Goal: Task Accomplishment & Management: Complete application form

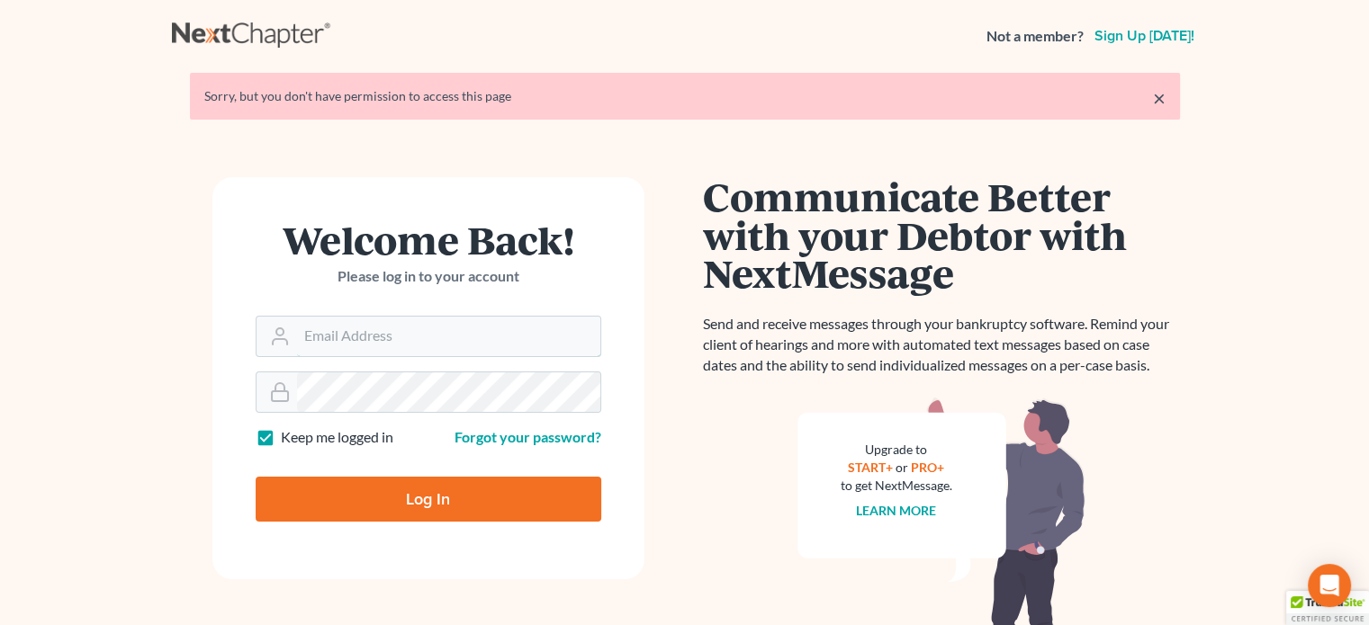
type input "[PERSON_NAME][EMAIL_ADDRESS][DOMAIN_NAME]"
click at [439, 499] on input "Log In" at bounding box center [429, 499] width 346 height 45
type input "Thinking..."
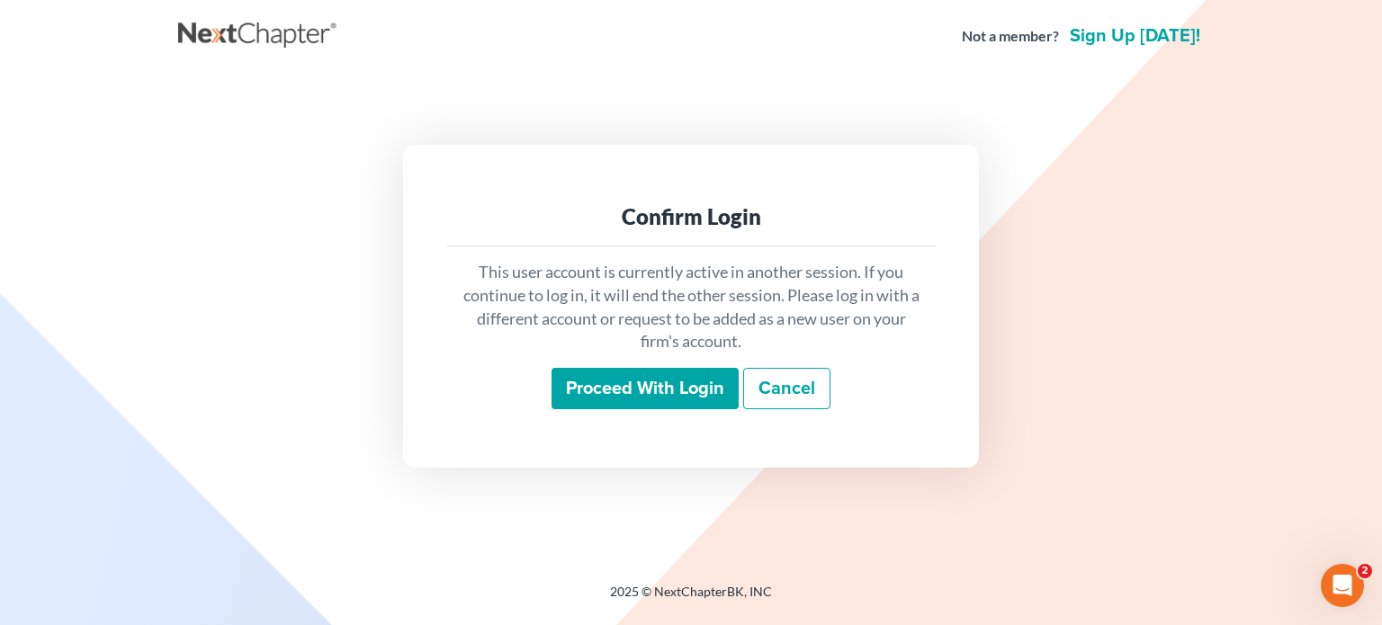
click at [605, 407] on input "Proceed with login" at bounding box center [645, 388] width 187 height 41
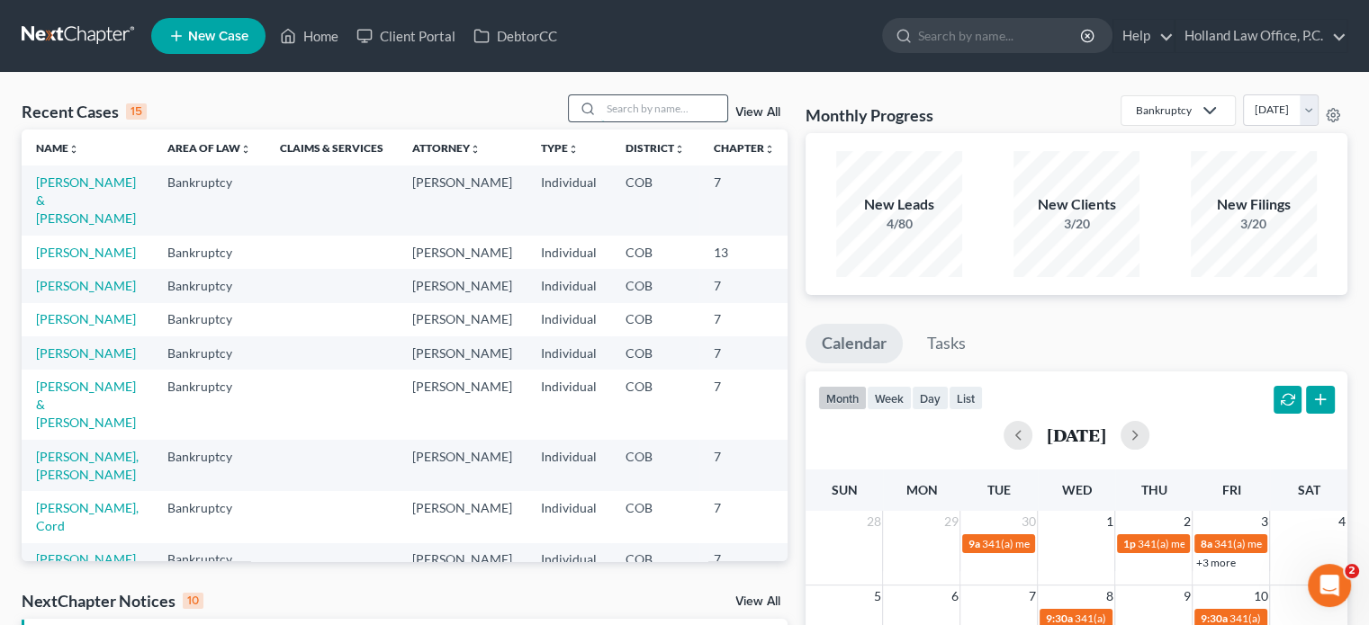
click at [644, 104] on input "search" at bounding box center [664, 108] width 126 height 26
type input "[PERSON_NAME]"
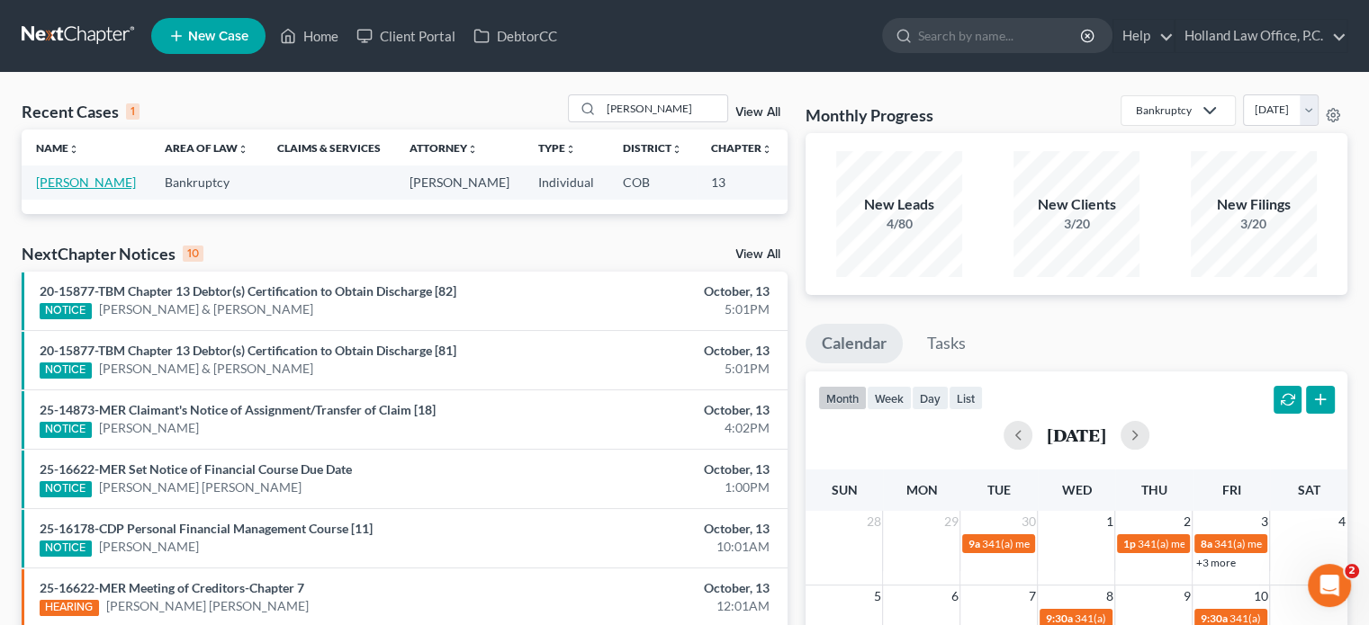
click at [46, 181] on link "[PERSON_NAME]" at bounding box center [86, 182] width 100 height 15
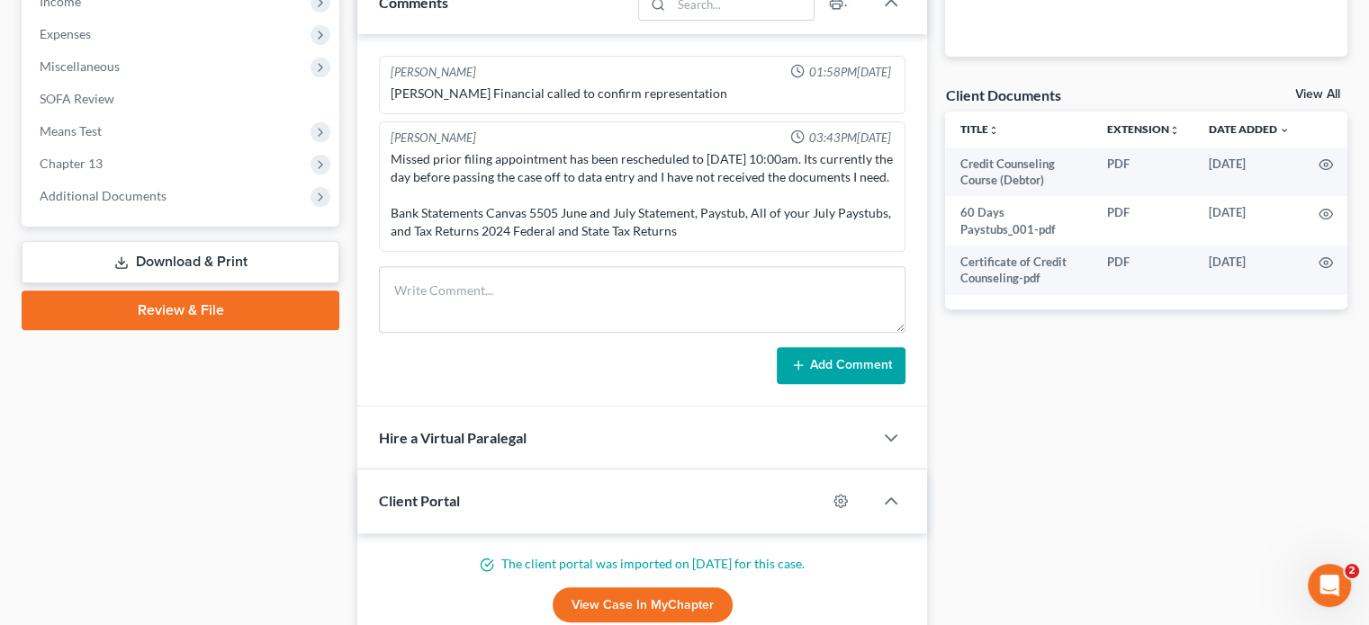
scroll to position [630, 0]
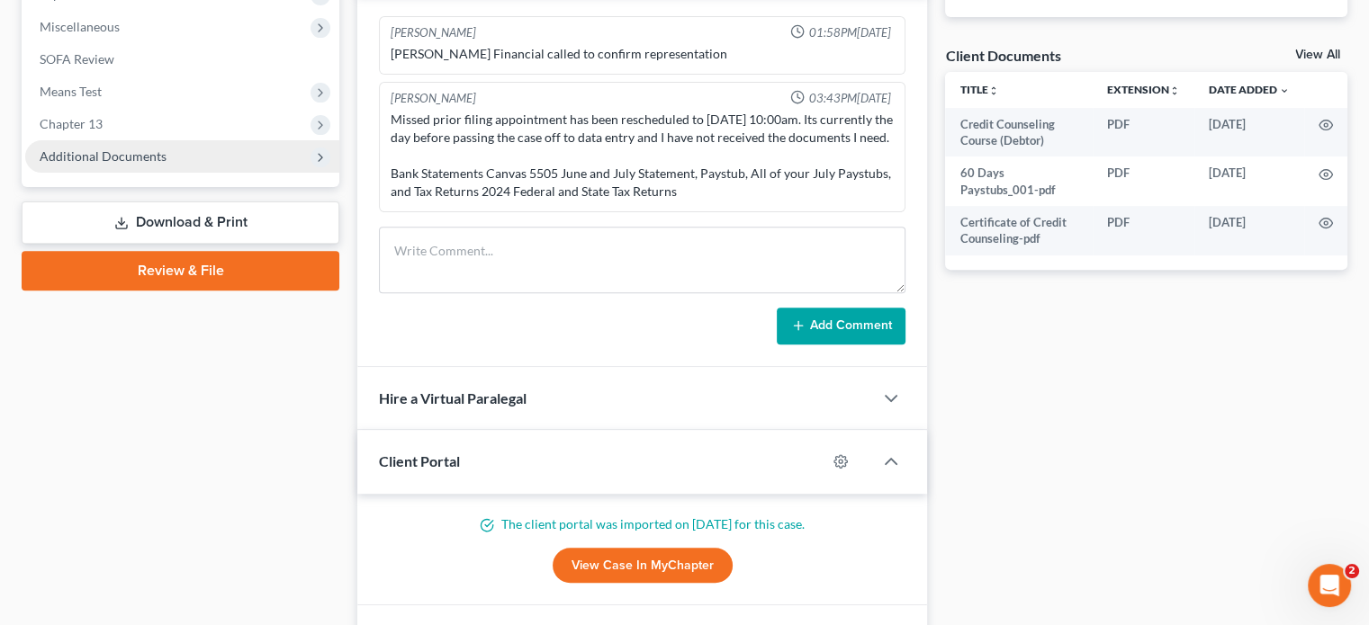
click at [85, 159] on span "Additional Documents" at bounding box center [103, 155] width 127 height 15
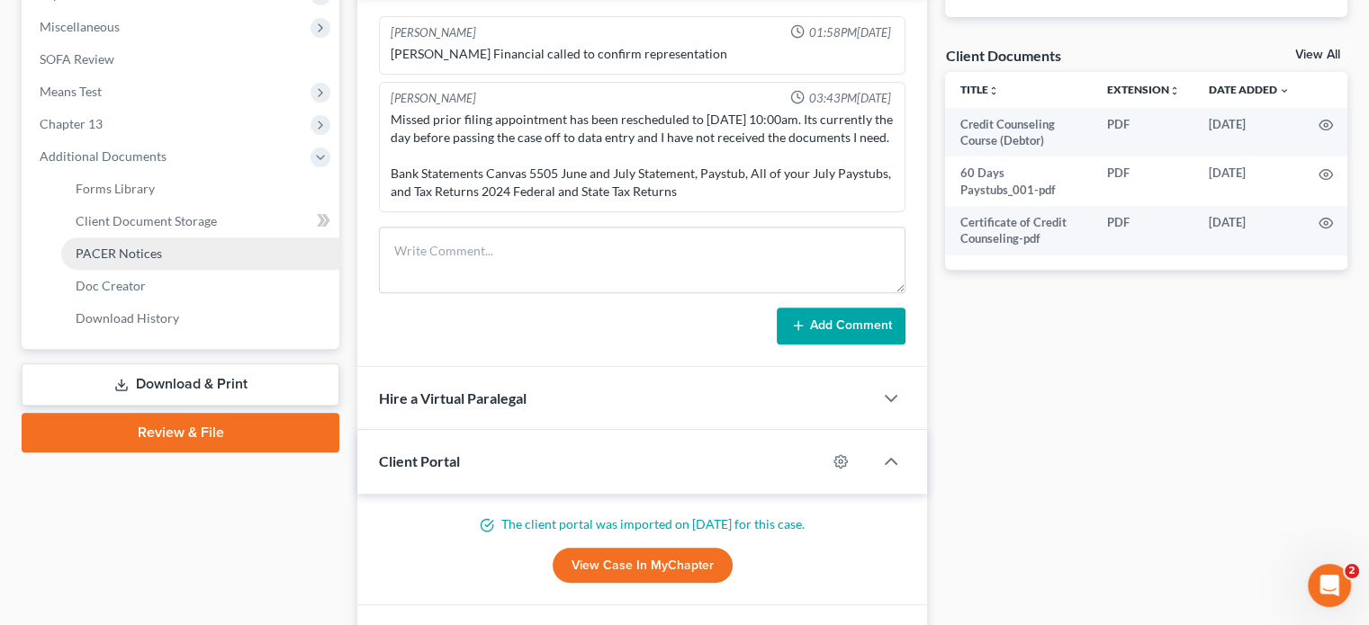
click at [97, 256] on span "PACER Notices" at bounding box center [119, 253] width 86 height 15
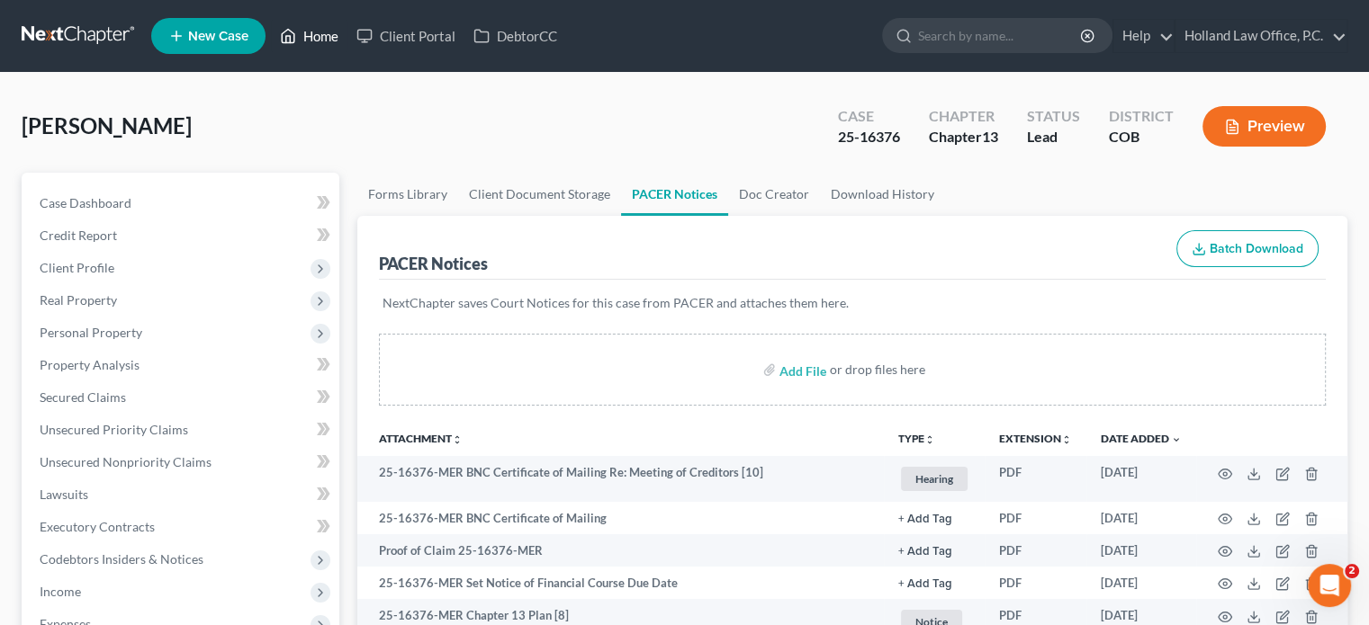
click at [317, 32] on link "Home" at bounding box center [309, 36] width 76 height 32
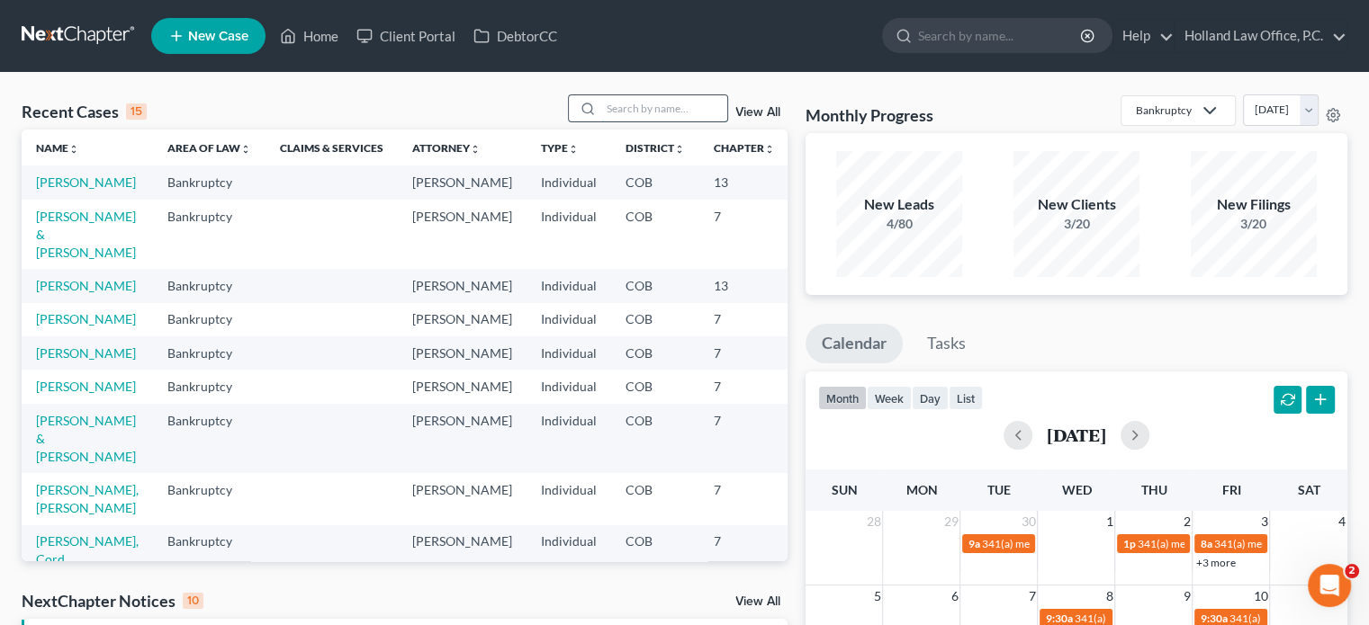
click at [654, 106] on input "search" at bounding box center [664, 108] width 126 height 26
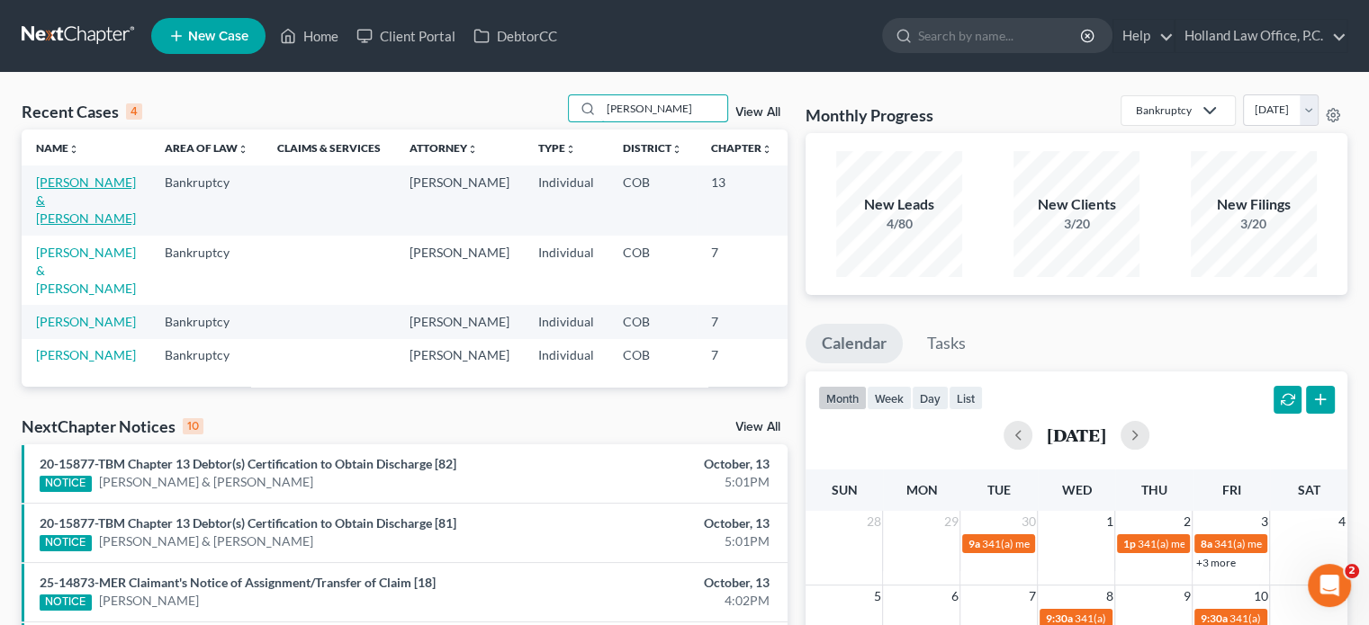
type input "[PERSON_NAME]"
click at [58, 198] on link "[PERSON_NAME] & [PERSON_NAME]" at bounding box center [86, 200] width 100 height 51
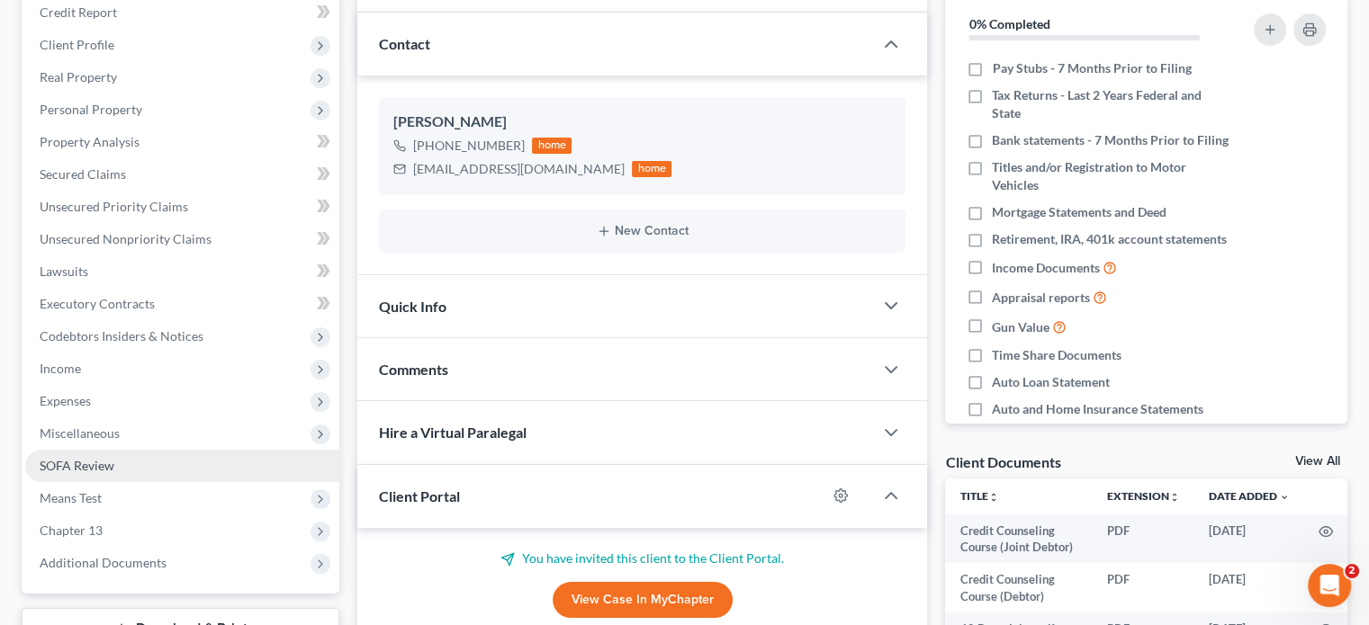
scroll to position [360, 0]
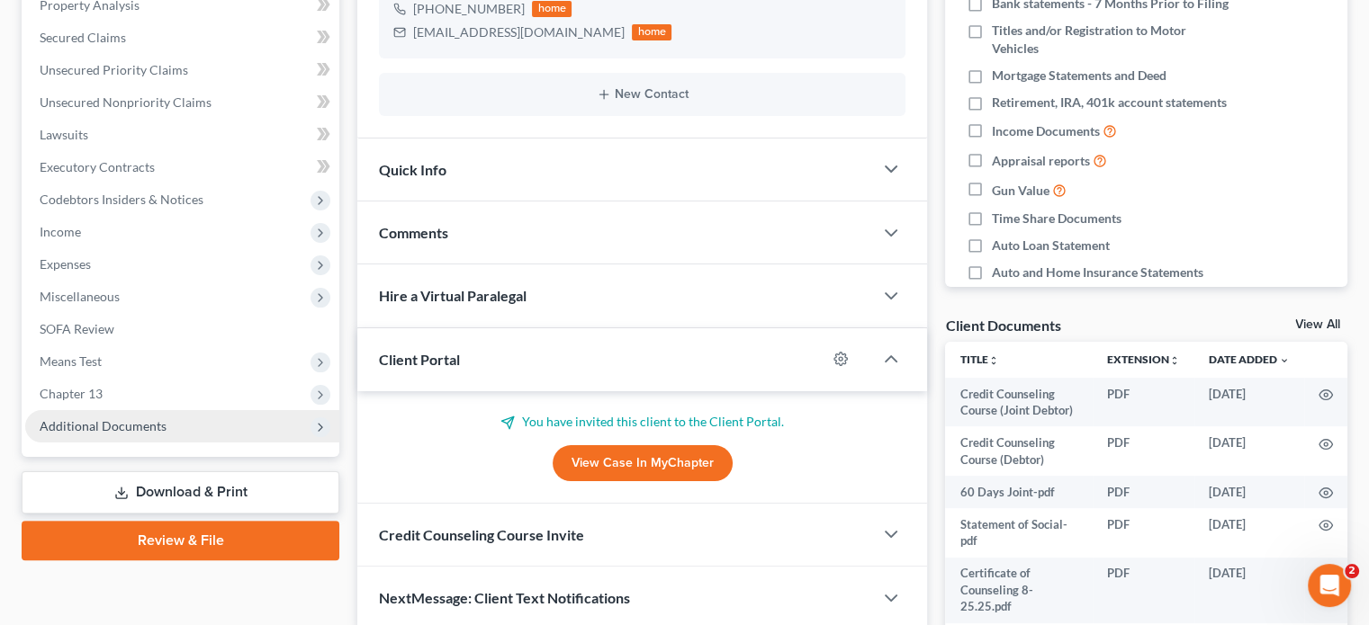
click at [149, 427] on span "Additional Documents" at bounding box center [103, 425] width 127 height 15
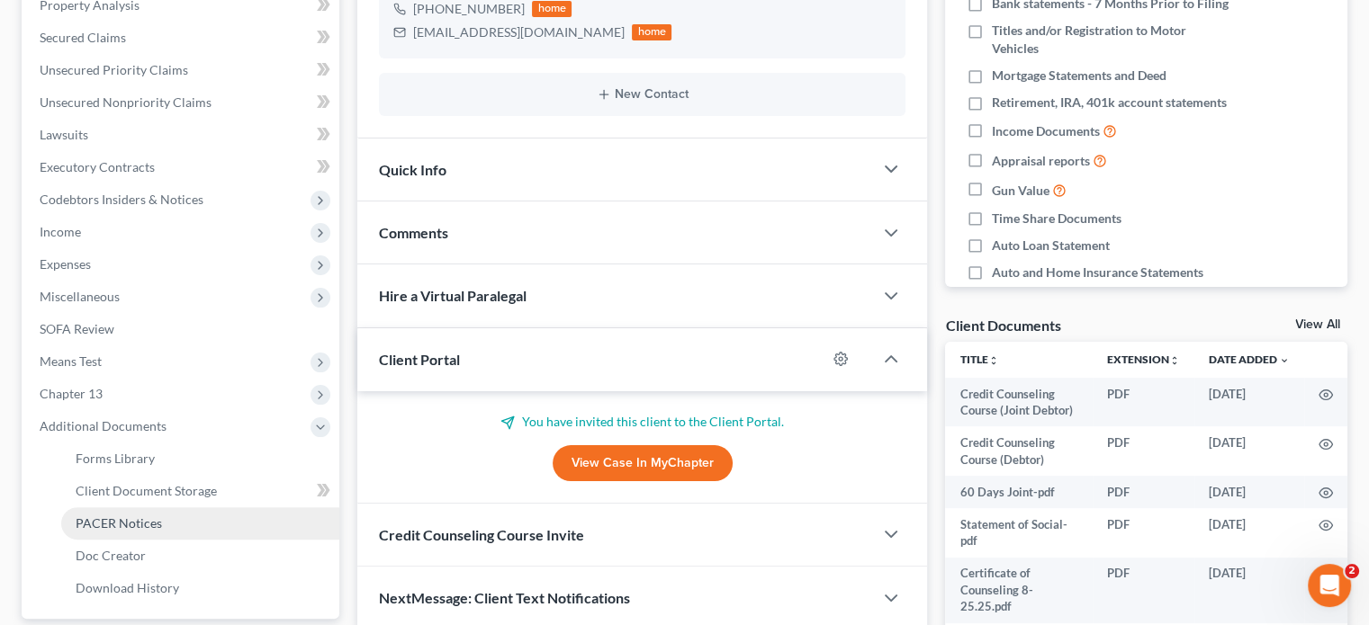
click at [149, 521] on span "PACER Notices" at bounding box center [119, 523] width 86 height 15
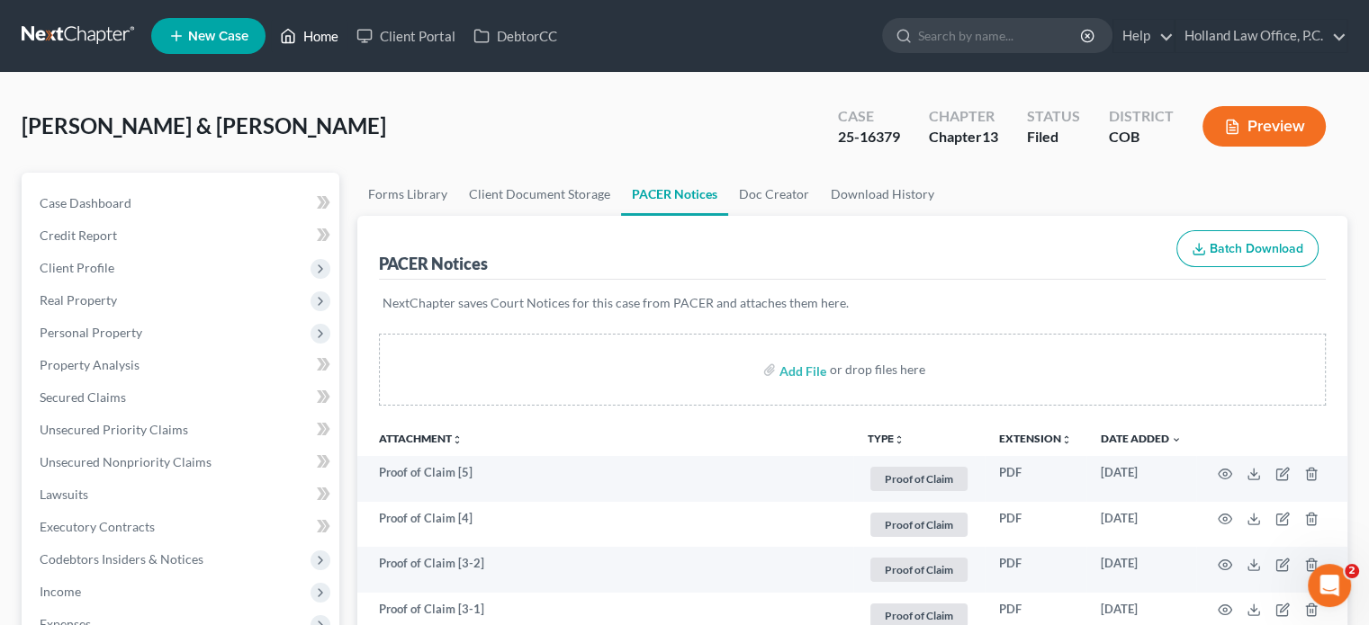
click at [322, 37] on link "Home" at bounding box center [309, 36] width 76 height 32
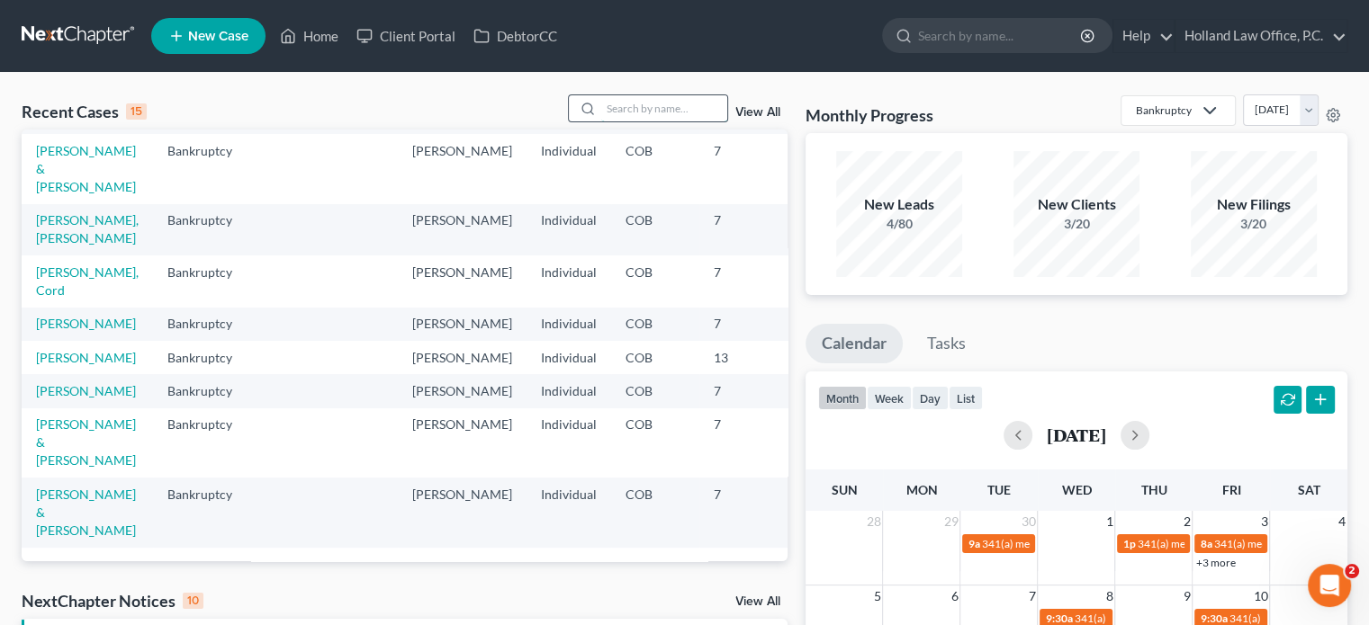
click at [612, 107] on input "search" at bounding box center [664, 108] width 126 height 26
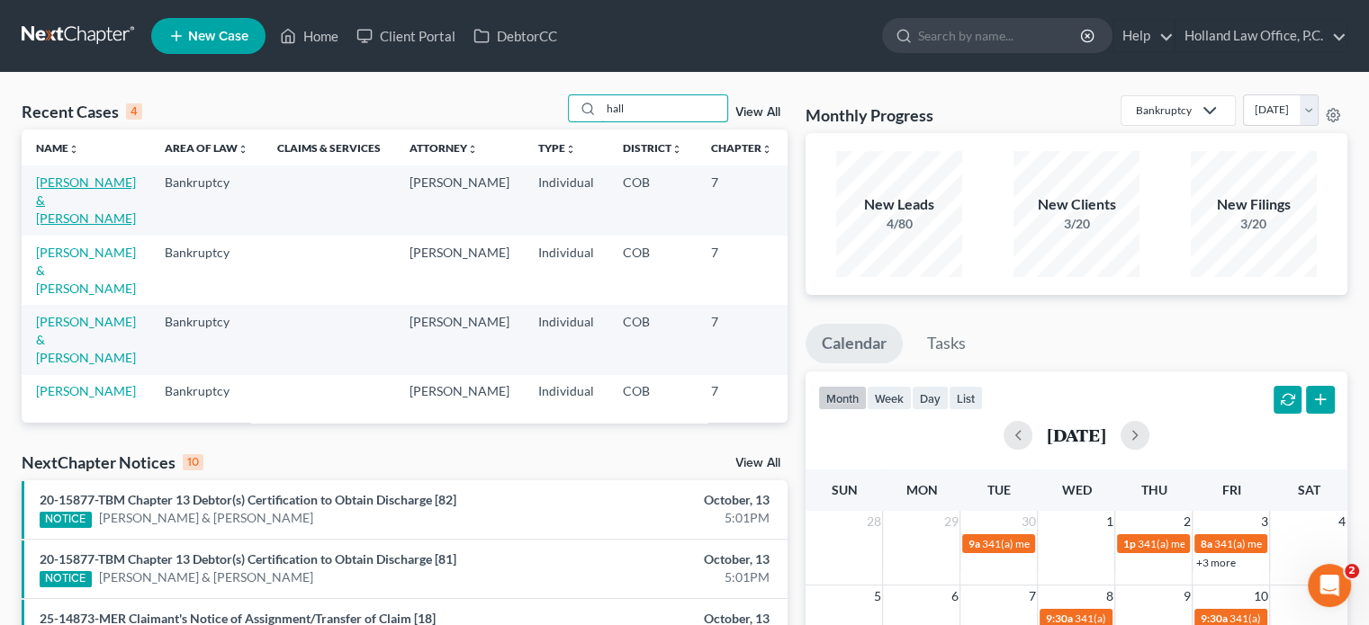
type input "hall"
click at [61, 186] on link "[PERSON_NAME] & [PERSON_NAME]" at bounding box center [86, 200] width 100 height 51
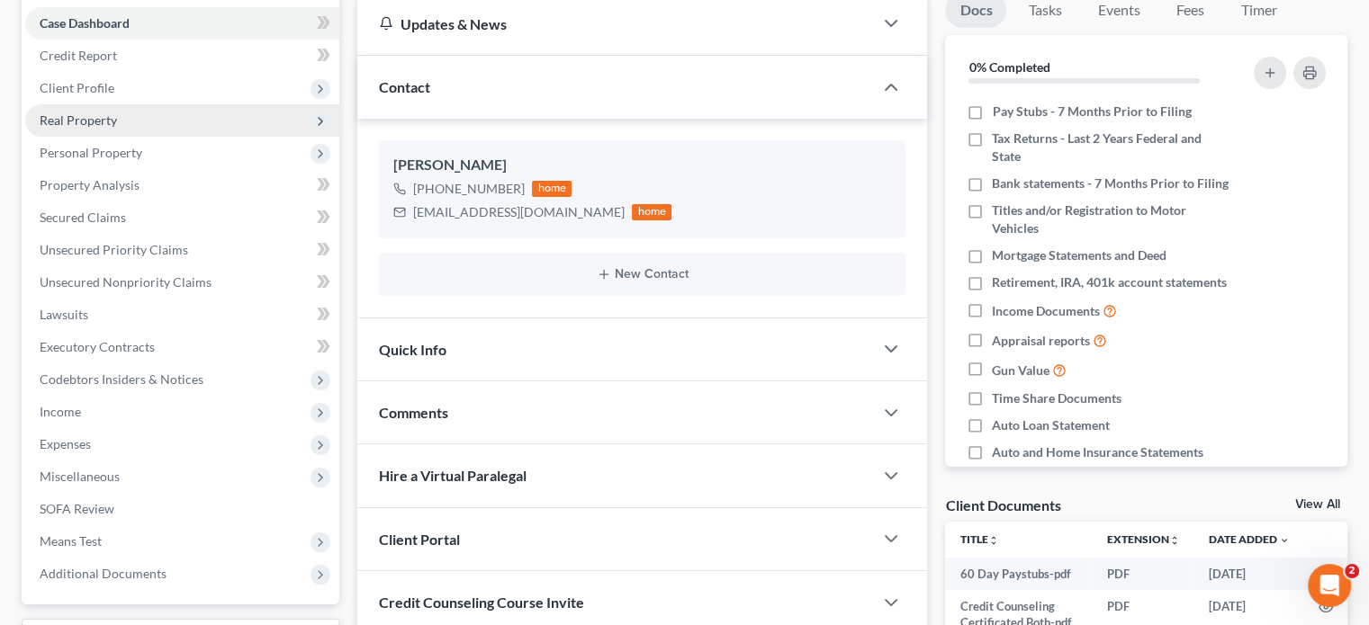
scroll to position [90, 0]
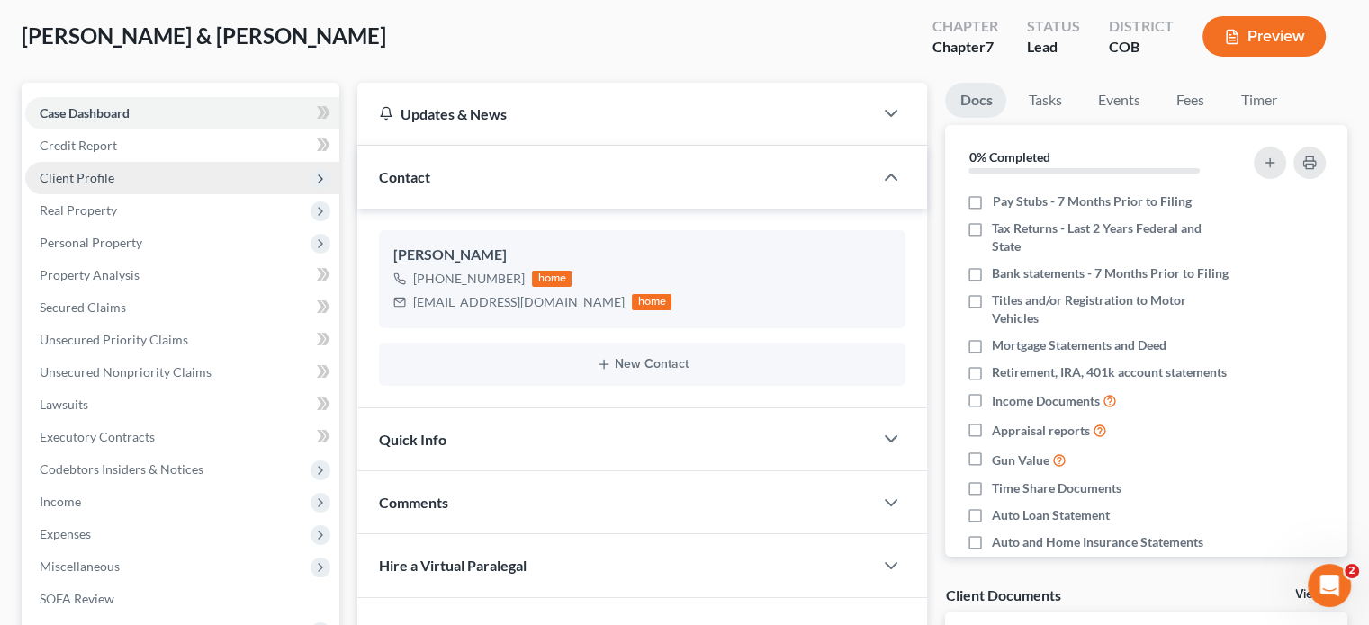
click at [126, 175] on span "Client Profile" at bounding box center [182, 178] width 314 height 32
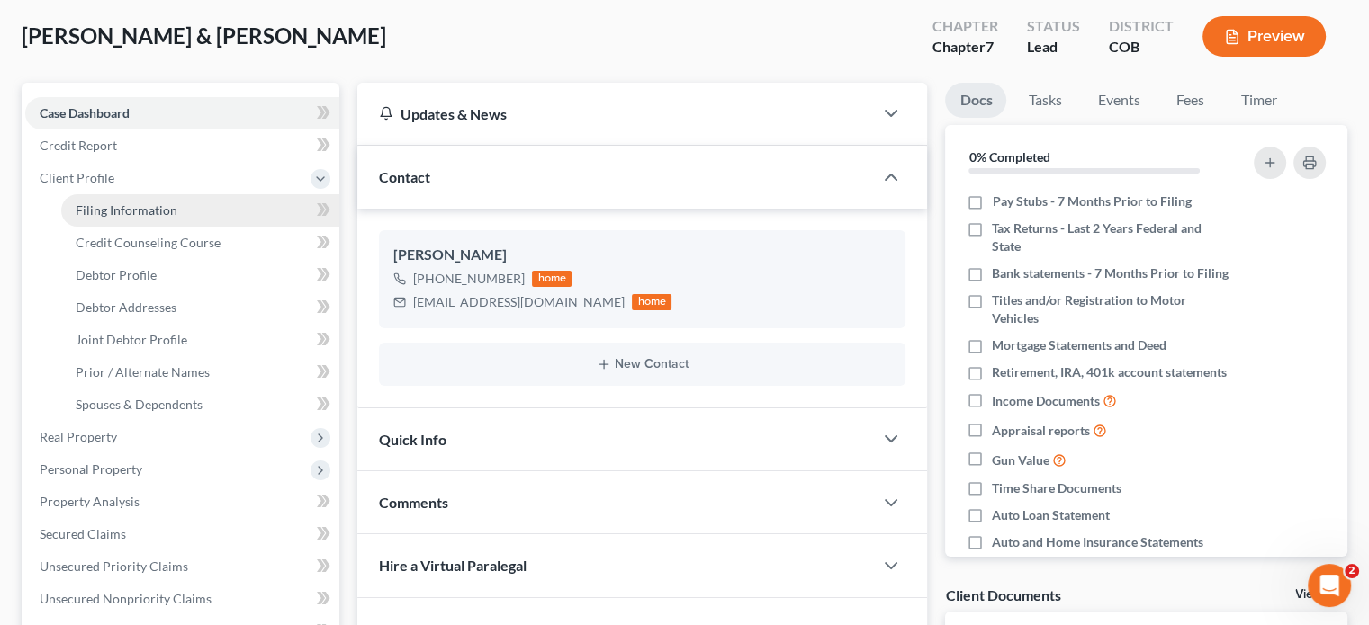
click at [131, 218] on link "Filing Information" at bounding box center [200, 210] width 278 height 32
select select "1"
select select "0"
select select "5"
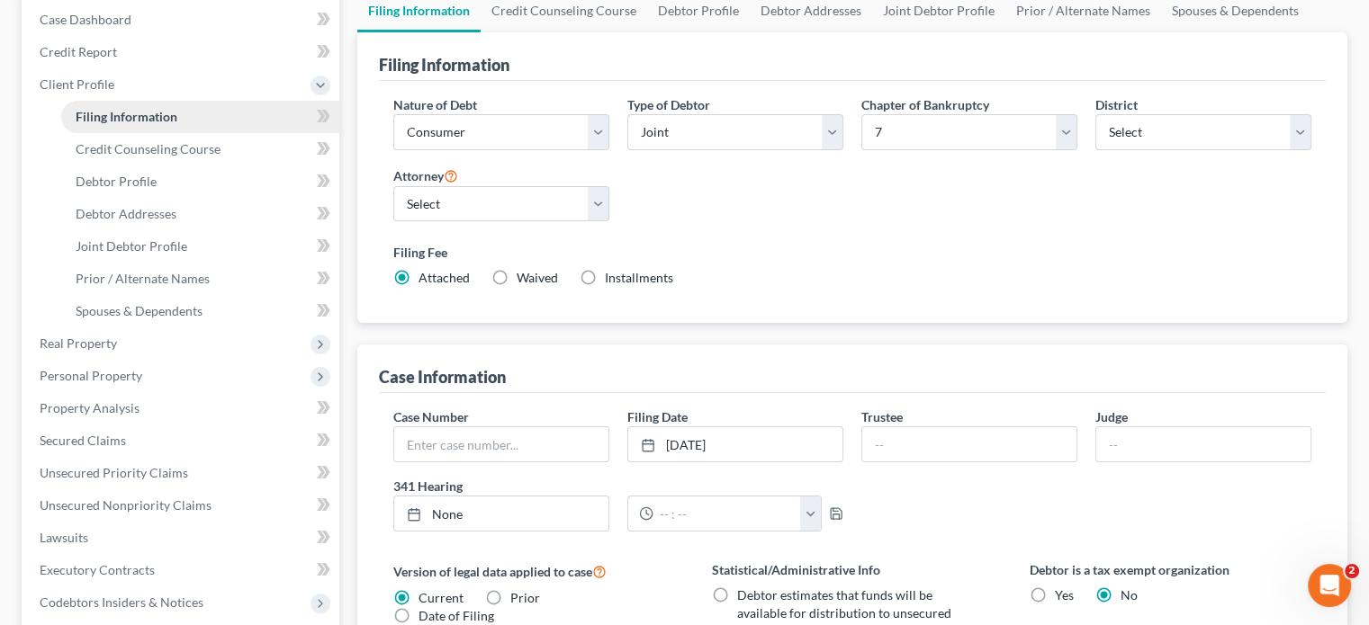
scroll to position [180, 0]
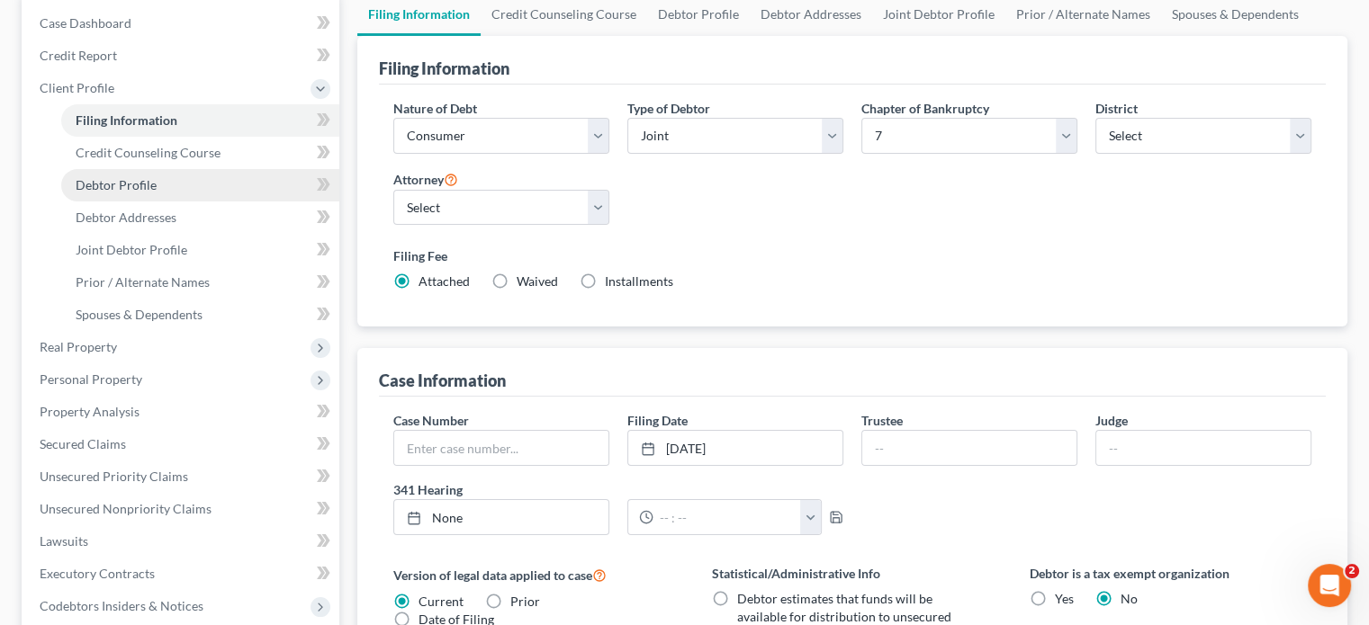
click at [117, 182] on span "Debtor Profile" at bounding box center [116, 184] width 81 height 15
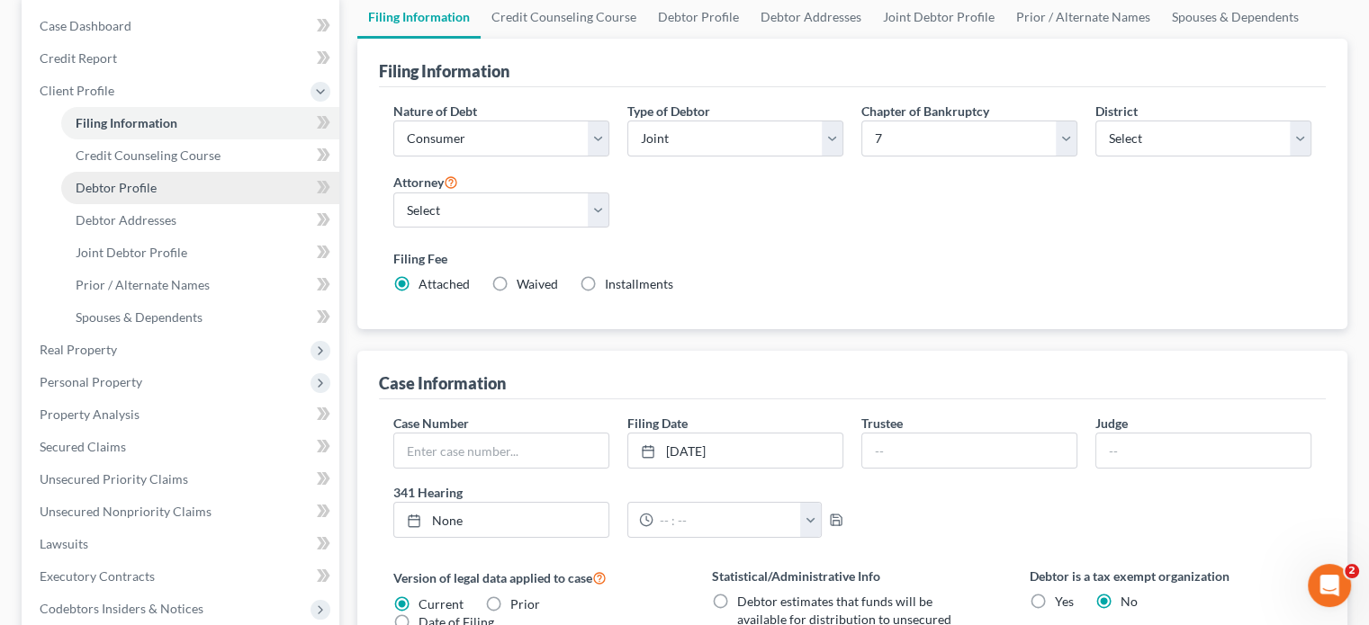
select select "1"
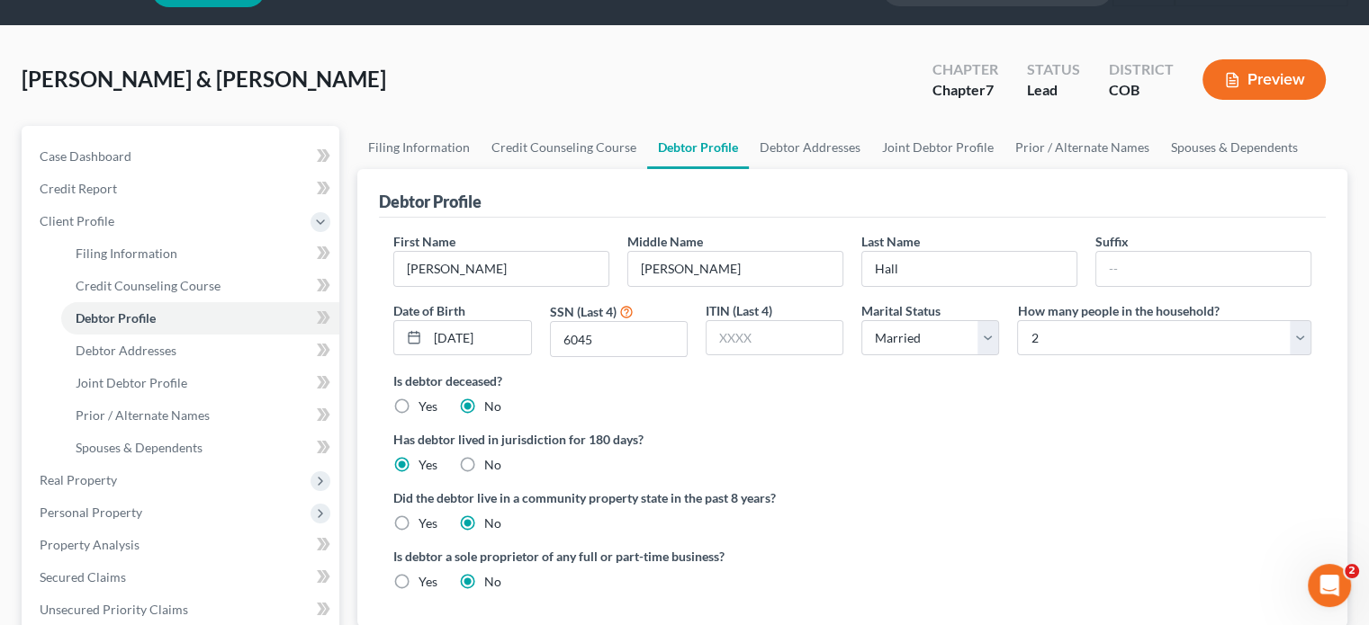
scroll to position [90, 0]
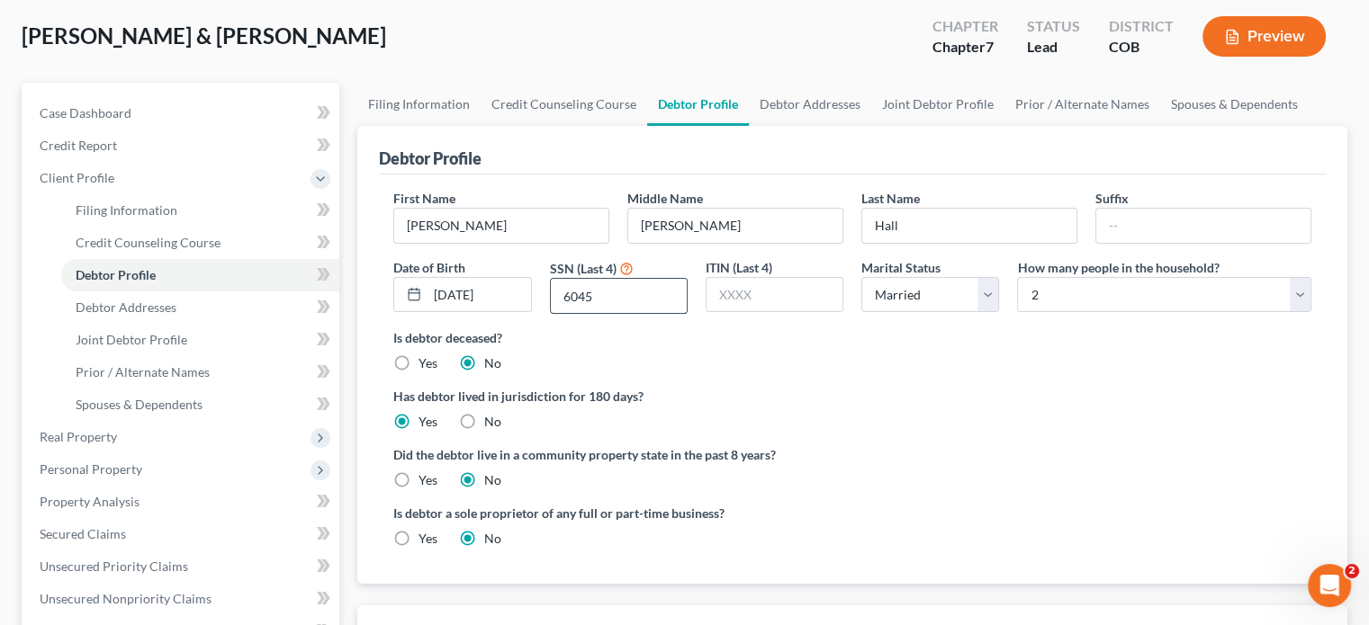
click at [617, 287] on input "6045" at bounding box center [619, 296] width 136 height 34
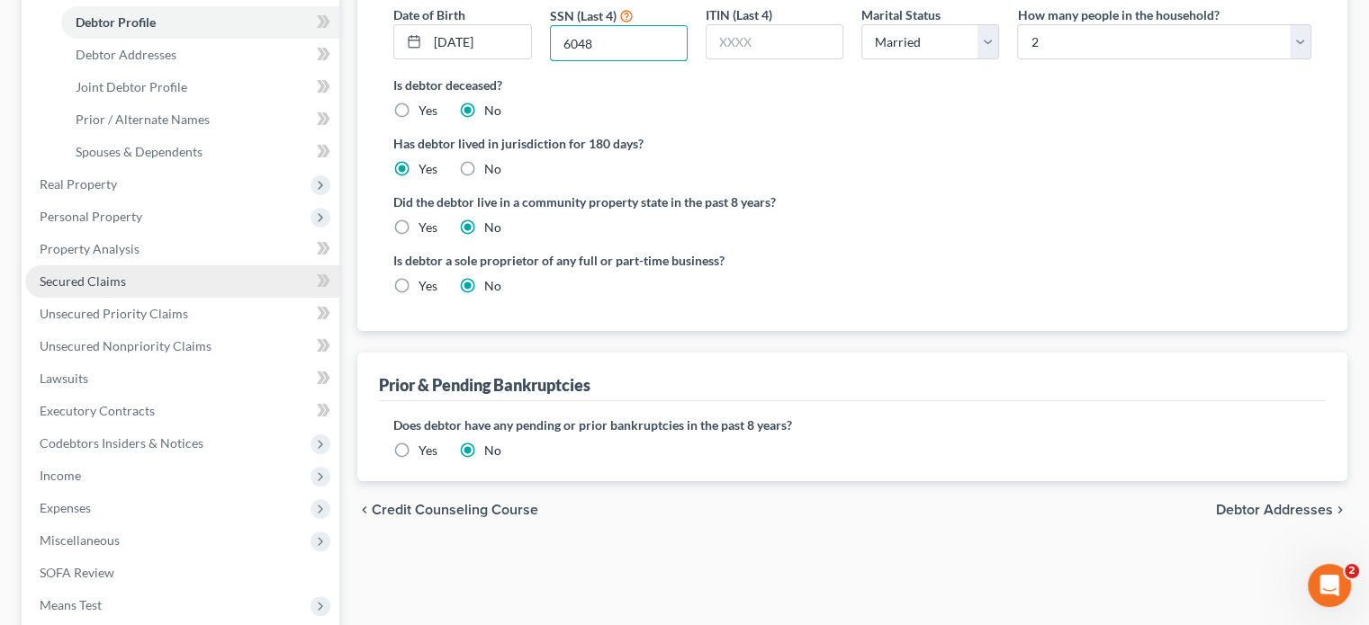
scroll to position [360, 0]
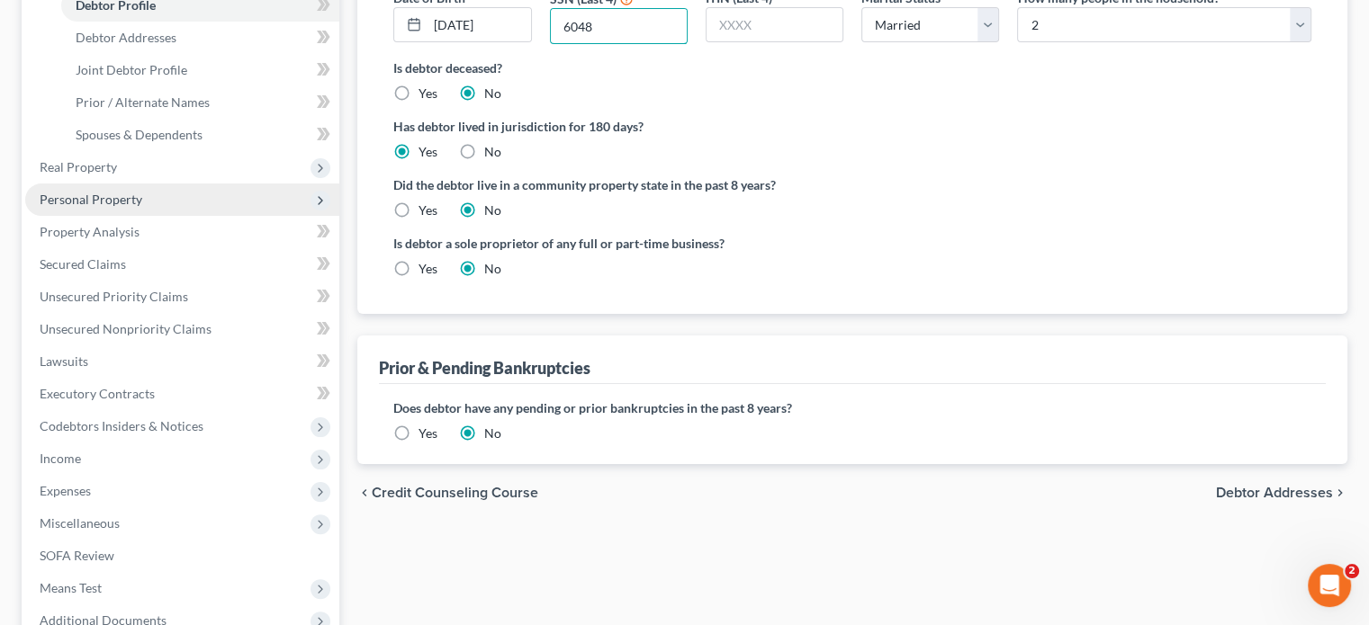
type input "6048"
click at [109, 203] on span "Personal Property" at bounding box center [91, 199] width 103 height 15
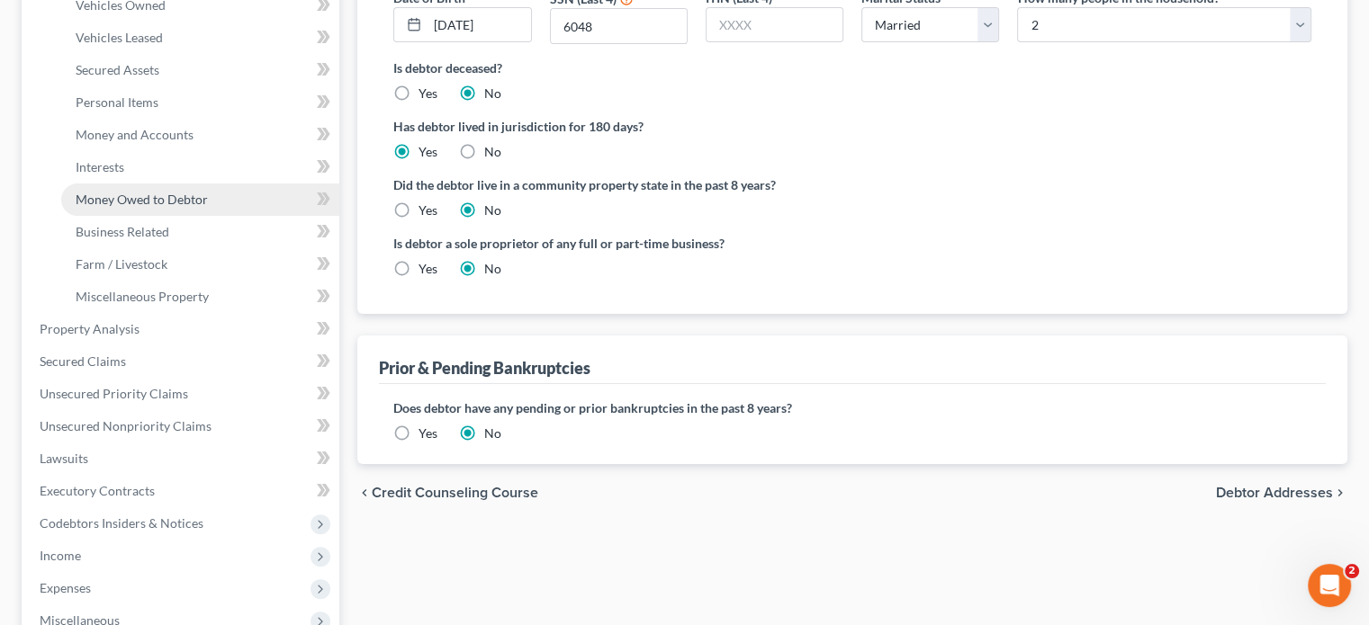
click at [126, 201] on span "Money Owed to Debtor" at bounding box center [142, 199] width 132 height 15
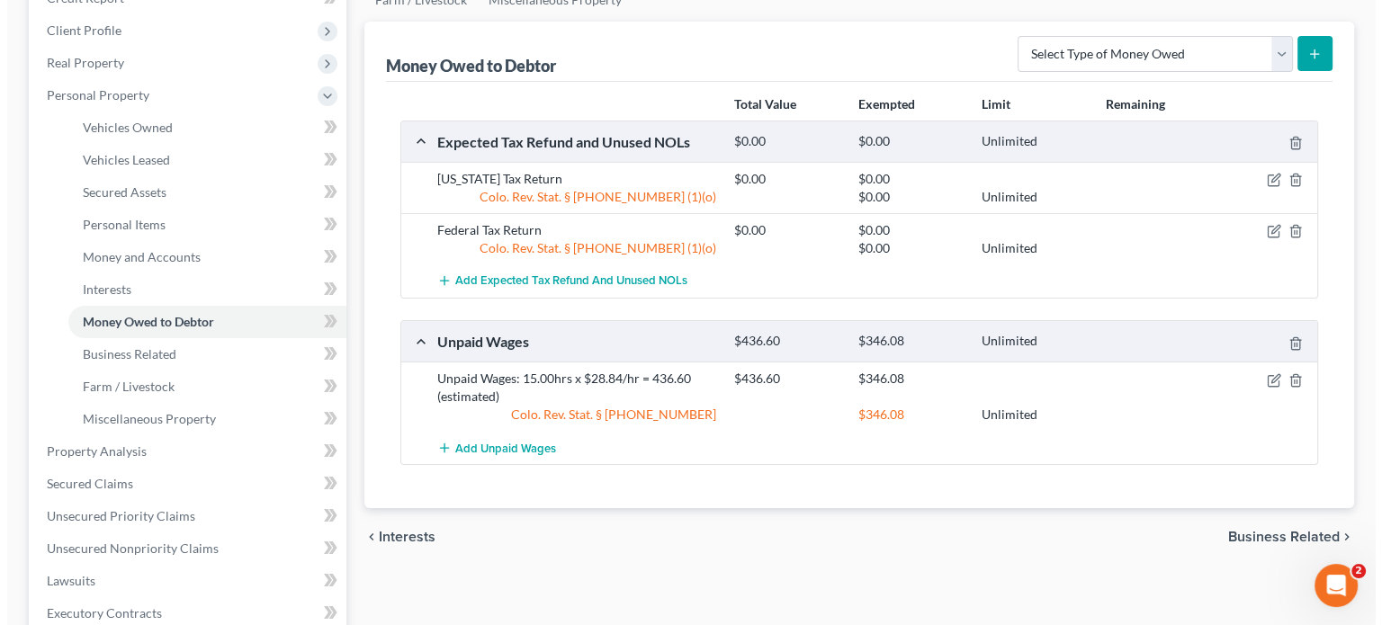
scroll to position [270, 0]
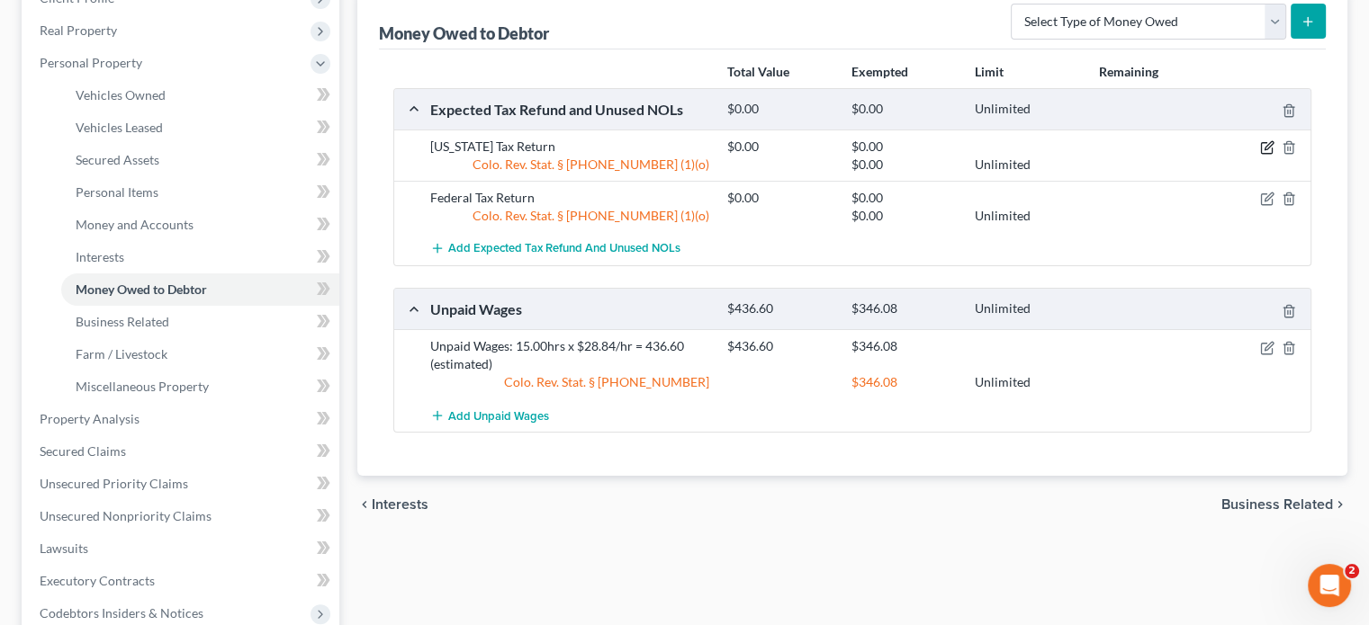
click at [1267, 144] on icon "button" at bounding box center [1268, 146] width 8 height 8
select select "0"
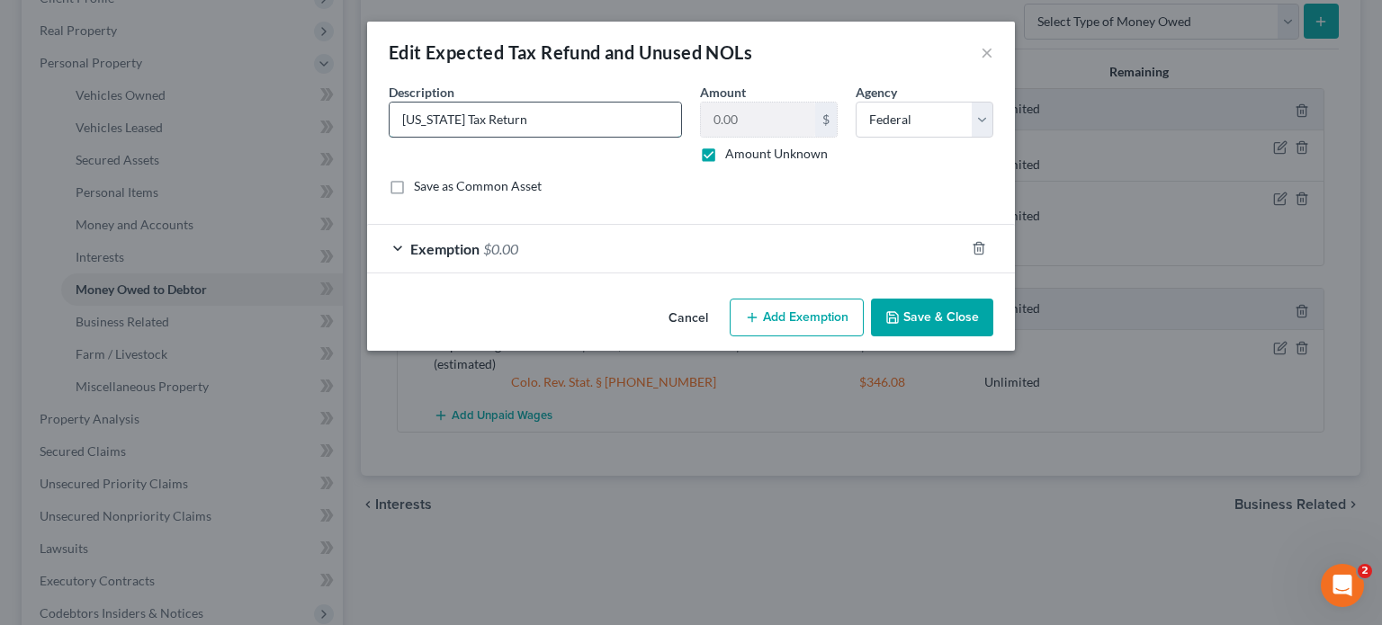
click at [400, 125] on input "[US_STATE] Tax Return" at bounding box center [536, 120] width 292 height 34
type input "2025 [US_STATE] Tax Return"
click at [983, 122] on select "Select Federal State Local" at bounding box center [925, 120] width 138 height 36
select select "1"
click at [856, 102] on select "Select Federal State Local" at bounding box center [925, 120] width 138 height 36
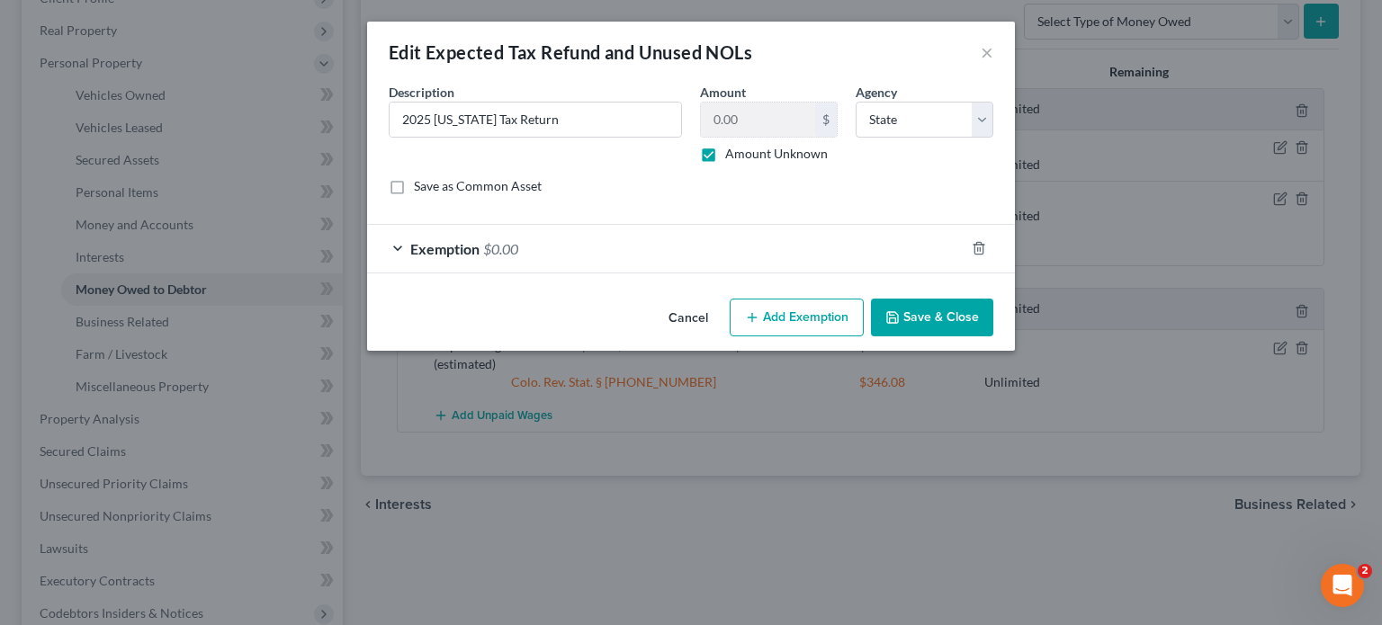
click at [924, 322] on button "Save & Close" at bounding box center [932, 318] width 122 height 38
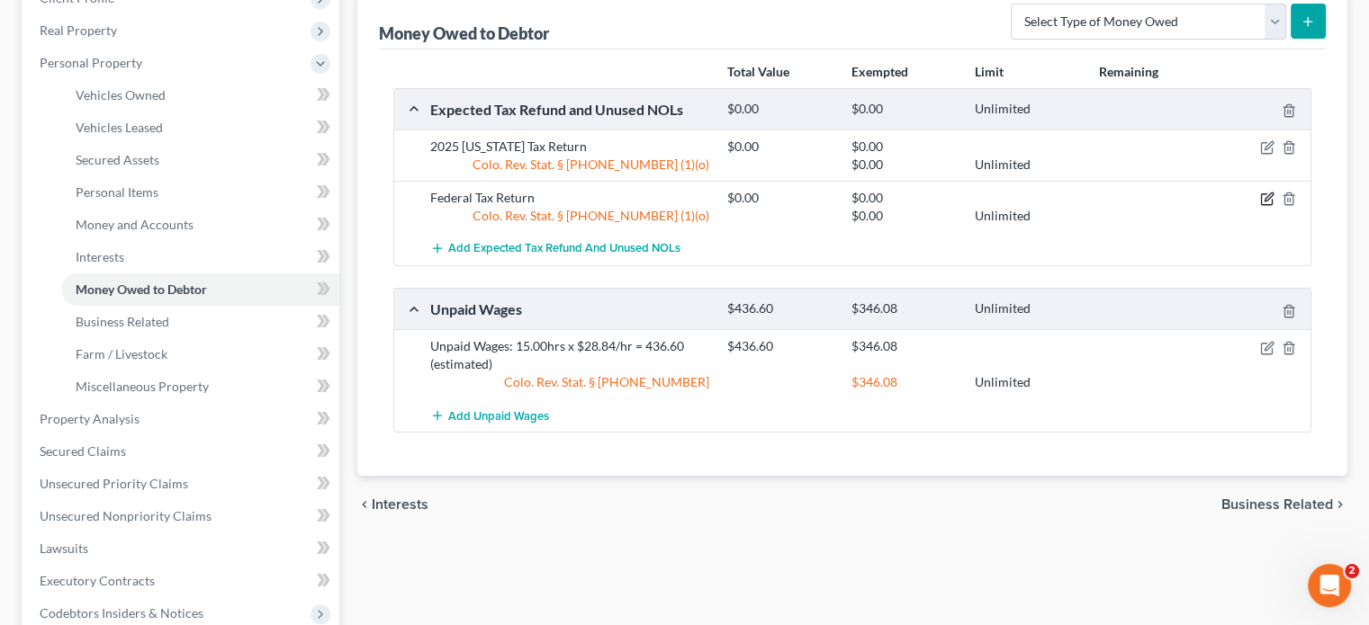
click at [1263, 197] on icon "button" at bounding box center [1267, 199] width 14 height 14
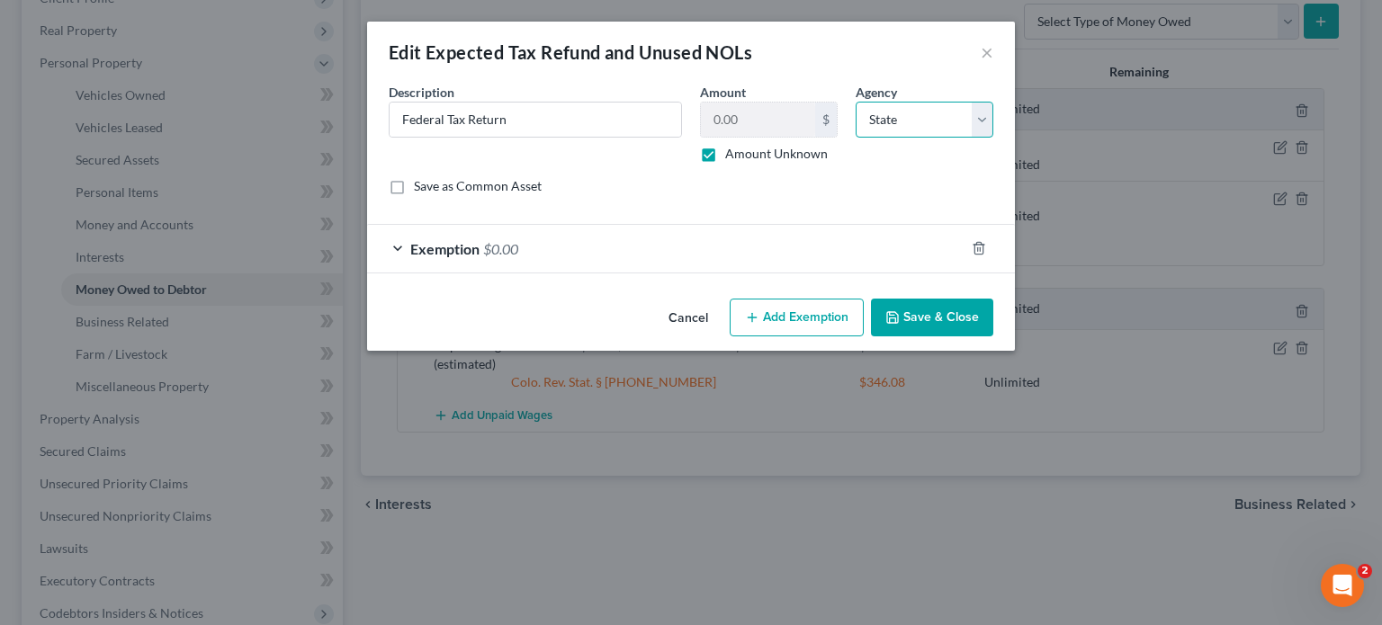
click at [980, 114] on select "Select Federal State Local" at bounding box center [925, 120] width 138 height 36
select select "0"
click at [856, 102] on select "Select Federal State Local" at bounding box center [925, 120] width 138 height 36
click at [403, 116] on input "Federal Tax Return" at bounding box center [536, 120] width 292 height 34
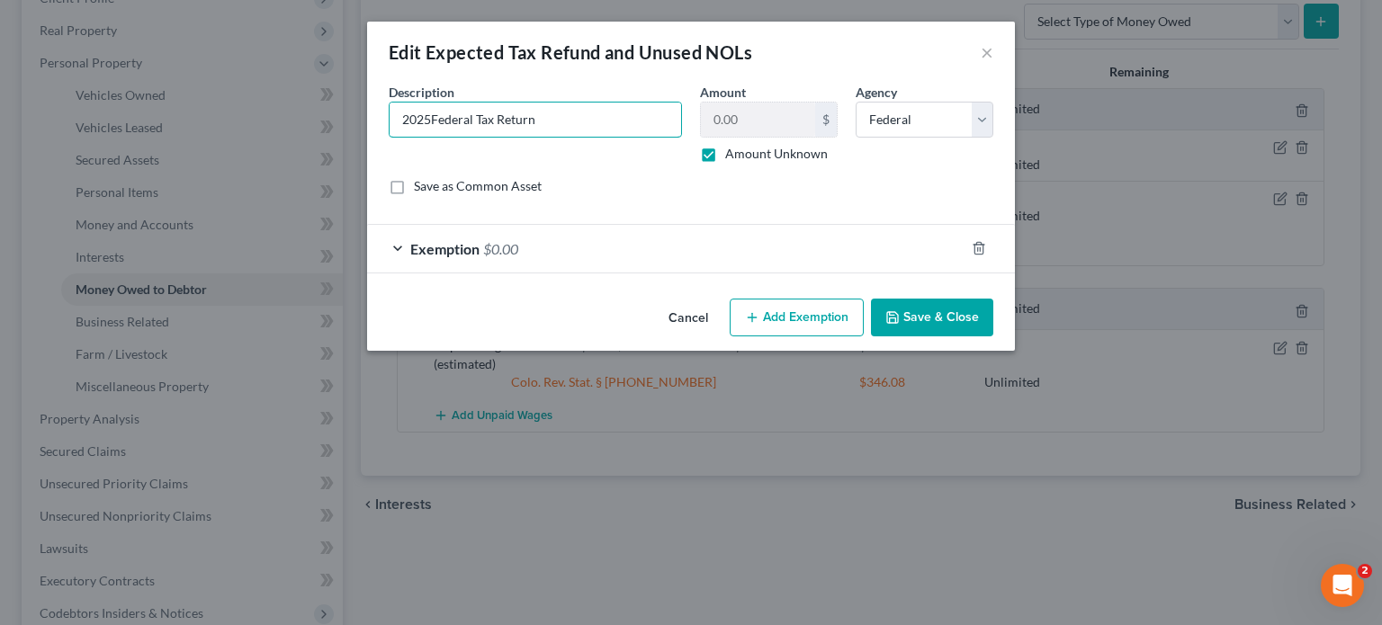
type input "2025Federal Tax Return"
click at [437, 240] on span "Exemption" at bounding box center [444, 248] width 69 height 17
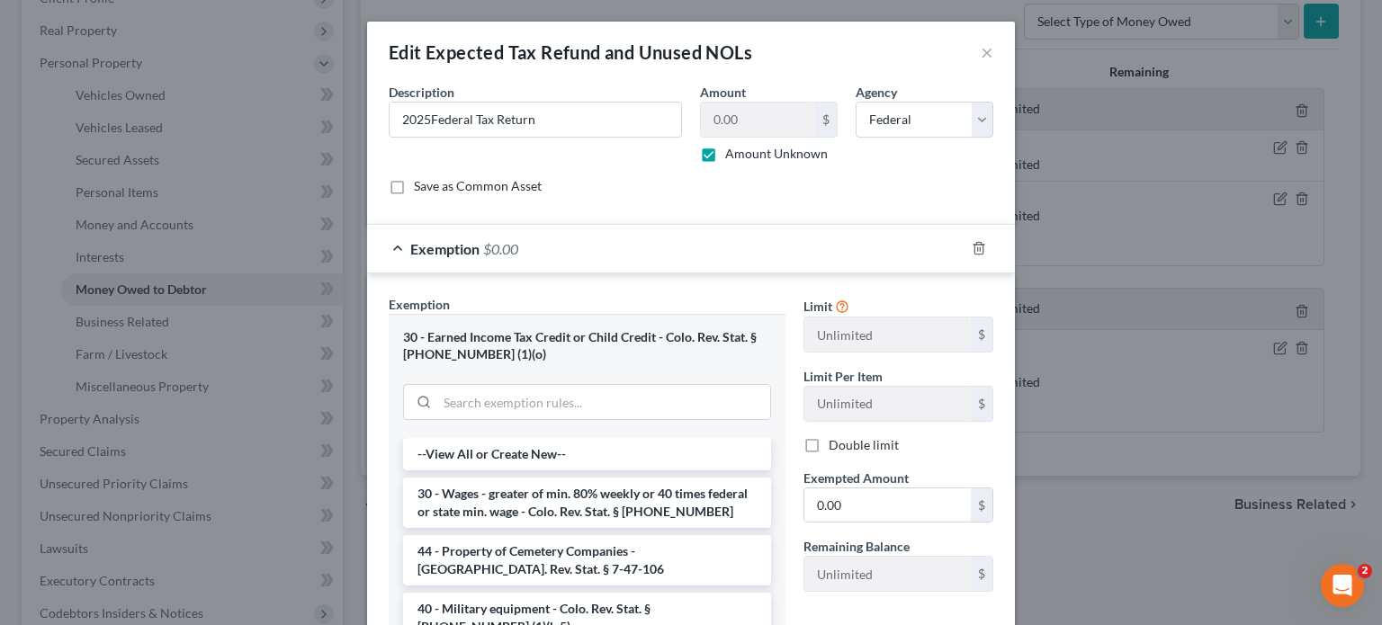
click at [482, 345] on div "30 - Earned Income Tax Credit or Child Credit - Colo. Rev. Stat. § [PHONE_NUMBE…" at bounding box center [587, 345] width 368 height 33
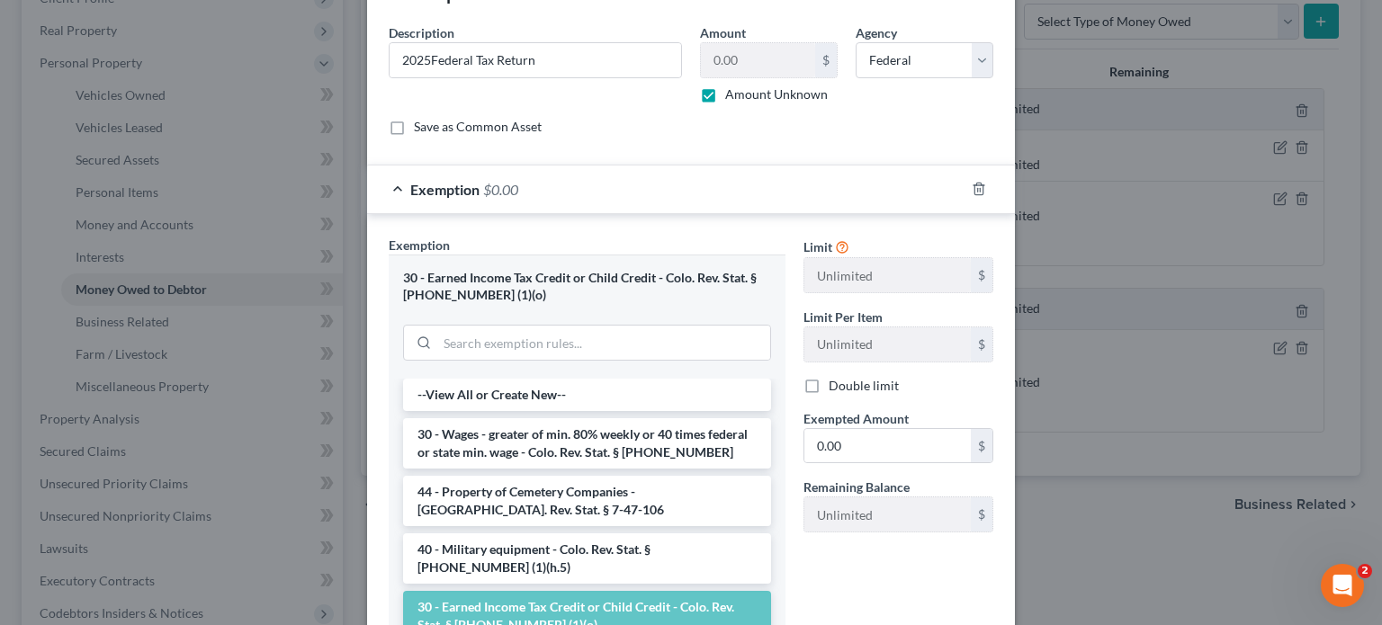
scroll to position [228, 0]
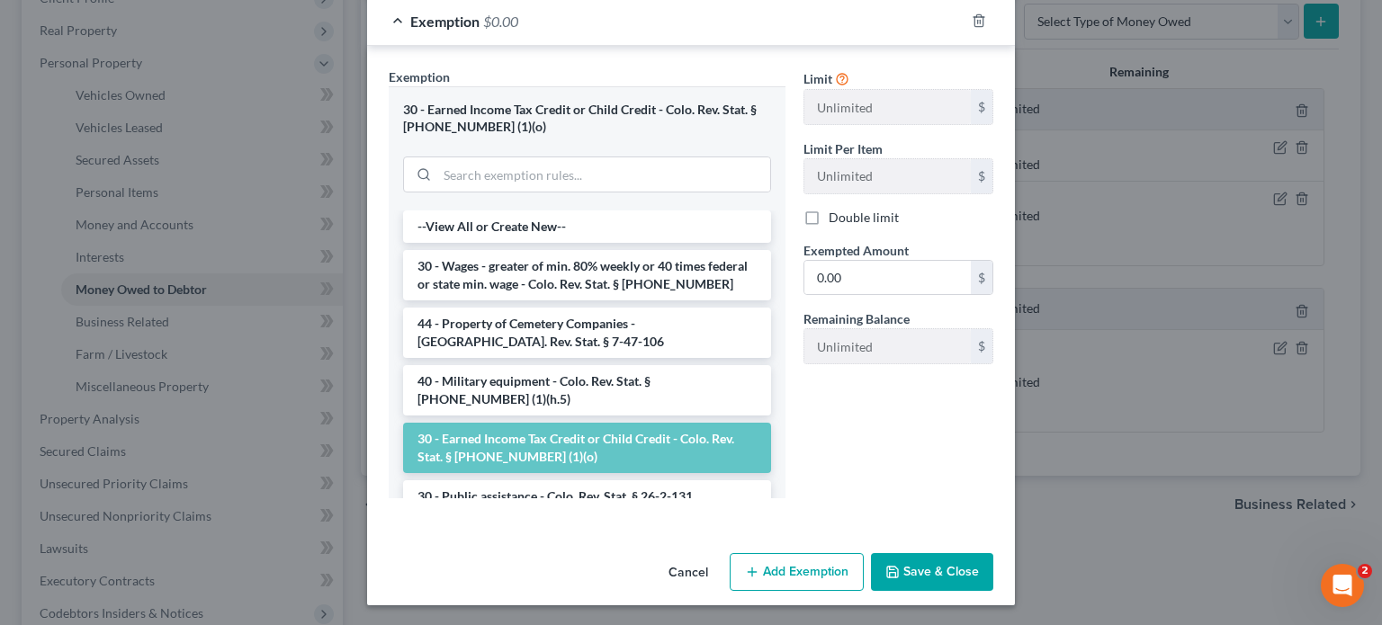
click at [910, 561] on button "Save & Close" at bounding box center [932, 572] width 122 height 38
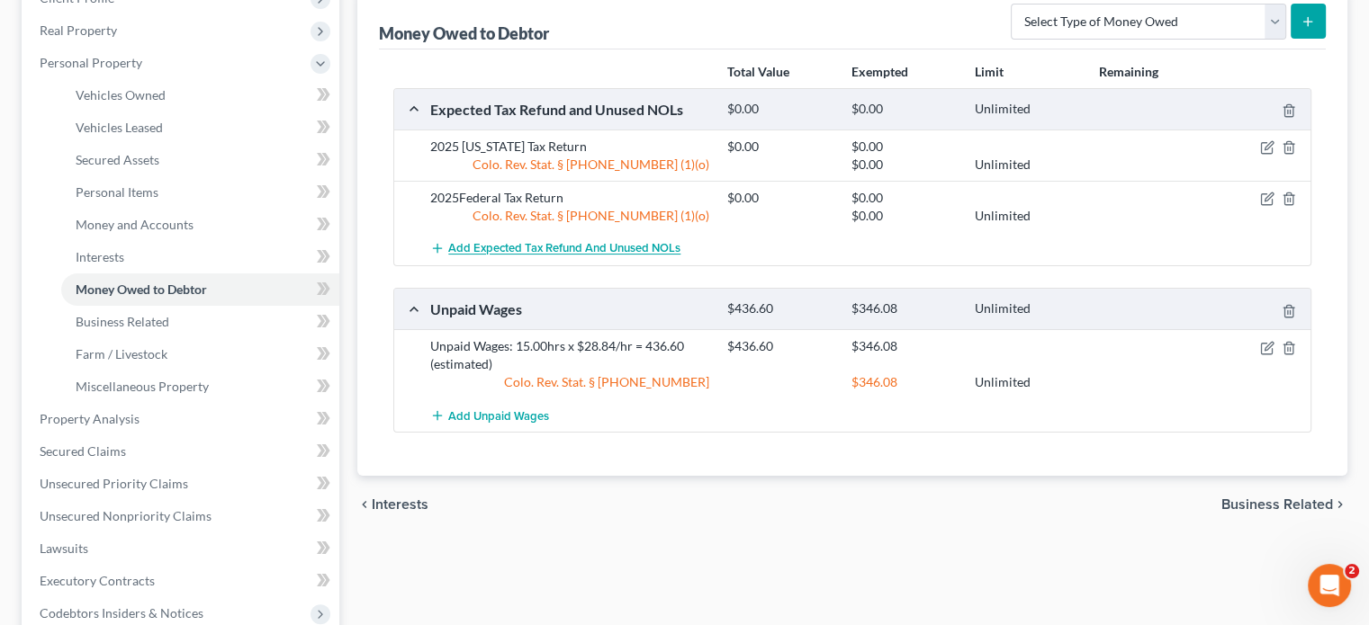
click at [647, 244] on span "Add Expected Tax Refund and Unused NOLs" at bounding box center [564, 249] width 232 height 14
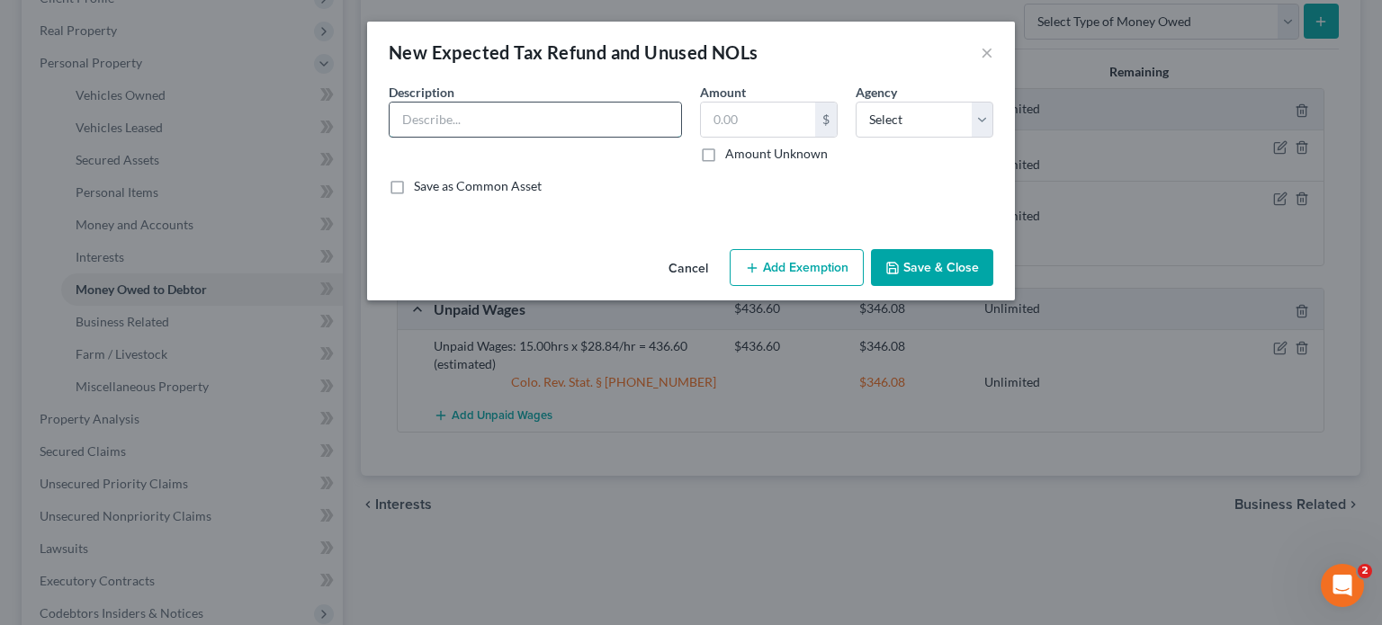
click at [523, 122] on input "text" at bounding box center [536, 120] width 292 height 34
type input "claim for 2nd and 3rd COVID Stimulus Checks"
click at [725, 153] on label "Amount Unknown" at bounding box center [776, 154] width 103 height 18
click at [733, 153] on input "Amount Unknown" at bounding box center [739, 151] width 12 height 12
checkbox input "true"
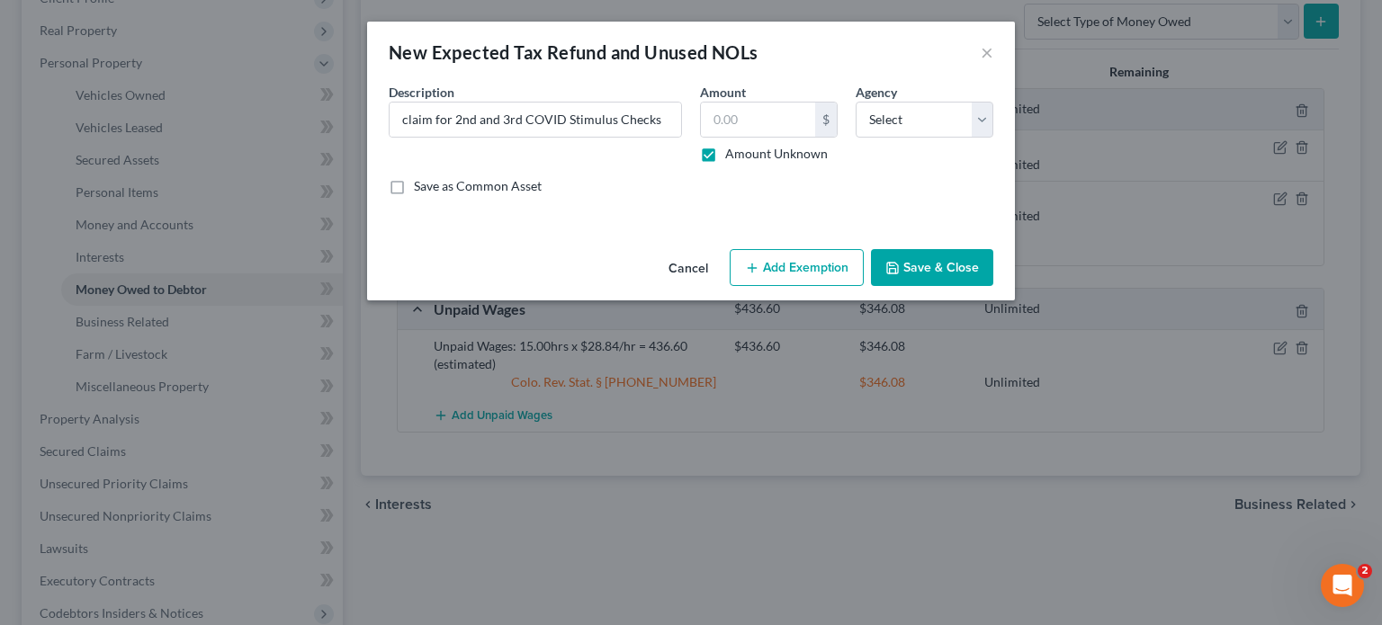
type input "0.00"
click at [989, 125] on select "Select Federal State Local" at bounding box center [925, 120] width 138 height 36
select select "0"
click at [856, 102] on select "Select Federal State Local" at bounding box center [925, 120] width 138 height 36
click at [751, 261] on icon "button" at bounding box center [752, 268] width 14 height 14
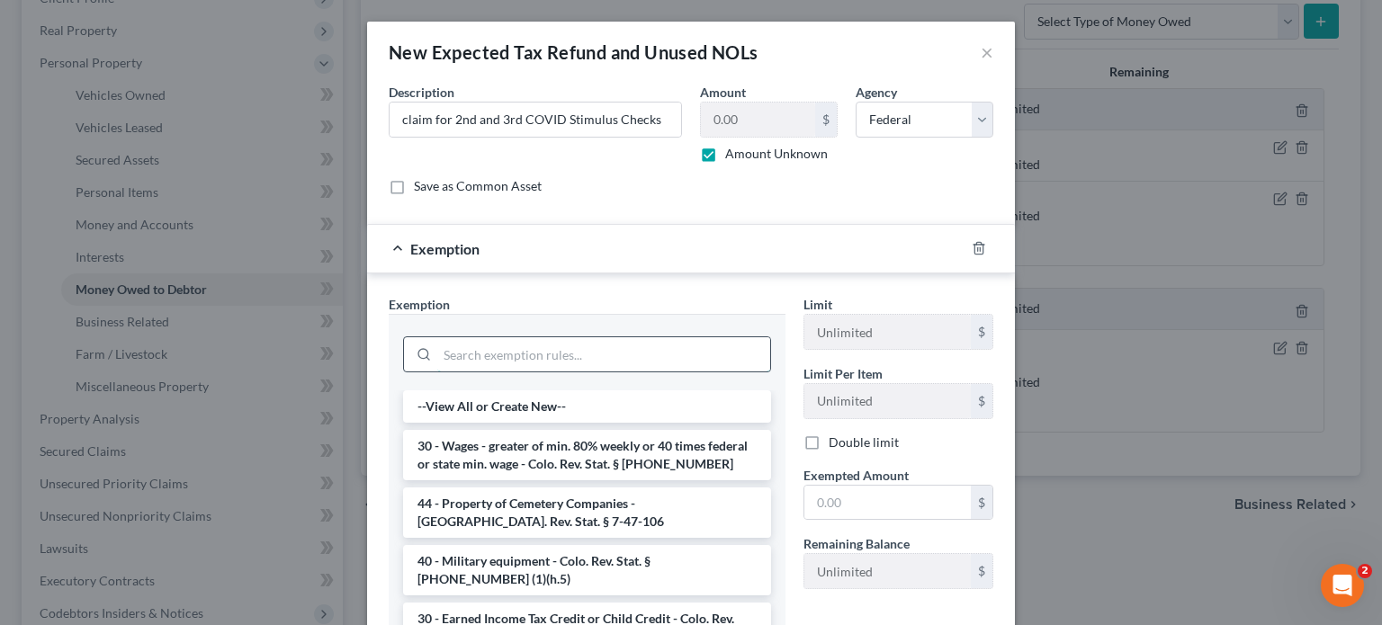
click at [470, 352] on input "search" at bounding box center [603, 354] width 333 height 34
type input "w"
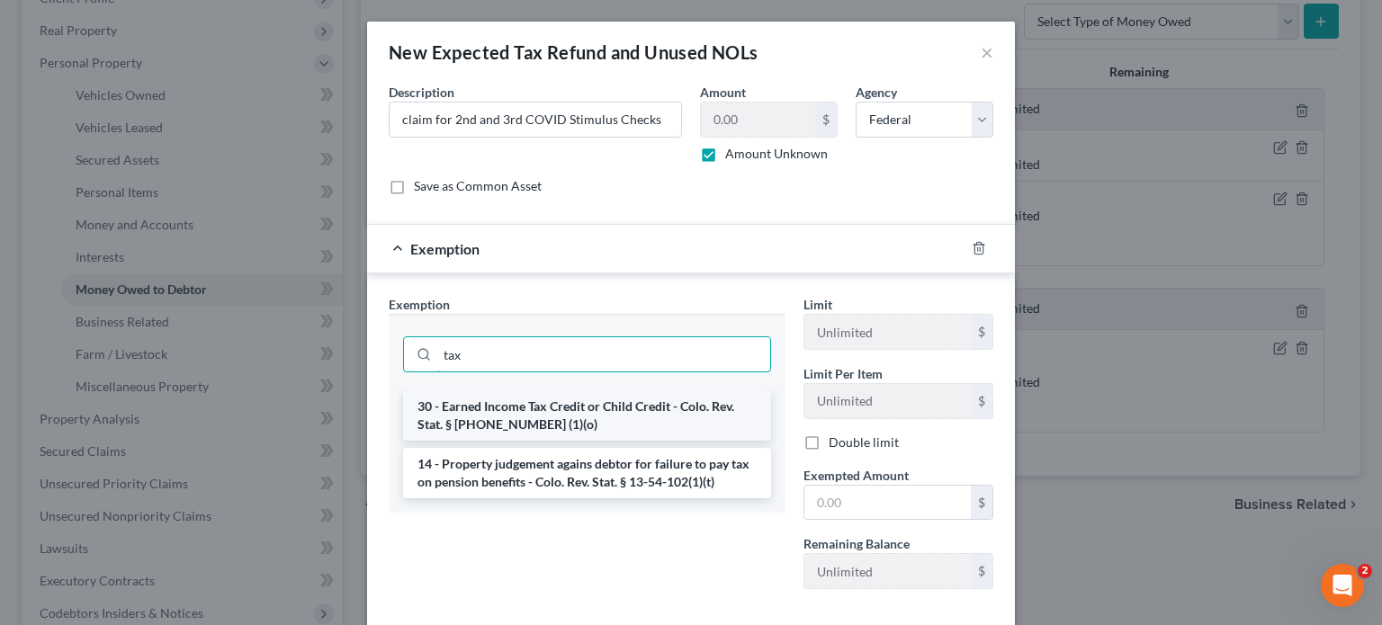
type input "tax"
click at [472, 424] on li "30 - Earned Income Tax Credit or Child Credit - Colo. Rev. Stat. § [PHONE_NUMBE…" at bounding box center [587, 416] width 368 height 50
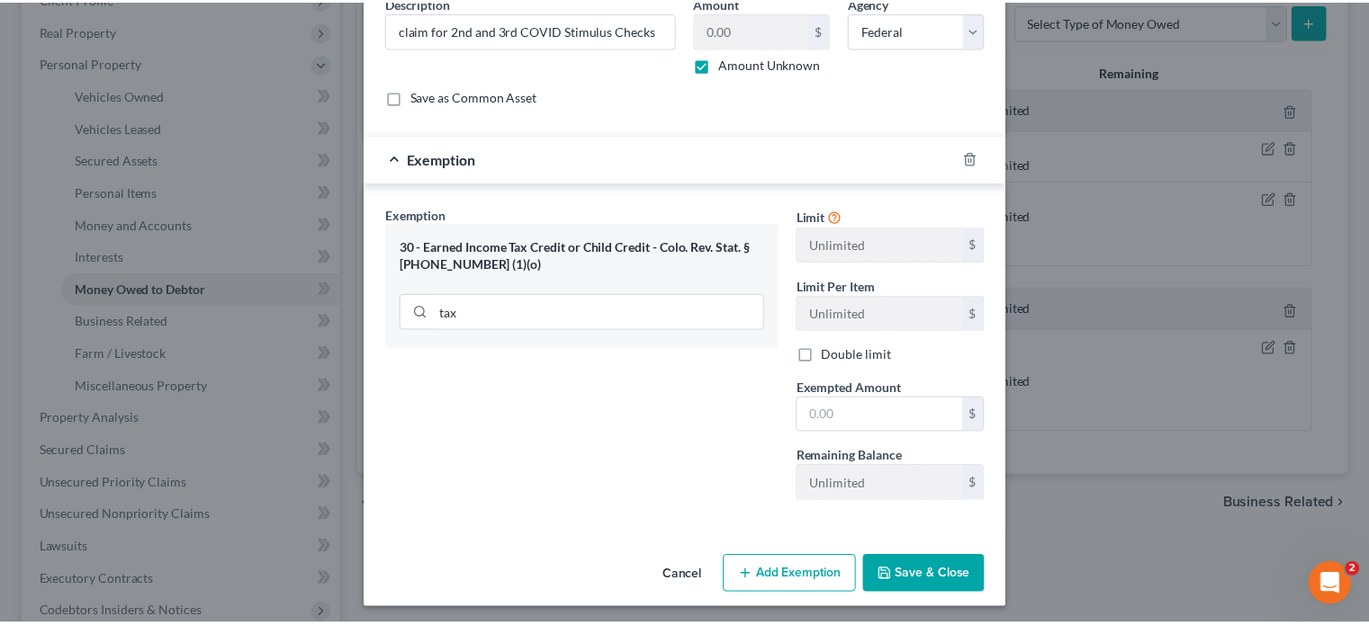
scroll to position [93, 0]
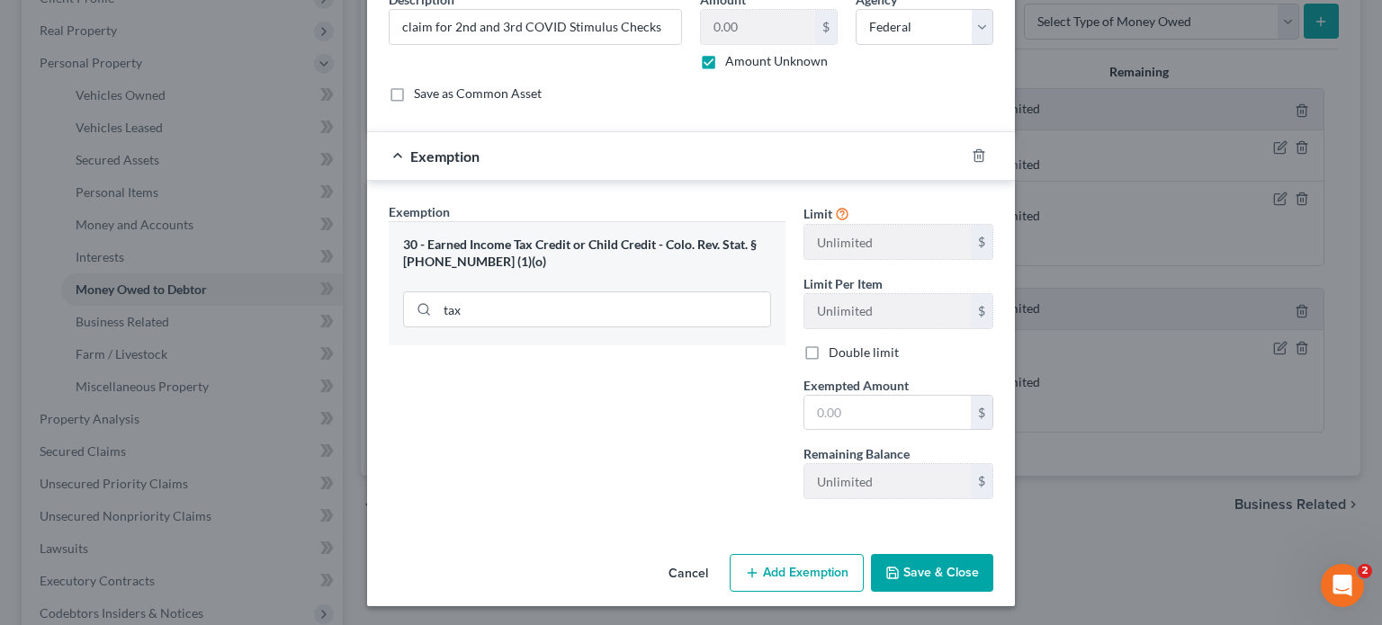
click at [915, 565] on button "Save & Close" at bounding box center [932, 573] width 122 height 38
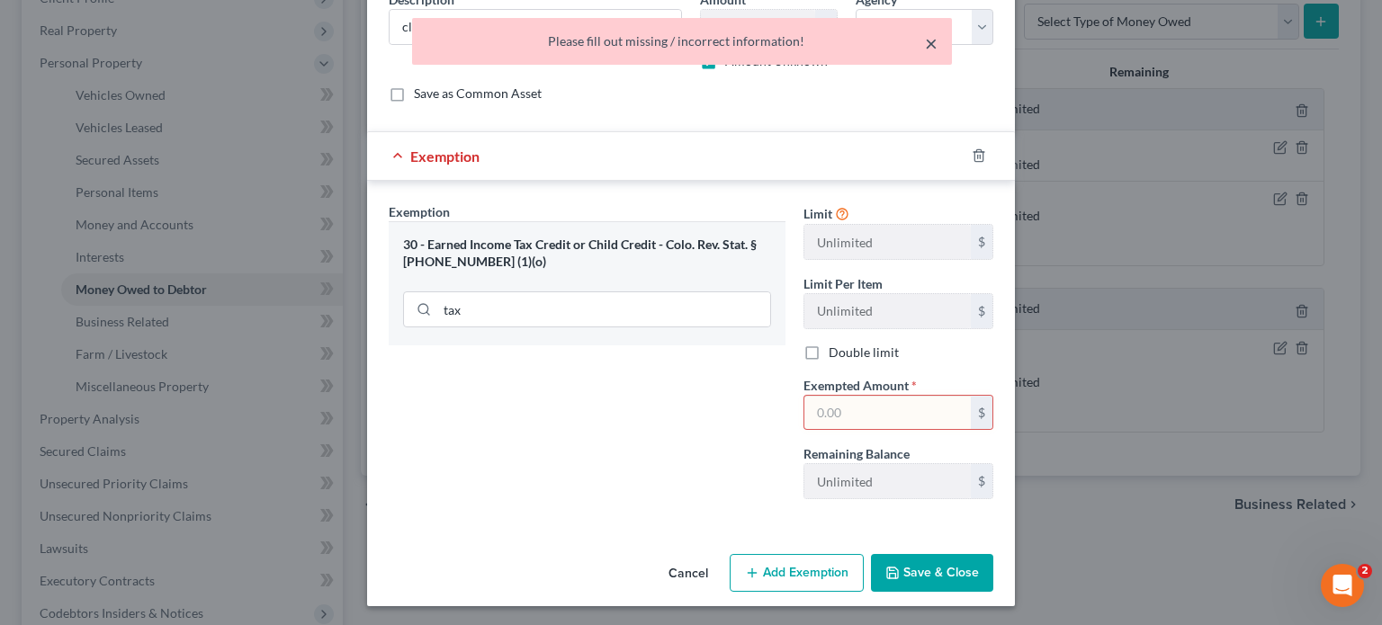
click at [936, 40] on button "×" at bounding box center [931, 43] width 13 height 22
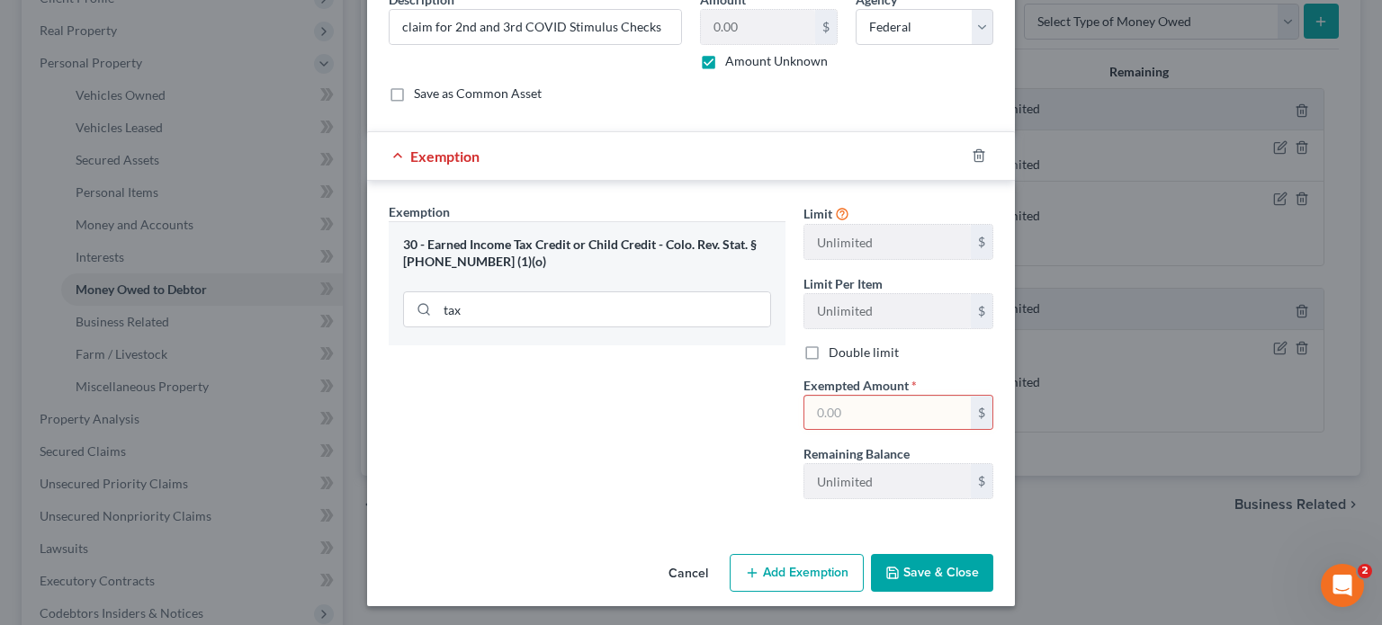
click at [810, 420] on input "text" at bounding box center [888, 413] width 166 height 34
type input "0.00"
click at [938, 571] on button "Save & Close" at bounding box center [932, 573] width 122 height 38
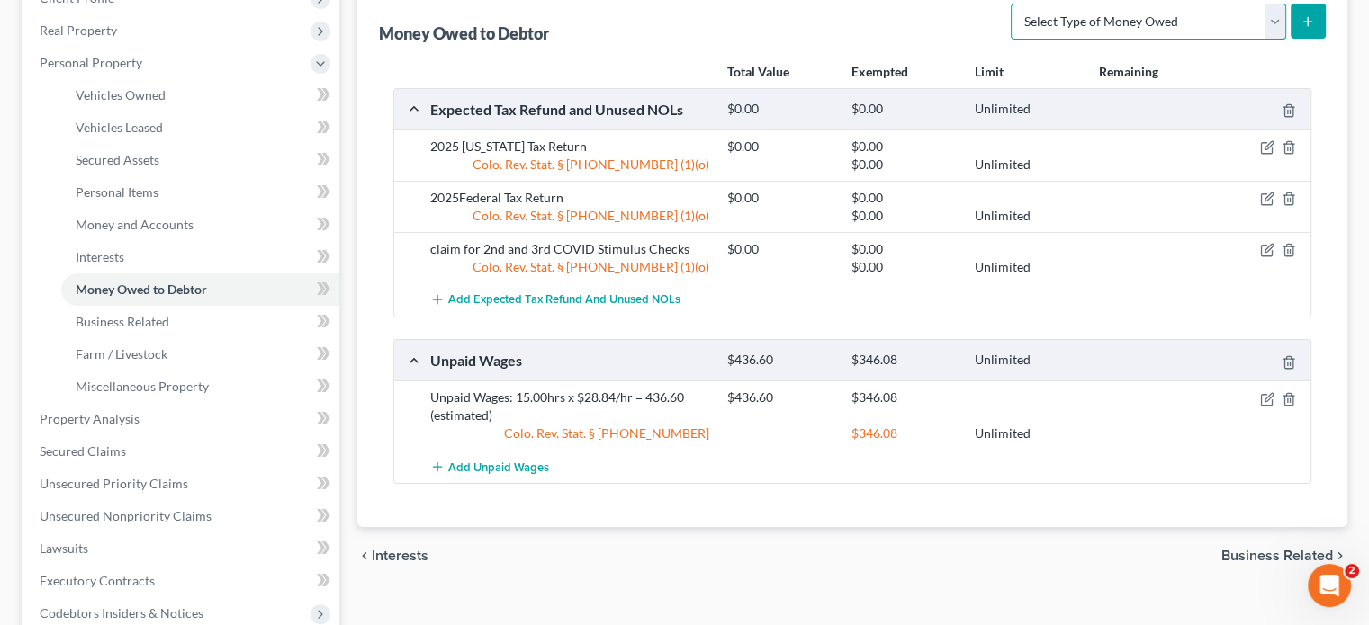
click at [1274, 23] on select "Select Type of Money Owed Accounts Receivable Alimony Child Support Claims Agai…" at bounding box center [1148, 22] width 275 height 36
select select "other_contingent_and_unliquidated_claims"
click at [1014, 4] on select "Select Type of Money Owed Accounts Receivable Alimony Child Support Claims Agai…" at bounding box center [1148, 22] width 275 height 36
click at [1309, 22] on icon "submit" at bounding box center [1307, 21] width 14 height 14
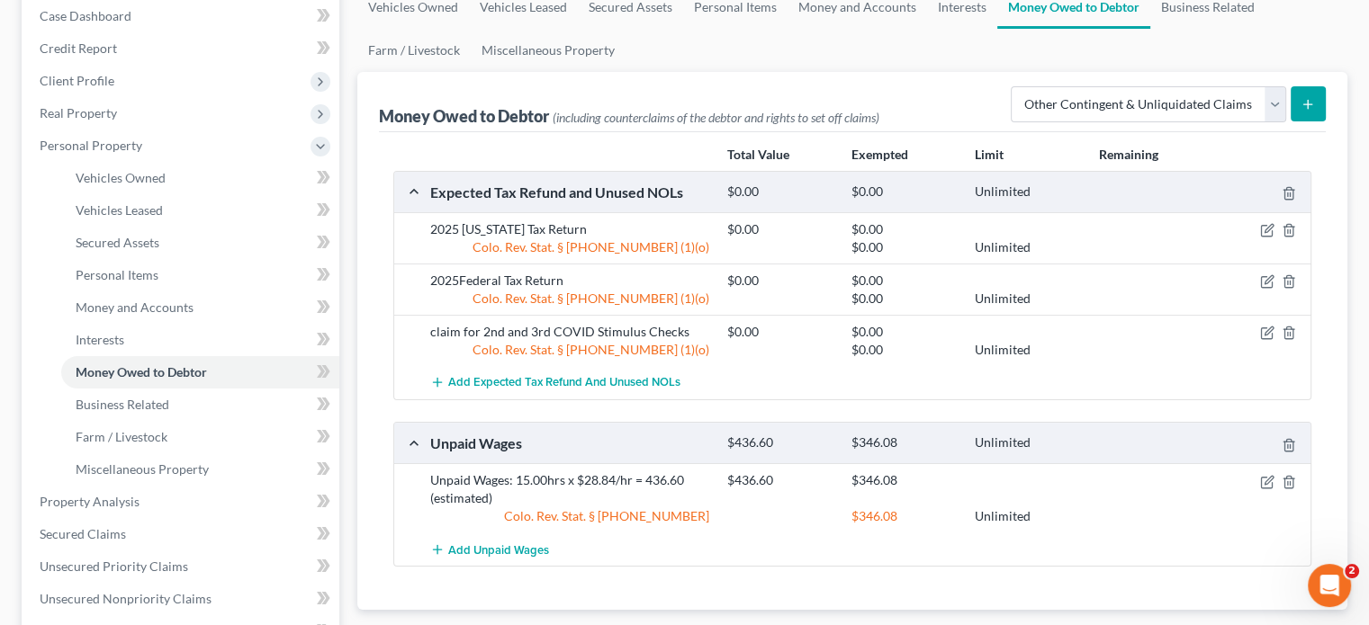
scroll to position [0, 0]
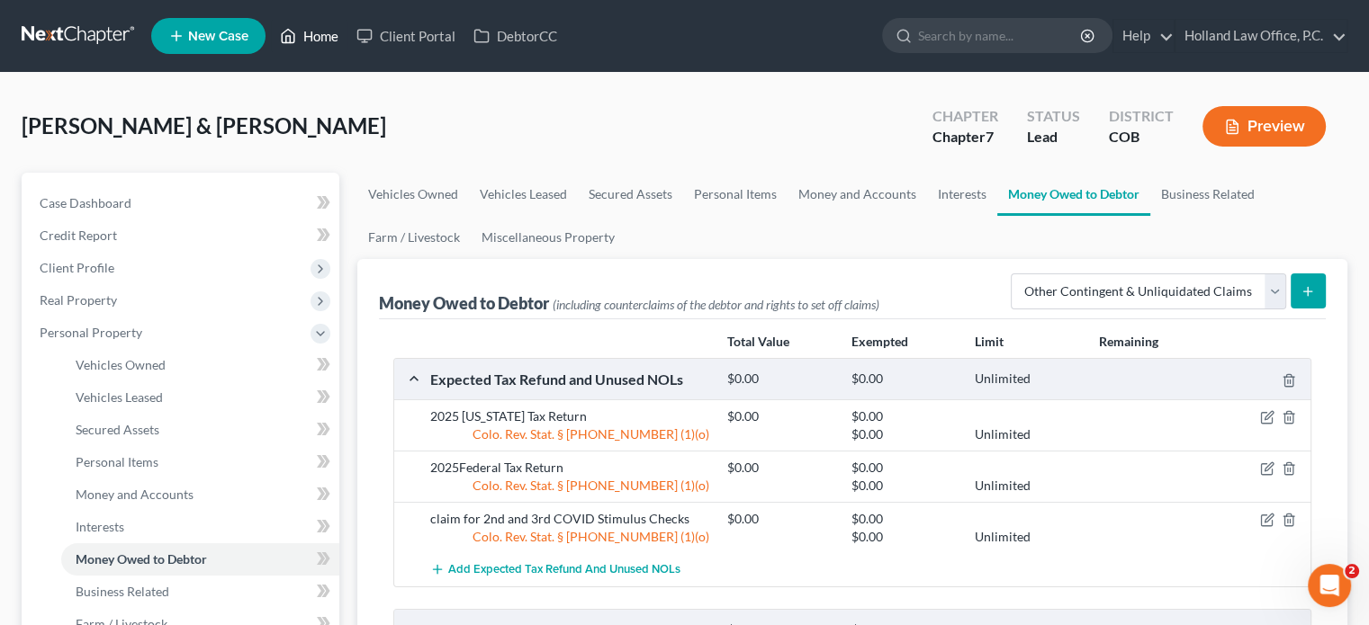
click at [333, 27] on link "Home" at bounding box center [309, 36] width 76 height 32
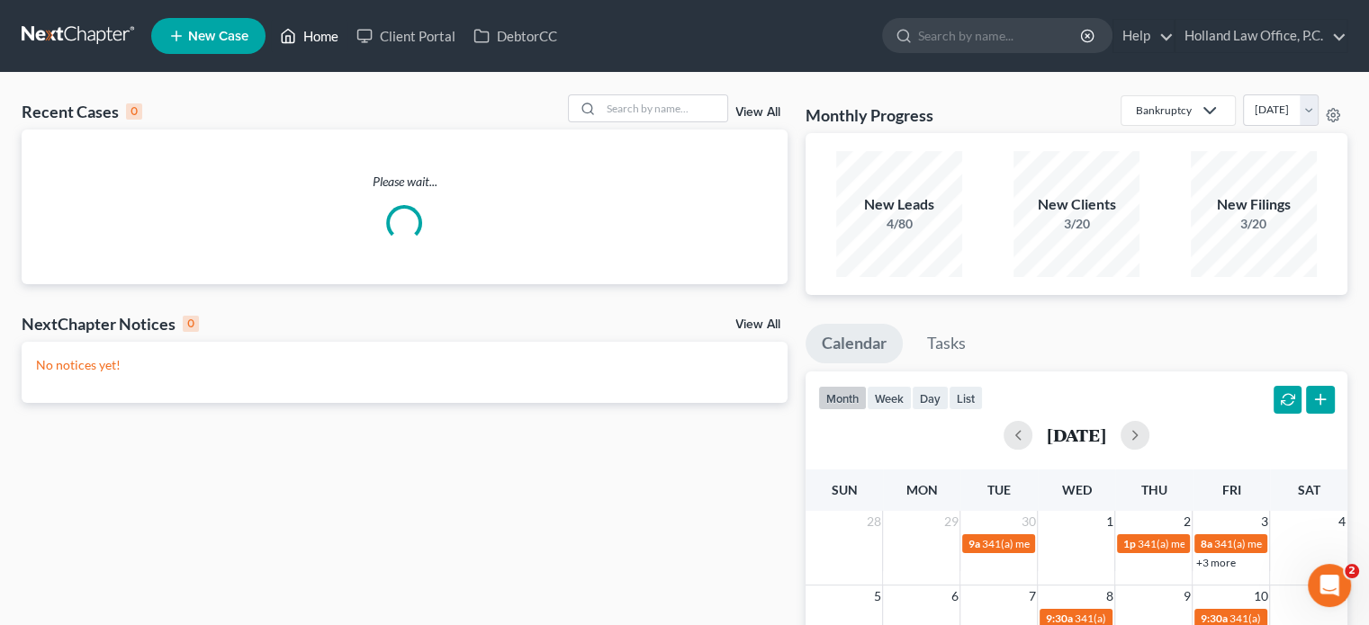
click at [328, 33] on link "Home" at bounding box center [309, 36] width 76 height 32
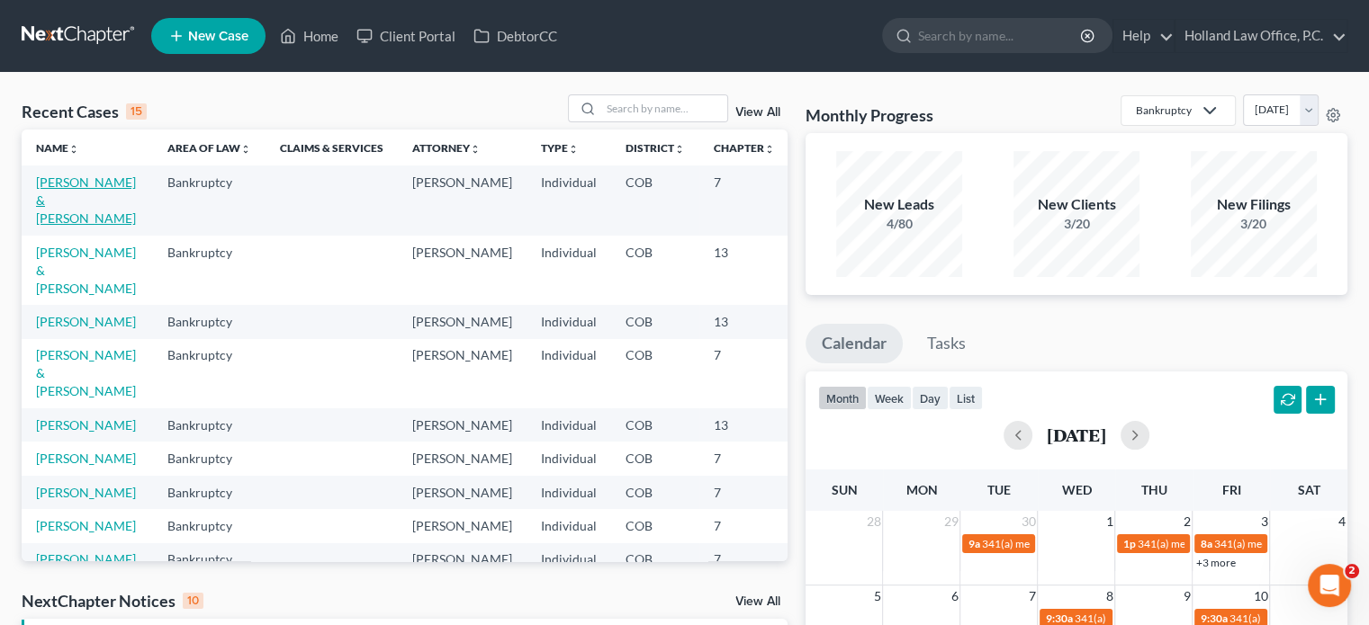
click at [67, 184] on link "[PERSON_NAME] & [PERSON_NAME]" at bounding box center [86, 200] width 100 height 51
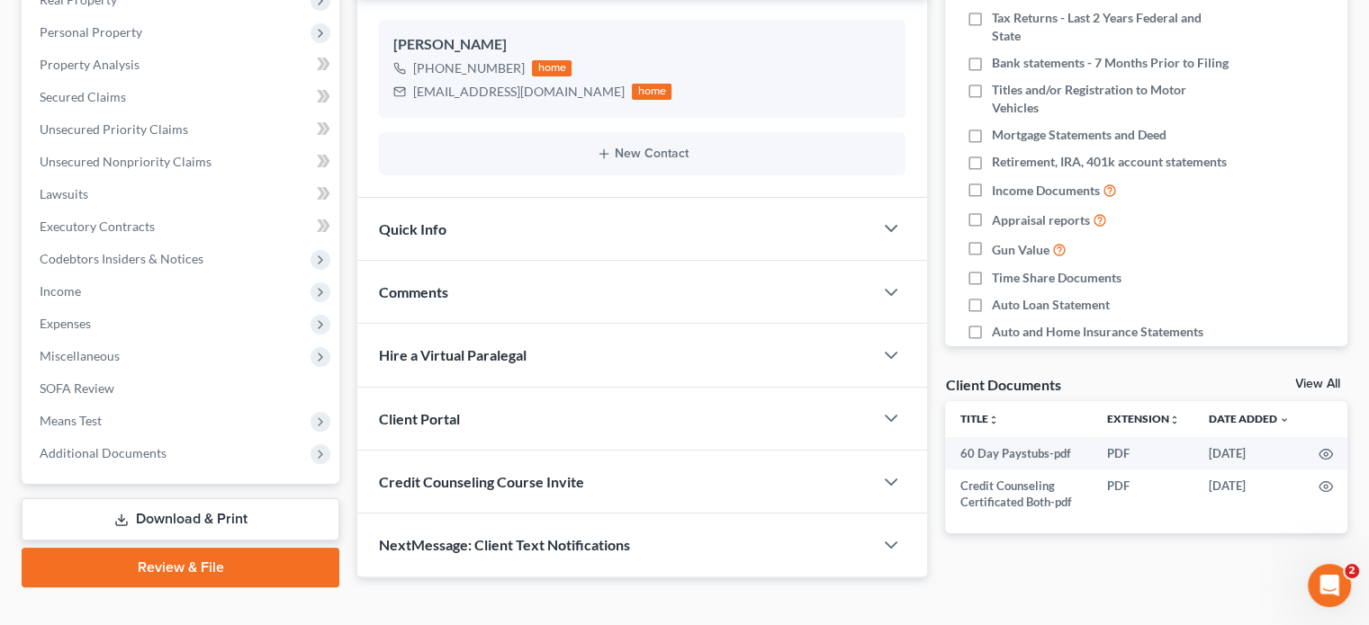
scroll to position [329, 0]
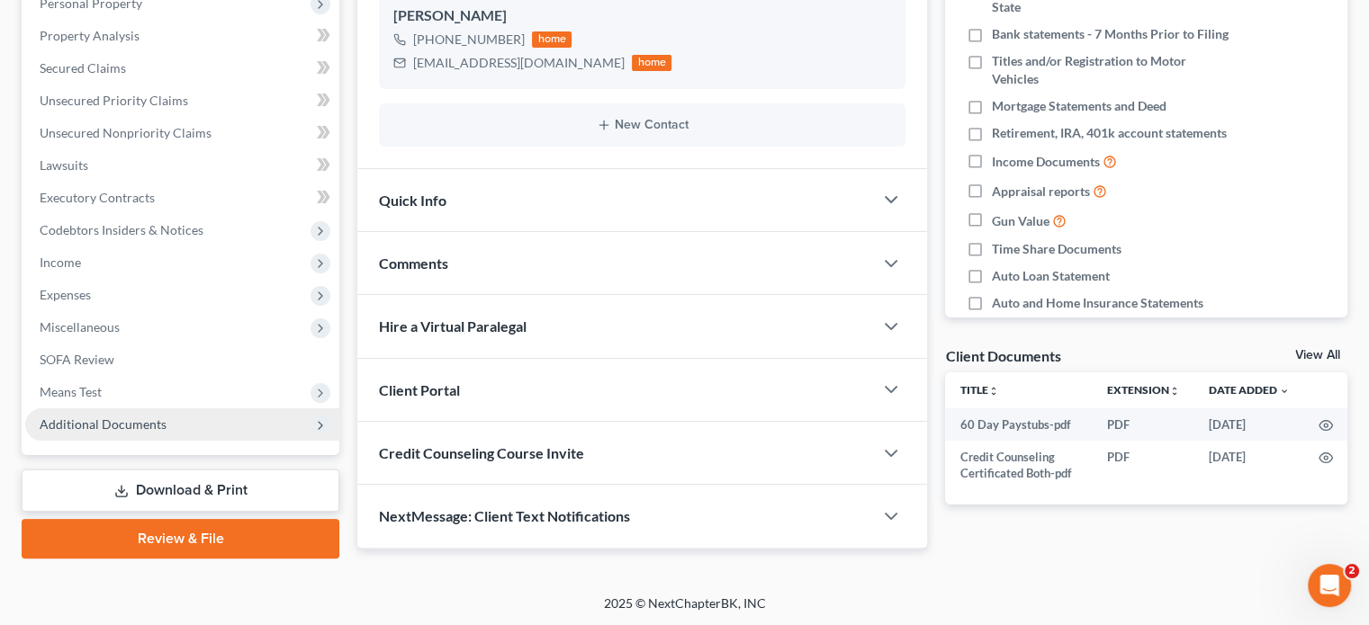
click at [101, 429] on span "Additional Documents" at bounding box center [103, 424] width 127 height 15
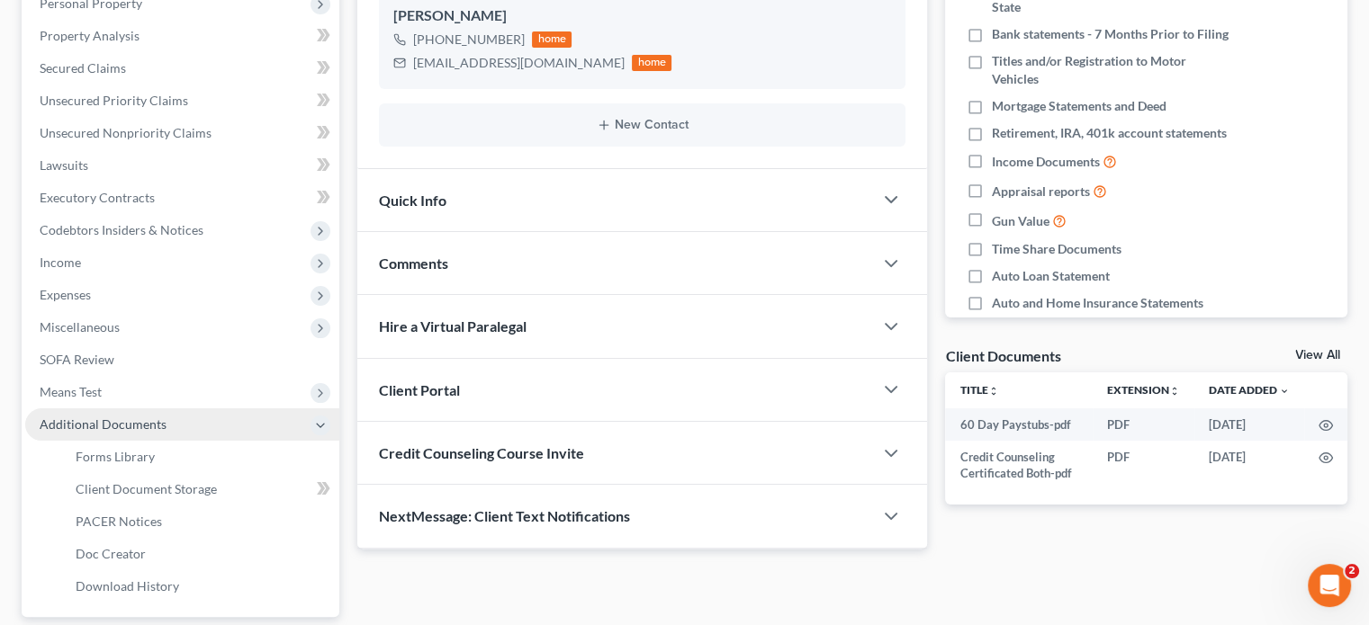
scroll to position [491, 0]
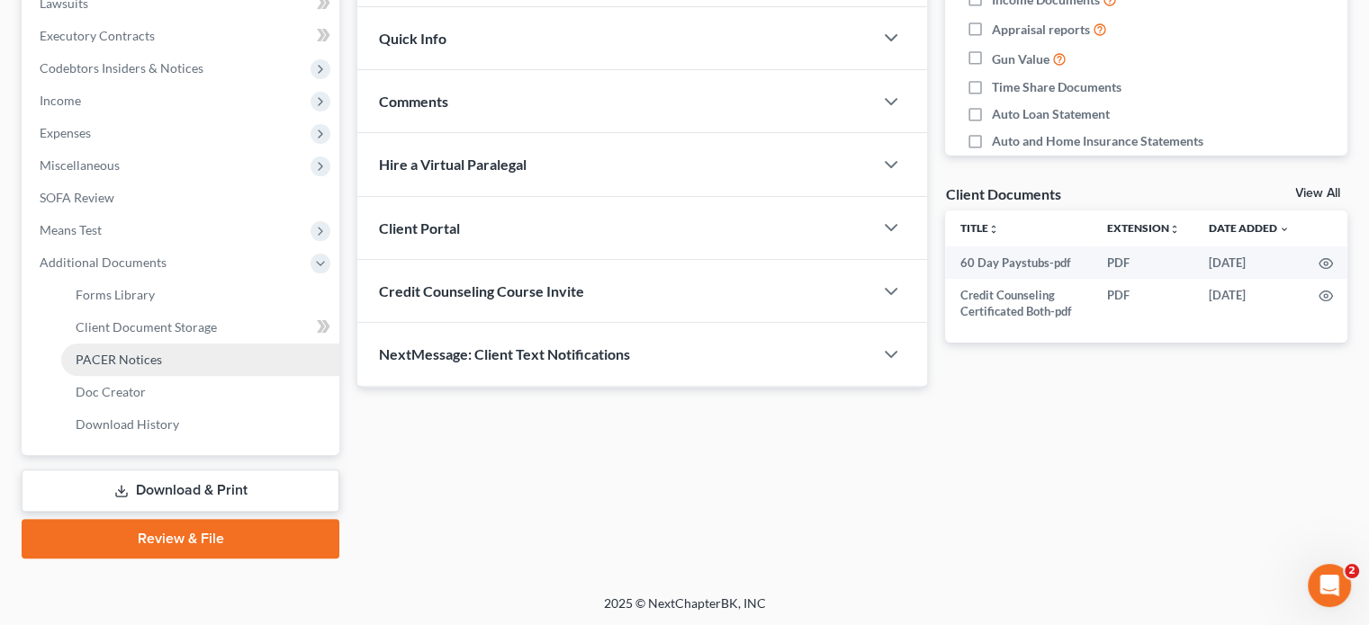
click at [112, 365] on span "PACER Notices" at bounding box center [119, 359] width 86 height 15
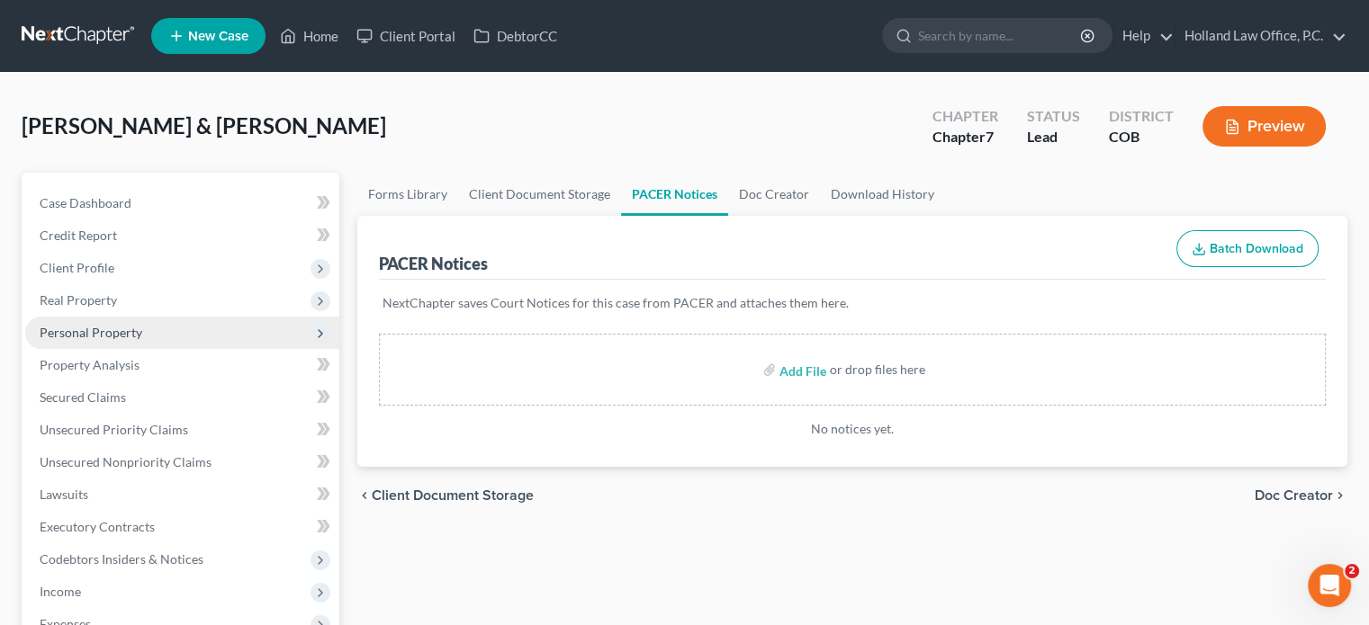
click at [89, 332] on span "Personal Property" at bounding box center [91, 332] width 103 height 15
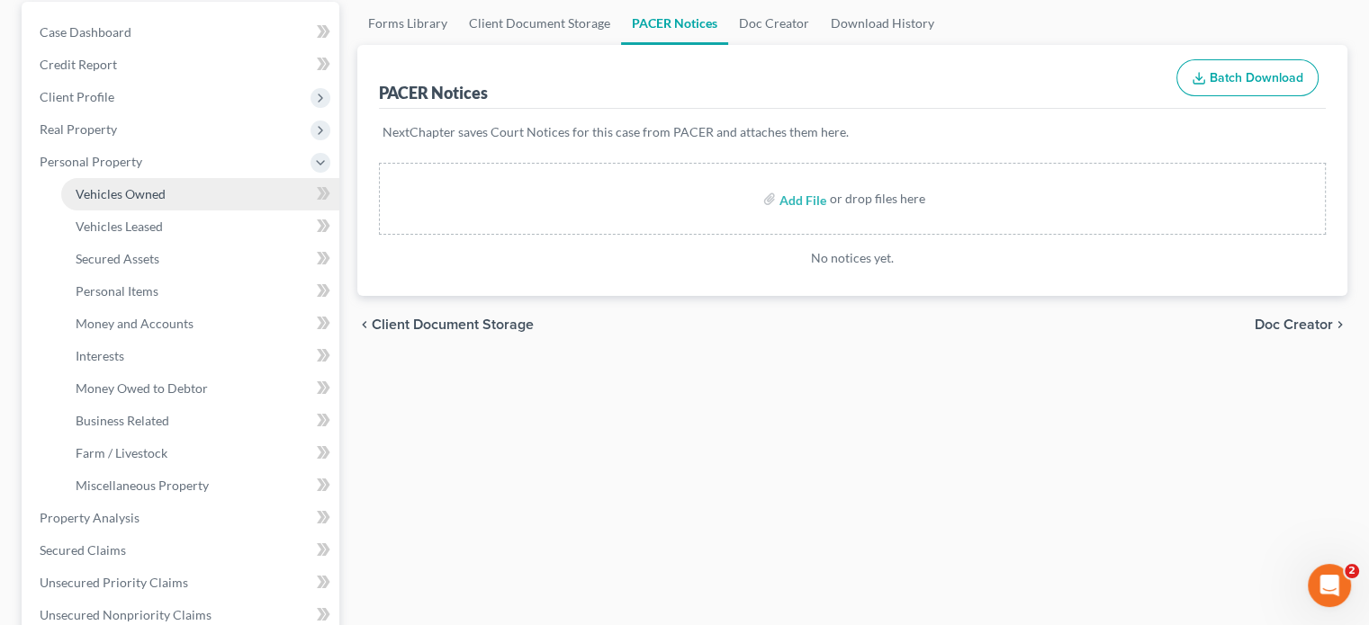
scroll to position [180, 0]
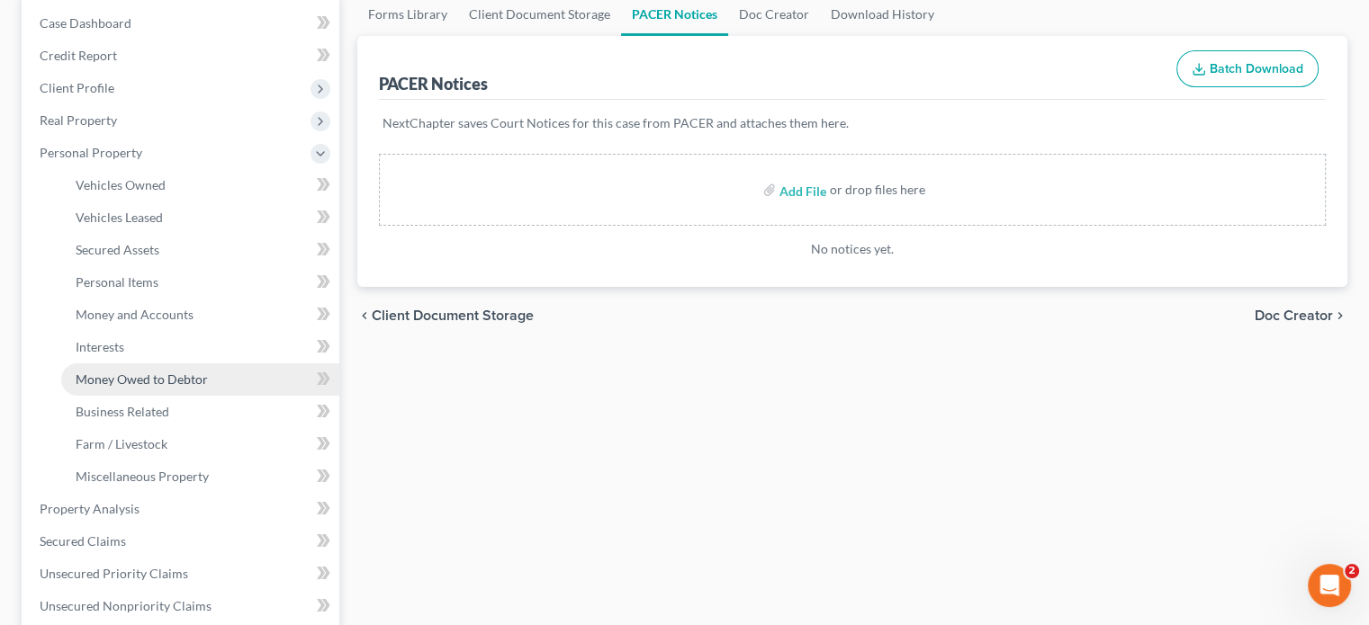
click at [130, 378] on span "Money Owed to Debtor" at bounding box center [142, 379] width 132 height 15
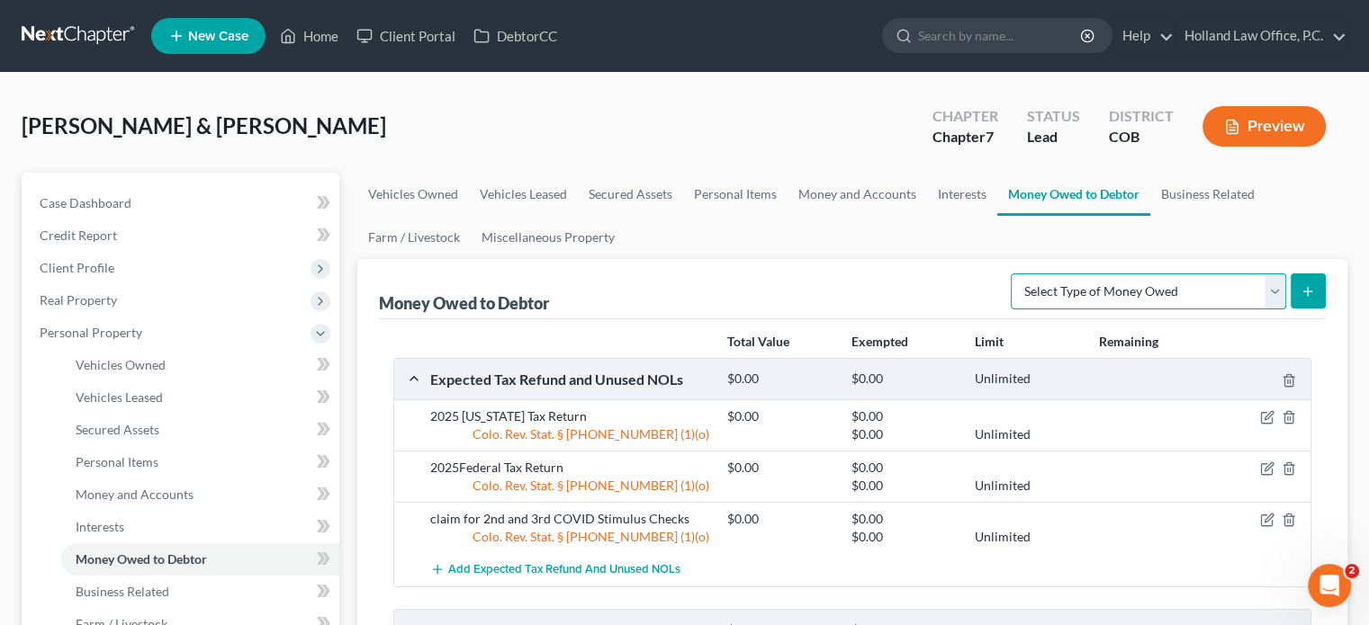
click at [1272, 294] on select "Select Type of Money Owed Accounts Receivable Alimony Child Support Claims Agai…" at bounding box center [1148, 292] width 275 height 36
select select "other_contingent_and_unliquidated_claims"
click at [1014, 274] on select "Select Type of Money Owed Accounts Receivable Alimony Child Support Claims Agai…" at bounding box center [1148, 292] width 275 height 36
click at [1307, 291] on icon "submit" at bounding box center [1307, 291] width 14 height 14
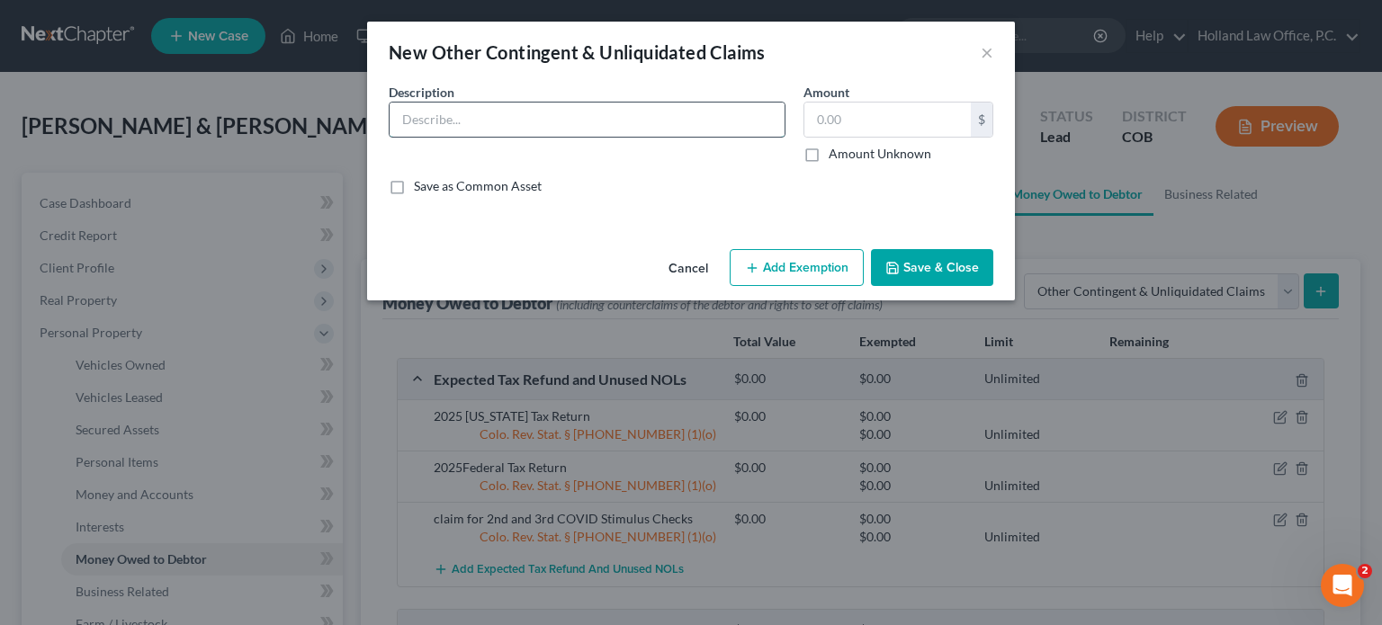
click at [452, 119] on input "text" at bounding box center [587, 120] width 395 height 34
type input "claim against the City of Greeley for water utility overpayment"
click at [829, 153] on label "Amount Unknown" at bounding box center [880, 154] width 103 height 18
click at [836, 153] on input "Amount Unknown" at bounding box center [842, 151] width 12 height 12
checkbox input "true"
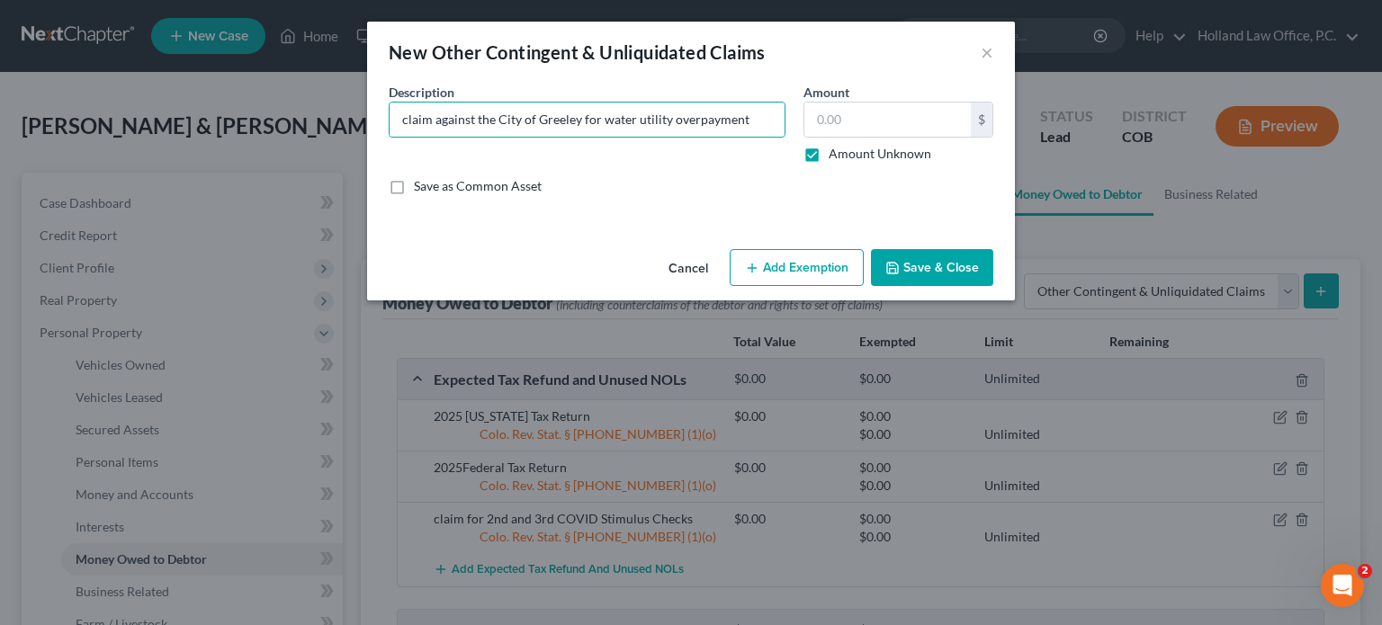
type input "0.00"
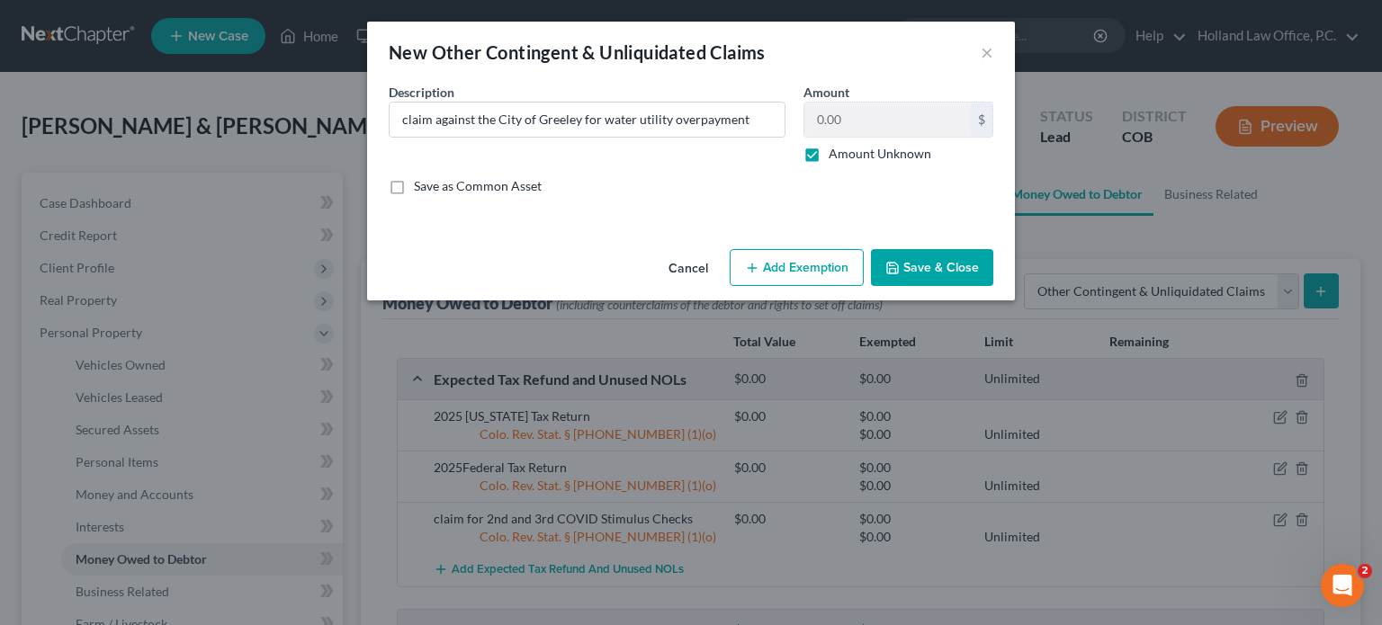
click at [940, 269] on button "Save & Close" at bounding box center [932, 268] width 122 height 38
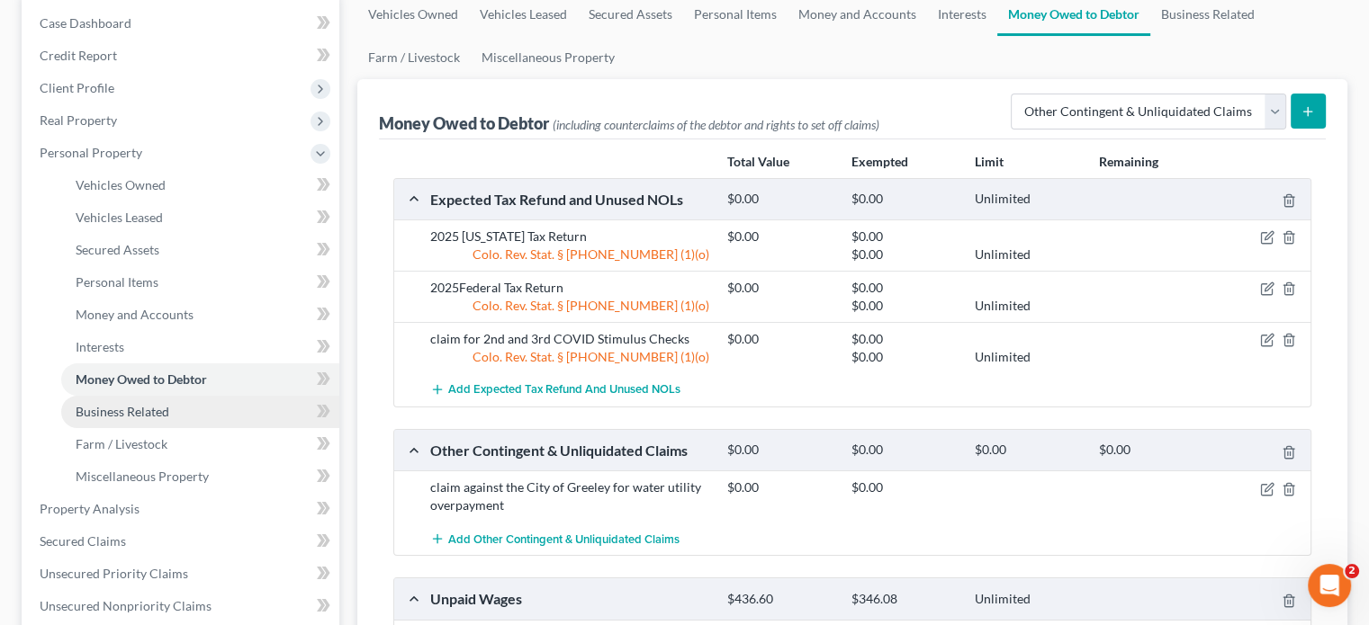
scroll to position [270, 0]
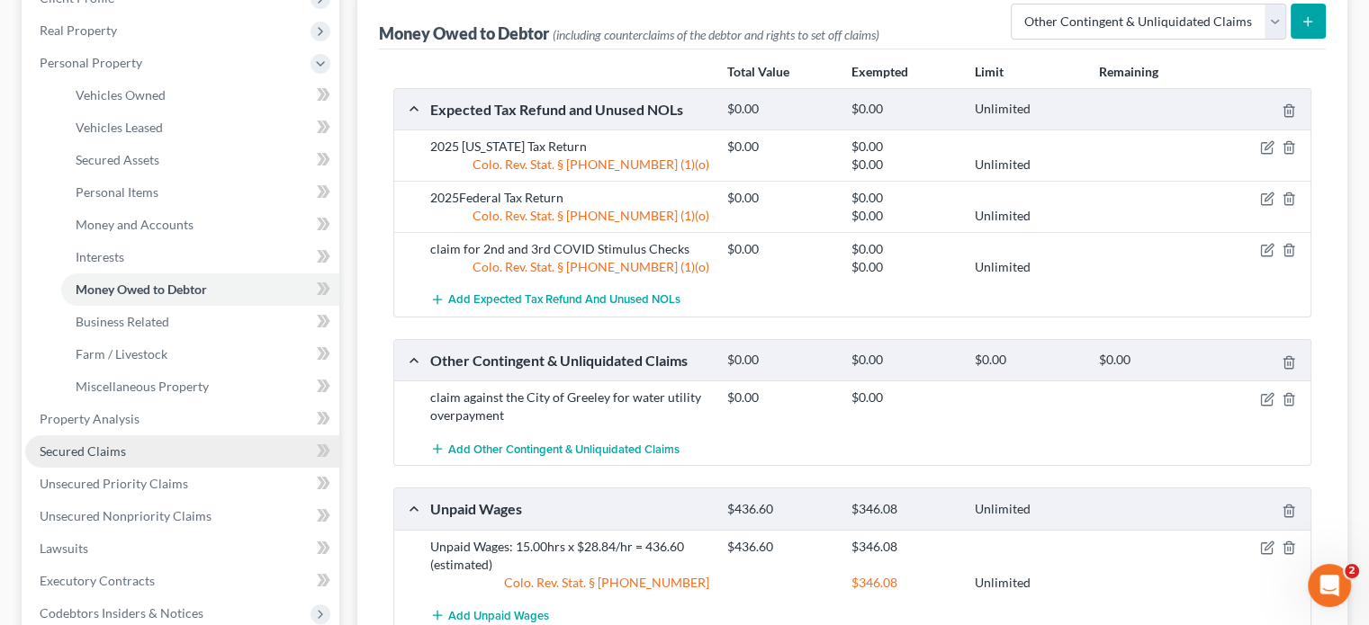
click at [99, 441] on link "Secured Claims" at bounding box center [182, 452] width 314 height 32
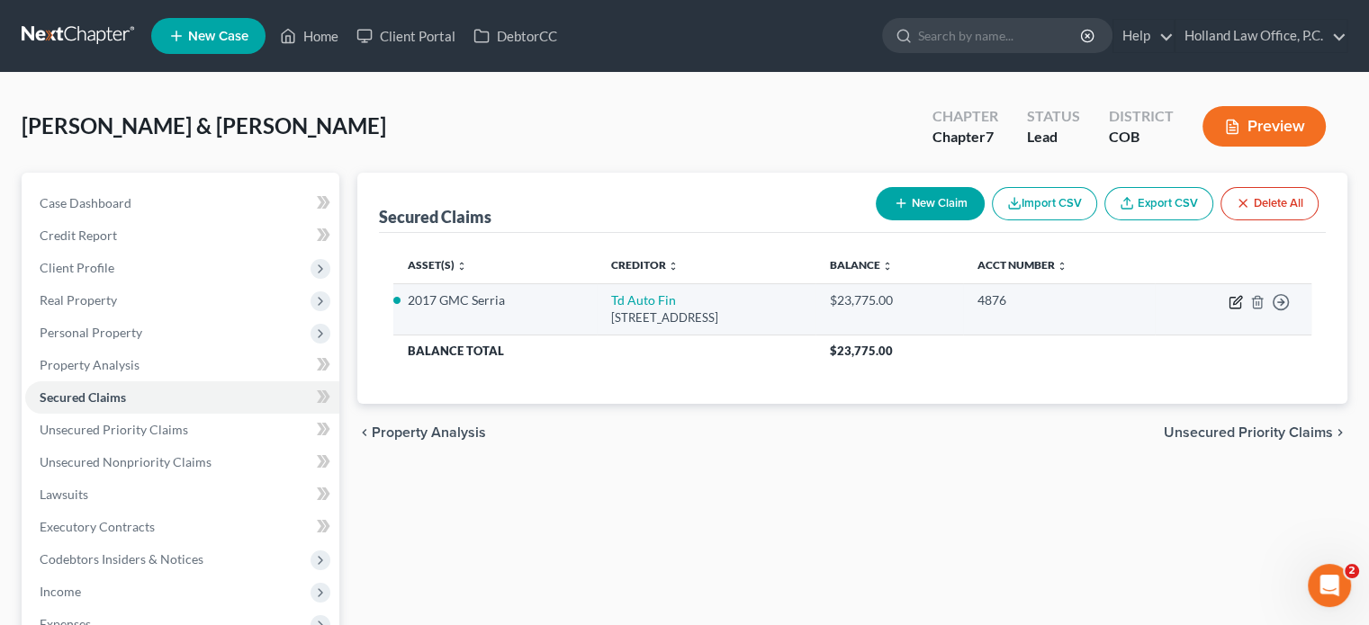
click at [1236, 304] on icon "button" at bounding box center [1235, 302] width 14 height 14
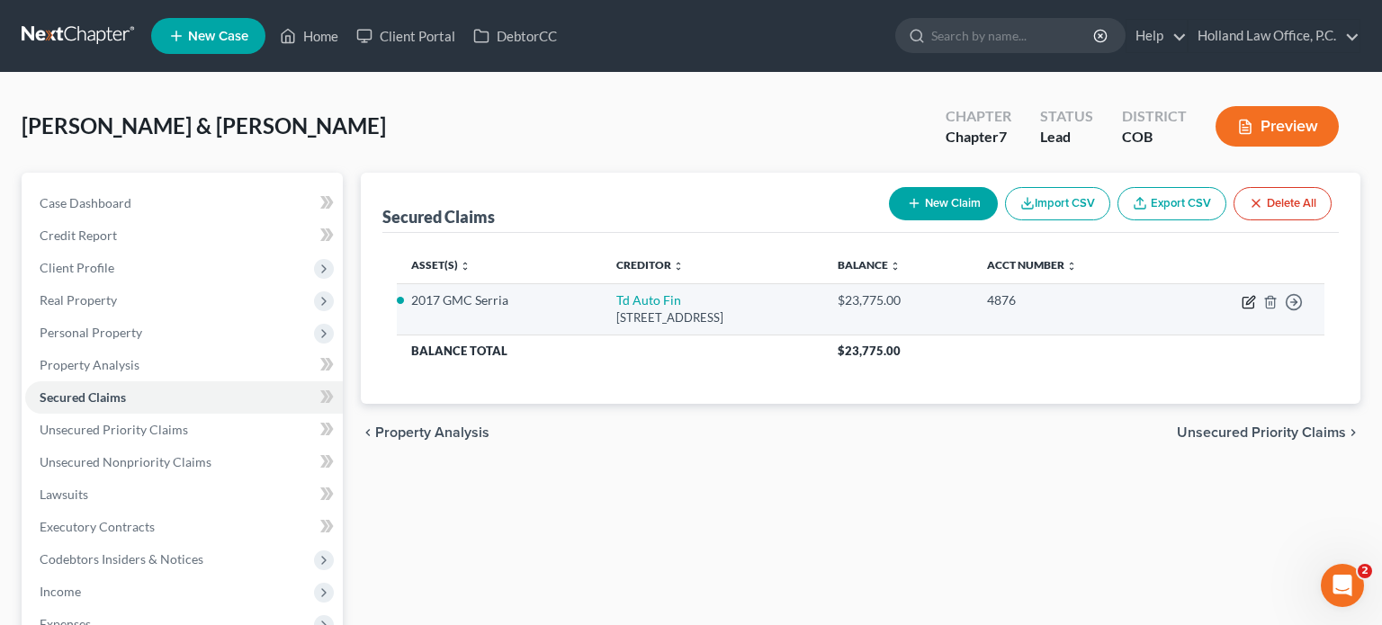
select select "23"
select select "4"
select select "1"
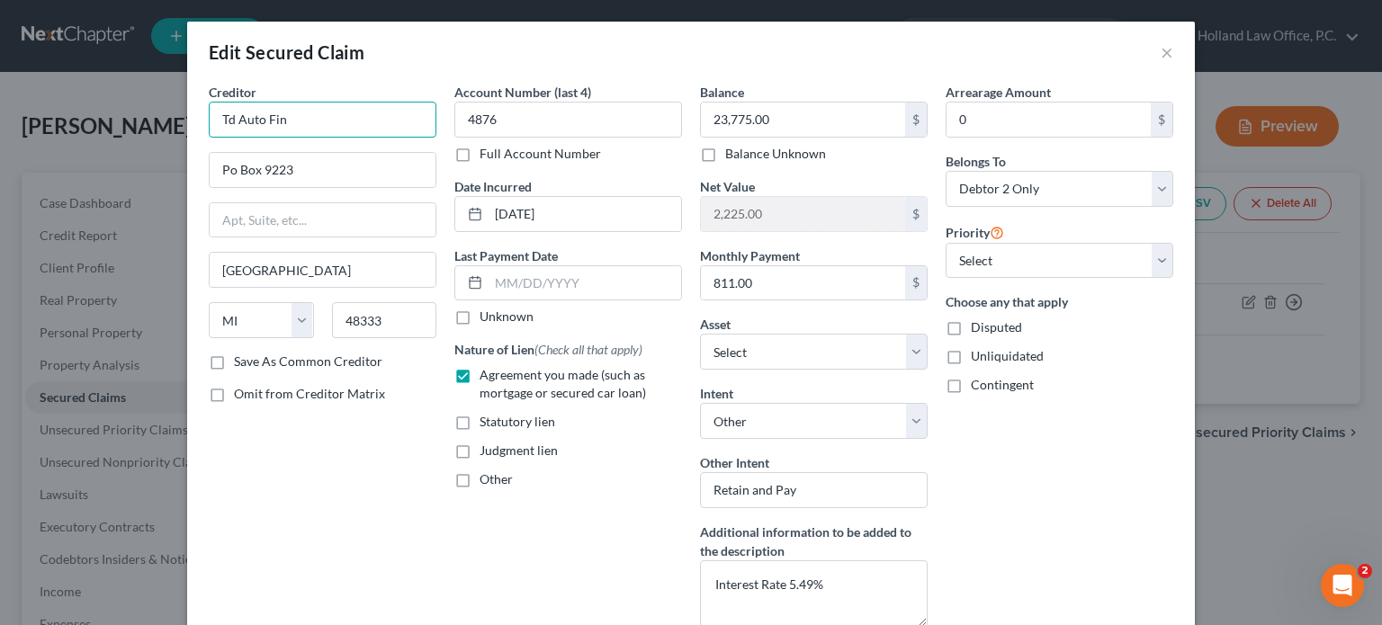
click at [229, 126] on input "Td Auto Fin" at bounding box center [323, 120] width 228 height 36
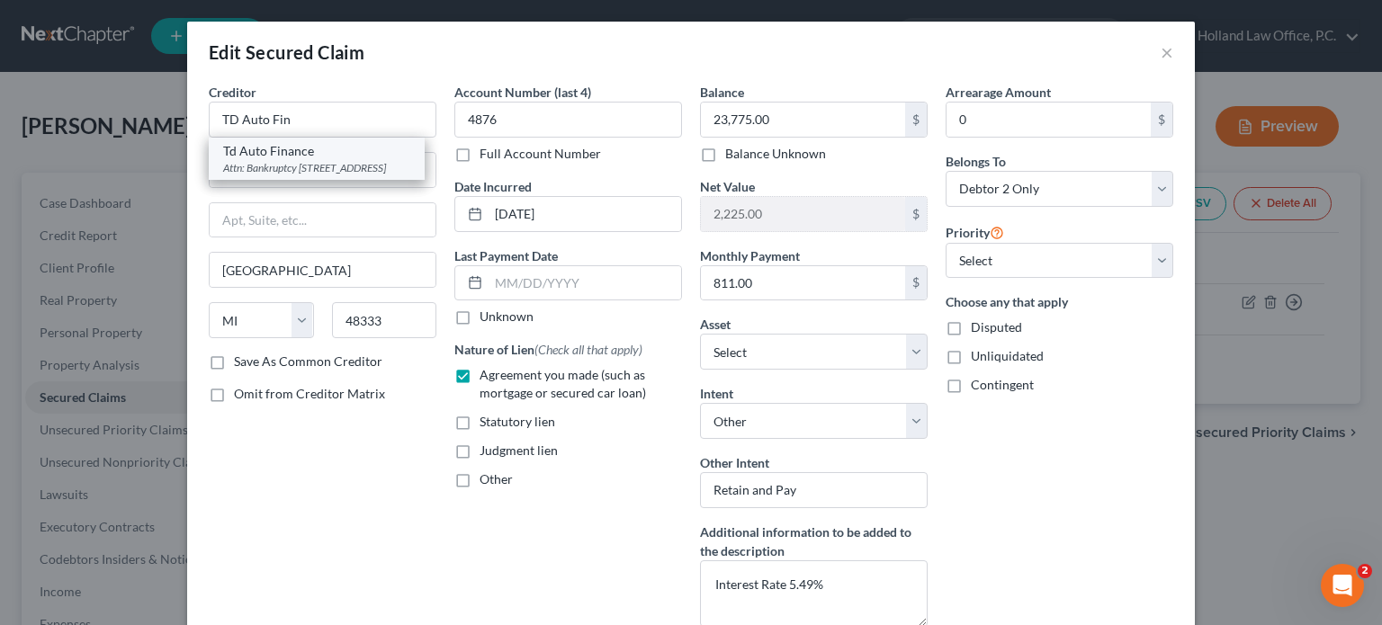
click at [249, 165] on div "Attn: Bankruptcy [STREET_ADDRESS]" at bounding box center [316, 167] width 187 height 15
type input "Td Auto Finance"
type input "Attn: Bankruptcy"
type input "Po Box 9223"
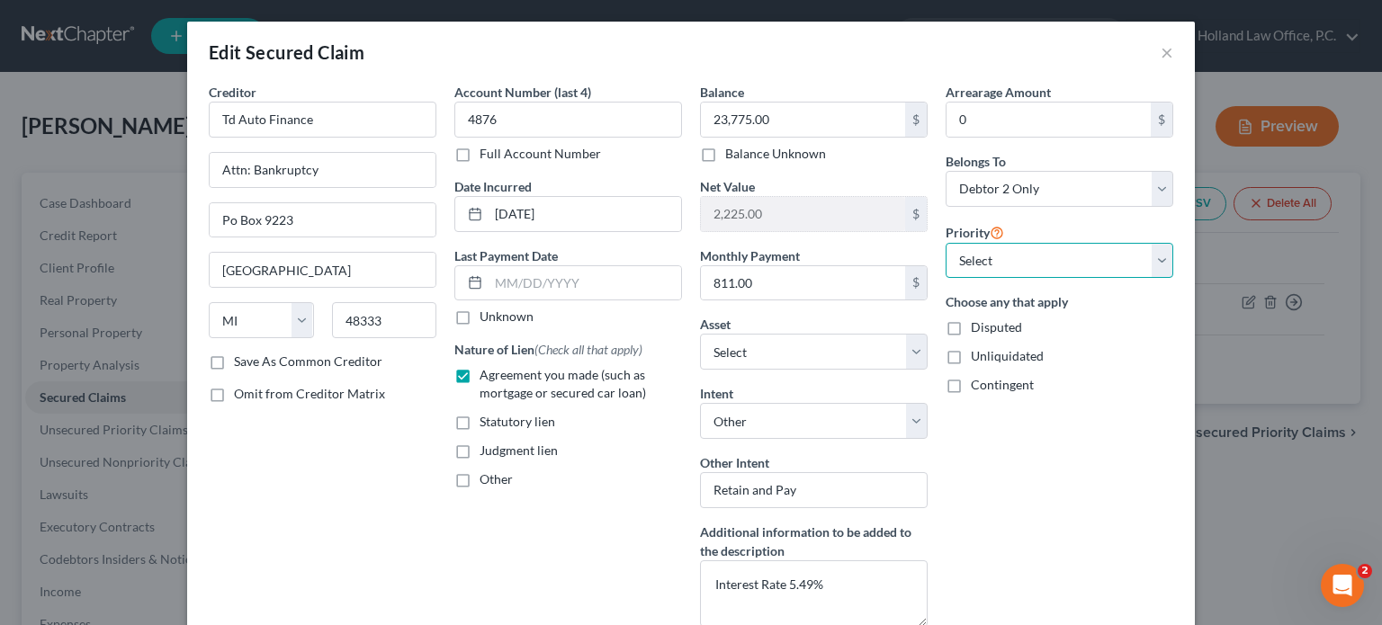
click at [1151, 261] on select "Select 1st 2nd 3rd 4th 5th 6th 7th 8th 9th 10th 11th 12th 13th 14th 15th 16th 1…" at bounding box center [1060, 261] width 228 height 36
select select "0"
click at [946, 243] on select "Select 1st 2nd 3rd 4th 5th 6th 7th 8th 9th 10th 11th 12th 13th 14th 15th 16th 1…" at bounding box center [1060, 261] width 228 height 36
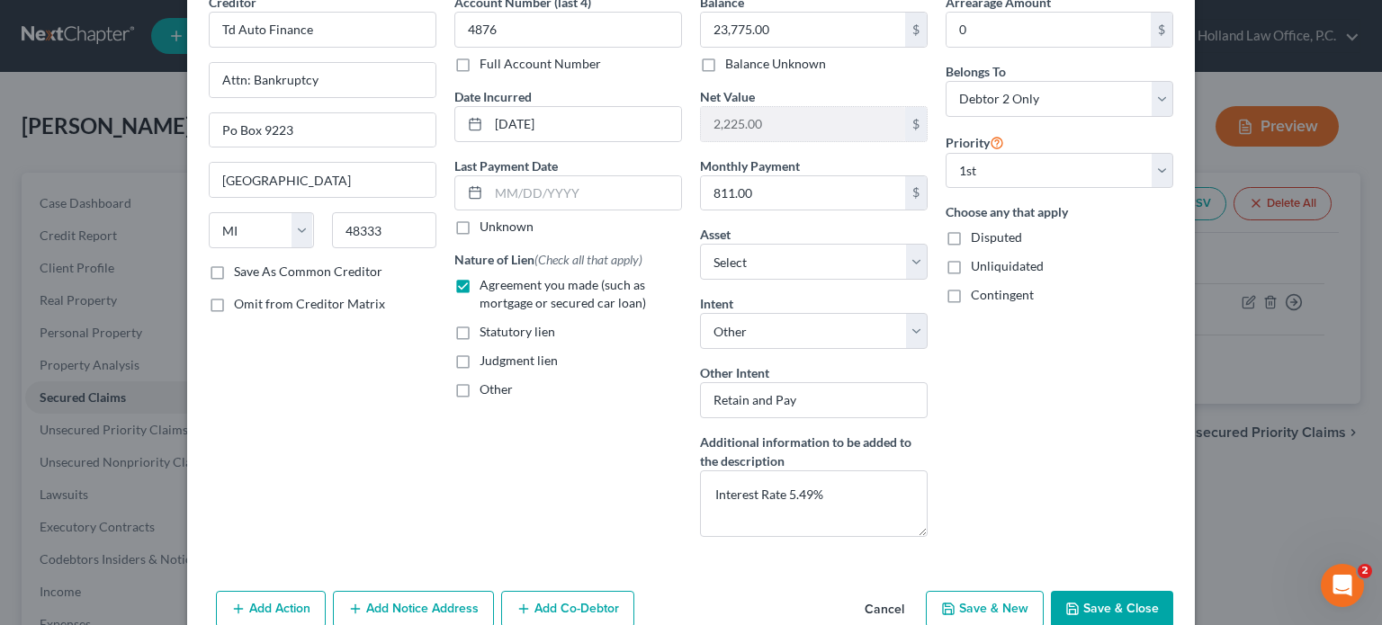
click at [1113, 604] on button "Save & Close" at bounding box center [1112, 610] width 122 height 38
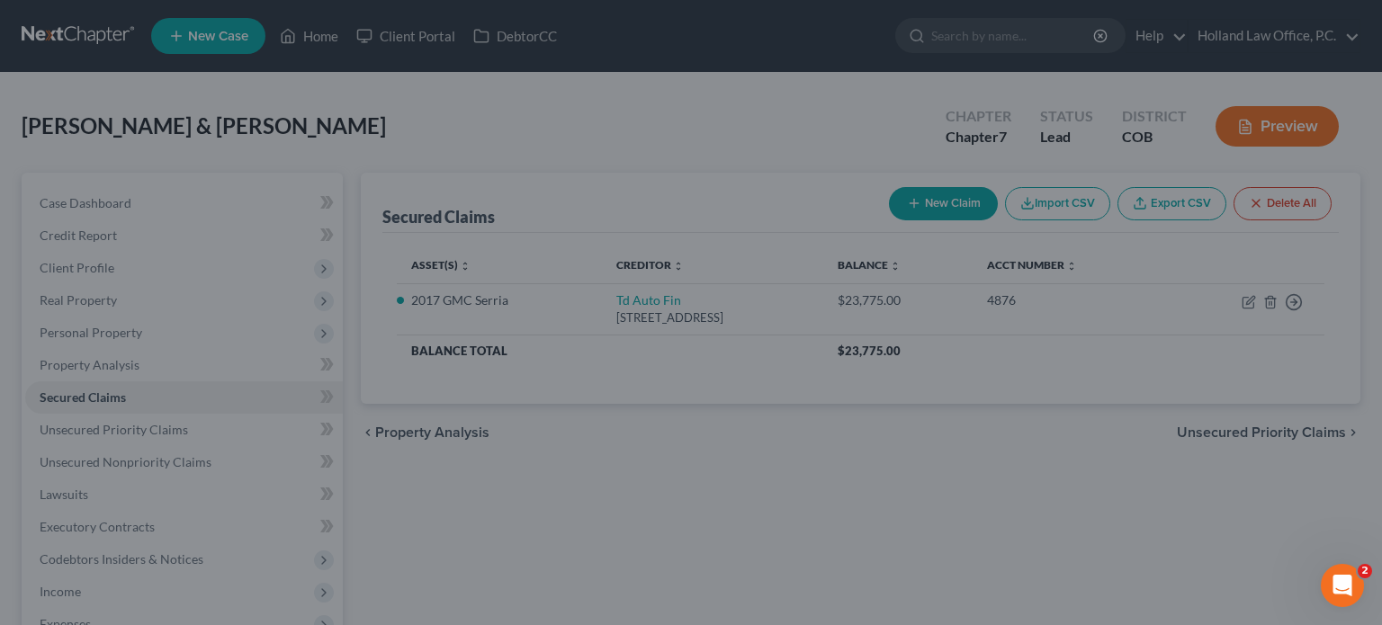
select select "2"
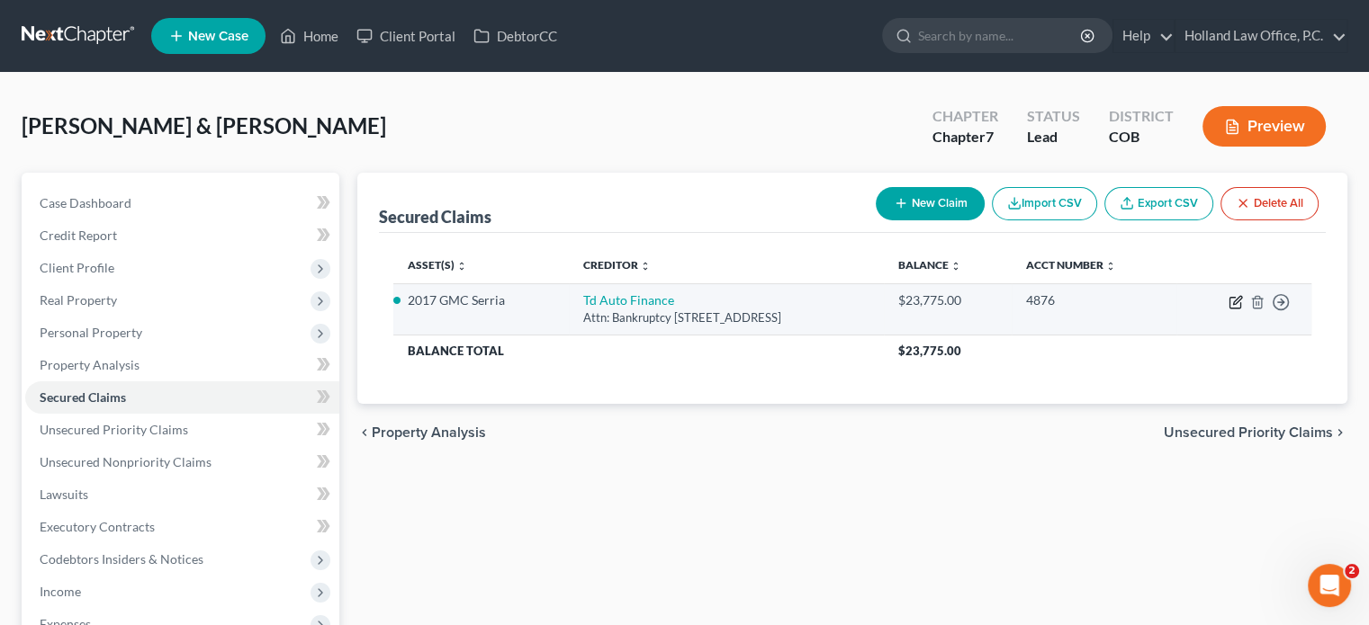
click at [1229, 301] on icon "button" at bounding box center [1234, 303] width 11 height 11
select select "23"
select select "4"
select select "1"
select select "0"
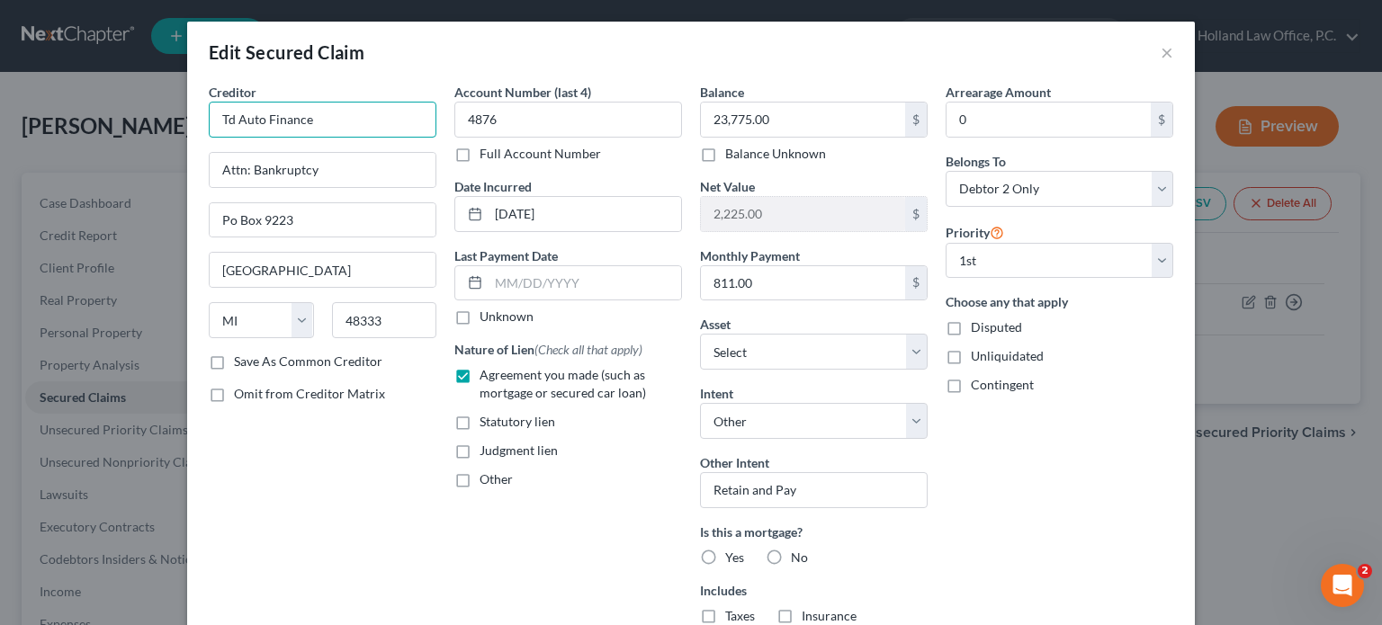
click at [227, 118] on input "Td Auto Finance" at bounding box center [323, 120] width 228 height 36
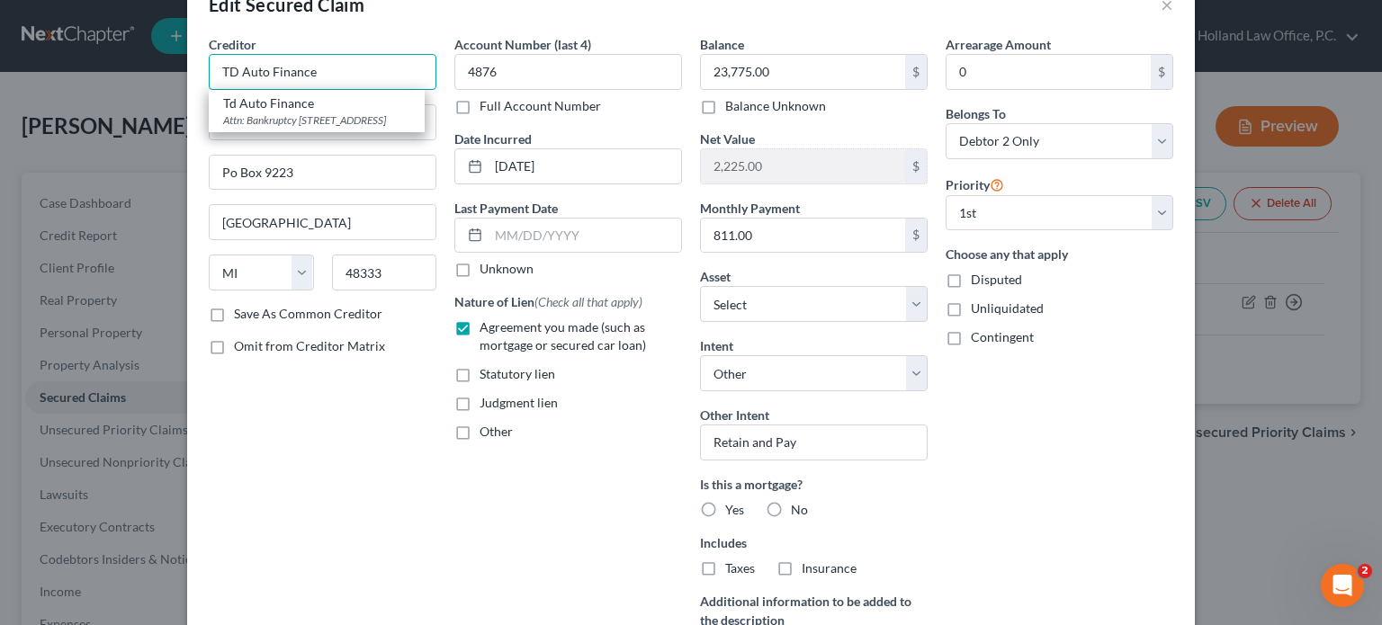
scroll to position [257, 0]
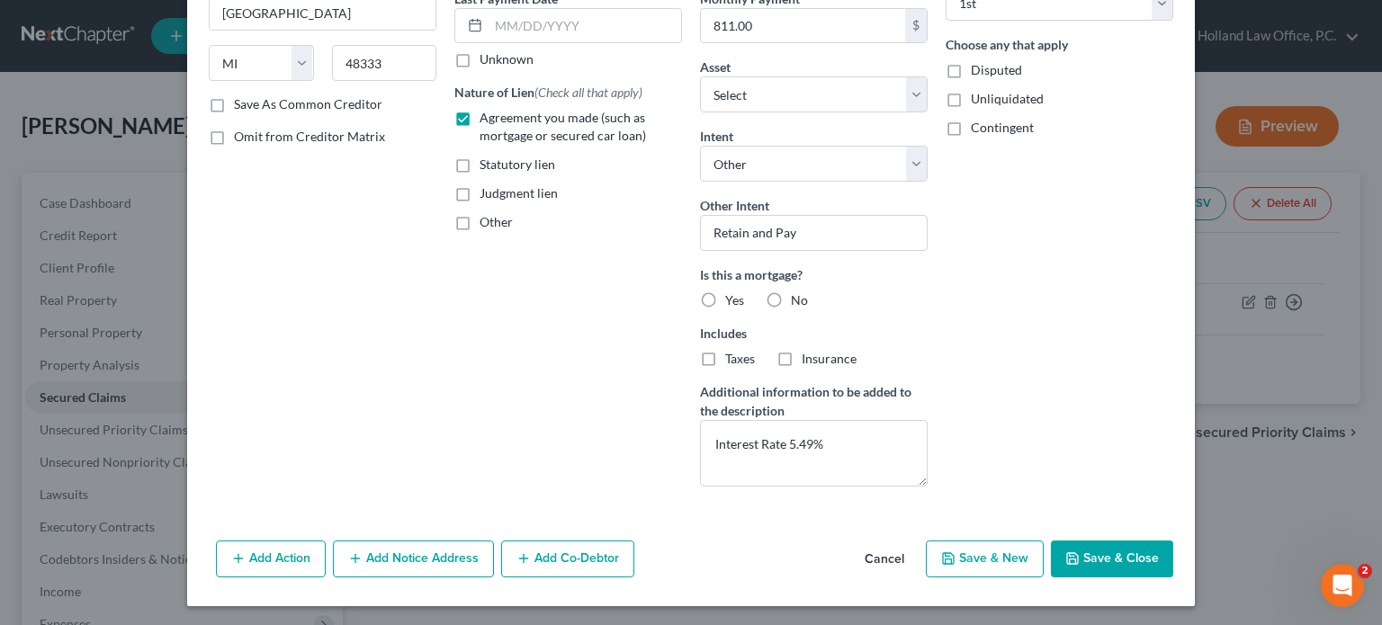
type input "TD Auto Finance"
click at [791, 298] on label "No" at bounding box center [799, 301] width 17 height 18
click at [798, 298] on input "No" at bounding box center [804, 298] width 12 height 12
radio input "true"
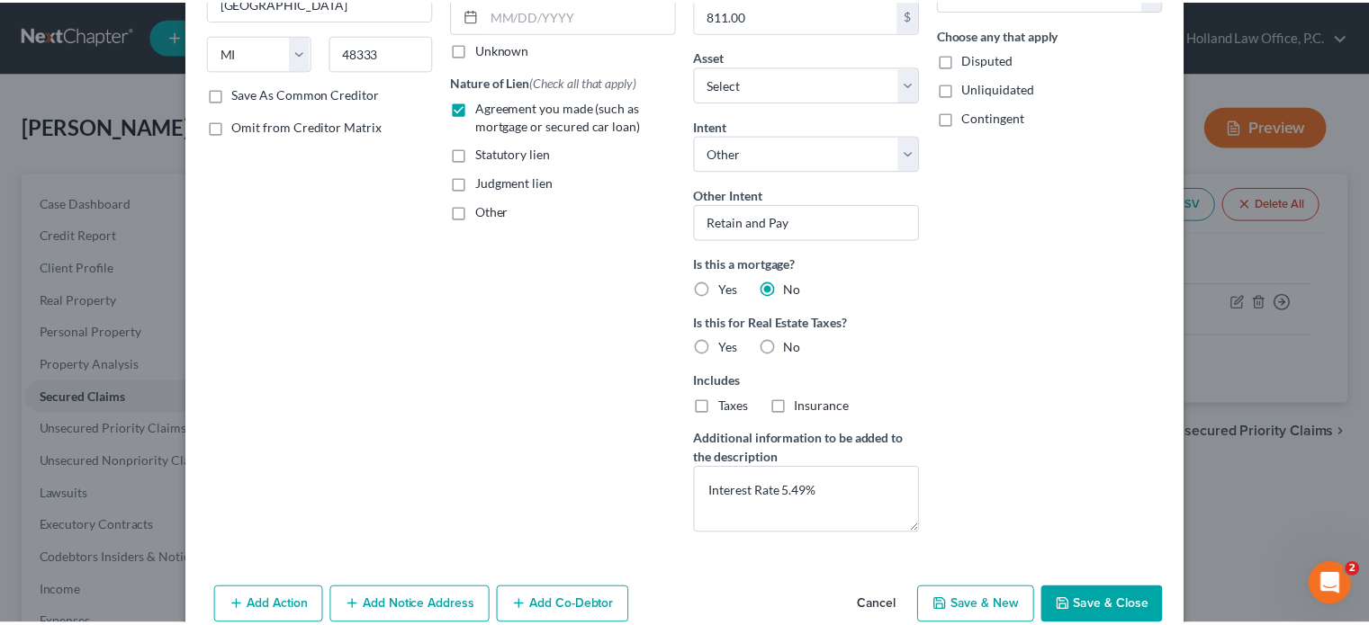
scroll to position [316, 0]
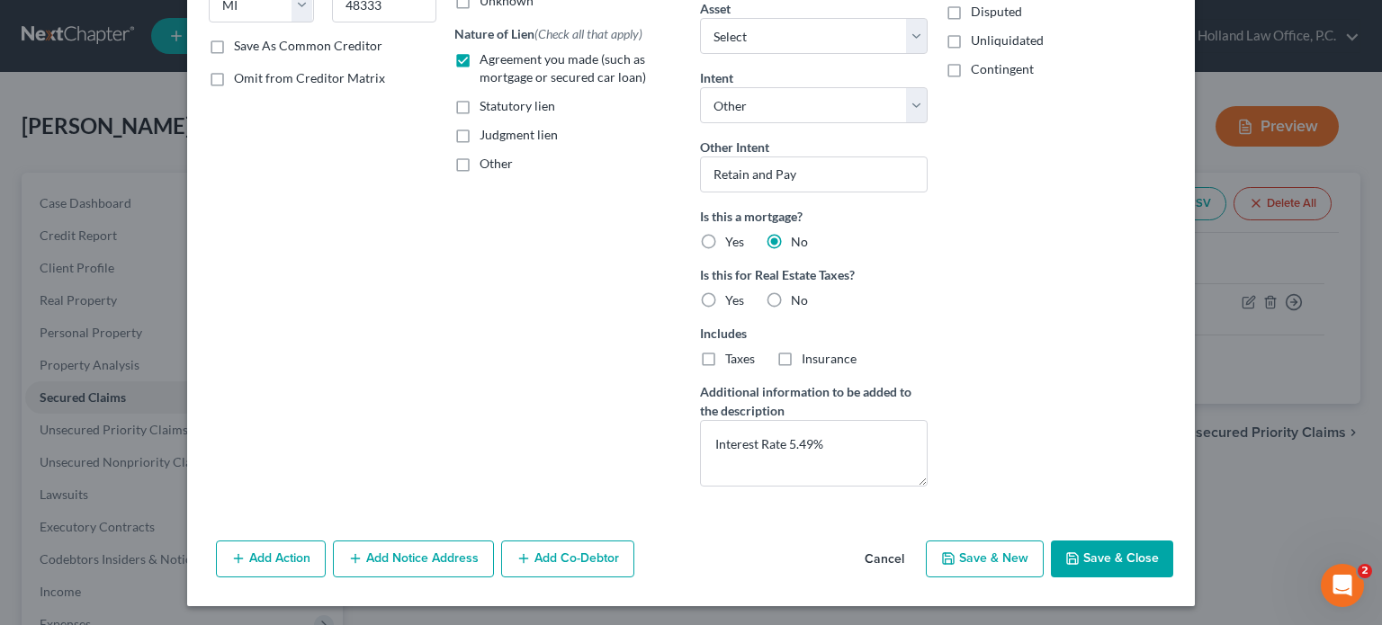
click at [1116, 564] on button "Save & Close" at bounding box center [1112, 560] width 122 height 38
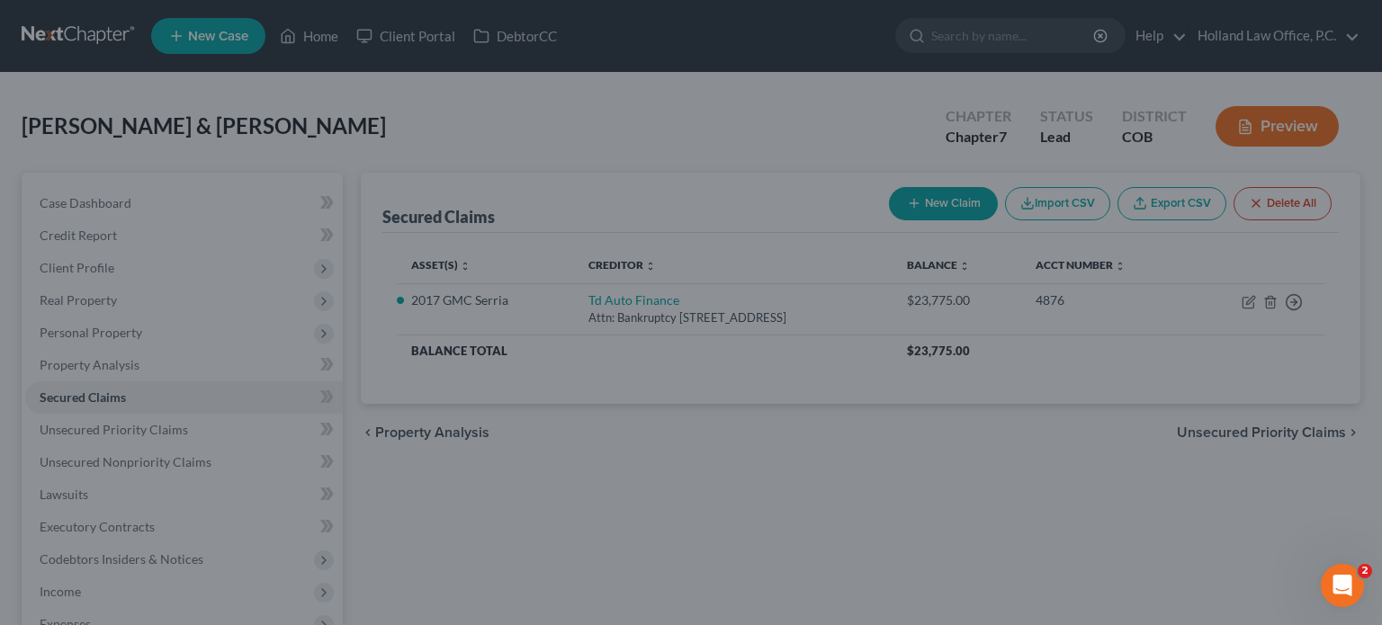
select select "2"
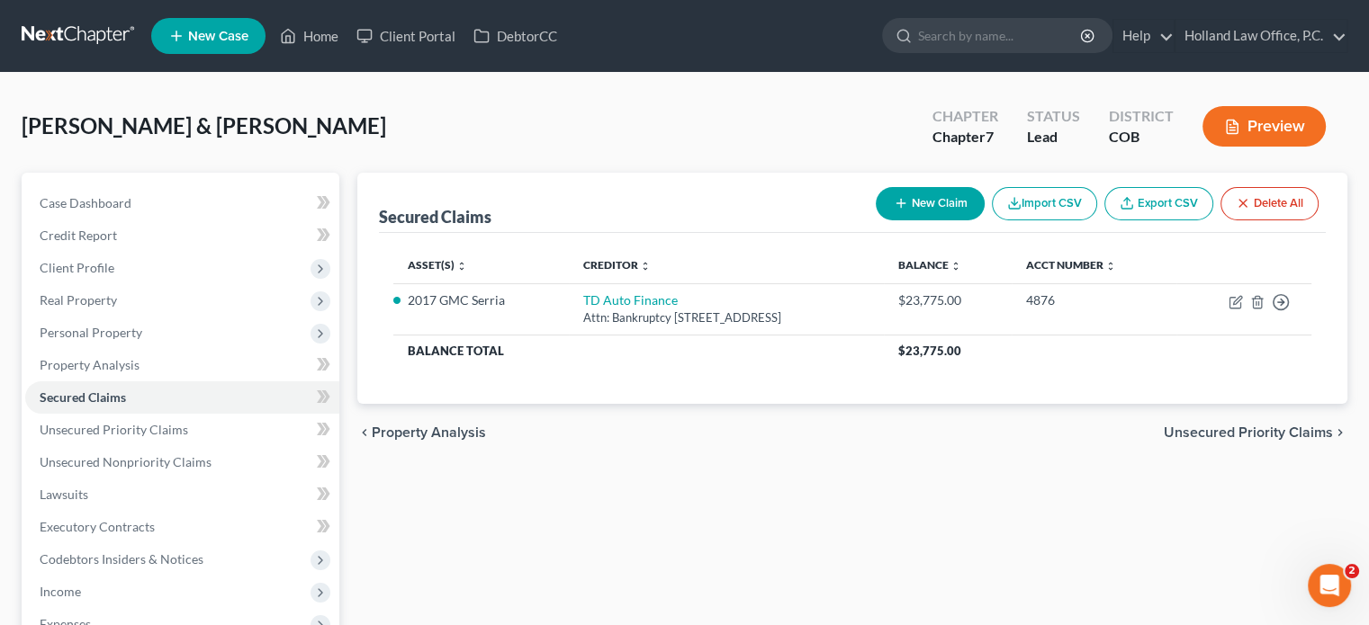
click at [938, 202] on button "New Claim" at bounding box center [930, 203] width 109 height 33
select select "2"
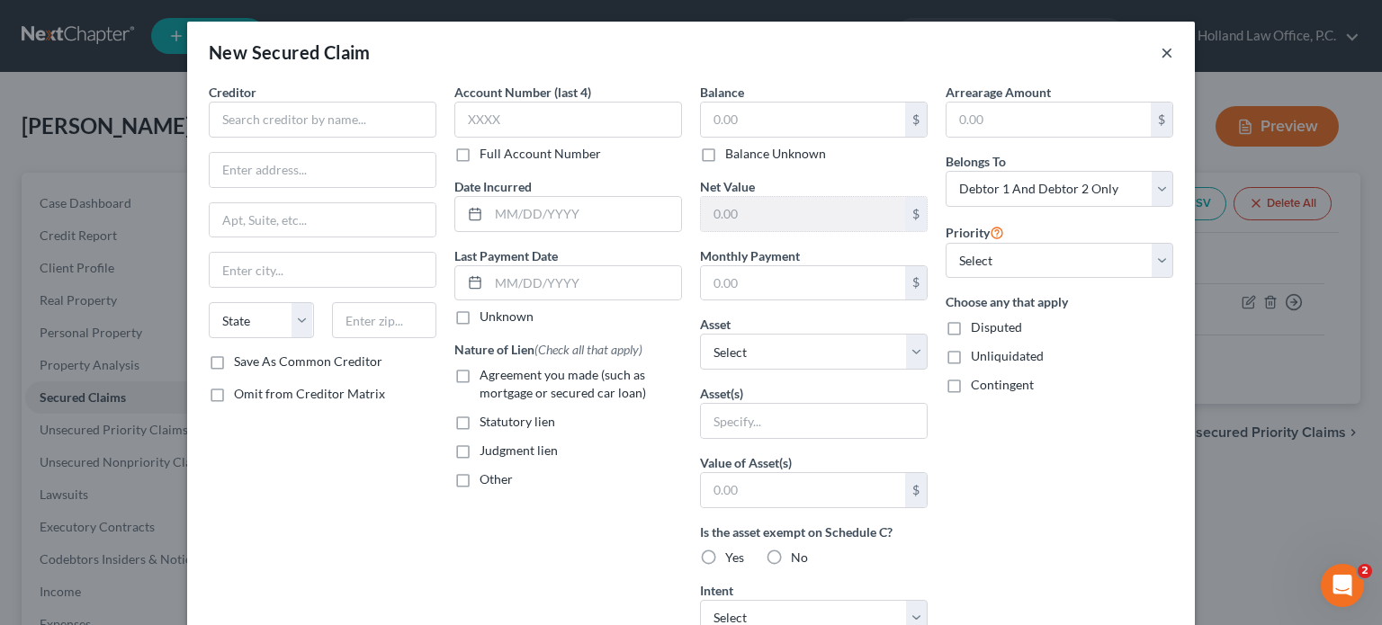
click at [1163, 49] on button "×" at bounding box center [1167, 52] width 13 height 22
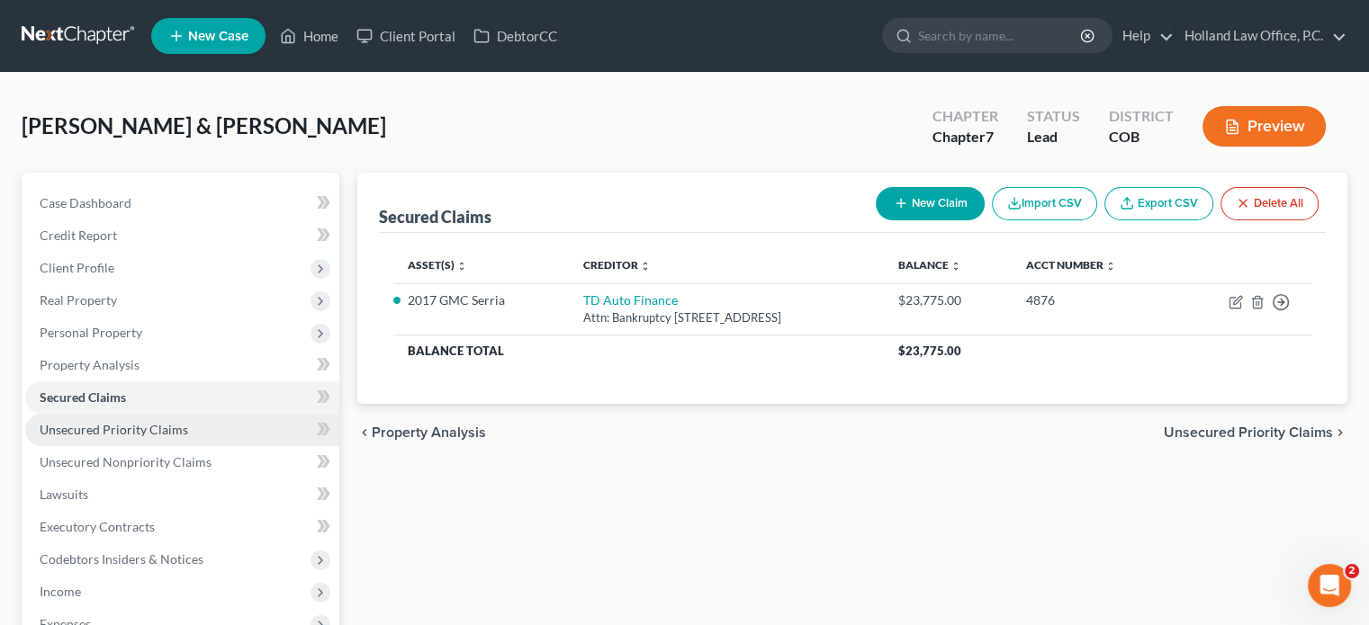
click at [67, 435] on span "Unsecured Priority Claims" at bounding box center [114, 429] width 148 height 15
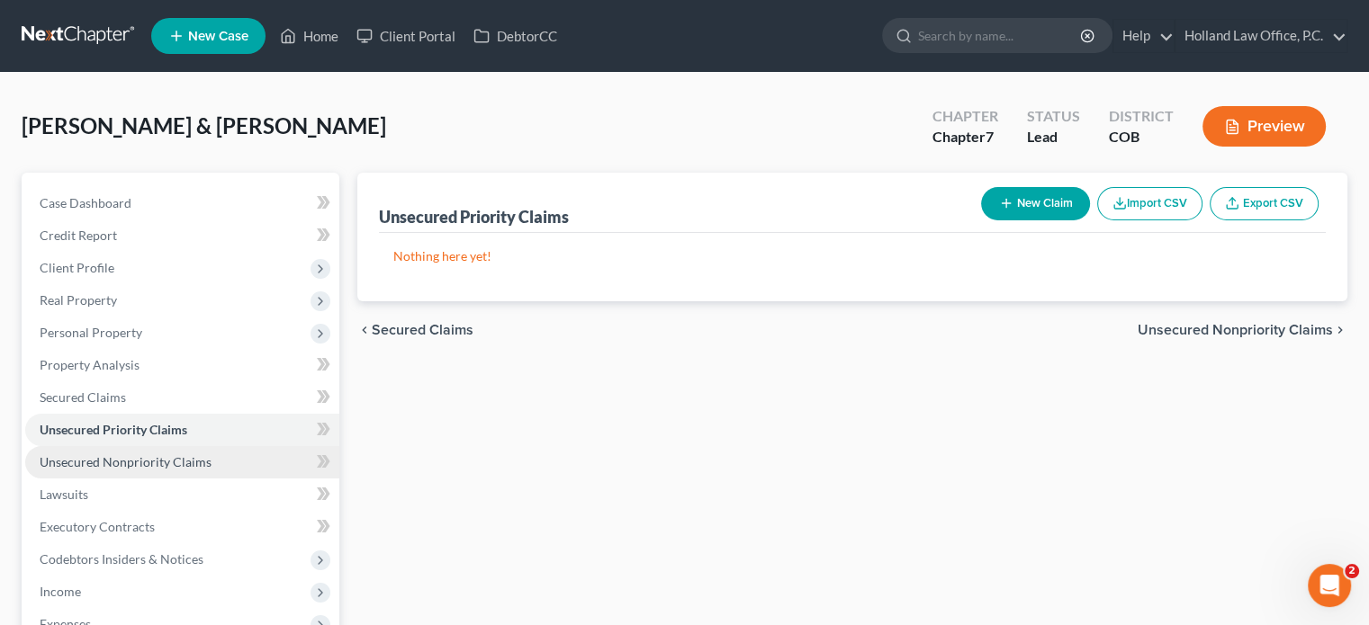
click at [190, 456] on span "Unsecured Nonpriority Claims" at bounding box center [126, 461] width 172 height 15
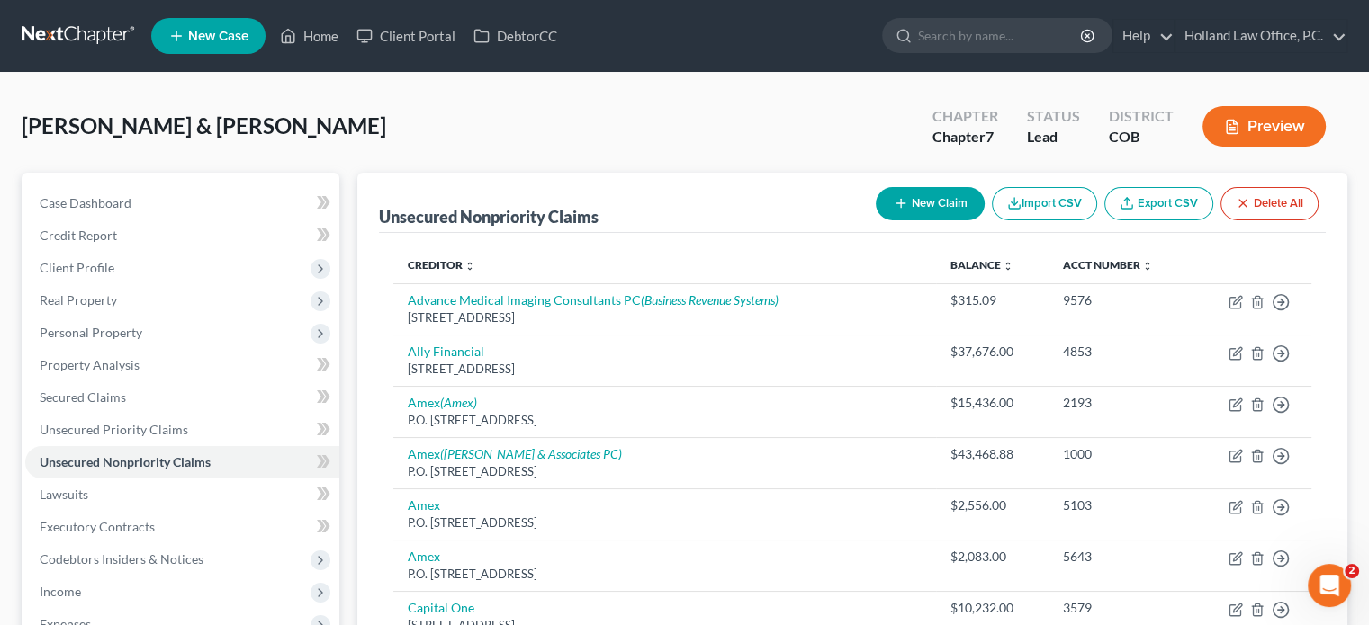
click at [954, 206] on button "New Claim" at bounding box center [930, 203] width 109 height 33
select select "2"
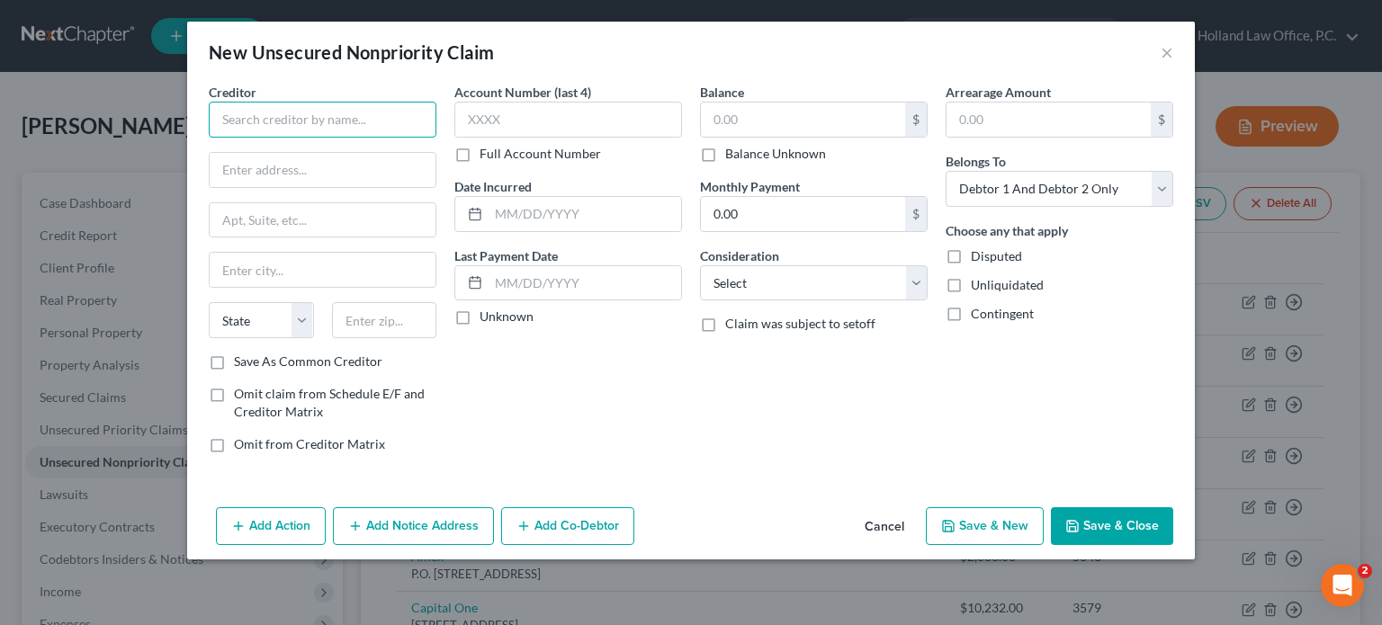
click at [282, 122] on input "text" at bounding box center [323, 120] width 228 height 36
type input "[PERSON_NAME] Corp"
click at [256, 174] on input "text" at bounding box center [323, 170] width 226 height 34
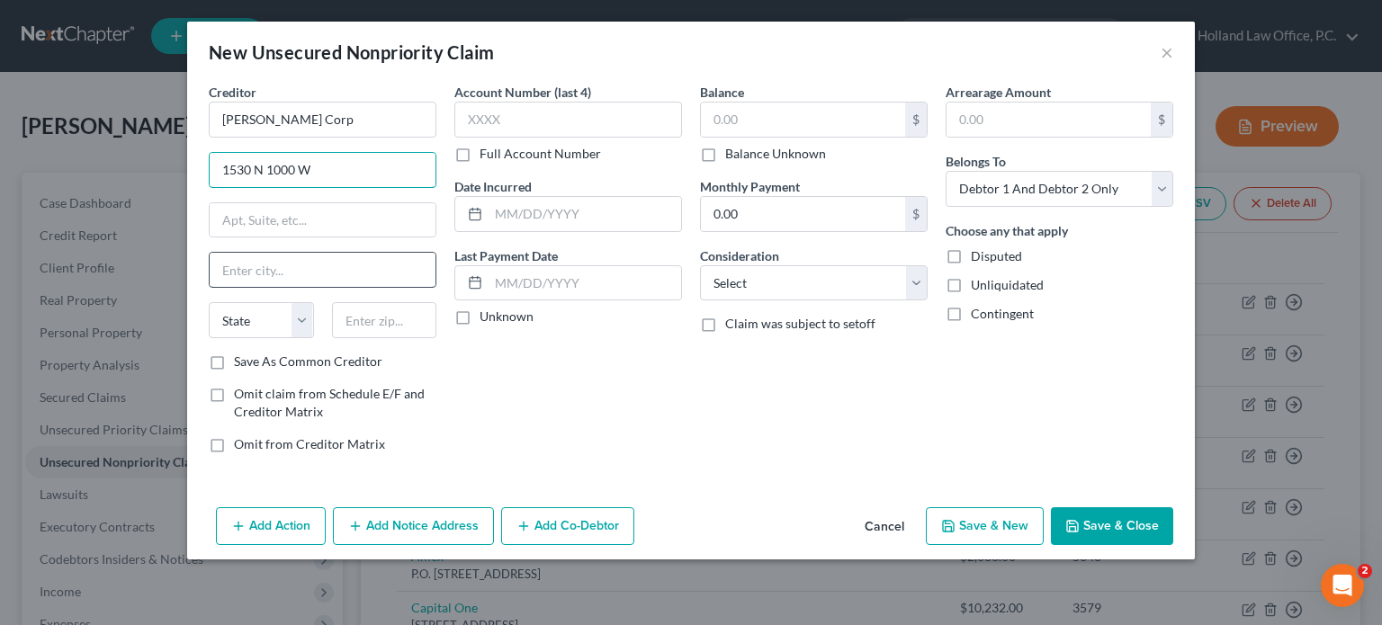
type input "1530 N 1000 W"
click at [250, 262] on input "text" at bounding box center [323, 270] width 226 height 34
type input "[PERSON_NAME]"
click at [300, 329] on select "State [US_STATE] AK AR AZ CA CO CT DE DC [GEOGRAPHIC_DATA] [GEOGRAPHIC_DATA] GU…" at bounding box center [261, 320] width 105 height 36
select select "46"
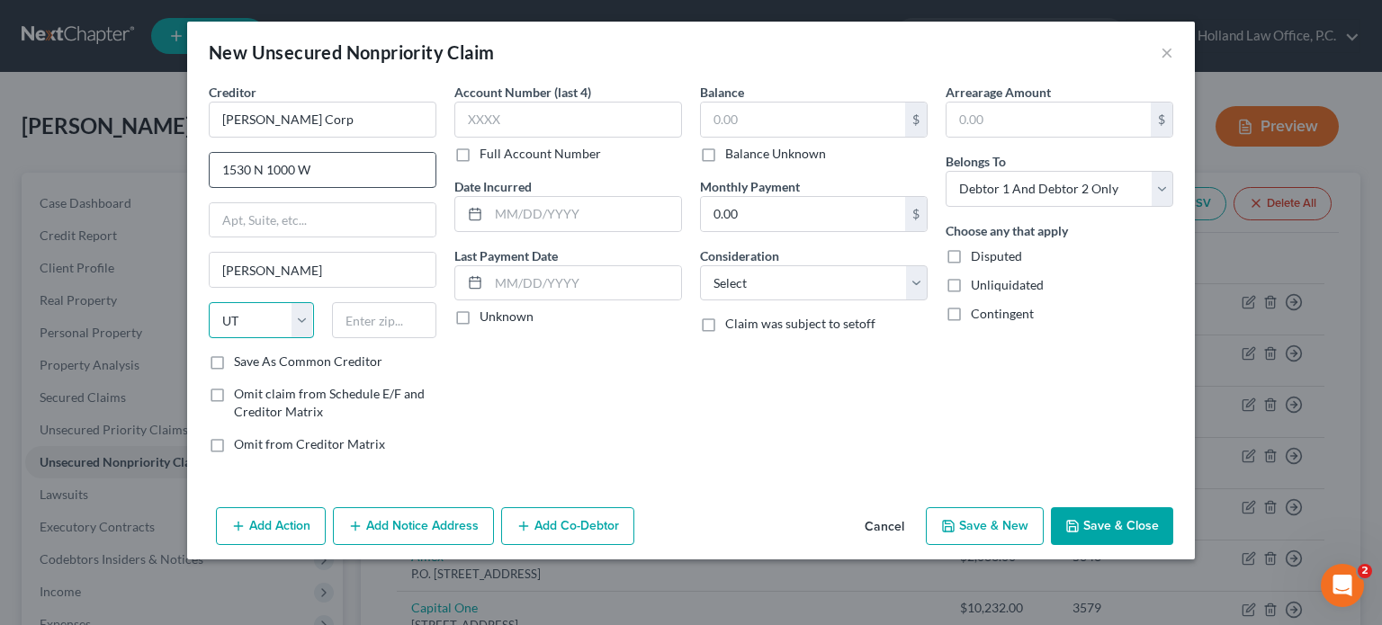
click at [209, 302] on select "State [US_STATE] AK AR AZ CA CO CT DE DC [GEOGRAPHIC_DATA] [GEOGRAPHIC_DATA] GU…" at bounding box center [261, 320] width 105 height 36
click at [359, 324] on input "text" at bounding box center [384, 320] width 105 height 36
type input "84321"
click at [922, 278] on select "Select Cable / Satellite Services Collection Agency Credit Card Debt Debt Couns…" at bounding box center [814, 283] width 228 height 36
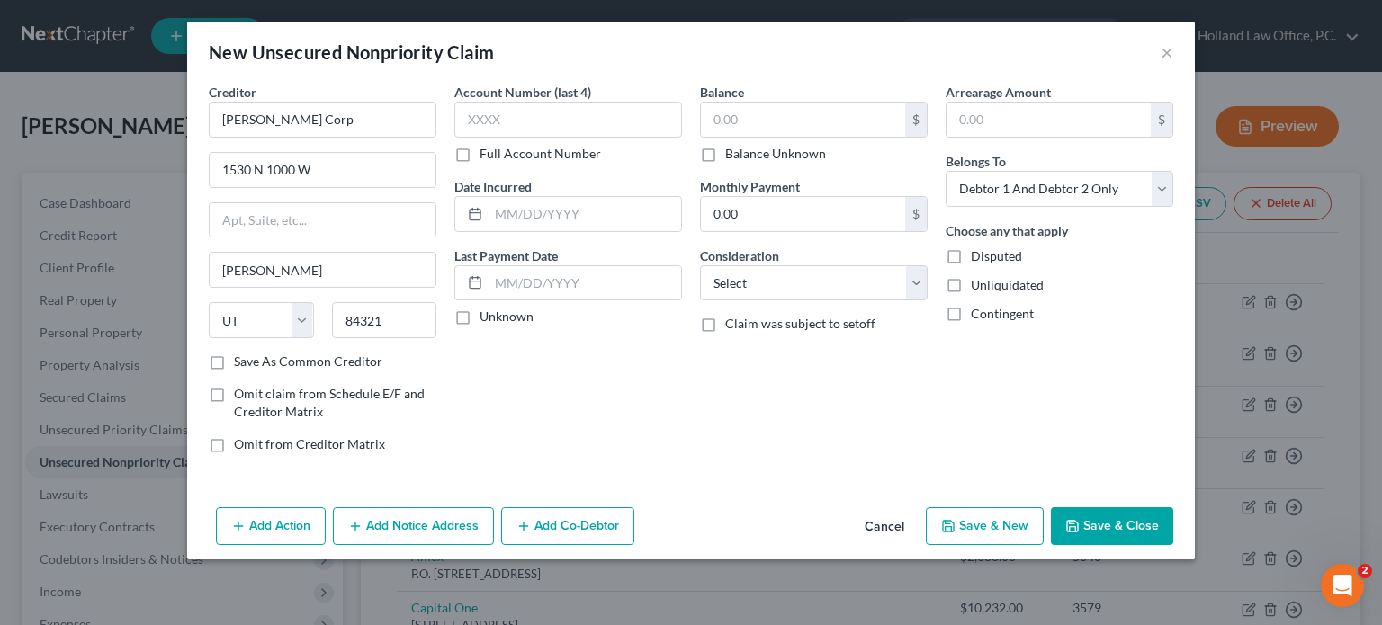
click at [971, 255] on label "Disputed" at bounding box center [996, 256] width 51 height 18
click at [978, 255] on input "Disputed" at bounding box center [984, 253] width 12 height 12
checkbox input "true"
click at [725, 151] on label "Balance Unknown" at bounding box center [775, 154] width 101 height 18
click at [733, 151] on input "Balance Unknown" at bounding box center [739, 151] width 12 height 12
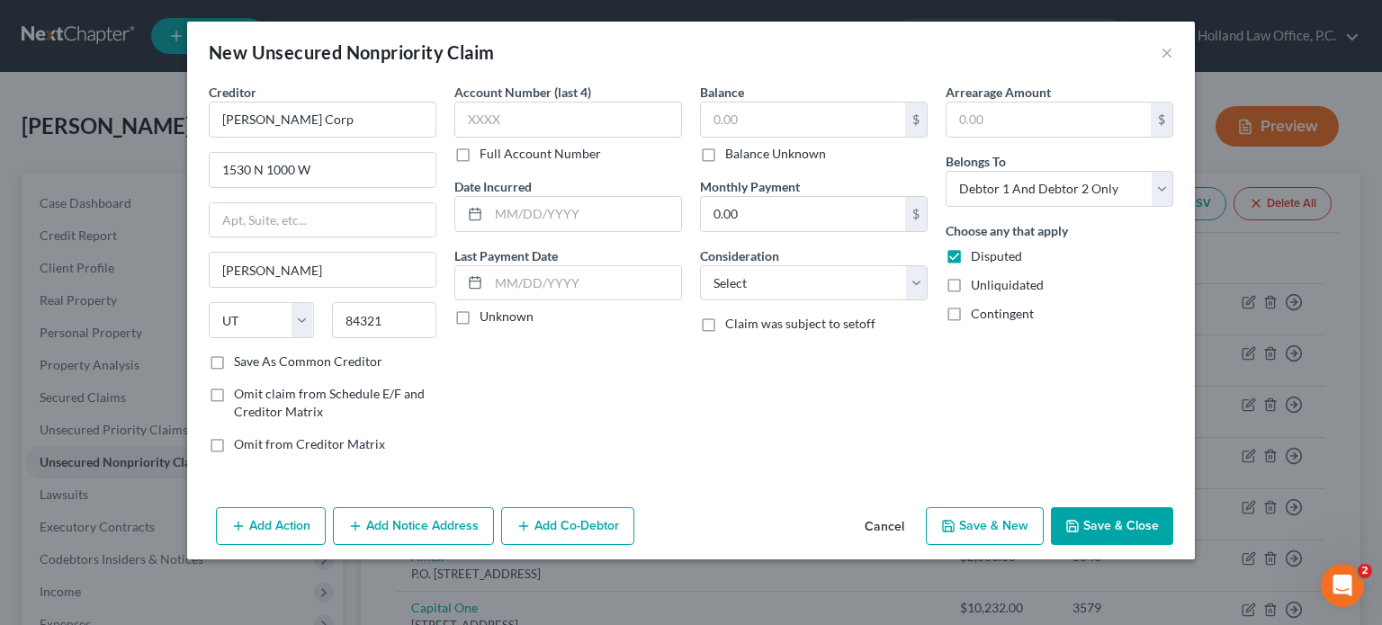
checkbox input "true"
type input "0.00"
click at [1087, 527] on button "Save & Close" at bounding box center [1112, 527] width 122 height 38
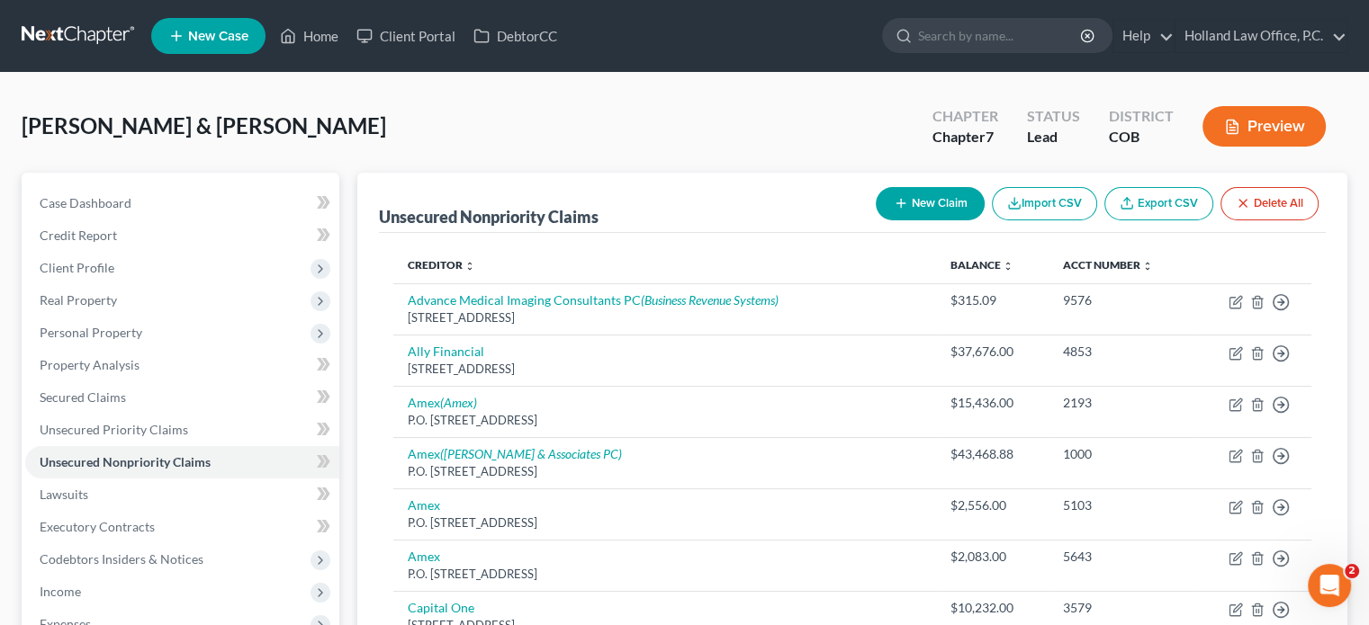
click at [947, 208] on button "New Claim" at bounding box center [930, 203] width 109 height 33
select select "2"
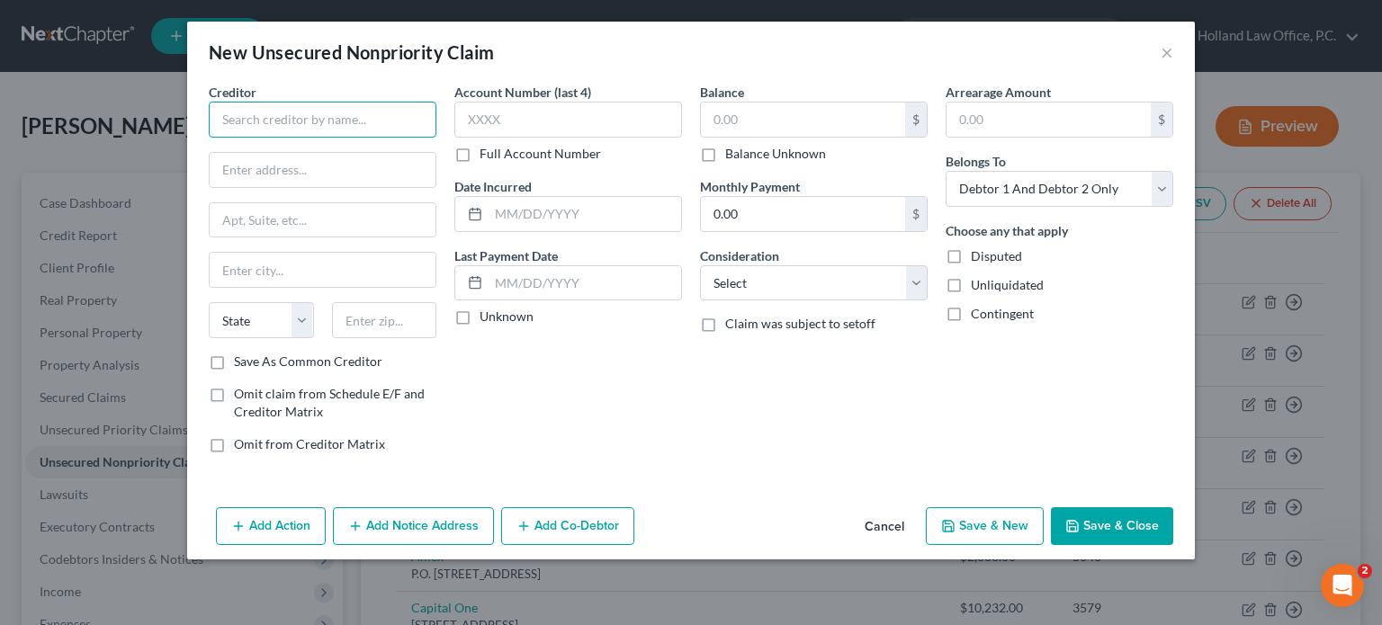
click at [331, 123] on input "text" at bounding box center [323, 120] width 228 height 36
click at [256, 122] on input "BelforFranchise" at bounding box center [323, 120] width 228 height 36
click at [325, 117] on input "Belfor Franchise" at bounding box center [323, 120] width 228 height 36
type input "Belfor Franchise Group"
click at [323, 164] on input "text" at bounding box center [323, 170] width 226 height 34
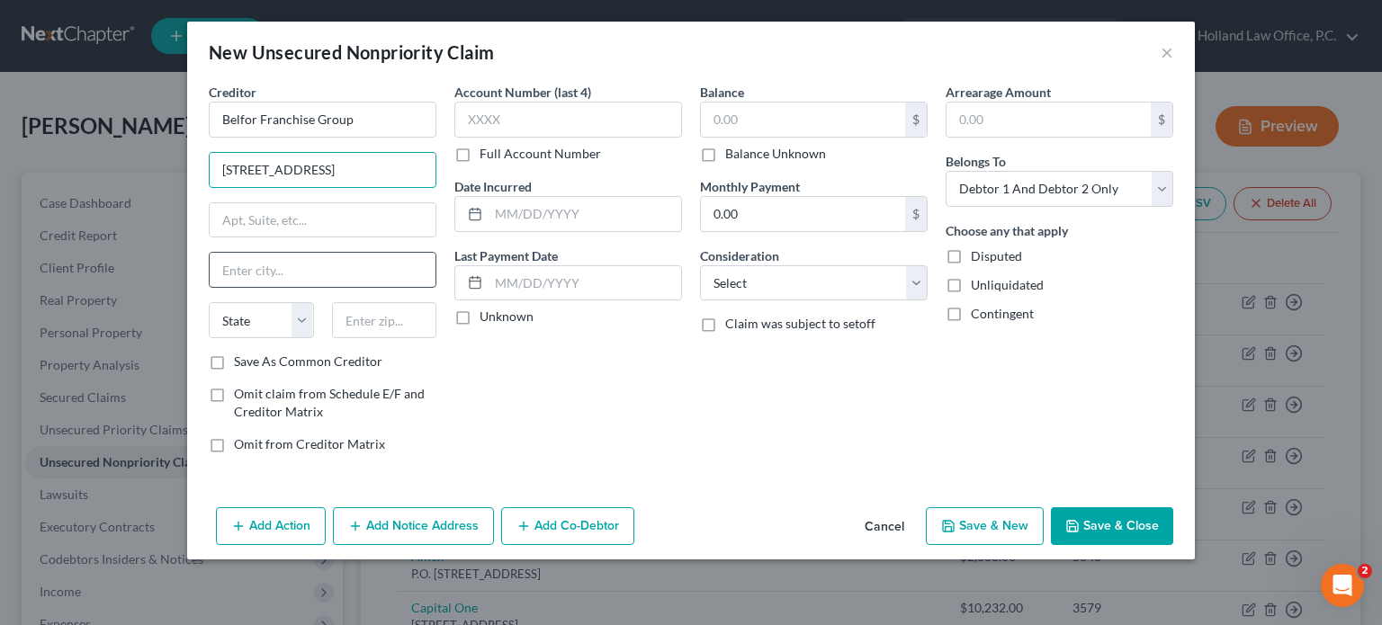
type input "[STREET_ADDRESS]"
click at [238, 262] on input "text" at bounding box center [323, 270] width 226 height 34
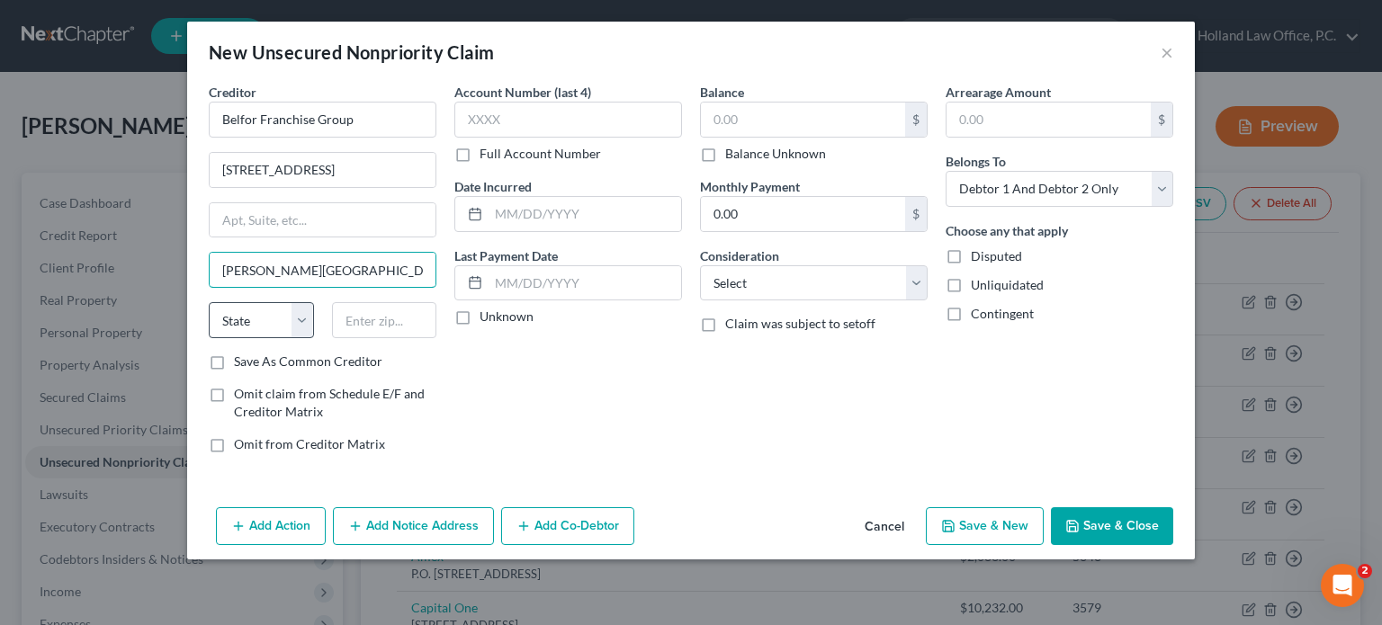
type input "[PERSON_NAME][GEOGRAPHIC_DATA]"
click at [302, 320] on select "State [US_STATE] AK AR AZ CA CO CT DE DC [GEOGRAPHIC_DATA] [GEOGRAPHIC_DATA] GU…" at bounding box center [261, 320] width 105 height 36
select select "23"
click at [209, 302] on select "State [US_STATE] AK AR AZ CA CO CT DE DC [GEOGRAPHIC_DATA] [GEOGRAPHIC_DATA] GU…" at bounding box center [261, 320] width 105 height 36
click at [356, 319] on input "text" at bounding box center [384, 320] width 105 height 36
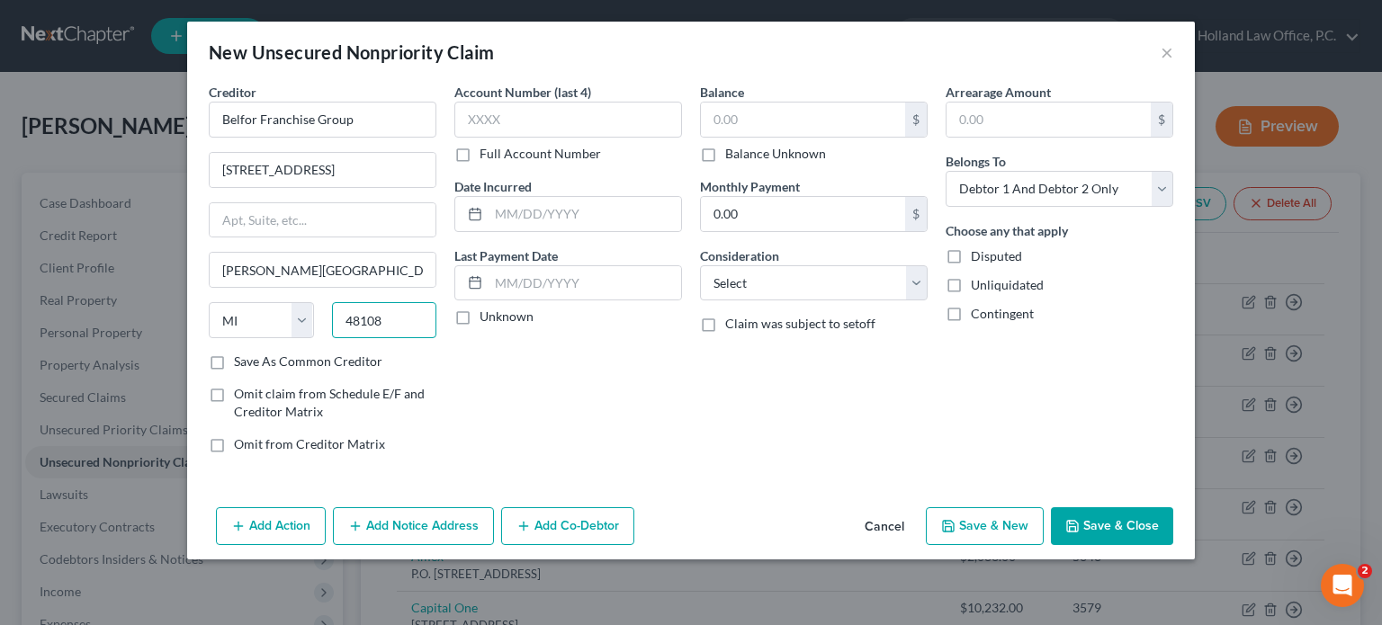
type input "48108"
click at [725, 157] on label "Balance Unknown" at bounding box center [775, 154] width 101 height 18
click at [733, 157] on input "Balance Unknown" at bounding box center [739, 151] width 12 height 12
checkbox input "true"
type input "0.00"
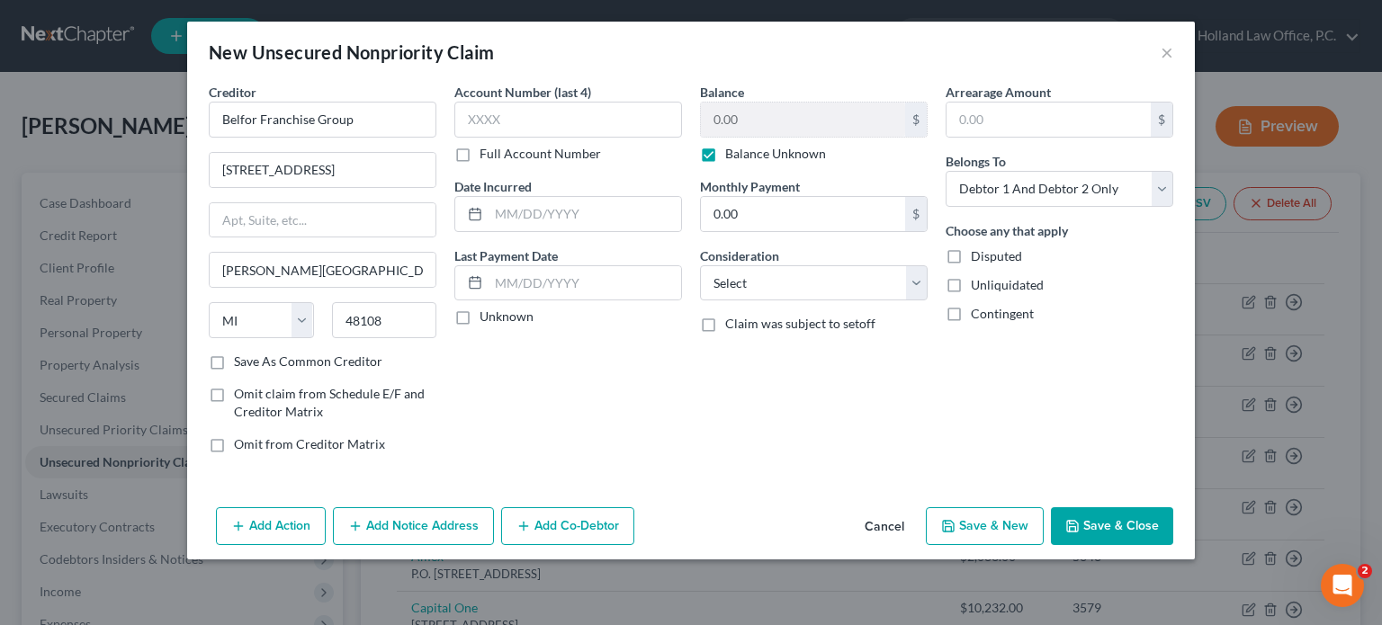
click at [971, 258] on label "Disputed" at bounding box center [996, 256] width 51 height 18
click at [978, 258] on input "Disputed" at bounding box center [984, 253] width 12 height 12
checkbox input "true"
click at [1103, 530] on button "Save & Close" at bounding box center [1112, 527] width 122 height 38
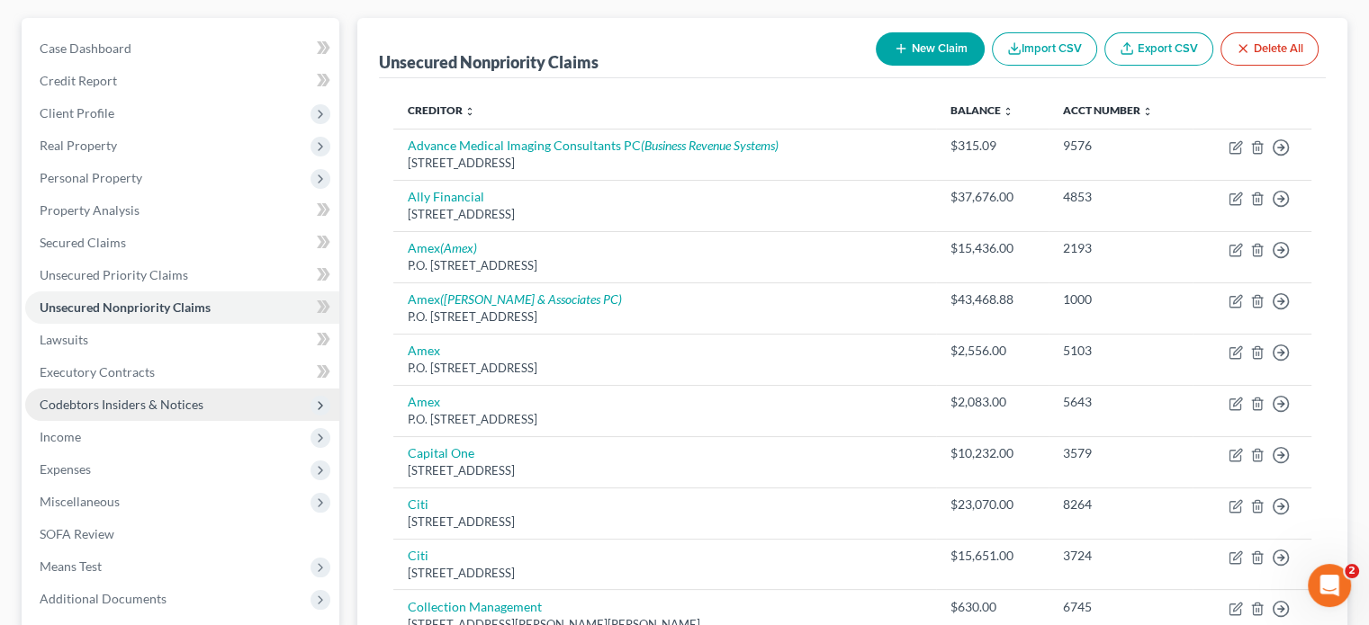
scroll to position [180, 0]
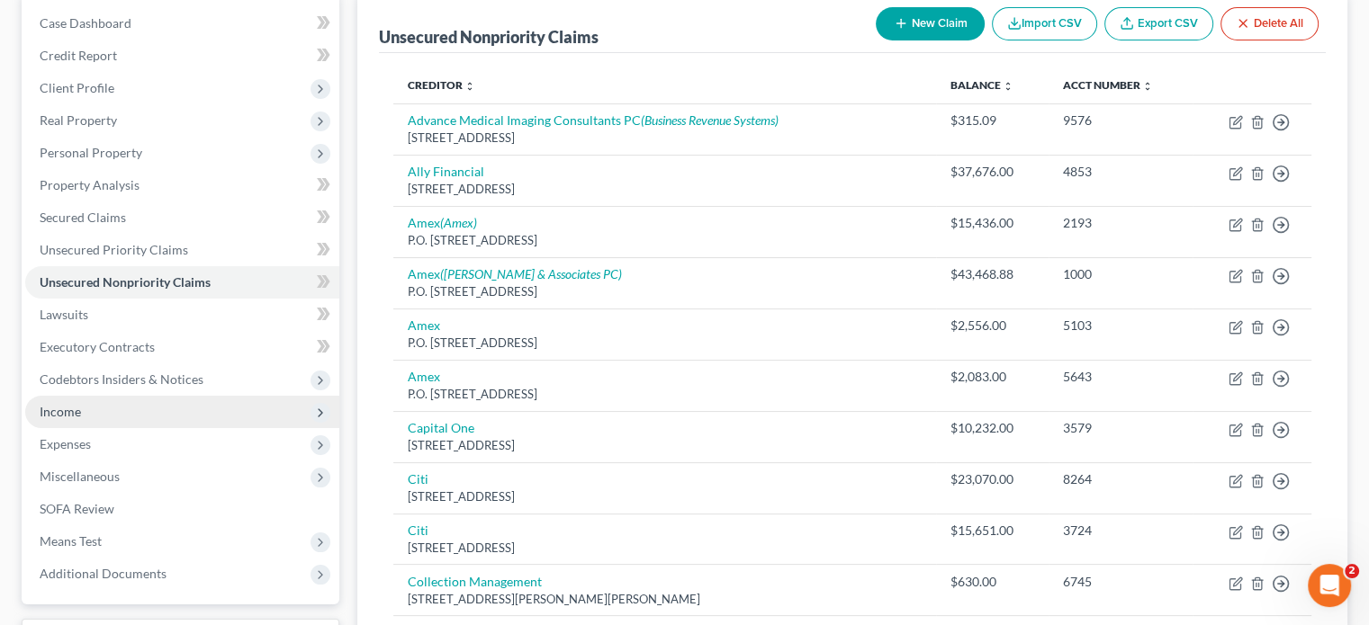
click at [47, 413] on span "Income" at bounding box center [60, 411] width 41 height 15
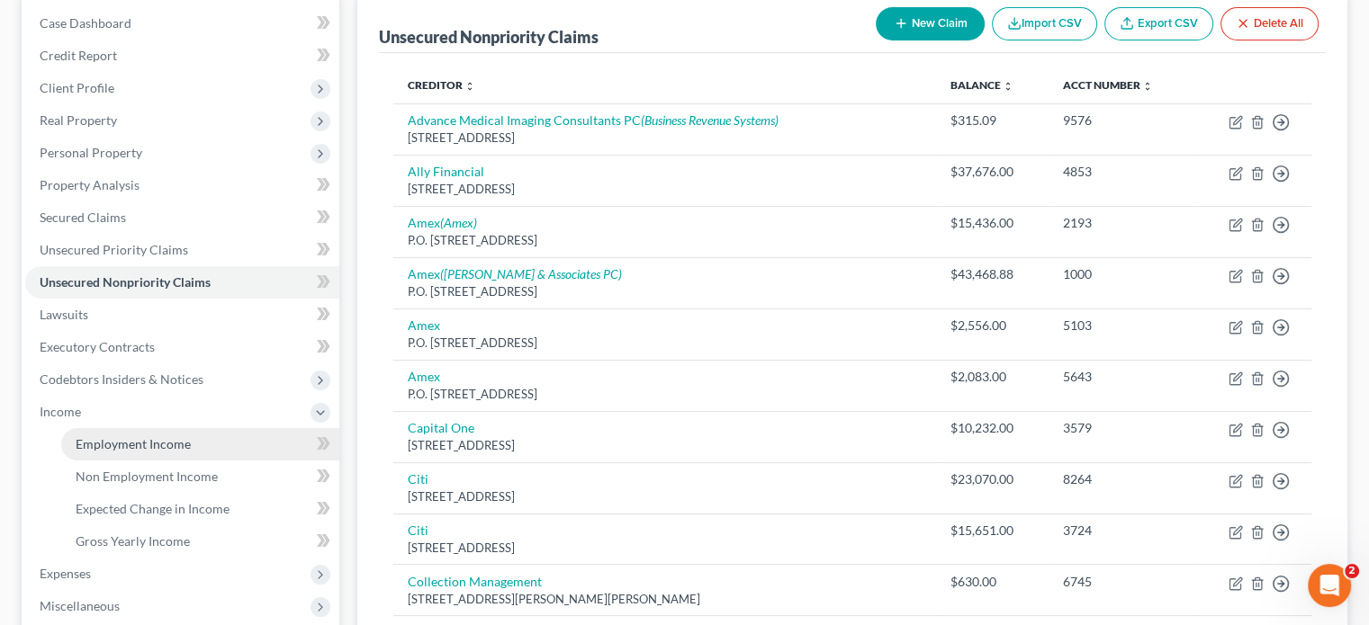
click at [104, 441] on span "Employment Income" at bounding box center [133, 443] width 115 height 15
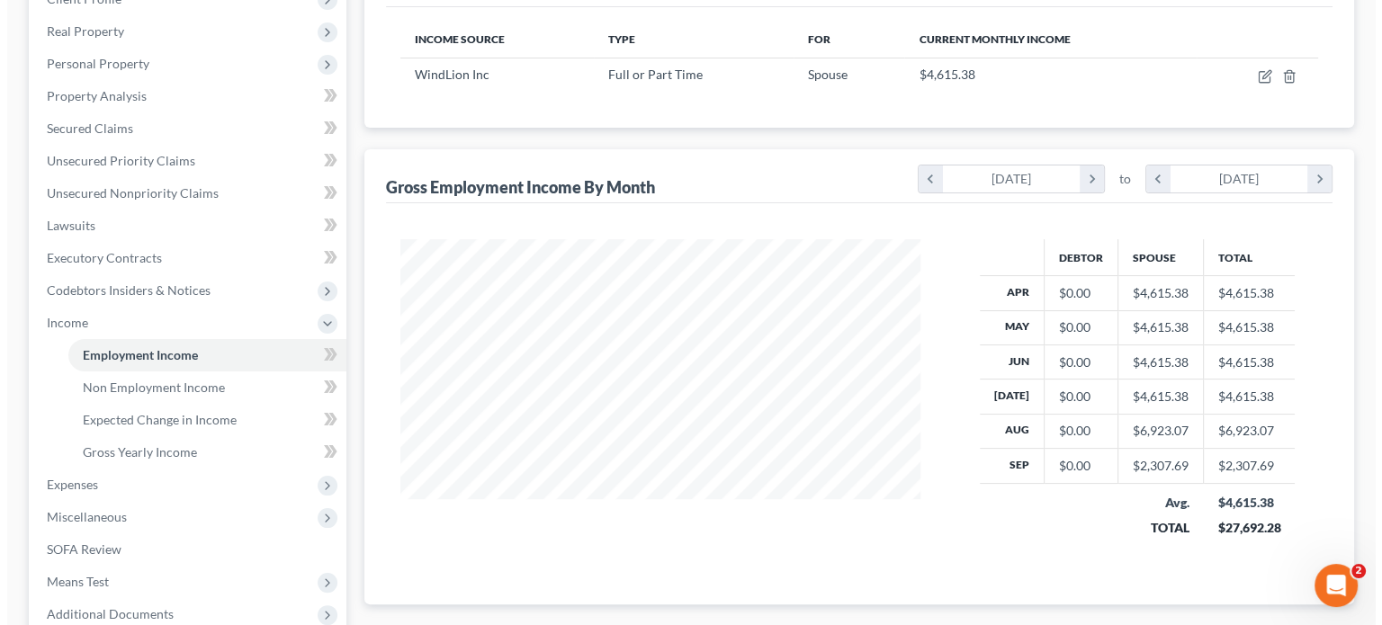
scroll to position [270, 0]
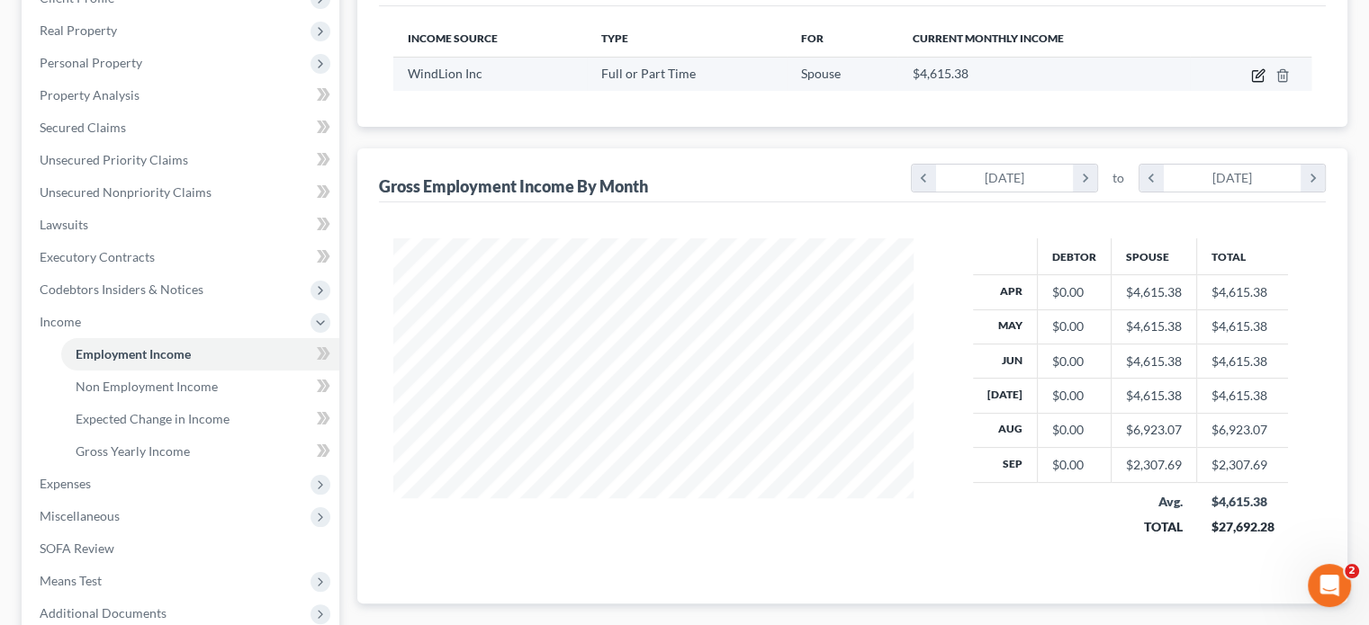
click at [1255, 74] on icon "button" at bounding box center [1258, 75] width 14 height 14
select select "0"
select select "5"
select select "2"
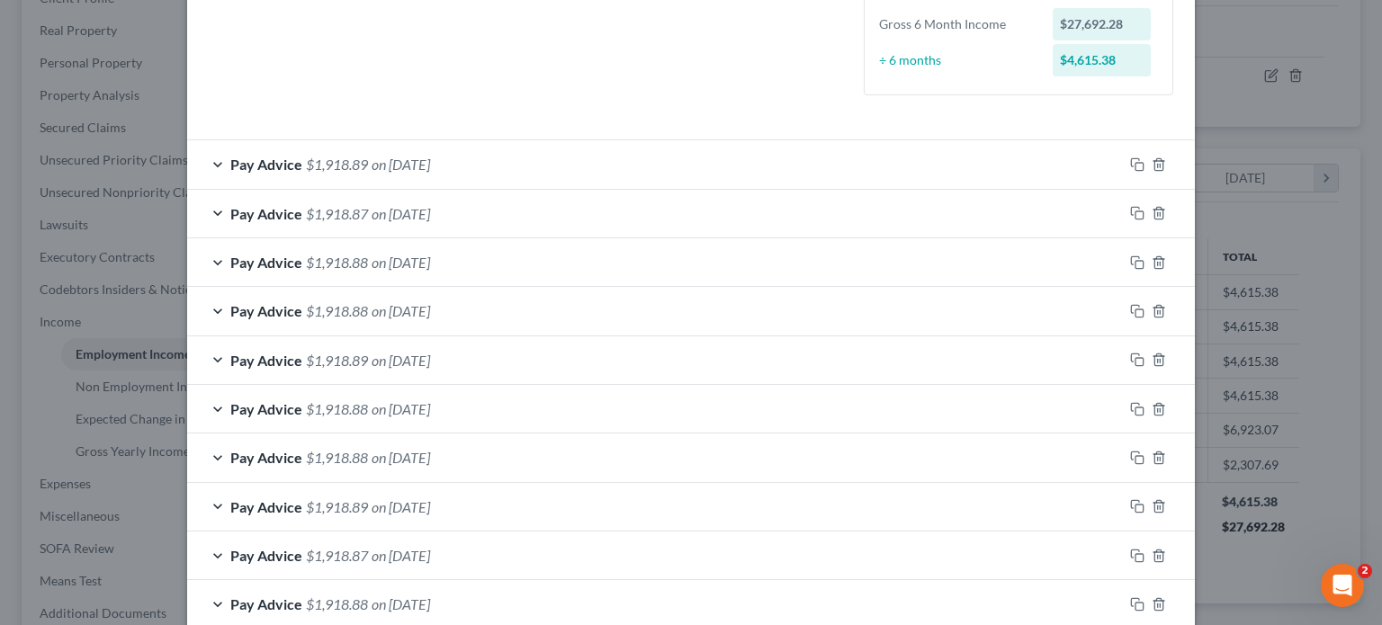
scroll to position [485, 0]
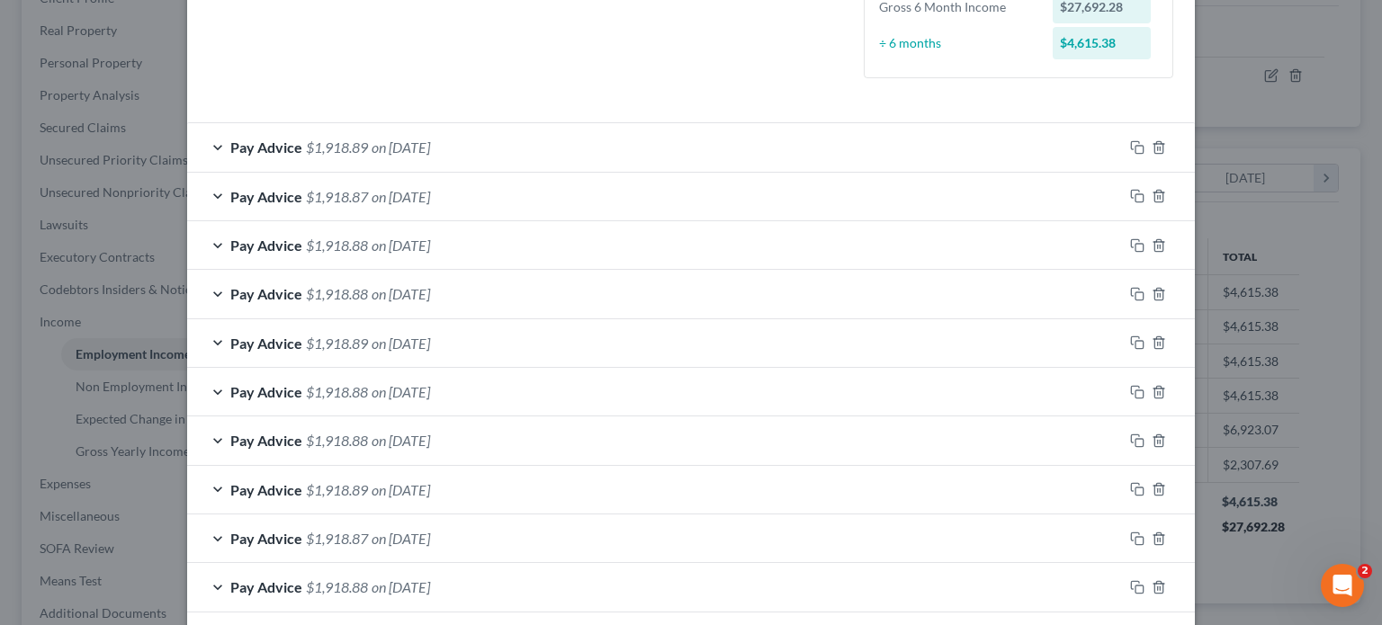
click at [396, 148] on span "on [DATE]" at bounding box center [401, 147] width 58 height 17
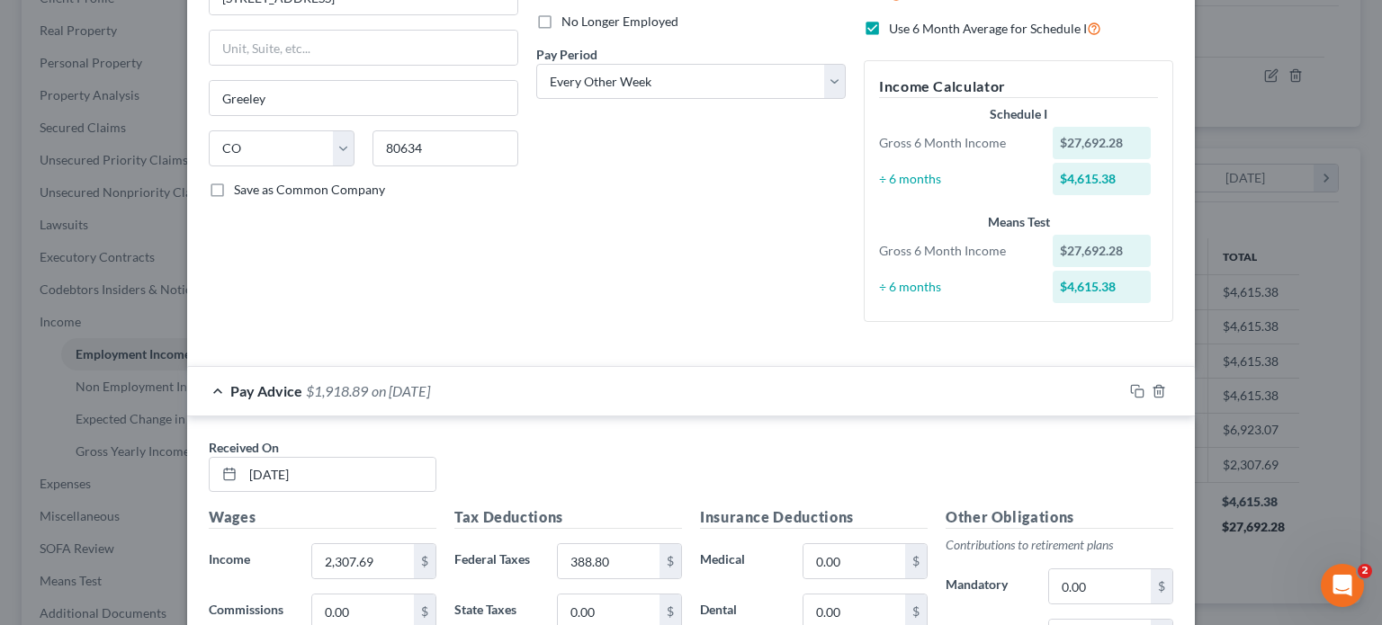
scroll to position [272, 0]
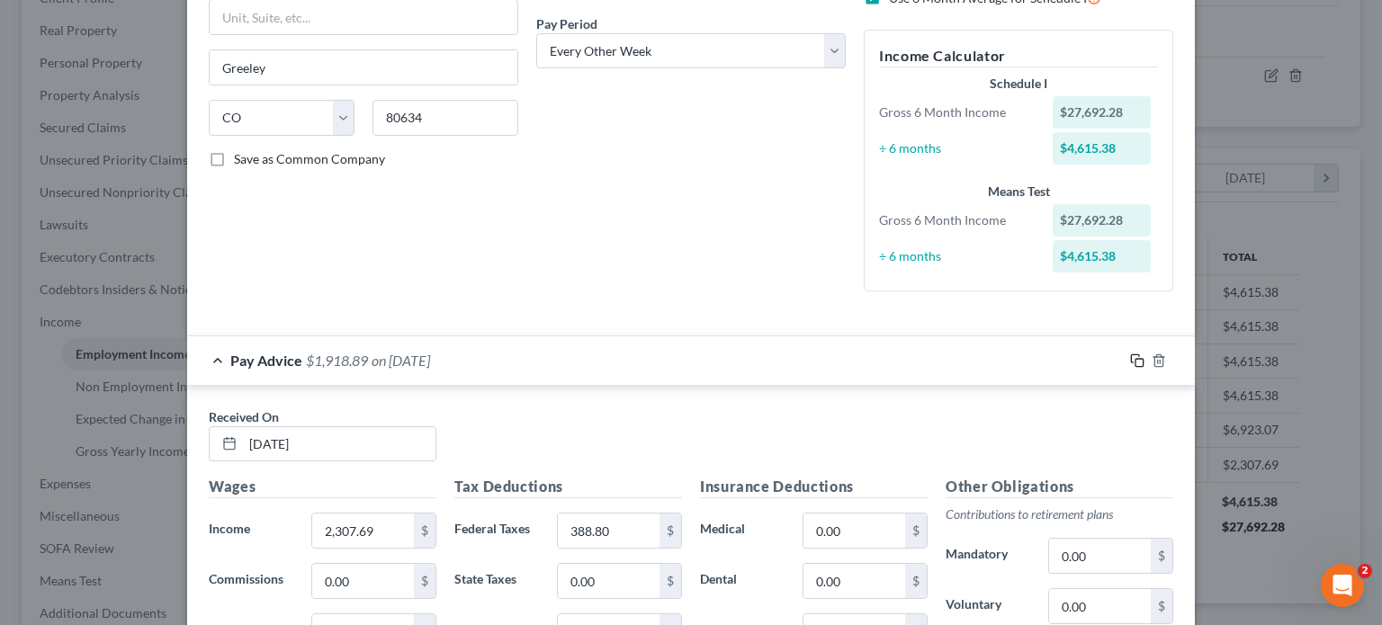
click at [1136, 359] on rect "button" at bounding box center [1140, 363] width 8 height 8
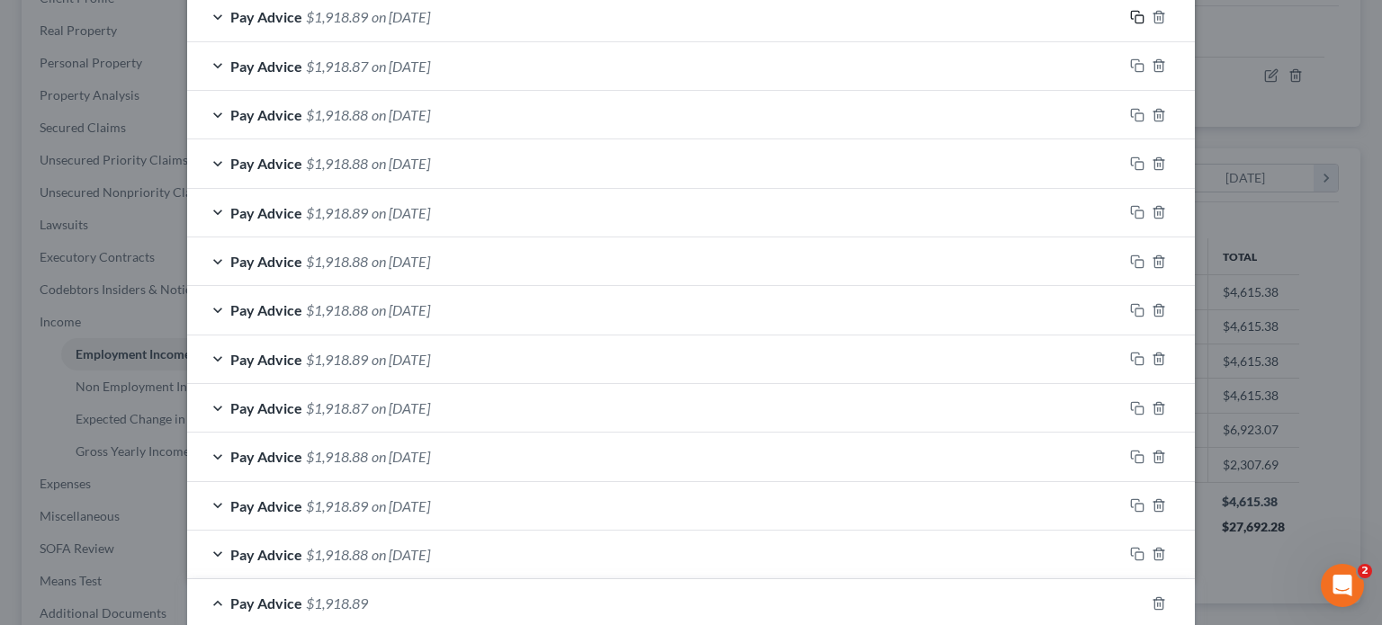
scroll to position [722, 0]
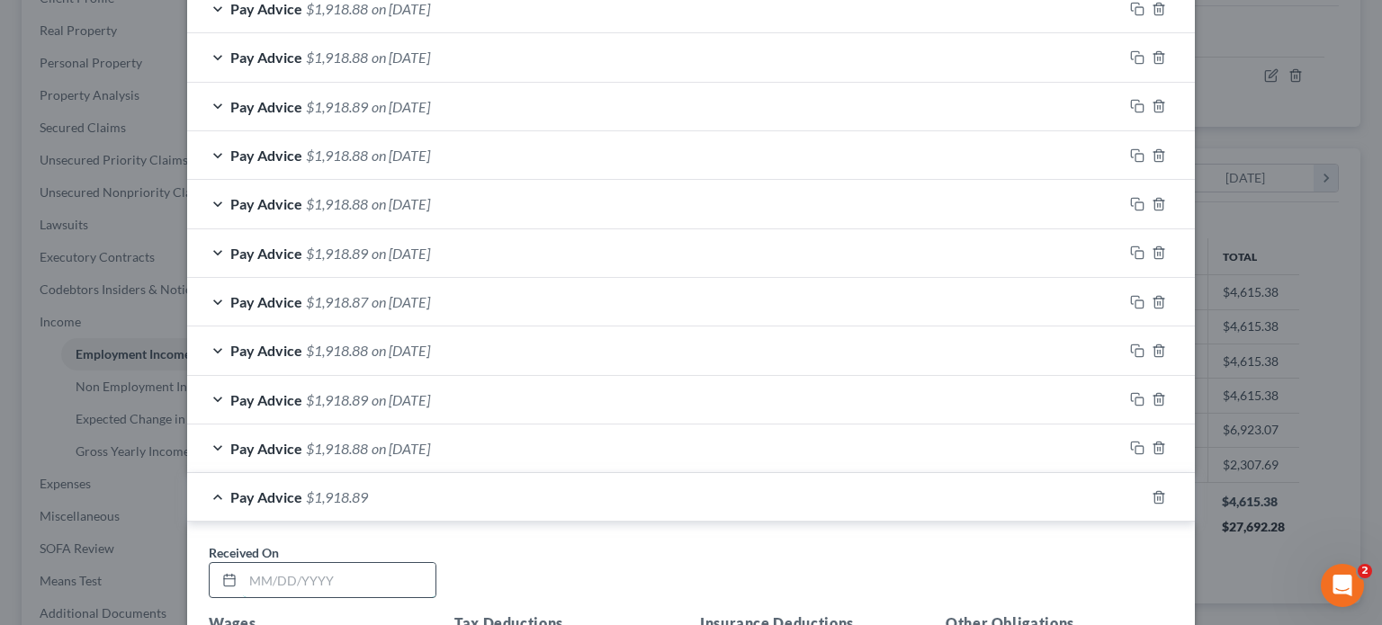
click at [248, 572] on input "text" at bounding box center [339, 580] width 193 height 34
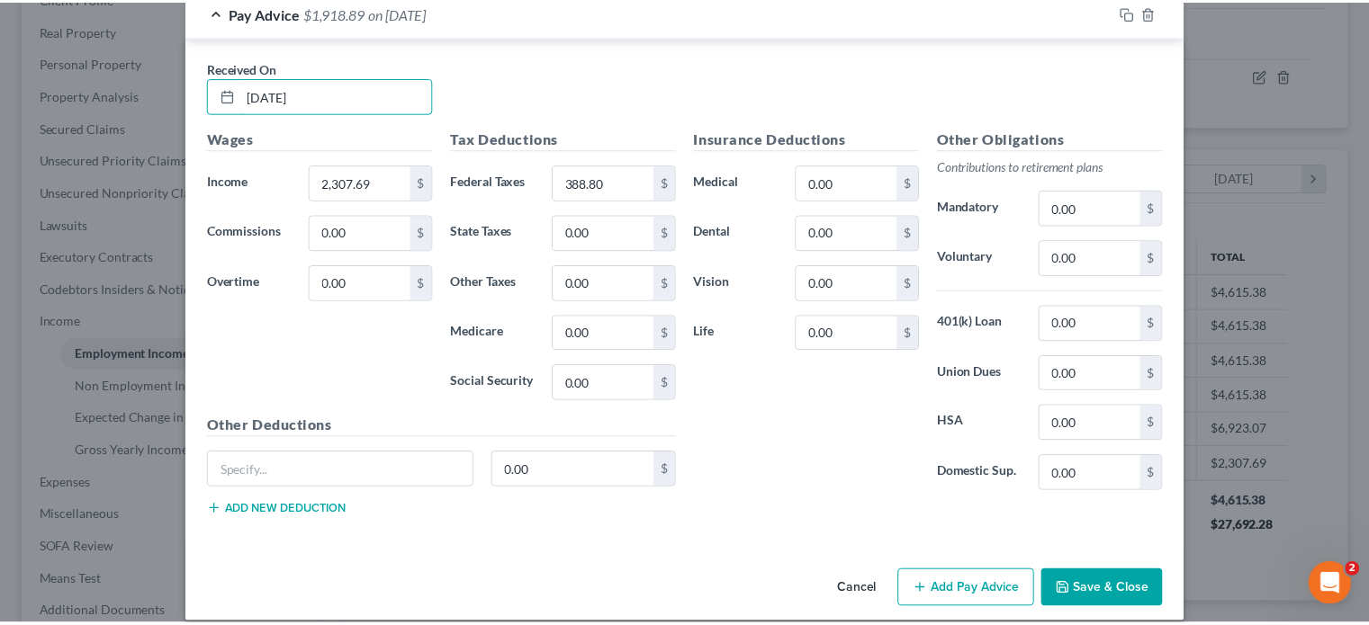
scroll to position [1220, 0]
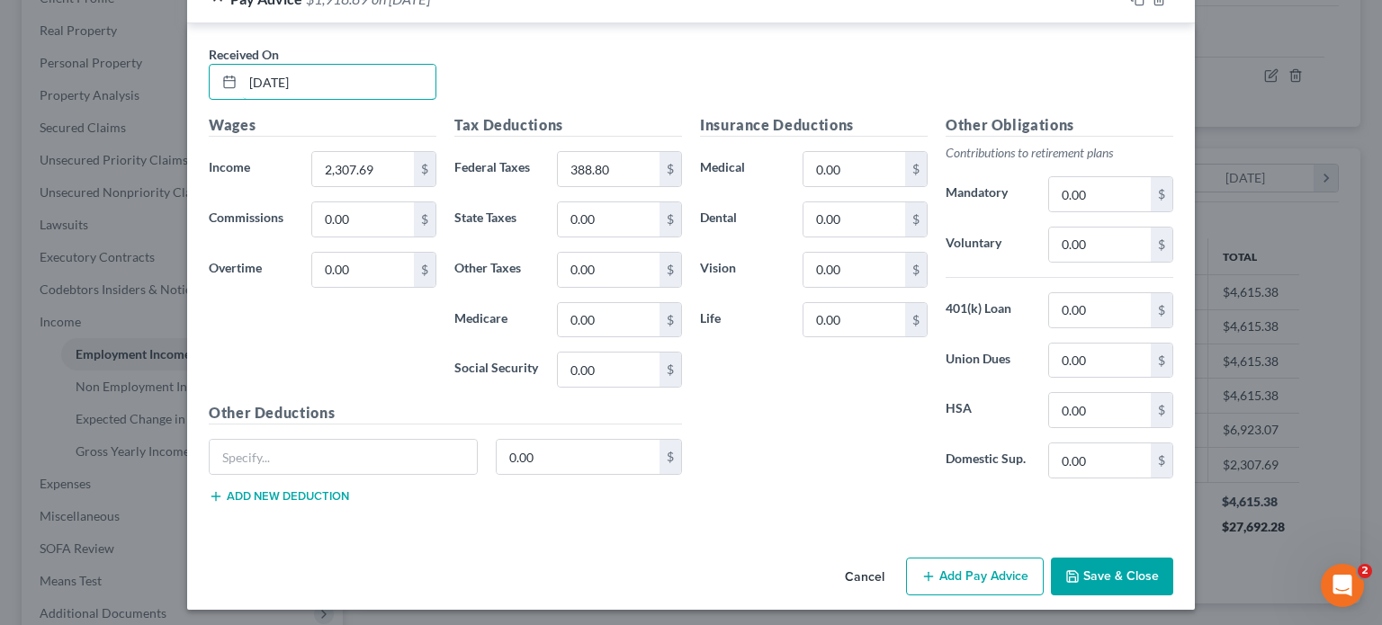
type input "[DATE]"
click at [1138, 570] on button "Save & Close" at bounding box center [1112, 577] width 122 height 38
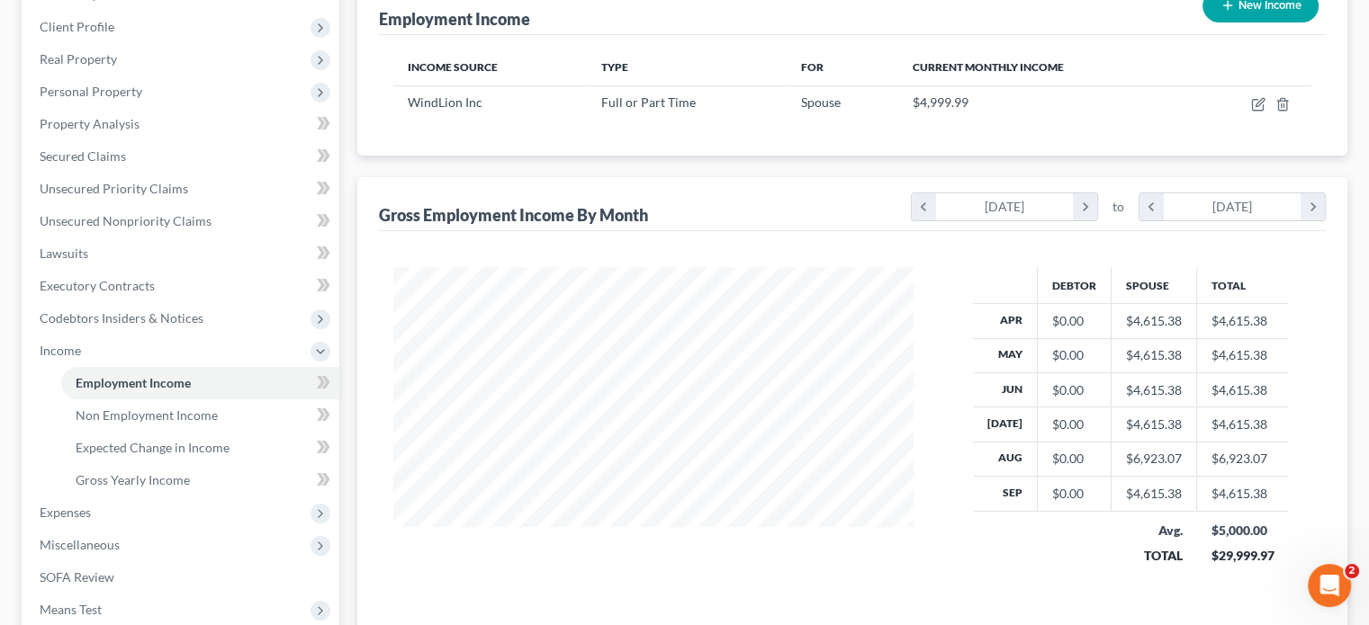
scroll to position [270, 0]
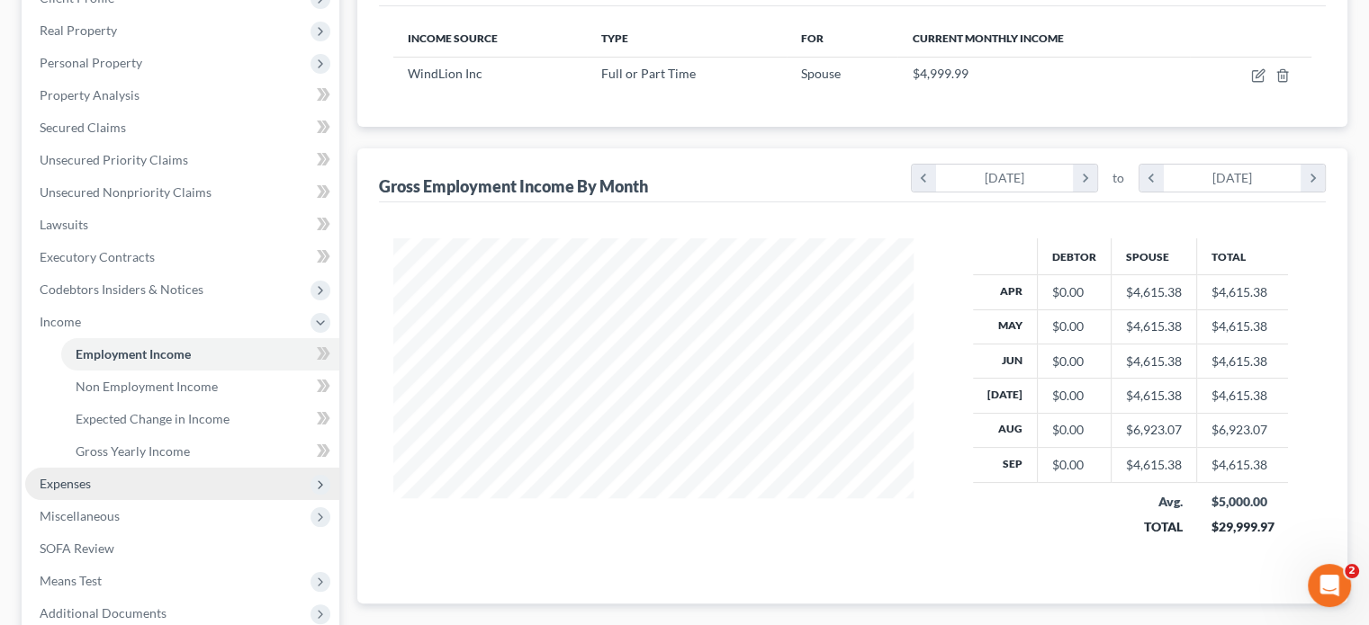
click at [52, 480] on span "Expenses" at bounding box center [65, 483] width 51 height 15
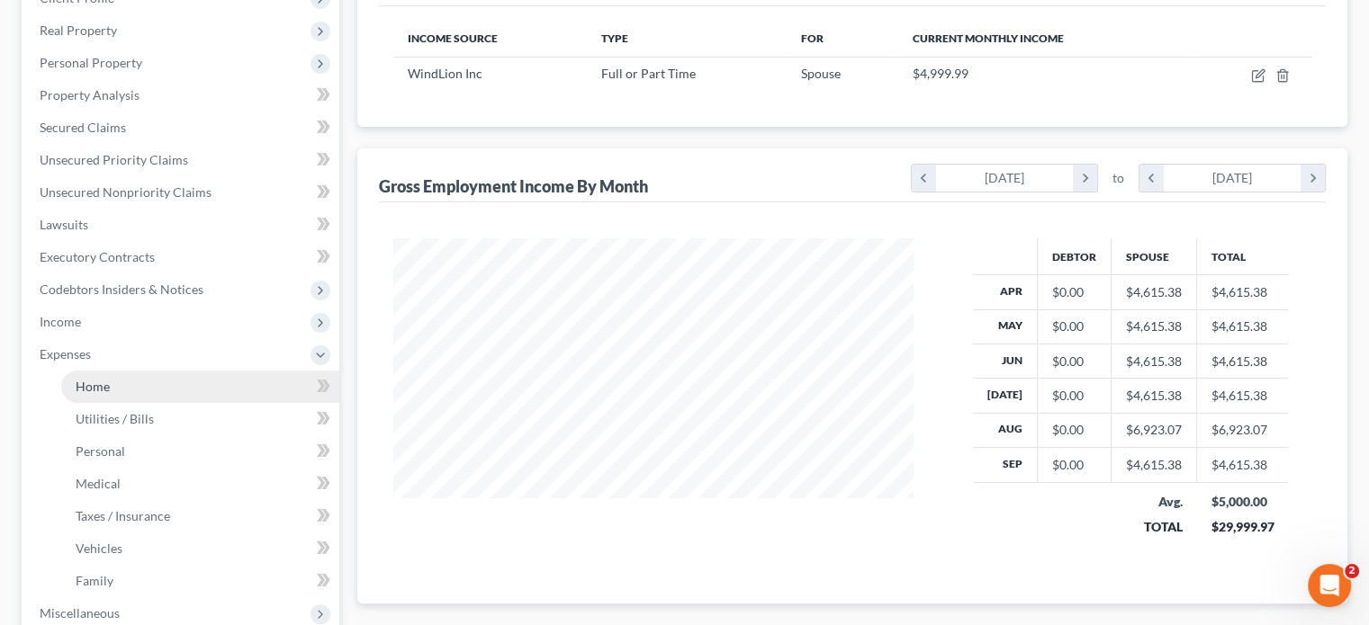
click at [91, 386] on span "Home" at bounding box center [93, 386] width 34 height 15
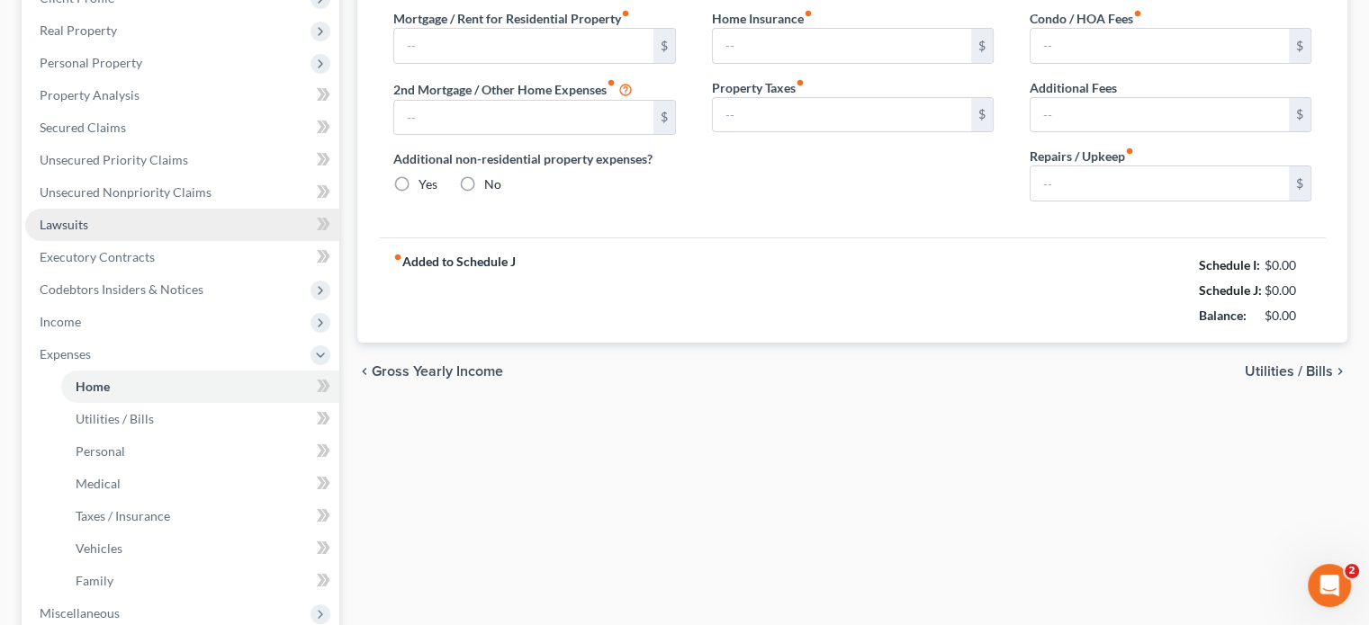
scroll to position [8, 0]
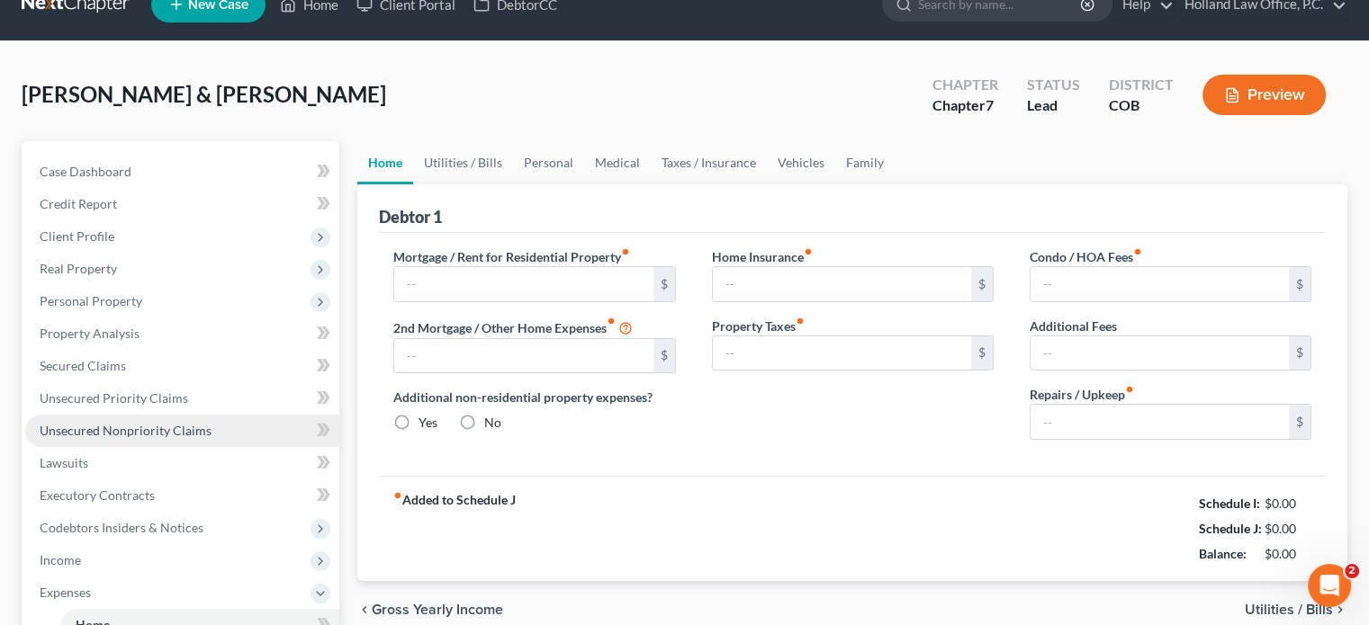
type input "0.00"
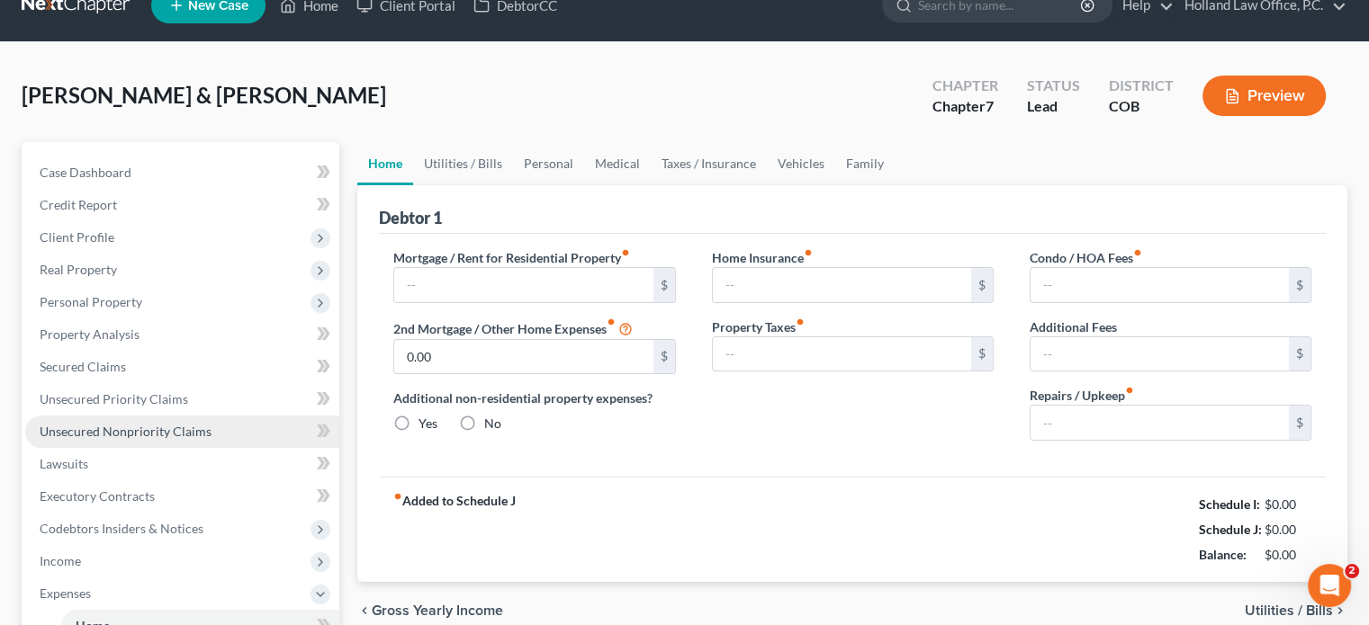
radio input "true"
type input "0.00"
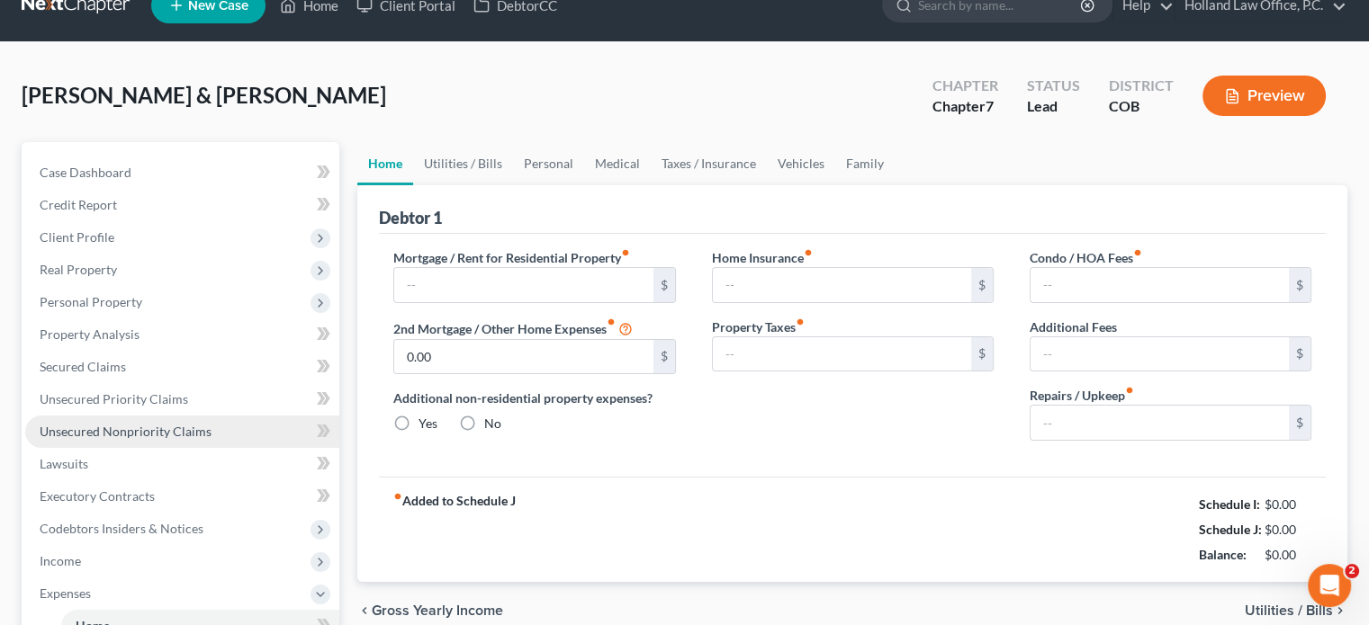
type input "0.00"
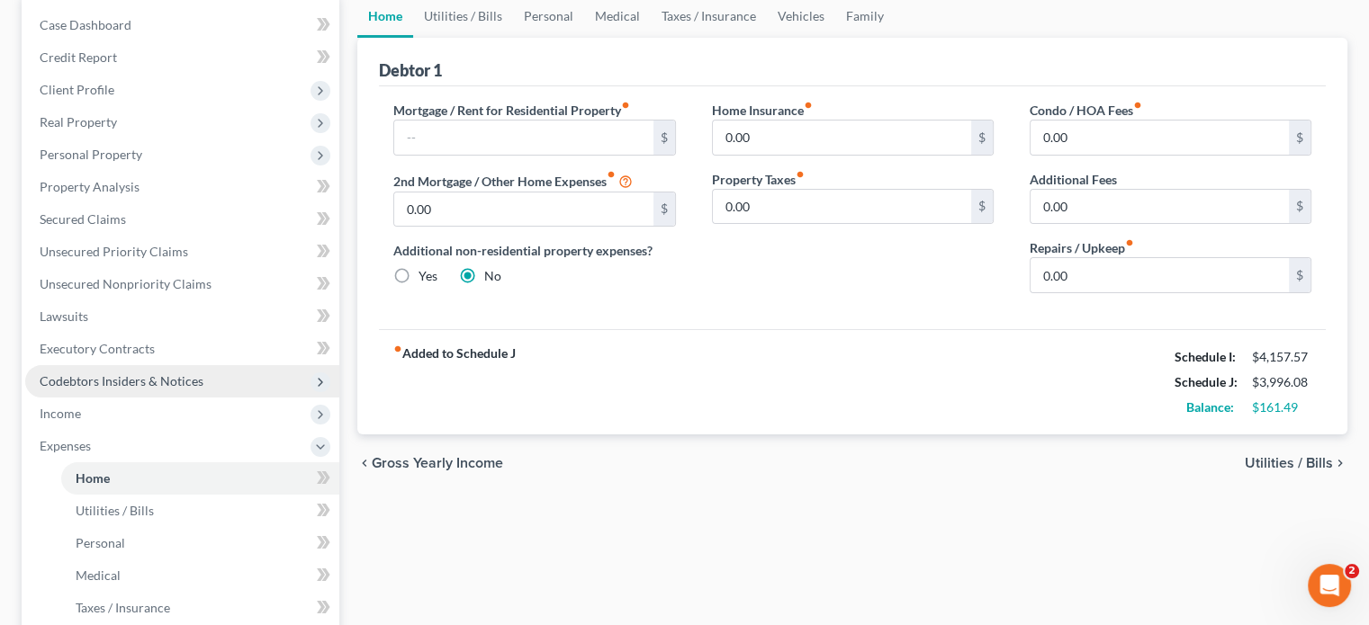
scroll to position [180, 0]
click at [444, 11] on link "Utilities / Bills" at bounding box center [463, 14] width 100 height 43
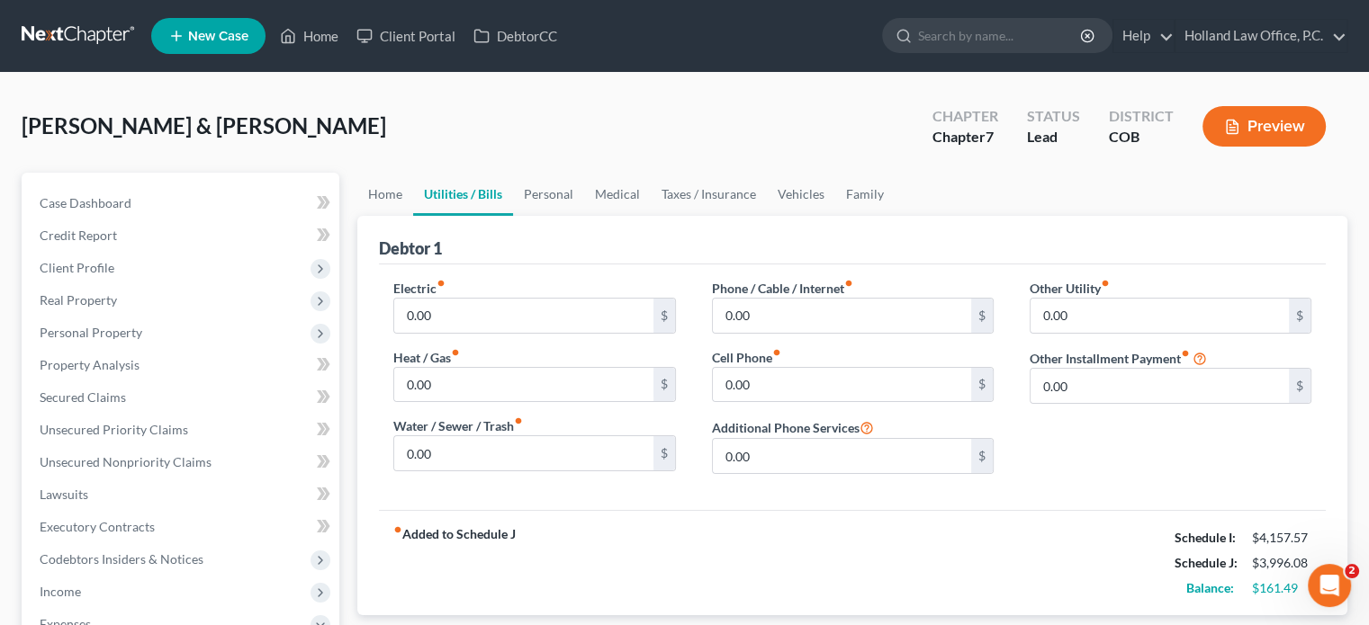
click at [1288, 124] on button "Preview" at bounding box center [1263, 126] width 123 height 40
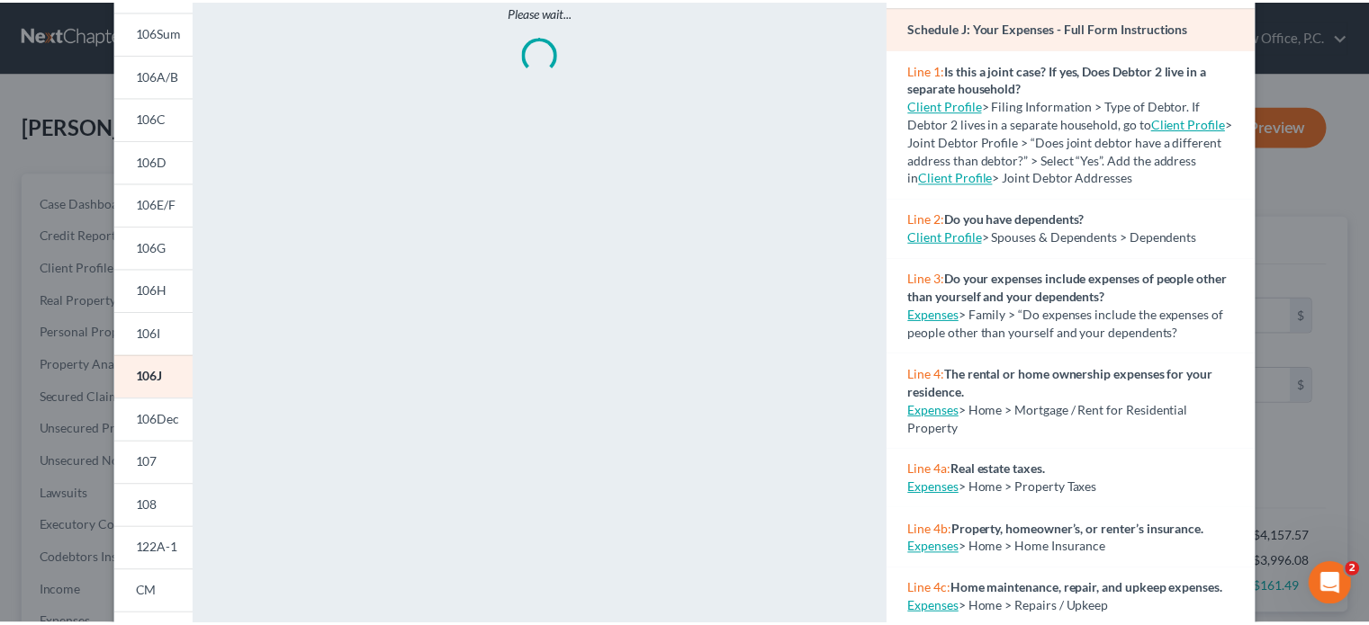
scroll to position [180, 0]
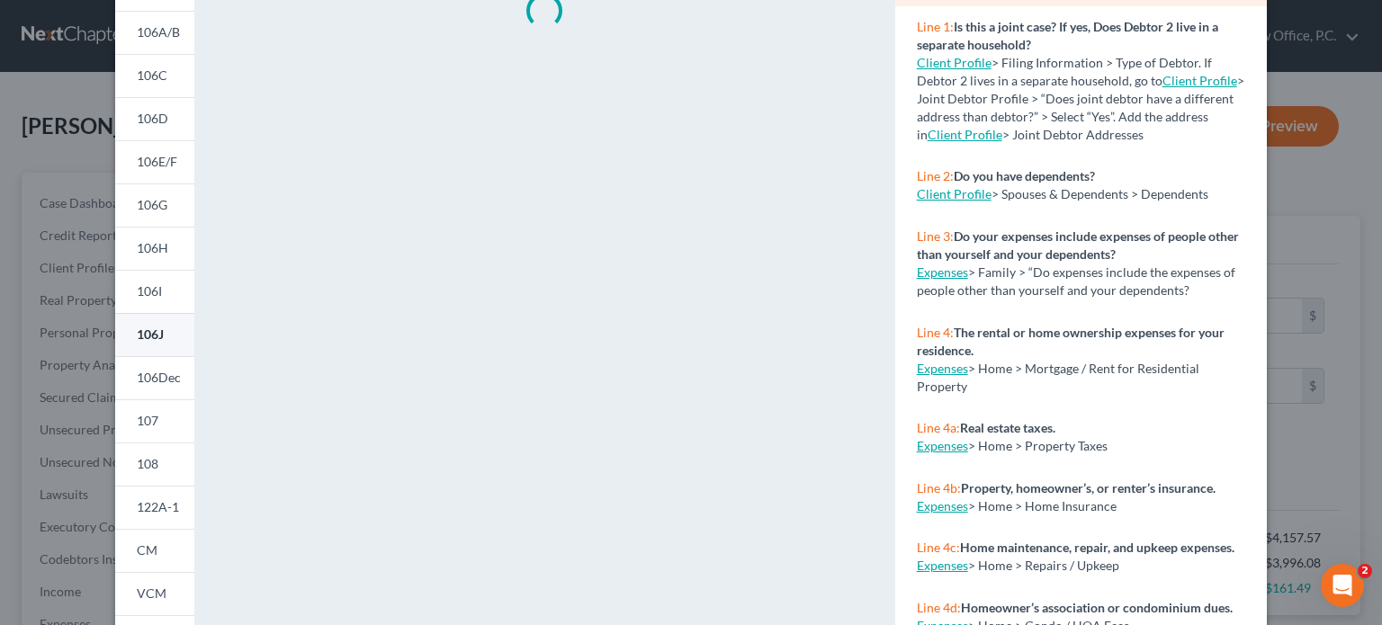
click at [143, 328] on span "106J" at bounding box center [150, 334] width 27 height 15
click at [949, 274] on link "Expenses" at bounding box center [942, 272] width 51 height 15
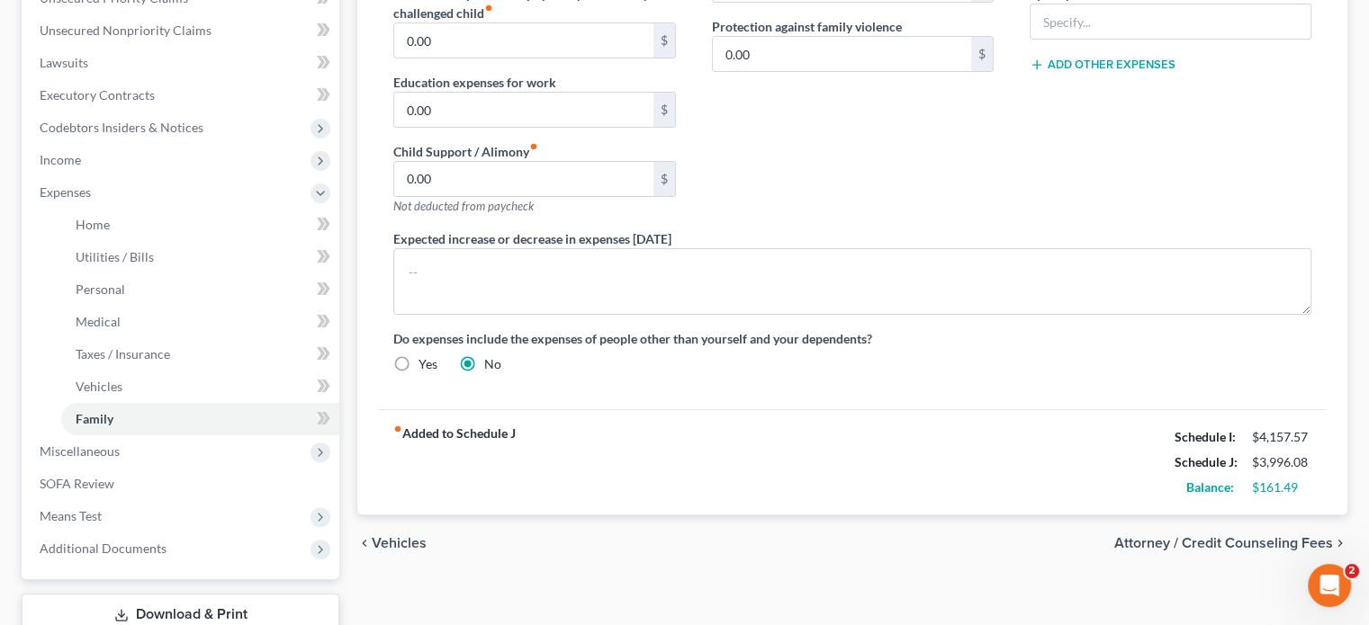
scroll to position [450, 0]
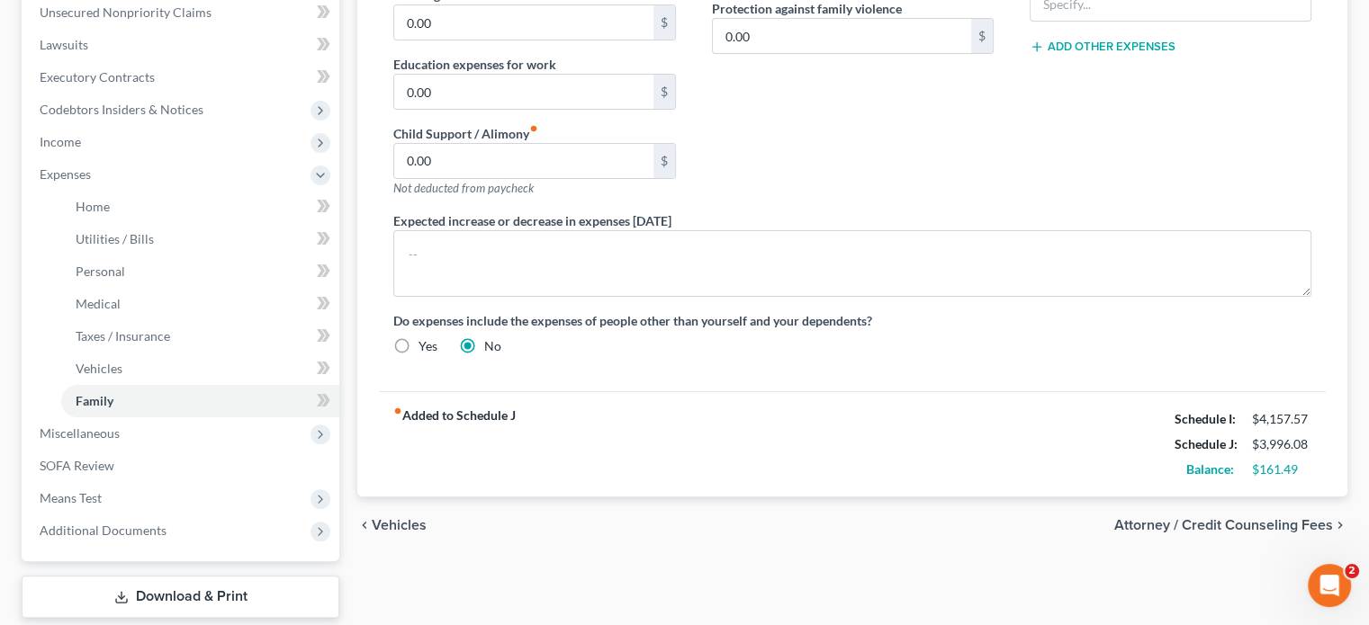
click at [418, 342] on label "Yes" at bounding box center [427, 346] width 19 height 18
click at [426, 342] on input "Yes" at bounding box center [432, 343] width 12 height 12
radio input "true"
radio input "false"
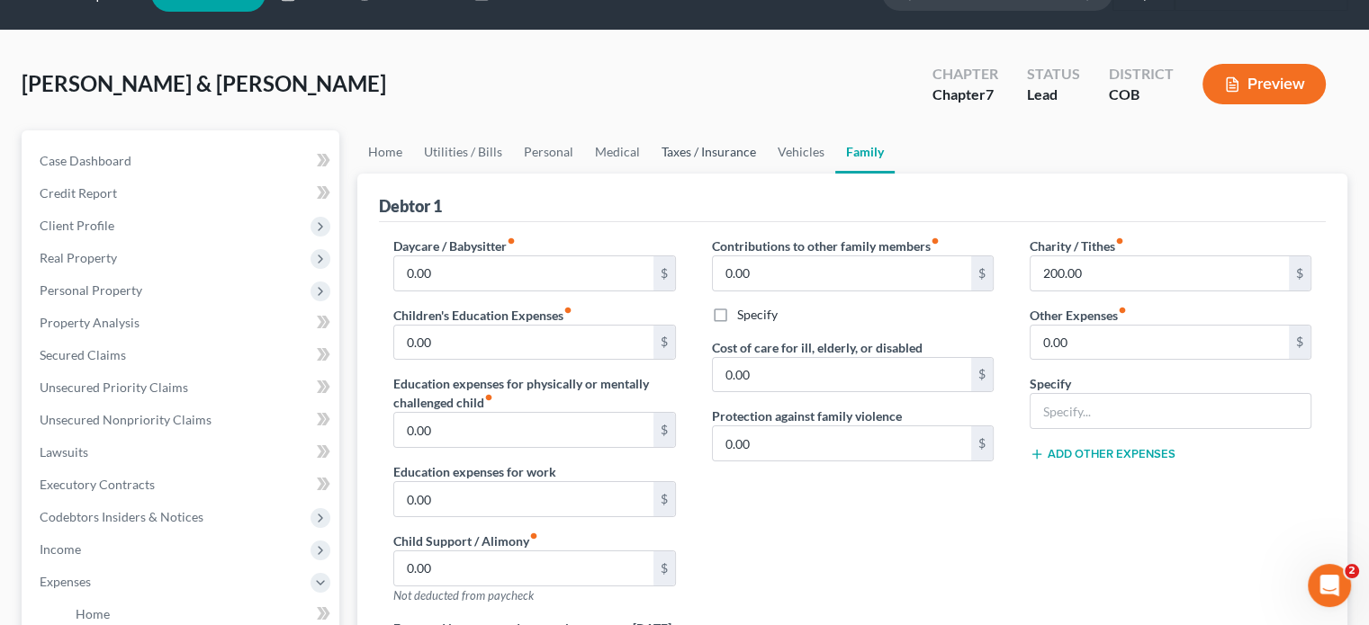
scroll to position [0, 0]
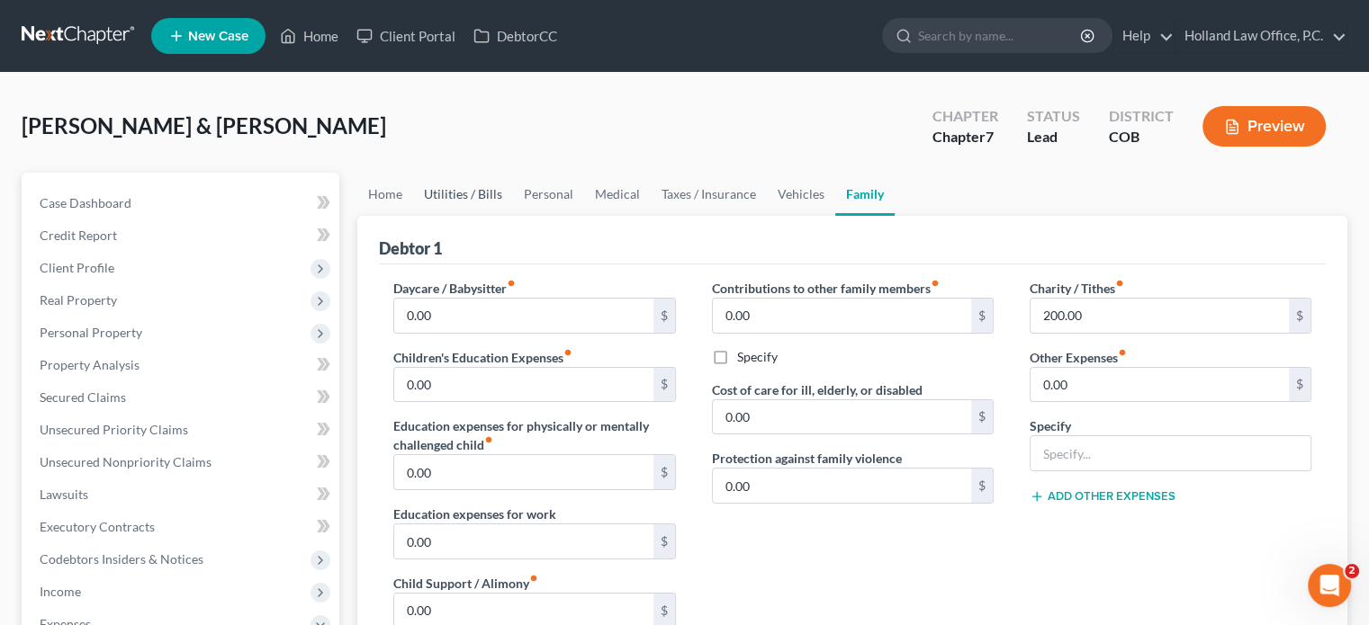
click at [475, 192] on link "Utilities / Bills" at bounding box center [463, 194] width 100 height 43
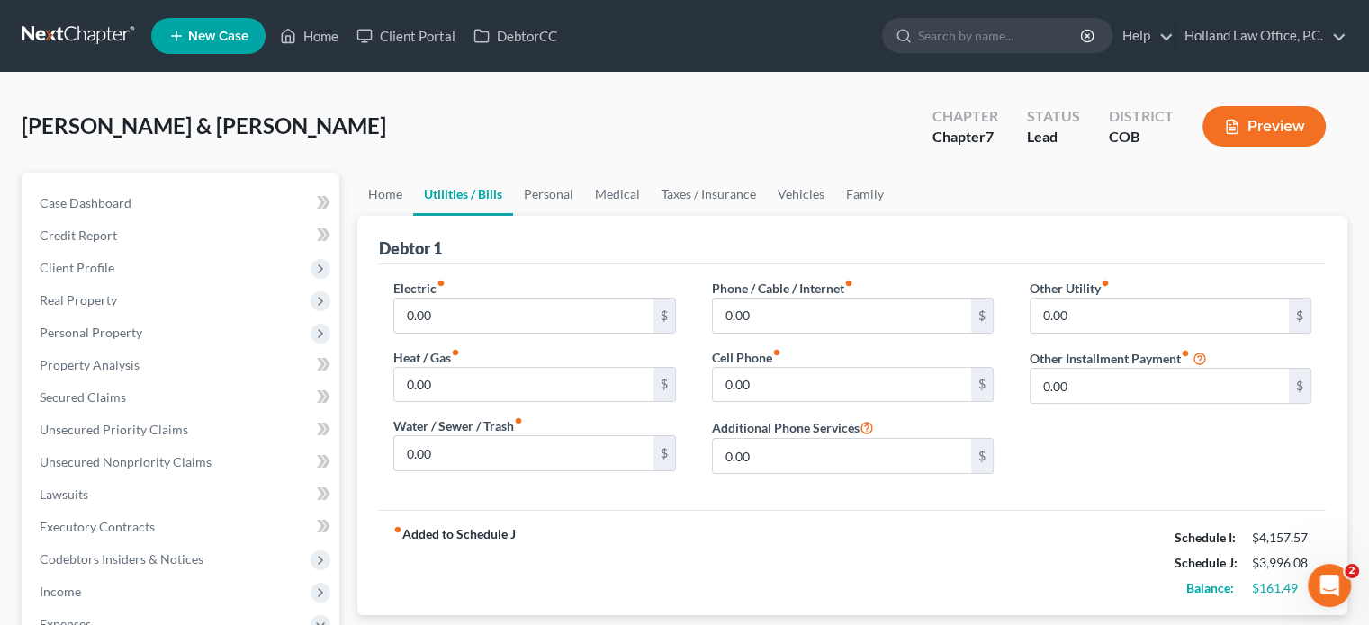
scroll to position [90, 0]
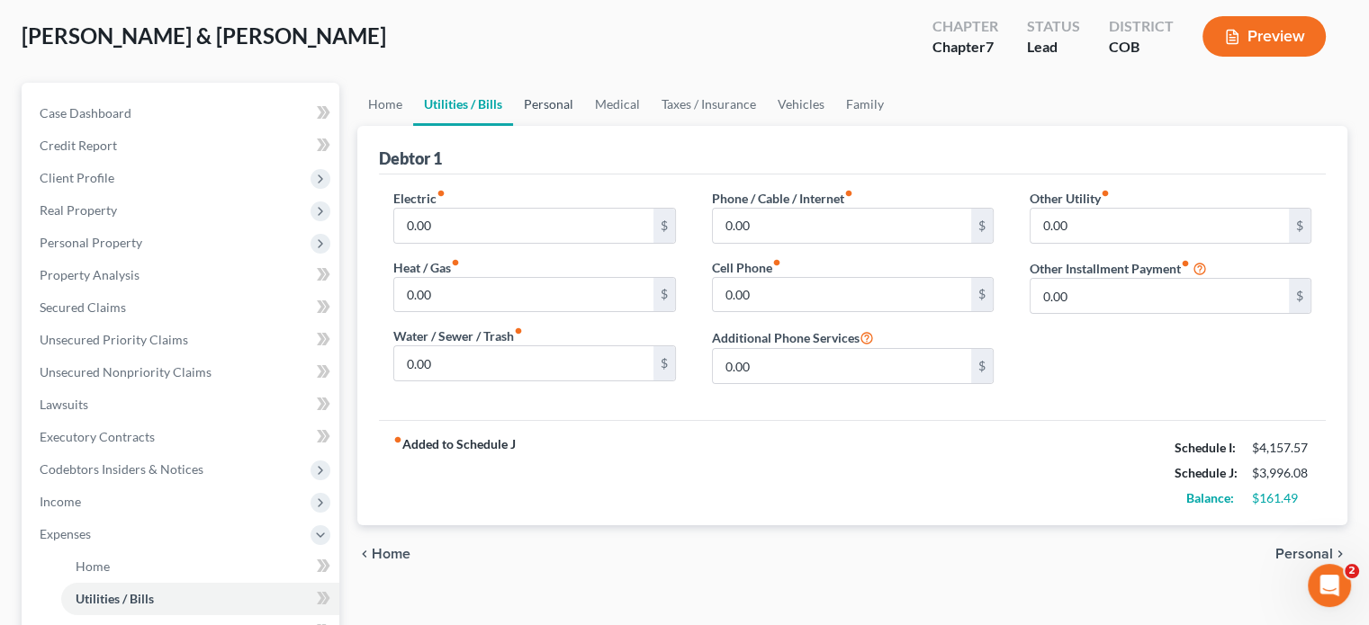
click at [542, 107] on link "Personal" at bounding box center [548, 104] width 71 height 43
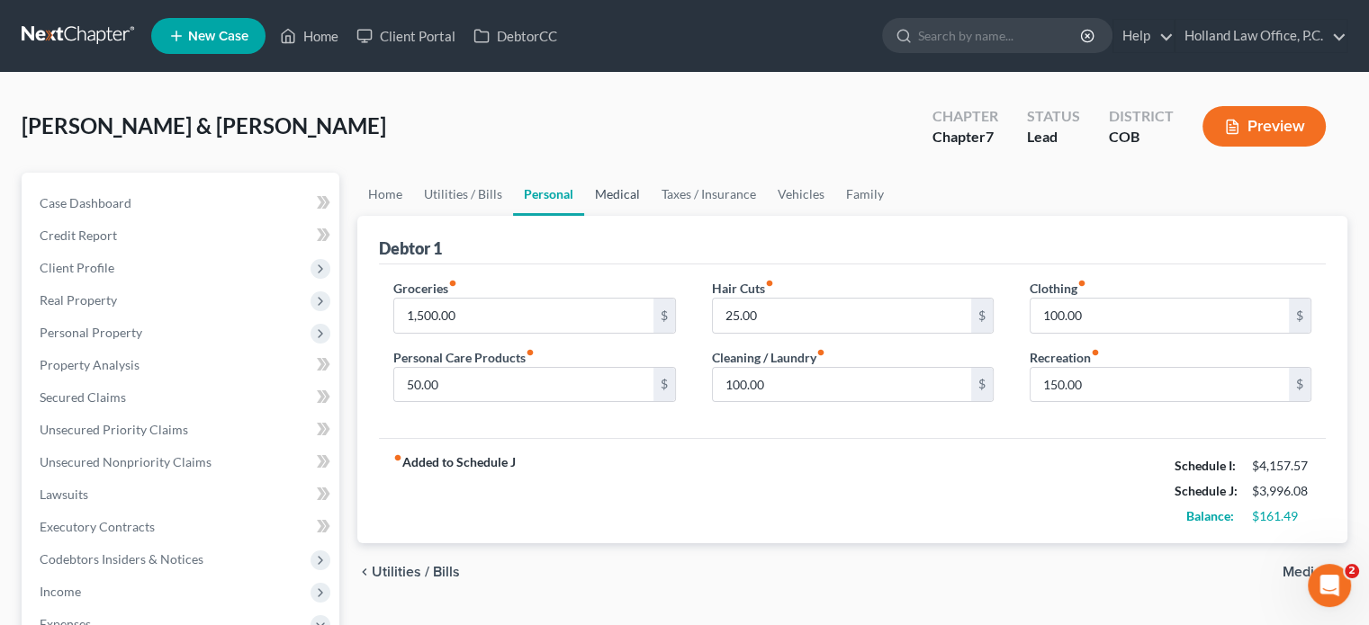
click at [597, 192] on link "Medical" at bounding box center [617, 194] width 67 height 43
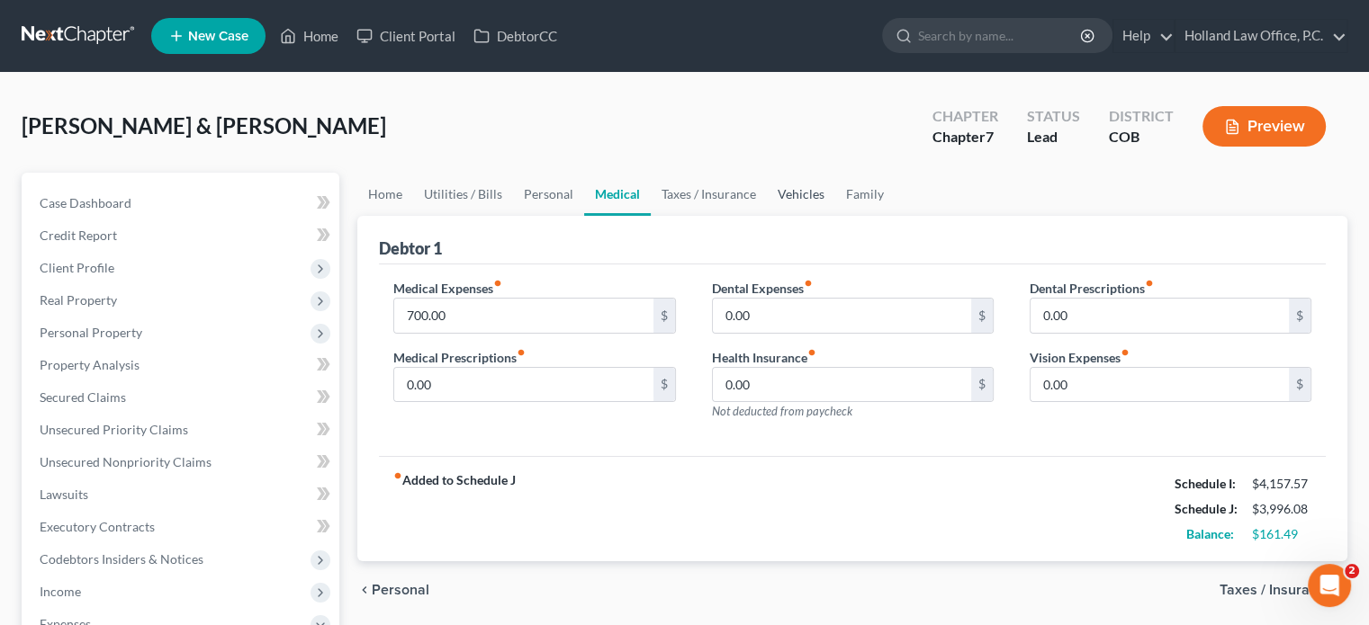
click at [803, 198] on link "Vehicles" at bounding box center [801, 194] width 68 height 43
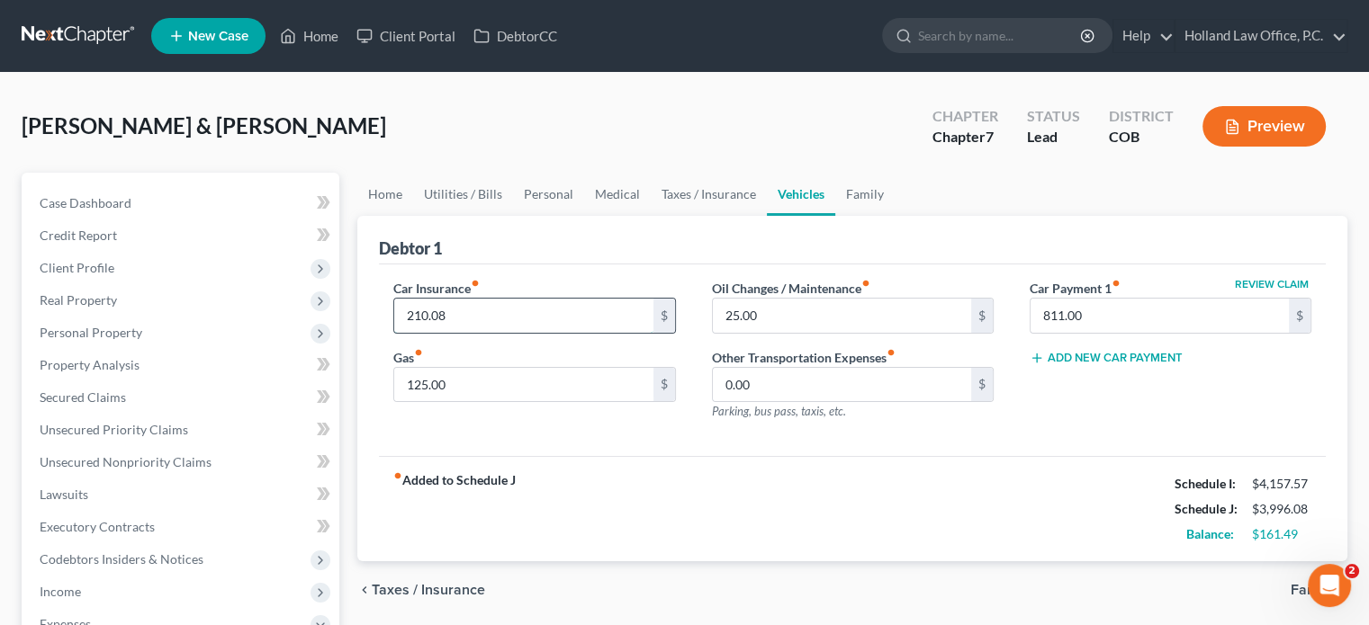
click at [463, 316] on input "210.08" at bounding box center [523, 316] width 258 height 34
click at [466, 382] on input "125.00" at bounding box center [523, 385] width 258 height 34
type input "300"
click at [472, 299] on input "text" at bounding box center [523, 316] width 258 height 34
click at [387, 191] on link "Home" at bounding box center [385, 194] width 56 height 43
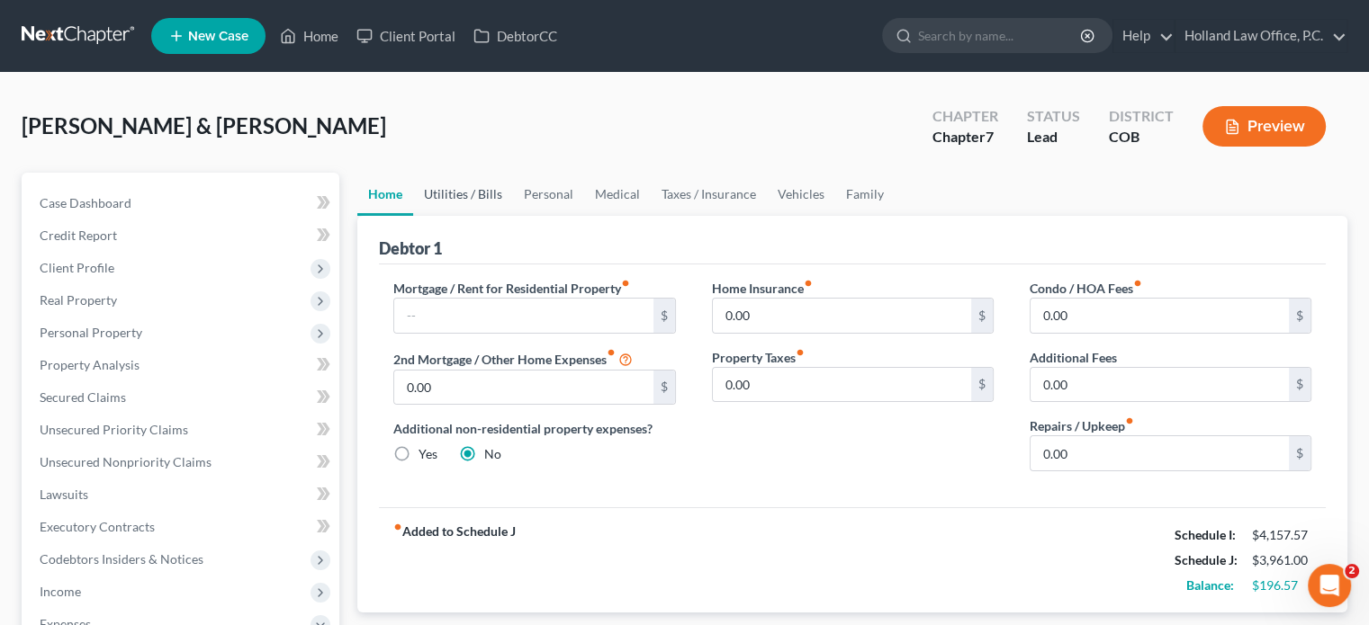
click at [481, 191] on link "Utilities / Bills" at bounding box center [463, 194] width 100 height 43
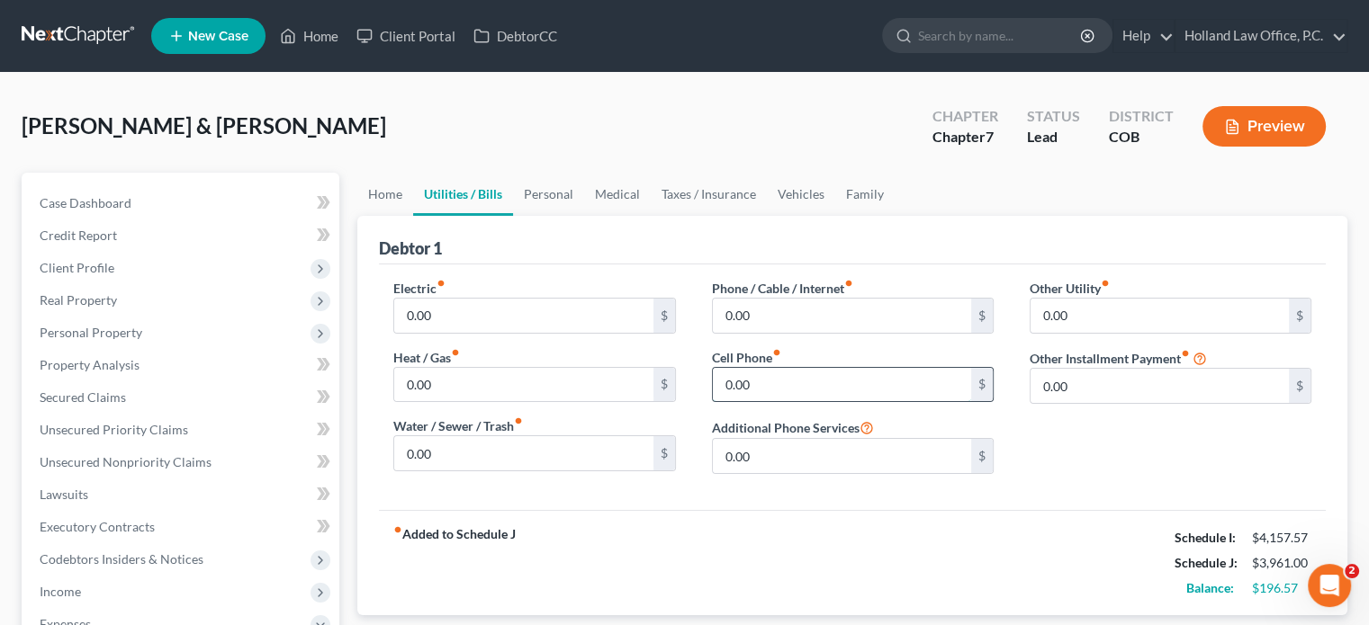
click at [725, 383] on input "0.00" at bounding box center [842, 385] width 258 height 34
click at [551, 191] on link "Personal" at bounding box center [548, 194] width 71 height 43
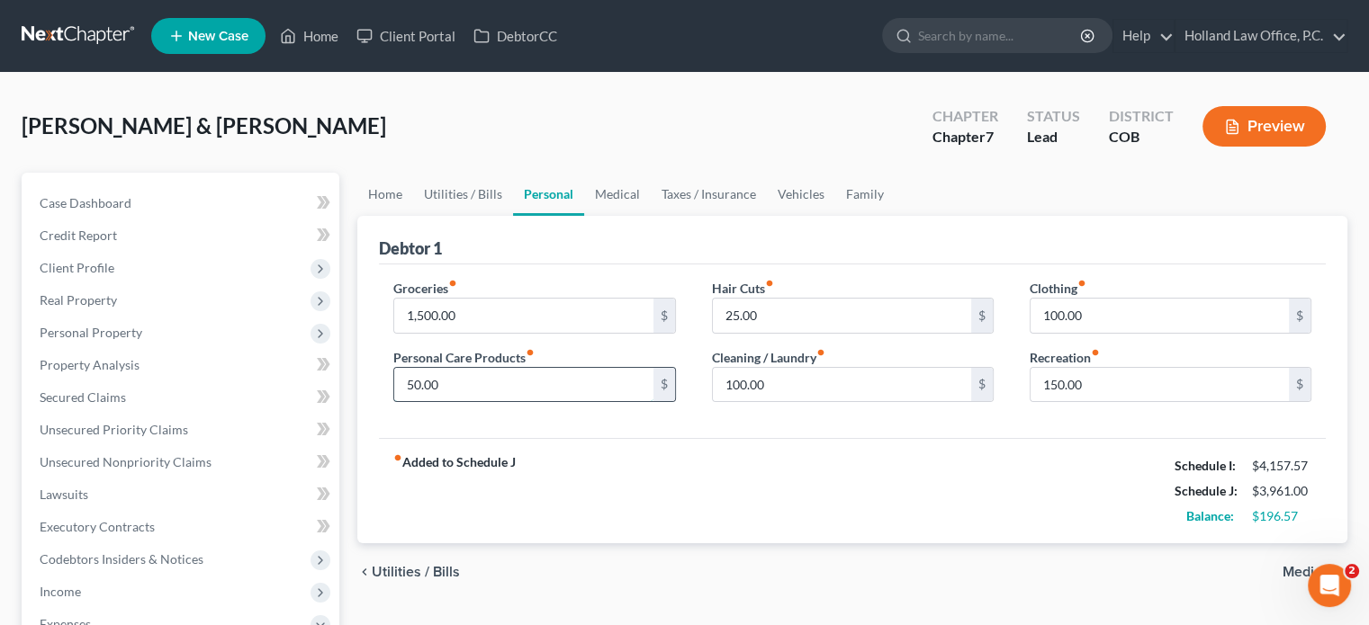
click at [458, 389] on input "50.00" at bounding box center [523, 385] width 258 height 34
type input "100"
click at [774, 319] on input "25.00" at bounding box center [842, 316] width 258 height 34
click at [544, 193] on link "Personal" at bounding box center [548, 194] width 71 height 43
click at [602, 192] on link "Medical" at bounding box center [617, 194] width 67 height 43
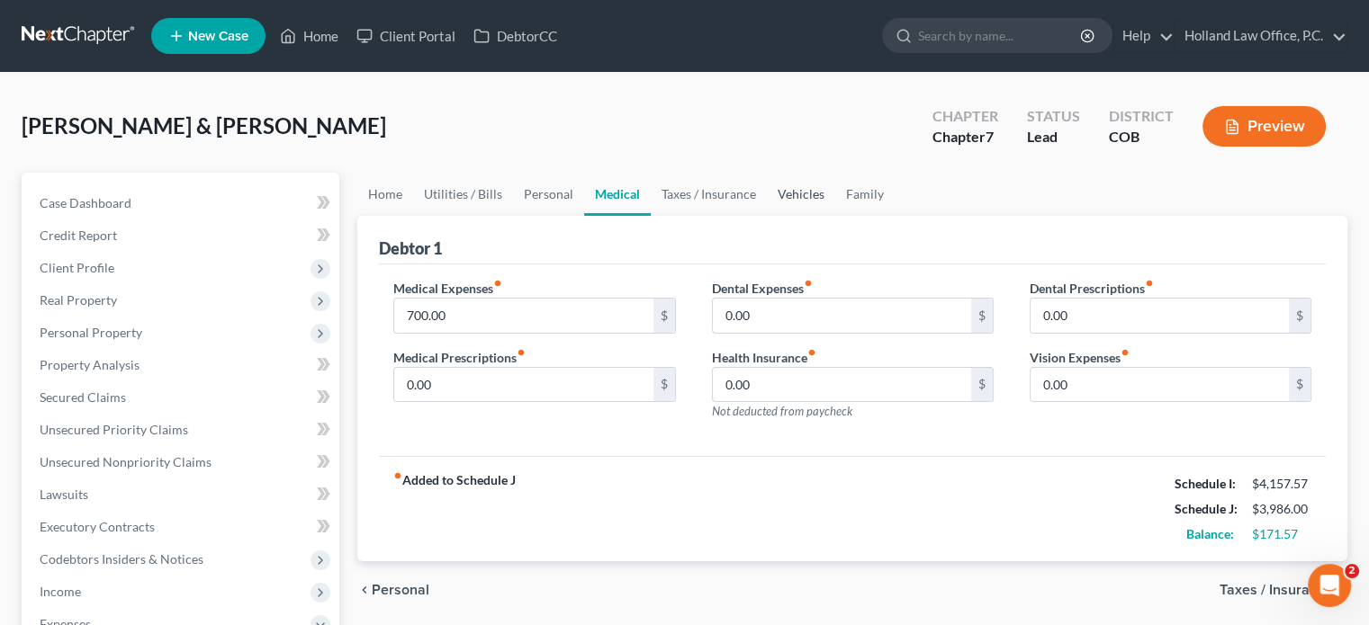
click at [785, 194] on link "Vehicles" at bounding box center [801, 194] width 68 height 43
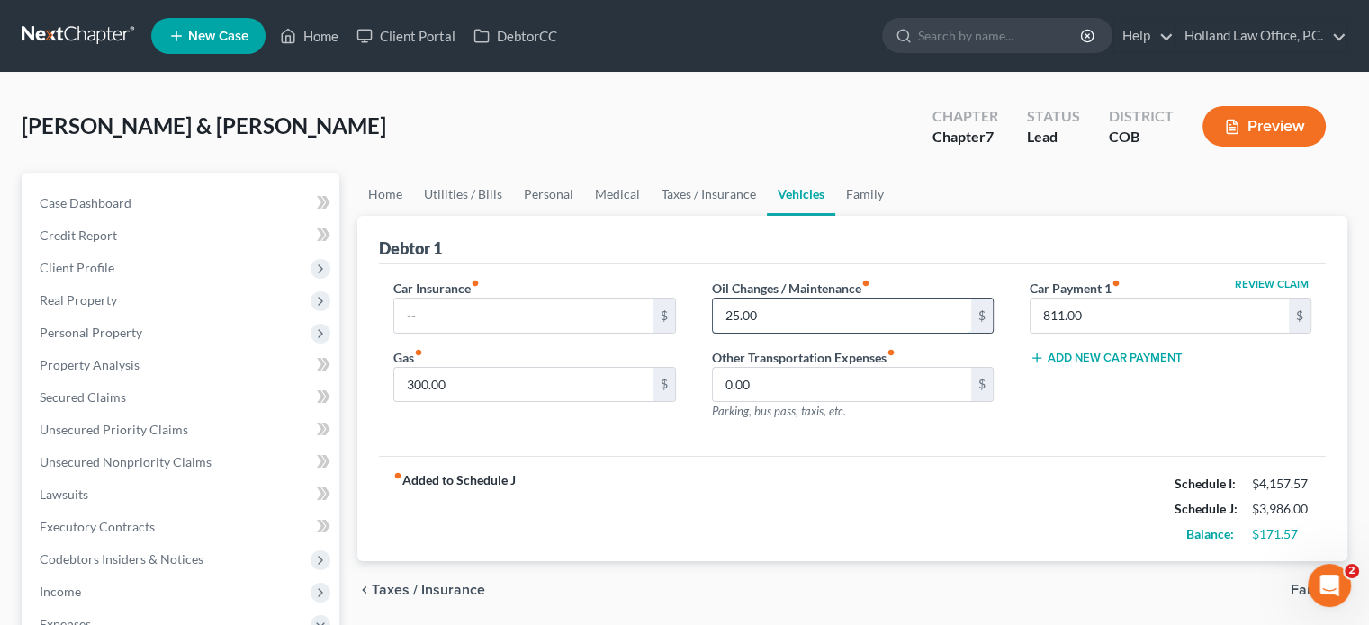
click at [763, 316] on input "25.00" at bounding box center [842, 316] width 258 height 34
click at [859, 193] on link "Family" at bounding box center [864, 194] width 59 height 43
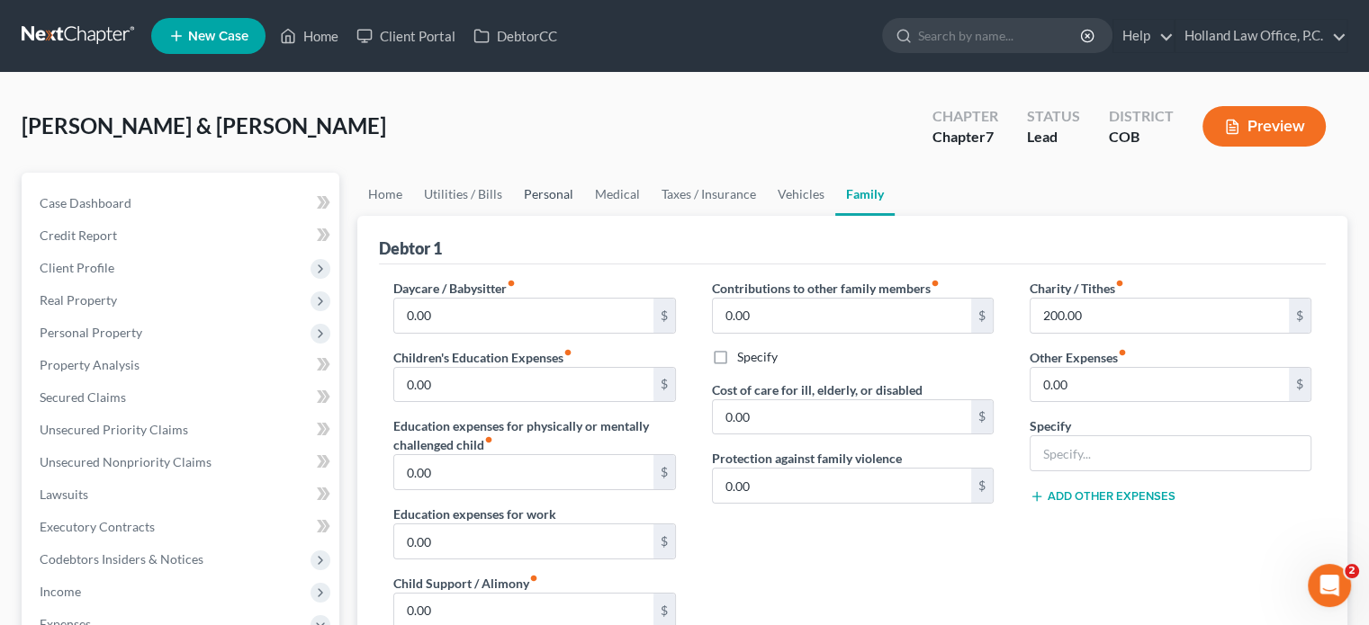
click at [526, 191] on link "Personal" at bounding box center [548, 194] width 71 height 43
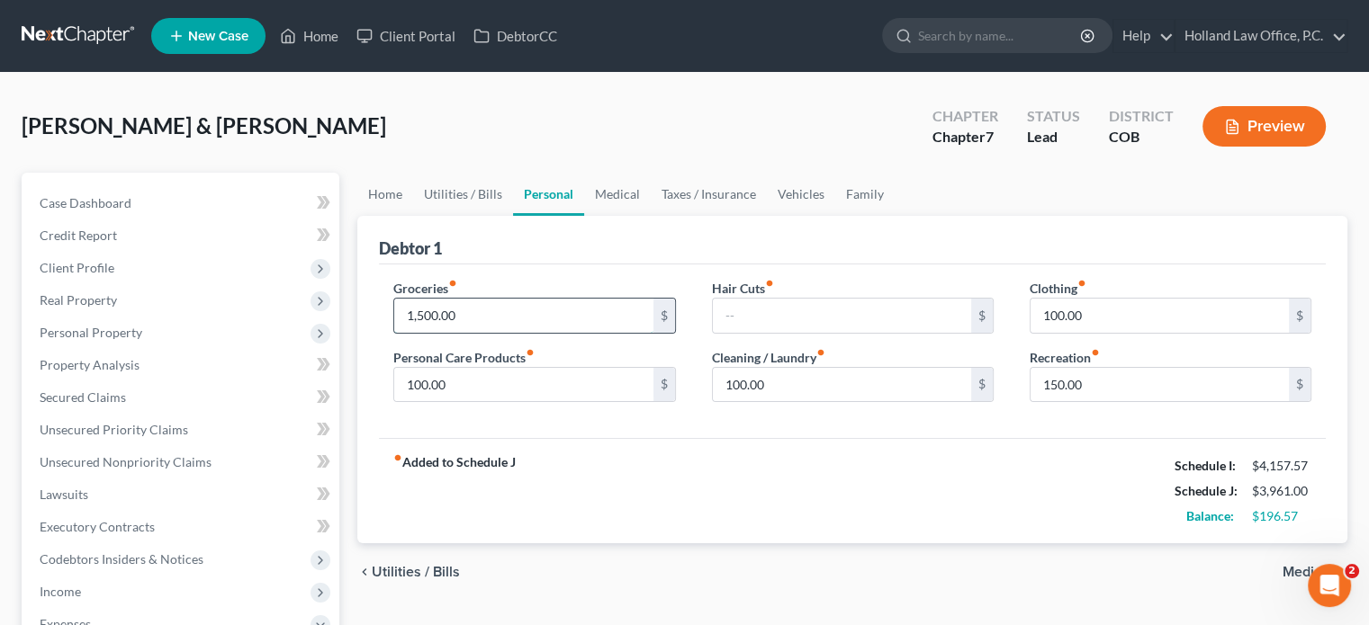
click at [432, 314] on input "1,500.00" at bounding box center [523, 316] width 258 height 34
click at [432, 317] on input "1,500.00" at bounding box center [523, 316] width 258 height 34
click at [421, 313] on input "150.00" at bounding box center [523, 316] width 258 height 34
type input "1,550.00"
click at [462, 390] on input "100.00" at bounding box center [523, 385] width 258 height 34
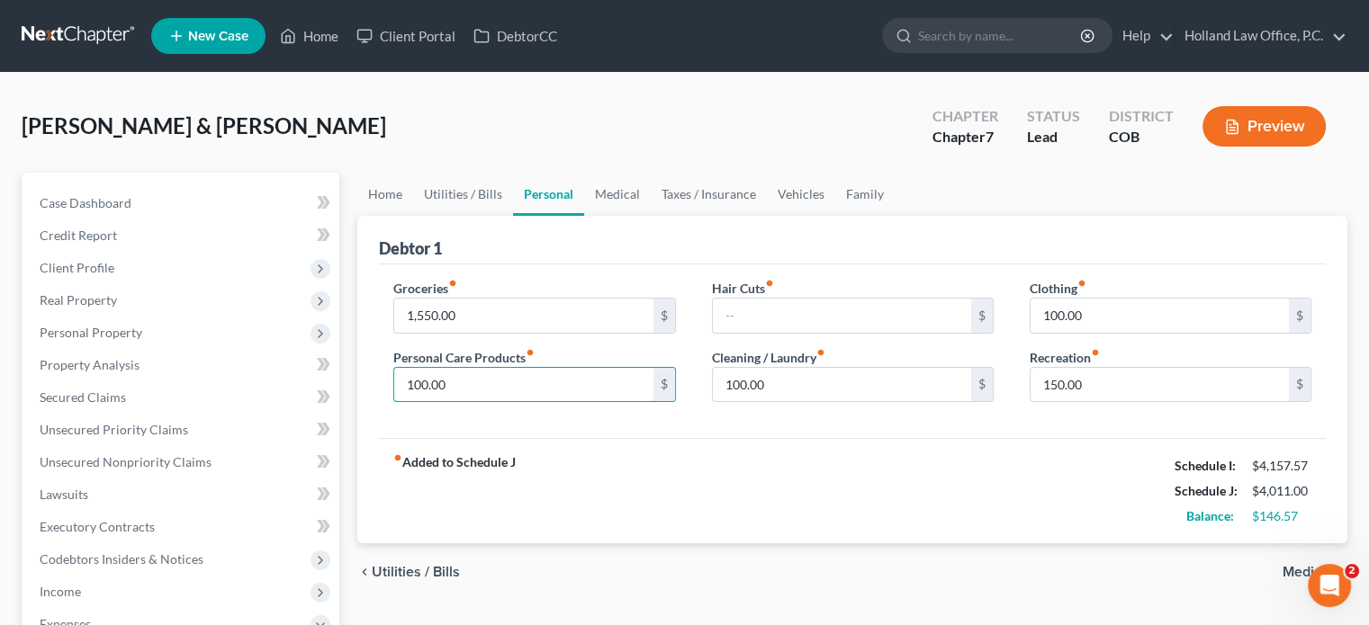
scroll to position [90, 0]
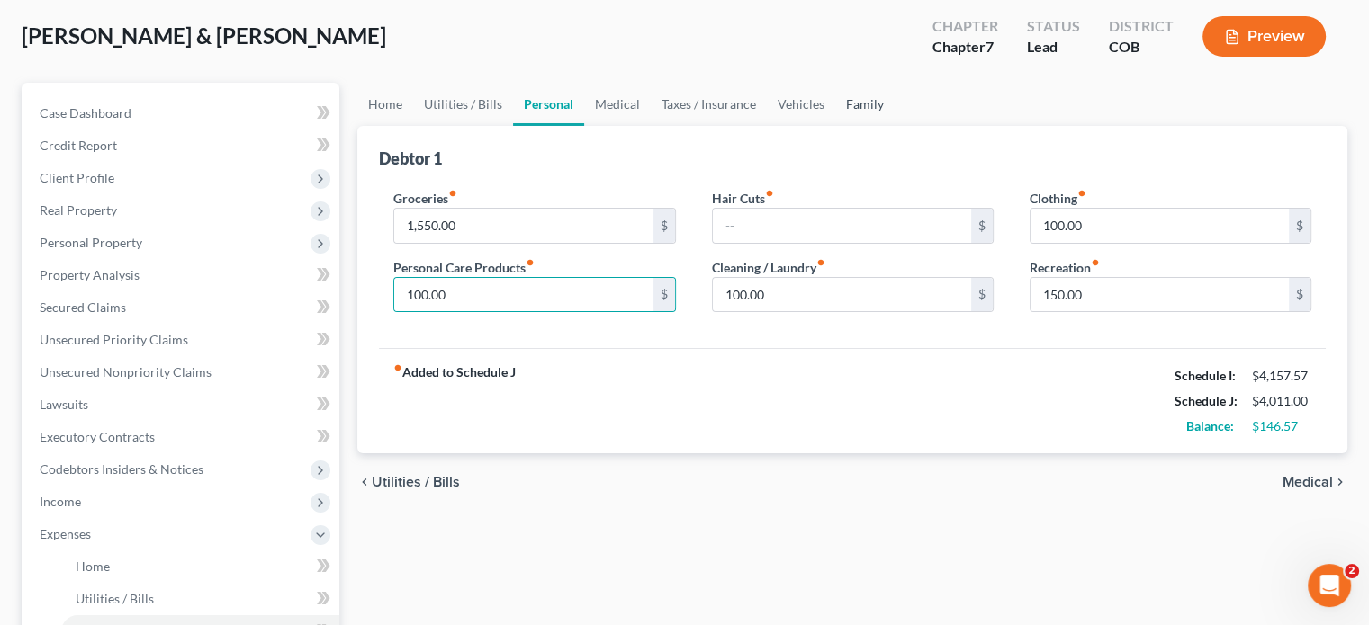
click at [857, 104] on link "Family" at bounding box center [864, 104] width 59 height 43
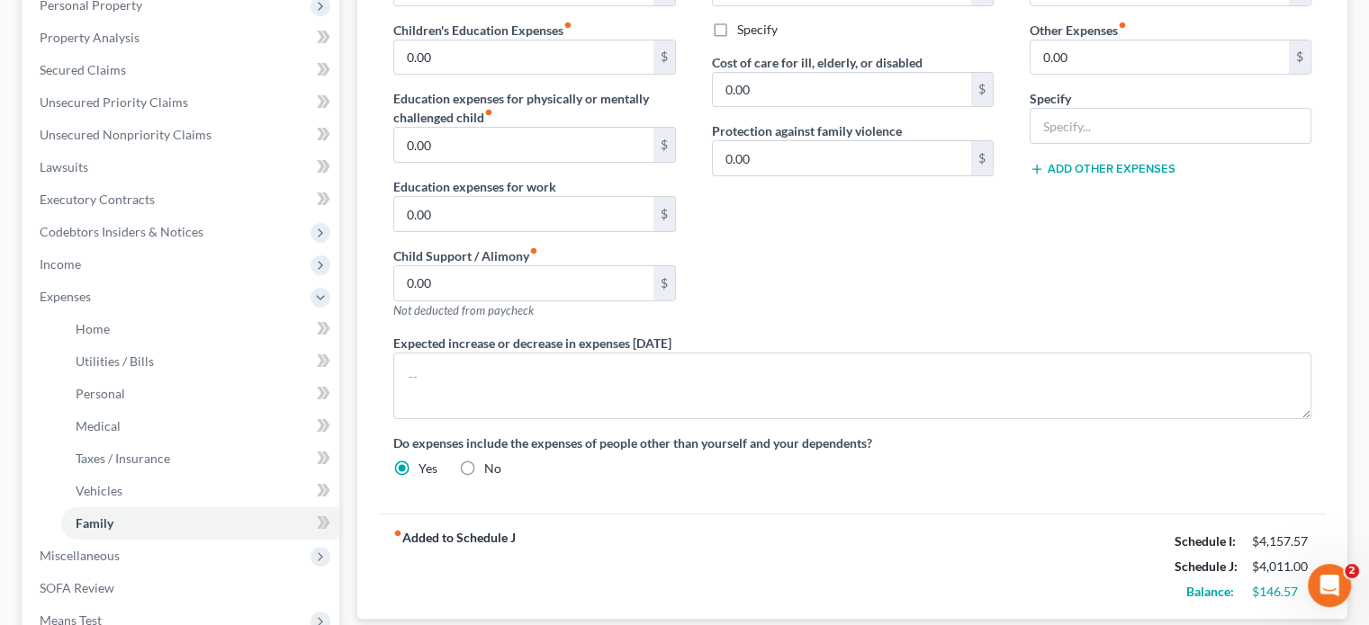
scroll to position [360, 0]
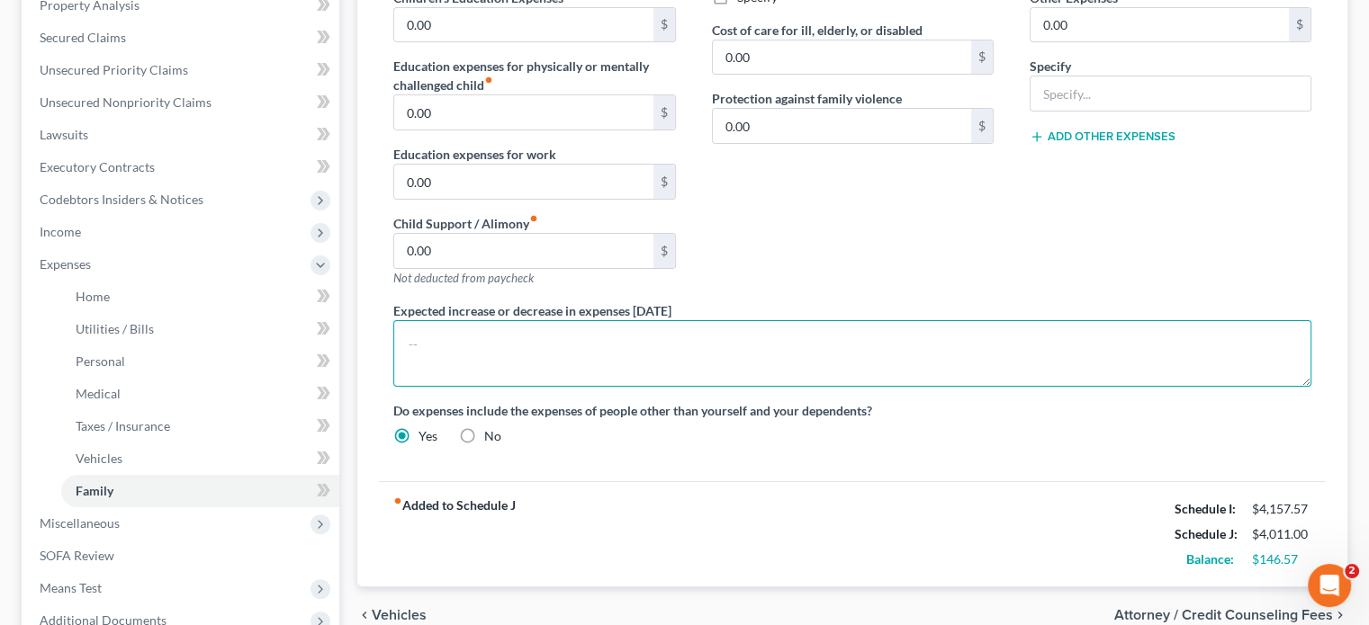
click at [427, 337] on textarea at bounding box center [852, 353] width 918 height 67
click at [567, 343] on textarea "Truck insurance payments of will resume on [DATE]" at bounding box center [852, 353] width 918 height 67
click at [787, 337] on textarea "Truck insurance payments of $139.68/mo will resume on [DATE]" at bounding box center [852, 353] width 918 height 67
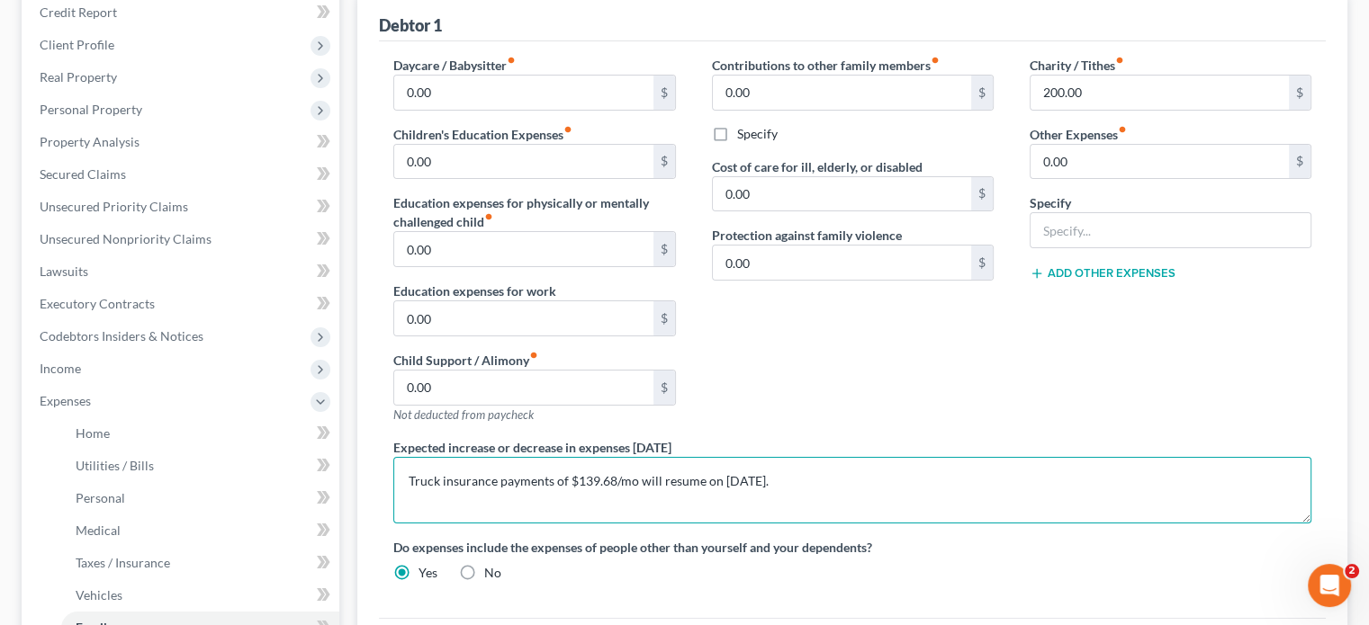
scroll to position [180, 0]
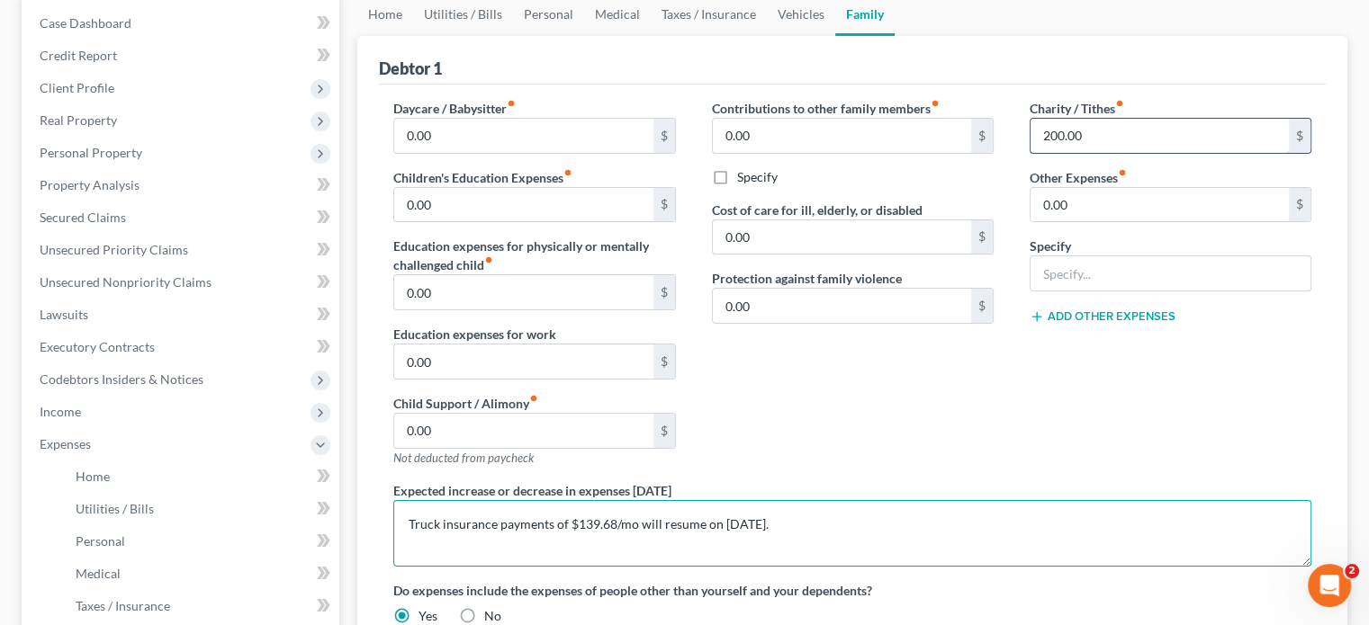
type textarea "Truck insurance payments of $139.68/mo will resume on [DATE]."
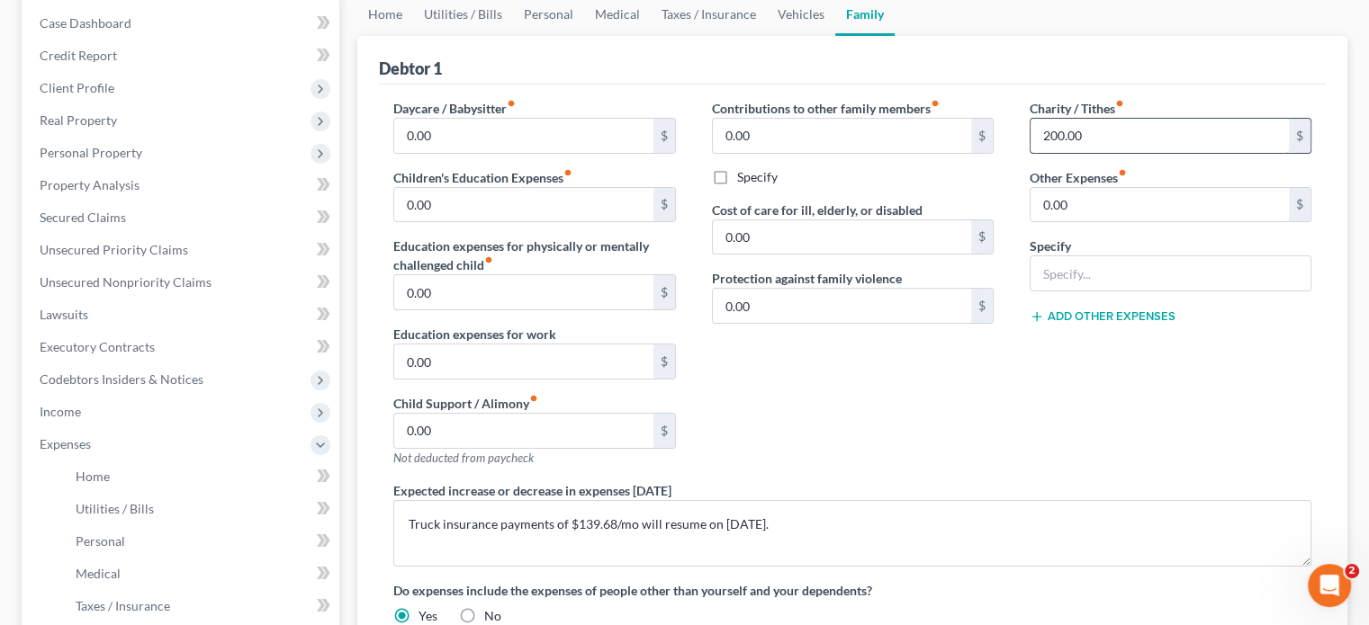
click at [1134, 129] on input "200.00" at bounding box center [1159, 136] width 258 height 34
click at [449, 15] on link "Utilities / Bills" at bounding box center [463, 14] width 100 height 43
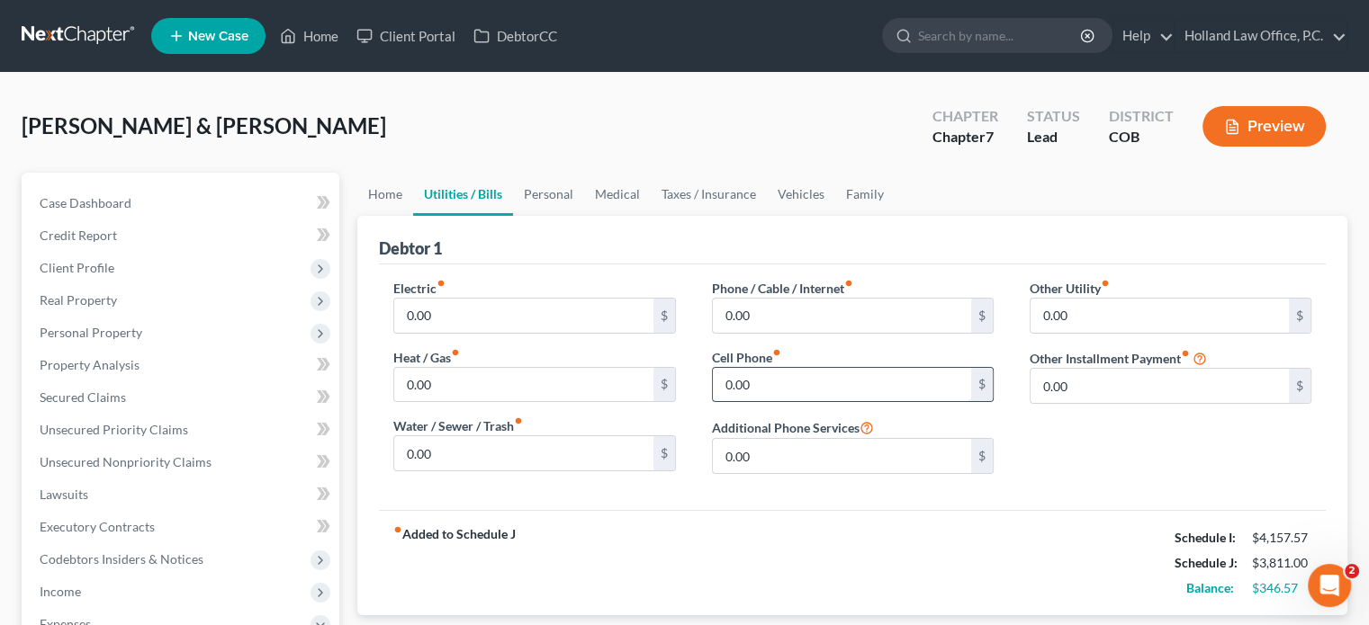
click at [724, 384] on input "0.00" at bounding box center [842, 385] width 258 height 34
click at [749, 380] on input "1,000.00" at bounding box center [842, 385] width 258 height 34
type input "100.00"
click at [536, 197] on link "Personal" at bounding box center [548, 194] width 71 height 43
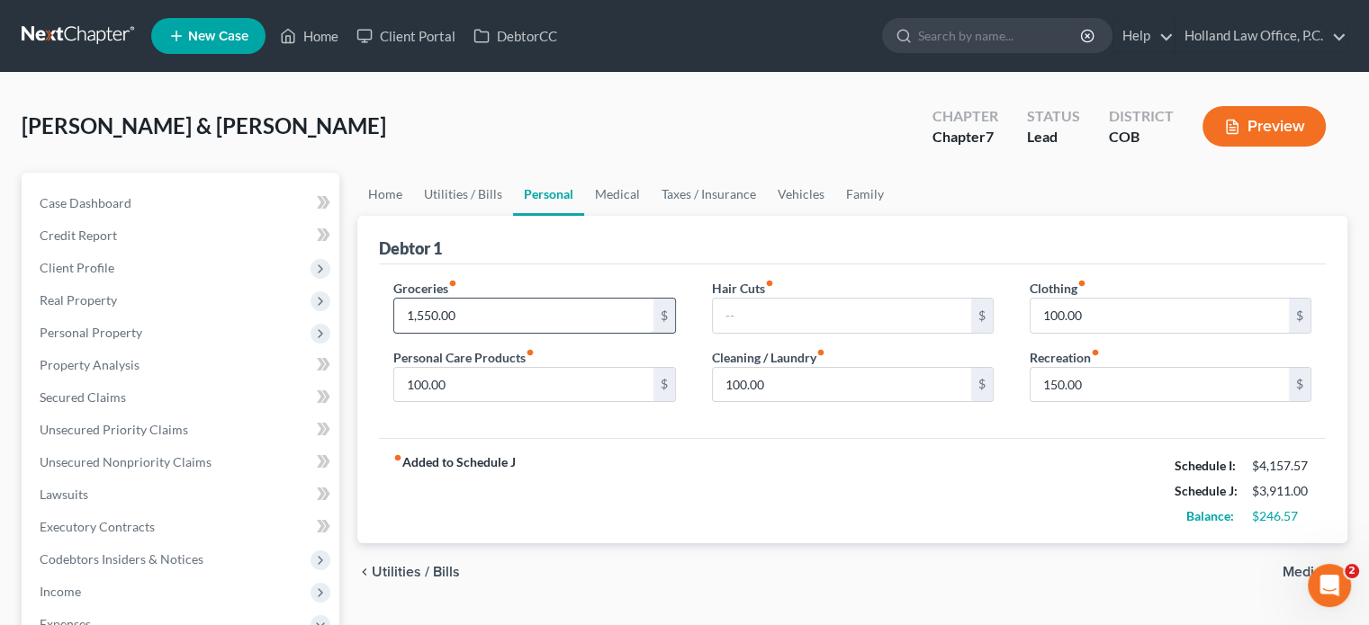
click at [423, 312] on input "1,550.00" at bounding box center [523, 316] width 258 height 34
click at [420, 319] on input "1,550.00" at bounding box center [523, 316] width 258 height 34
click at [411, 316] on input "150.00" at bounding box center [523, 316] width 258 height 34
type input "1"
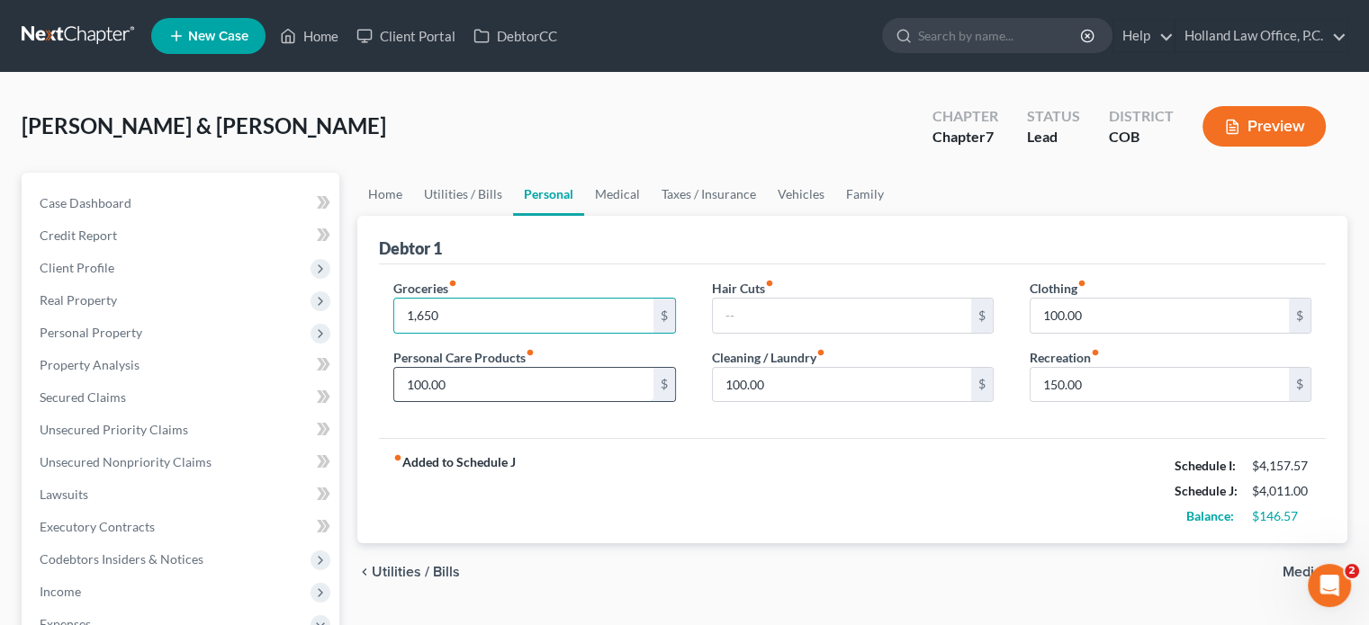
click at [449, 385] on input "100.00" at bounding box center [523, 385] width 258 height 34
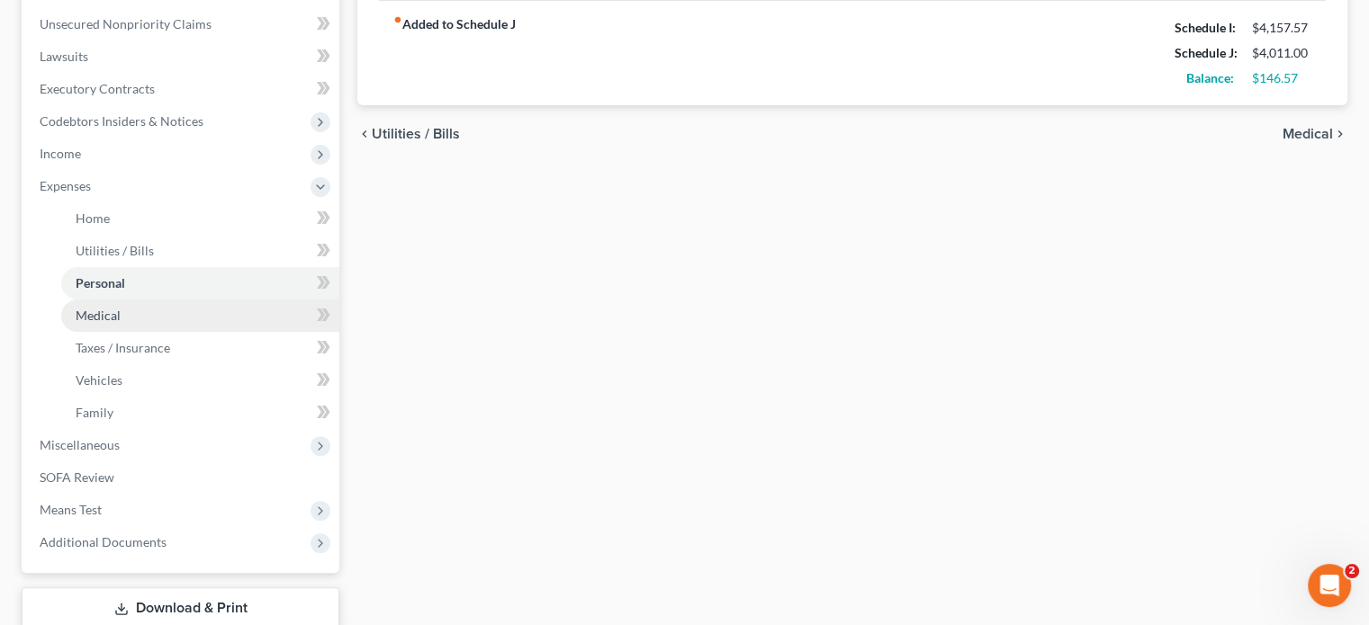
scroll to position [450, 0]
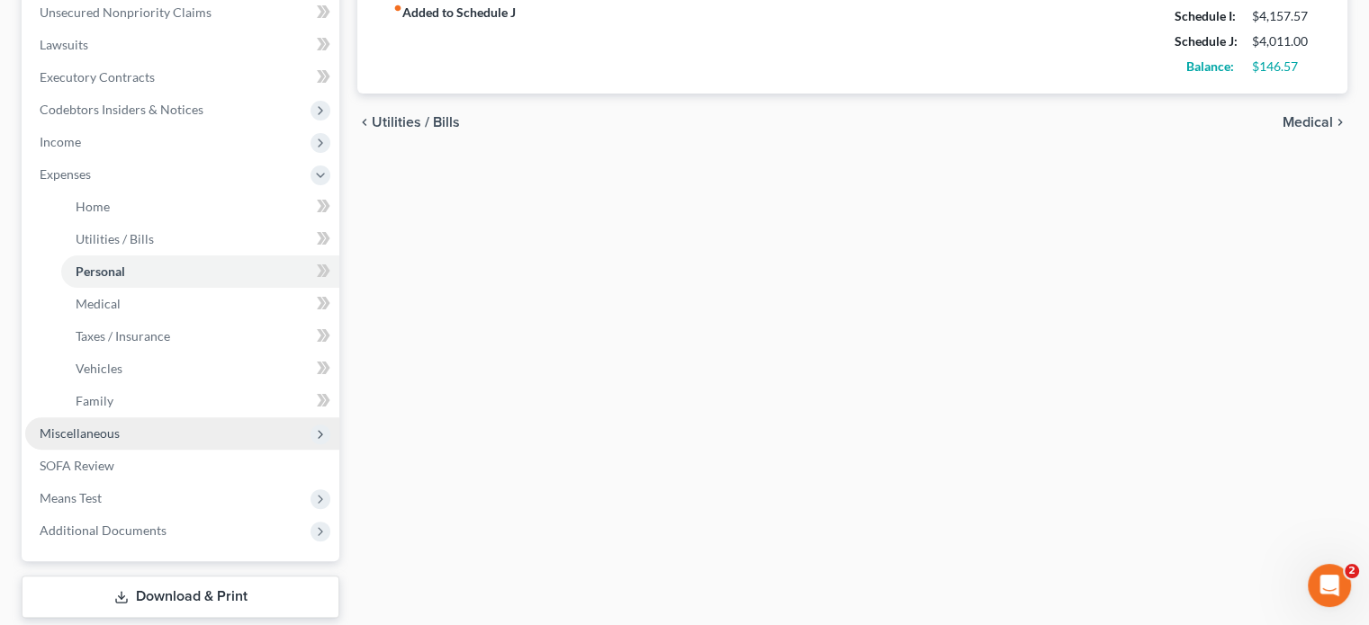
click at [90, 428] on span "Miscellaneous" at bounding box center [80, 433] width 80 height 15
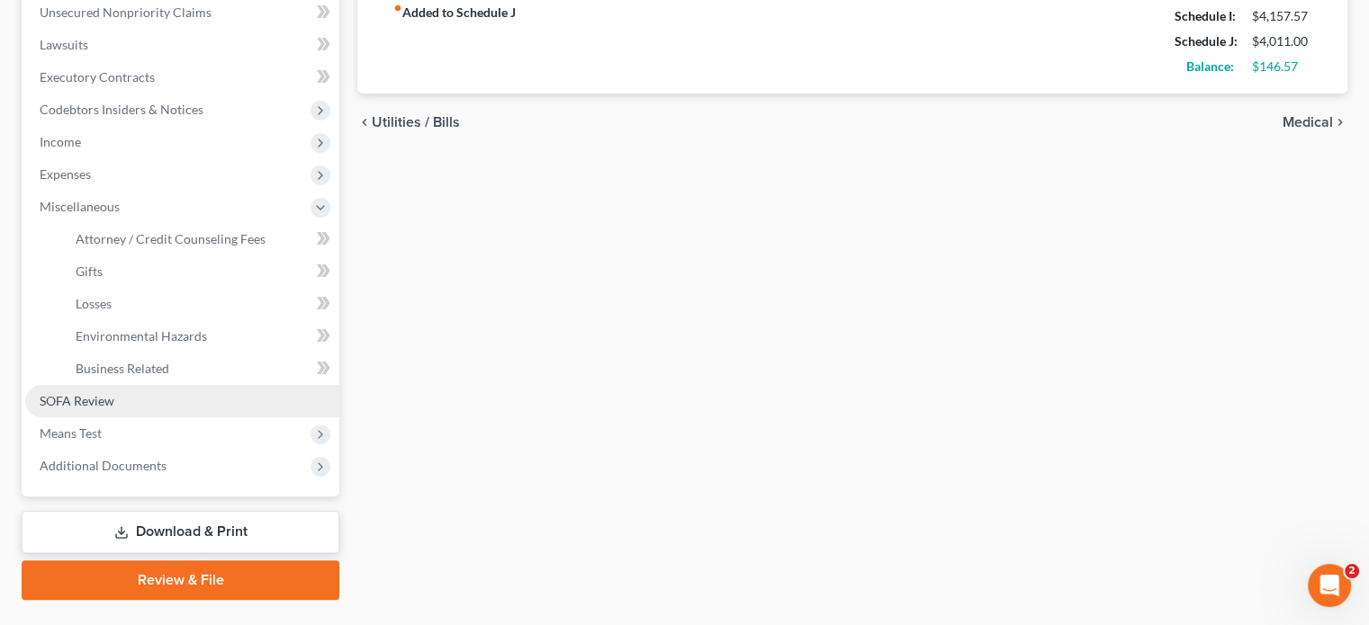
click at [93, 405] on span "SOFA Review" at bounding box center [77, 400] width 75 height 15
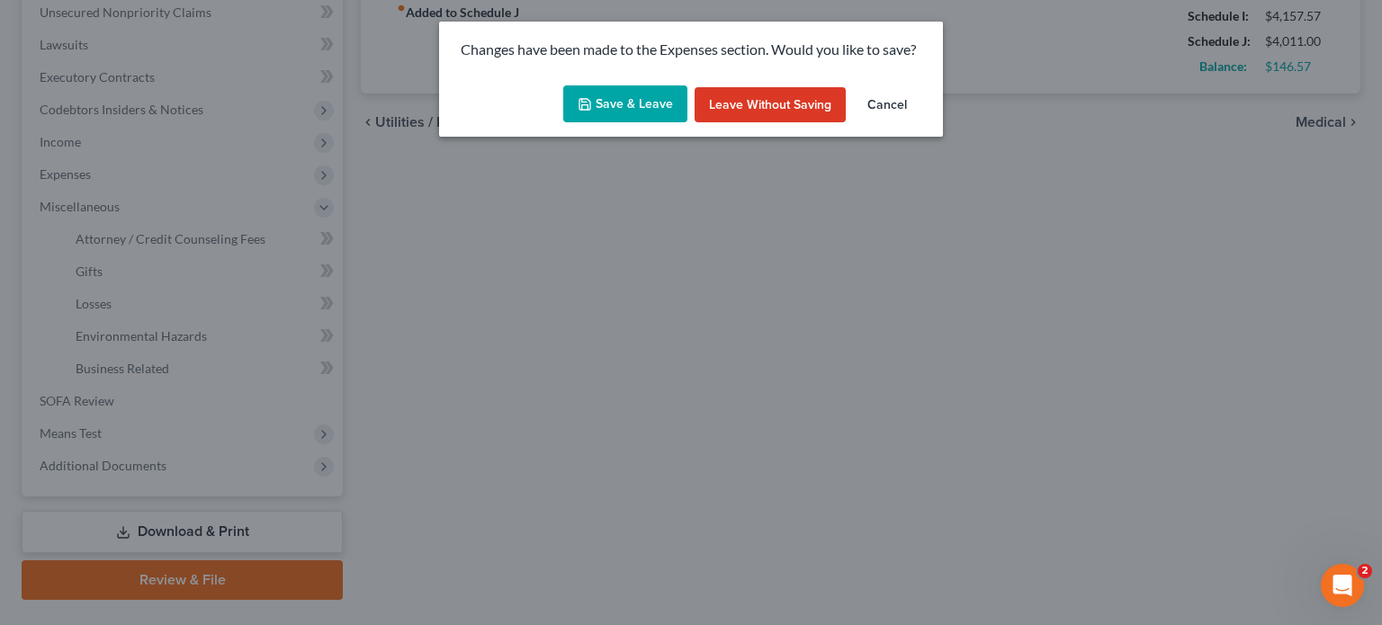
click at [616, 118] on button "Save & Leave" at bounding box center [625, 104] width 124 height 38
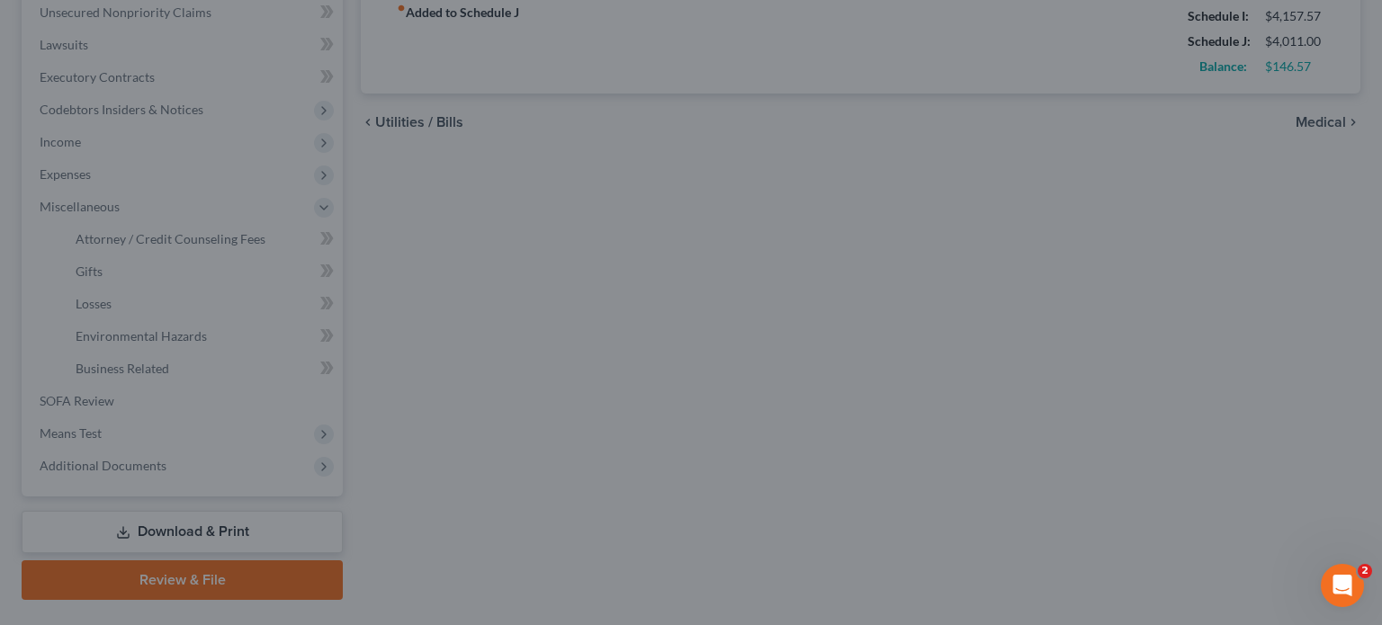
type input "1,650.00"
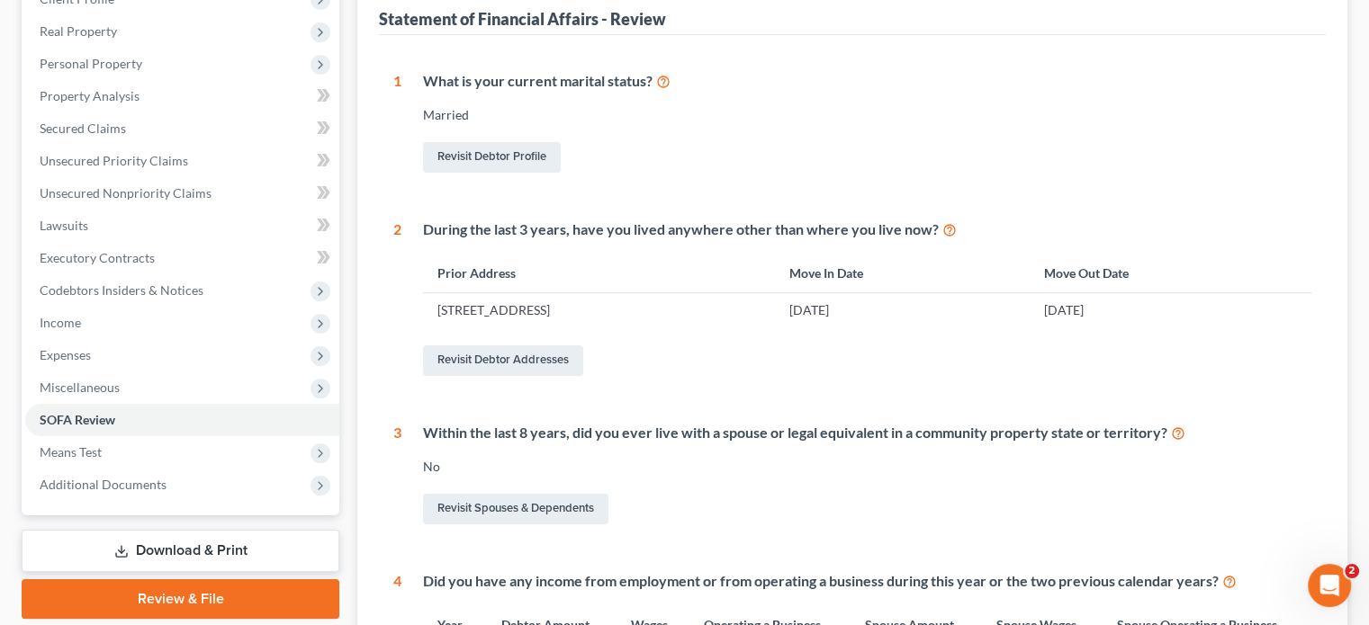
scroll to position [270, 0]
click at [511, 359] on link "Revisit Debtor Addresses" at bounding box center [503, 360] width 160 height 31
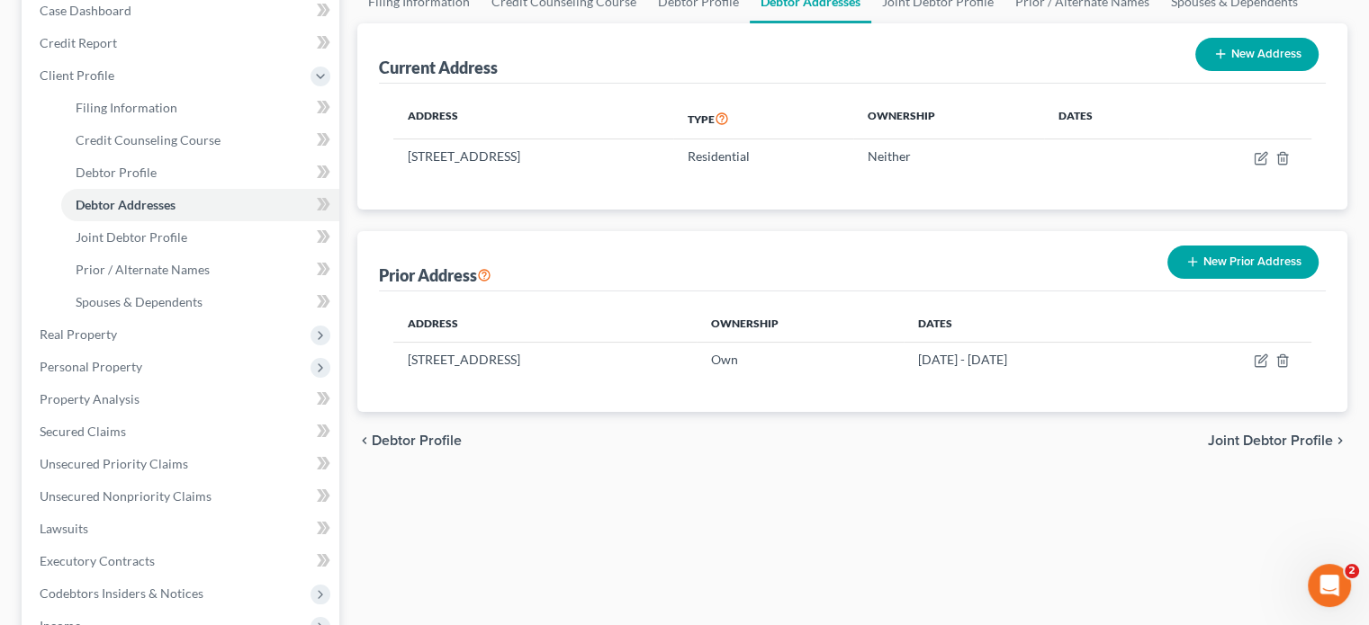
scroll to position [270, 0]
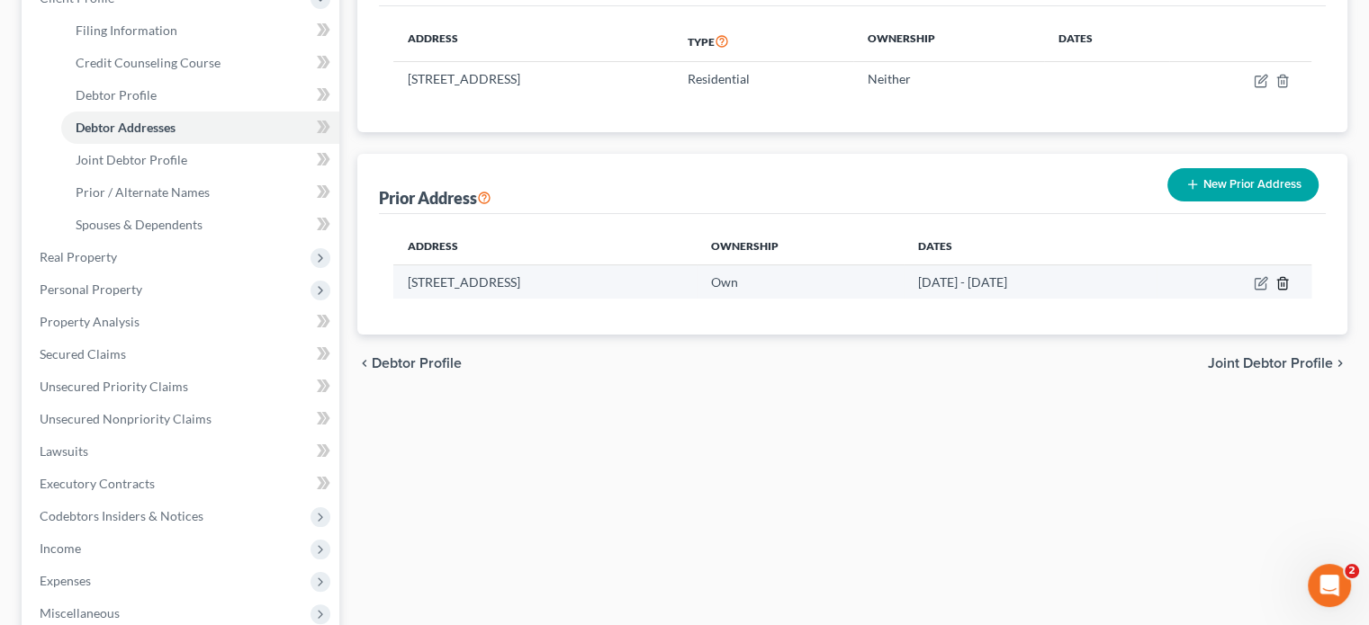
click at [1275, 279] on icon "button" at bounding box center [1282, 283] width 14 height 14
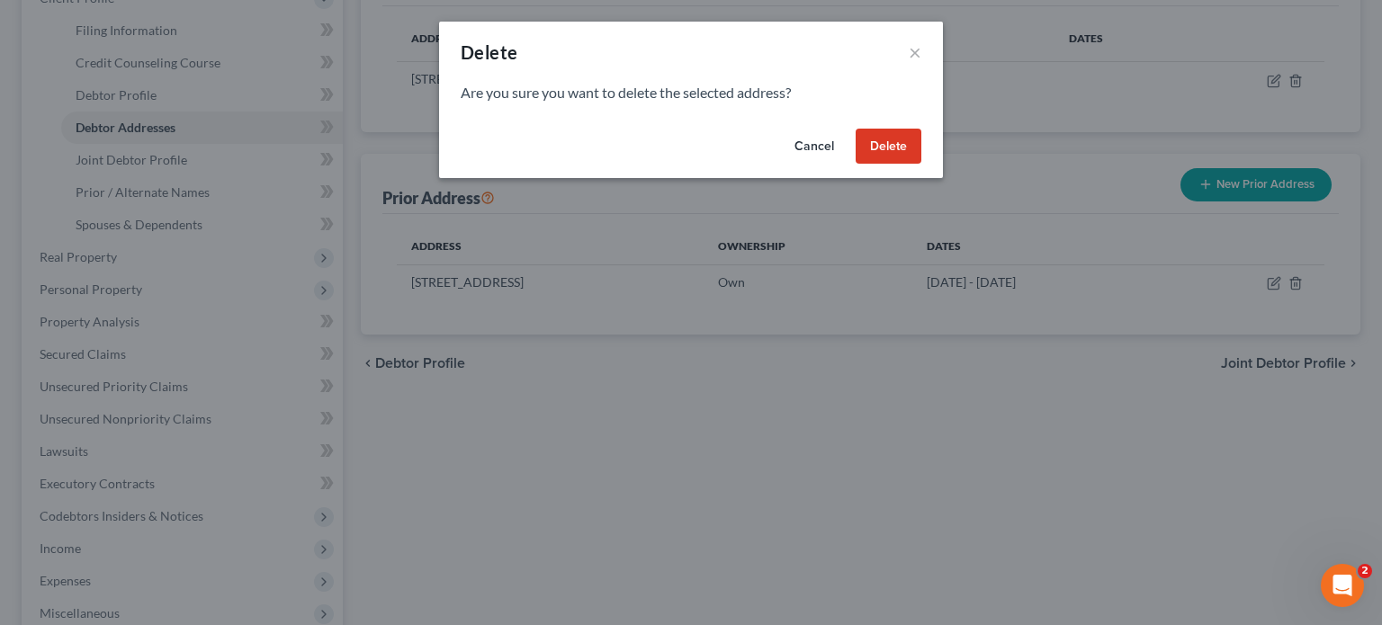
click at [893, 160] on button "Delete" at bounding box center [889, 147] width 66 height 36
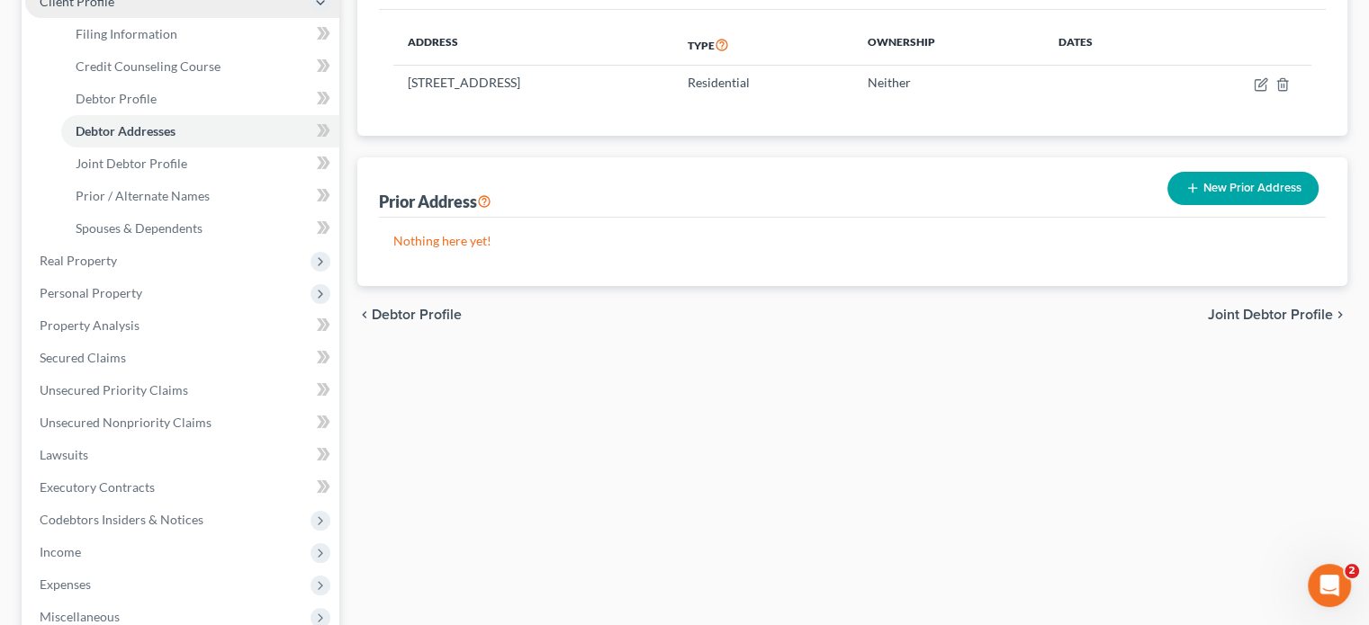
scroll to position [450, 0]
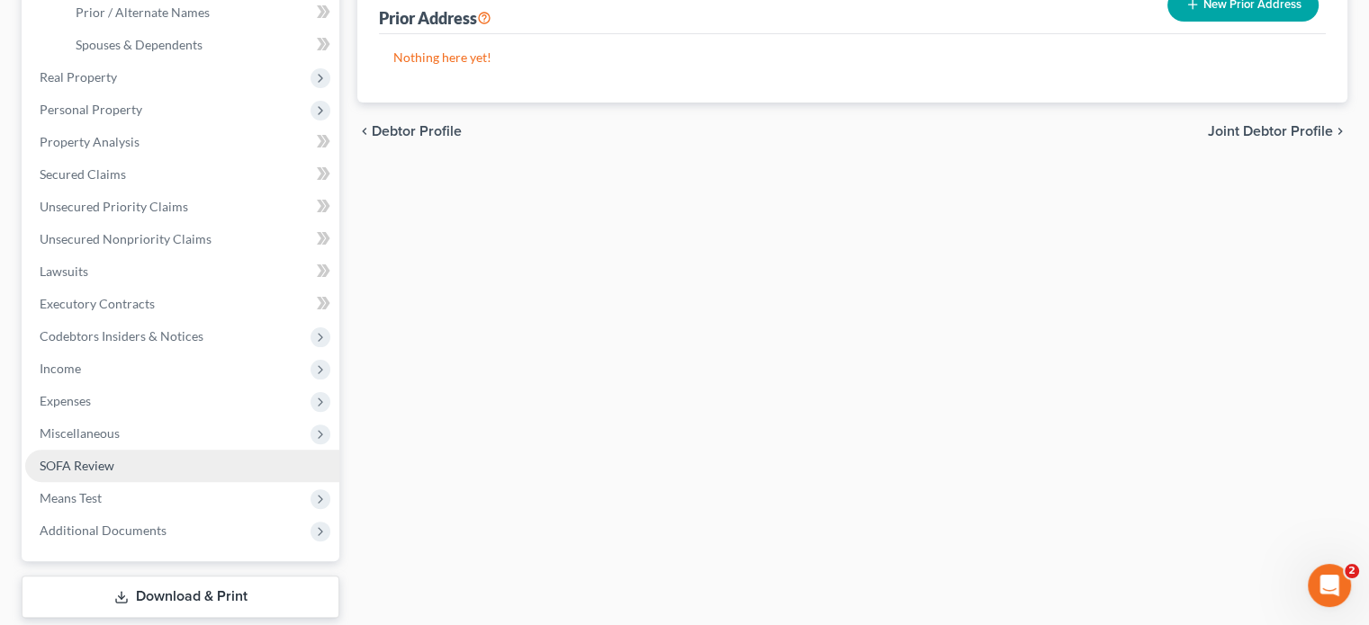
click at [104, 479] on link "SOFA Review" at bounding box center [182, 466] width 314 height 32
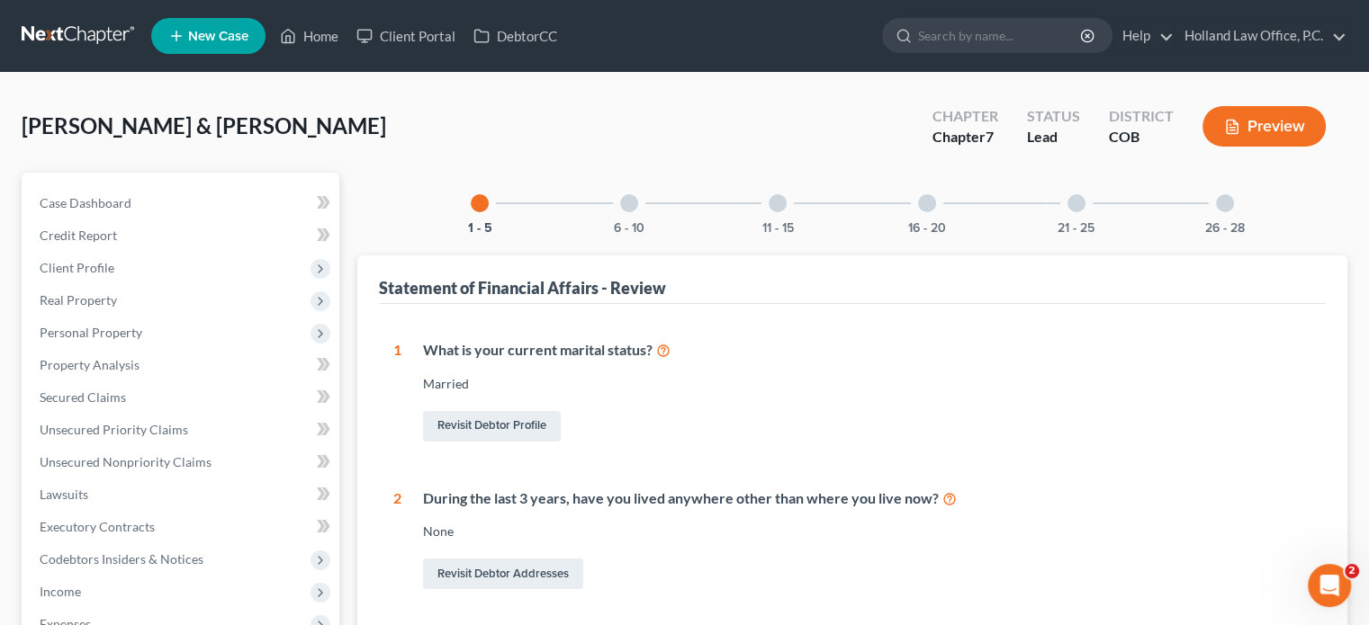
click at [632, 204] on div at bounding box center [629, 203] width 18 height 18
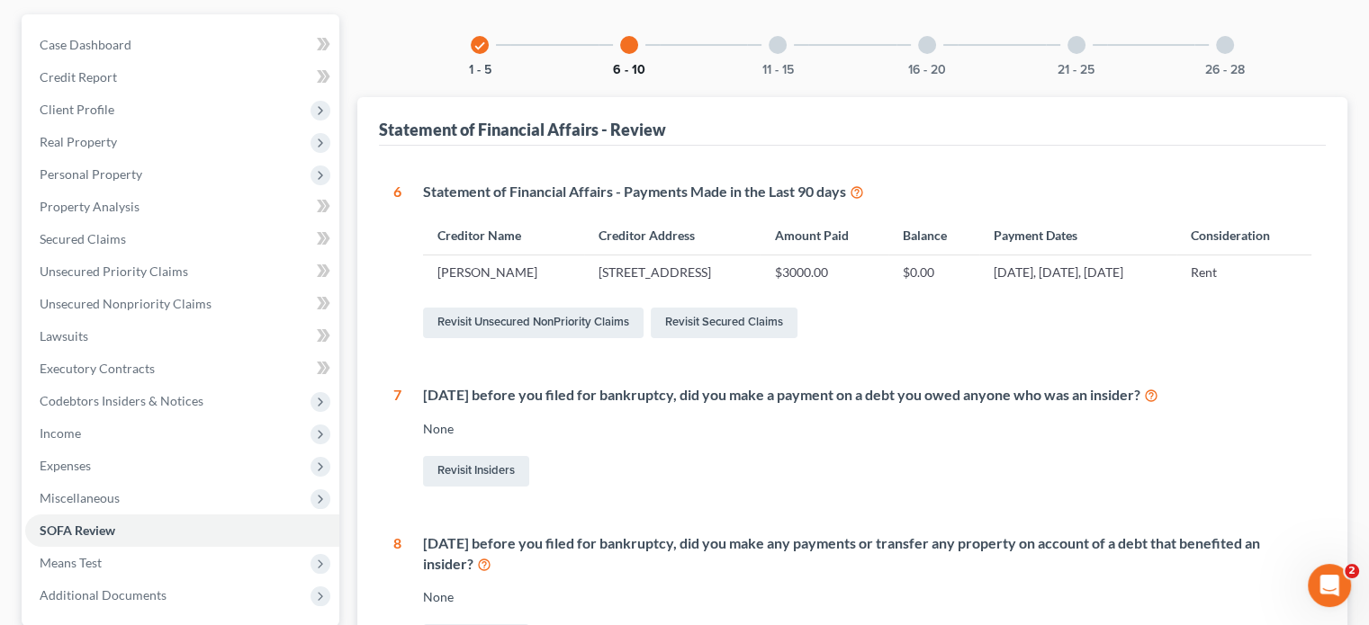
scroll to position [180, 0]
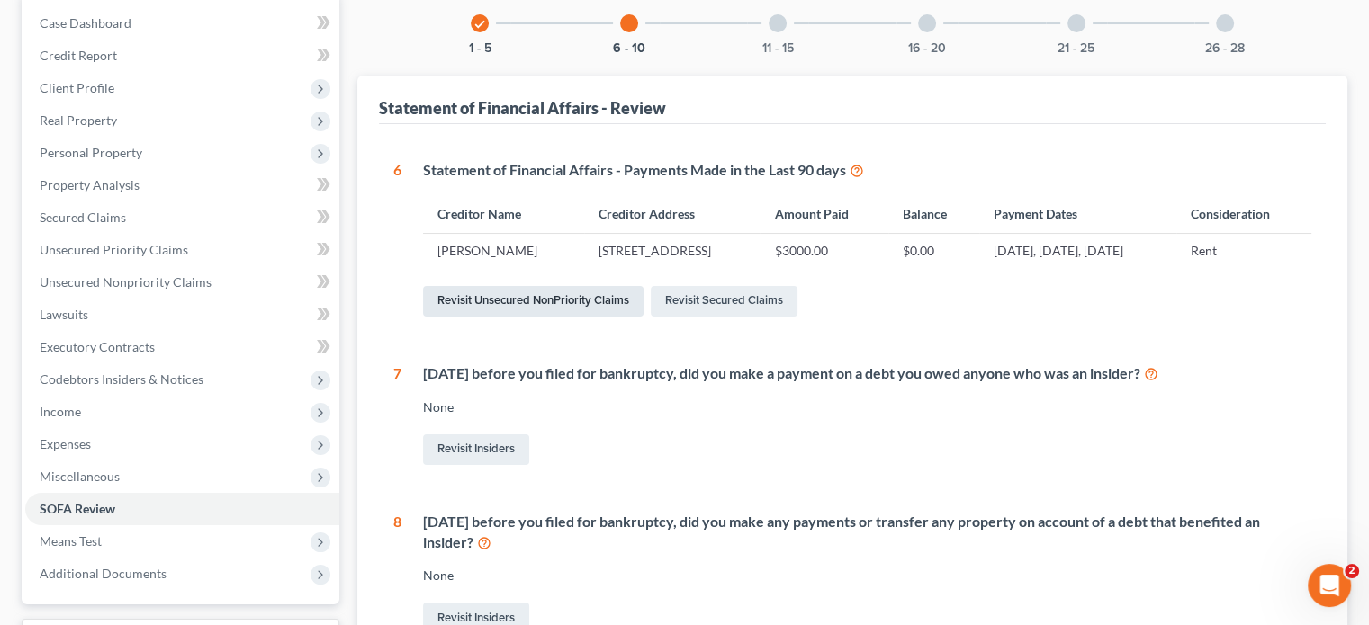
click at [619, 298] on link "Revisit Unsecured NonPriority Claims" at bounding box center [533, 301] width 220 height 31
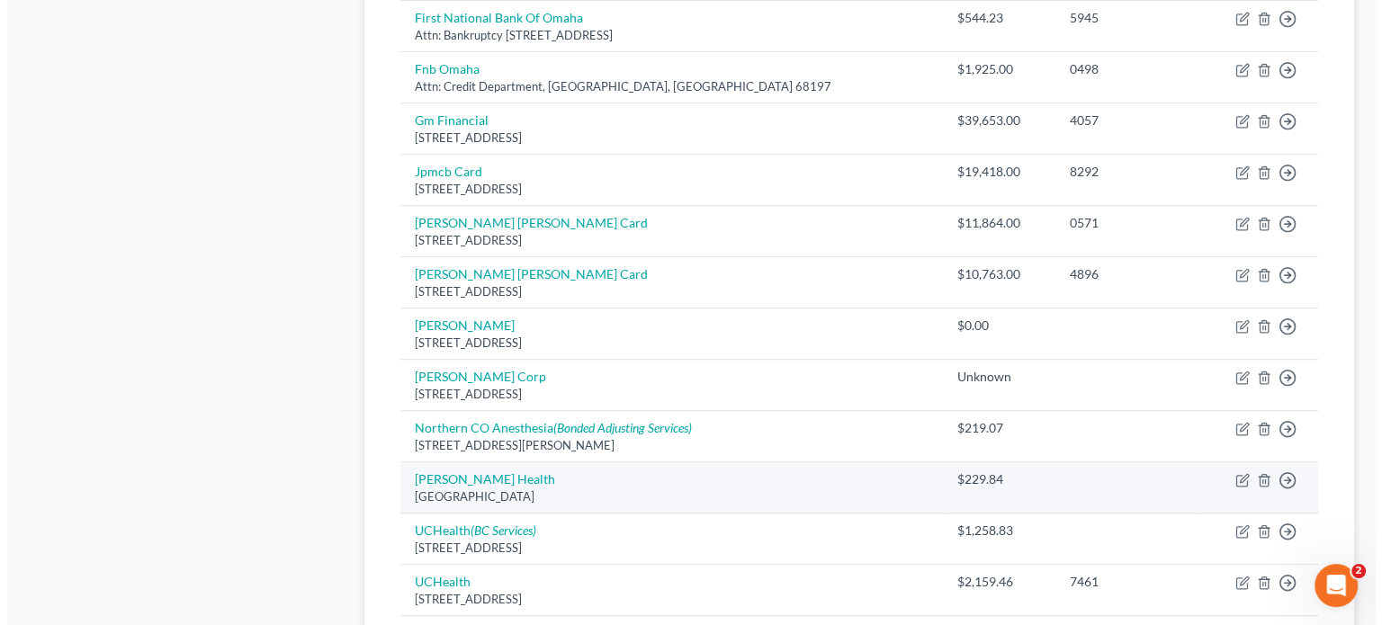
scroll to position [911, 0]
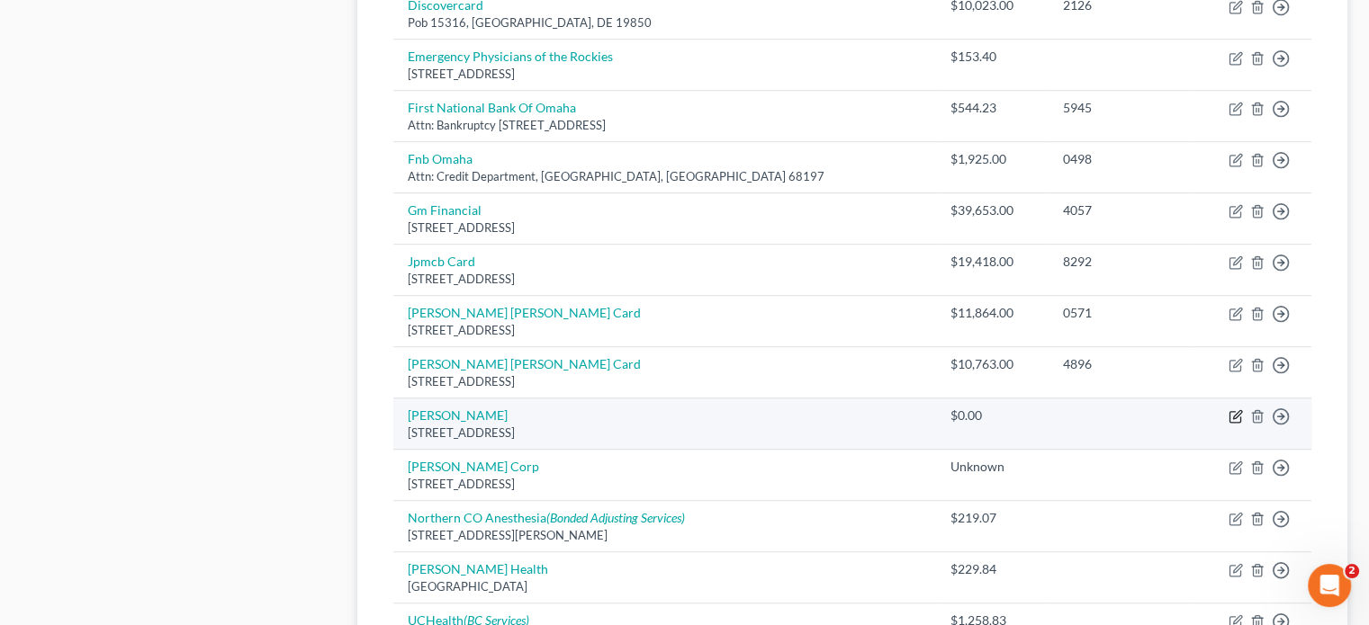
click at [1233, 410] on icon "button" at bounding box center [1235, 416] width 14 height 14
select select "5"
select select "14"
select select "2"
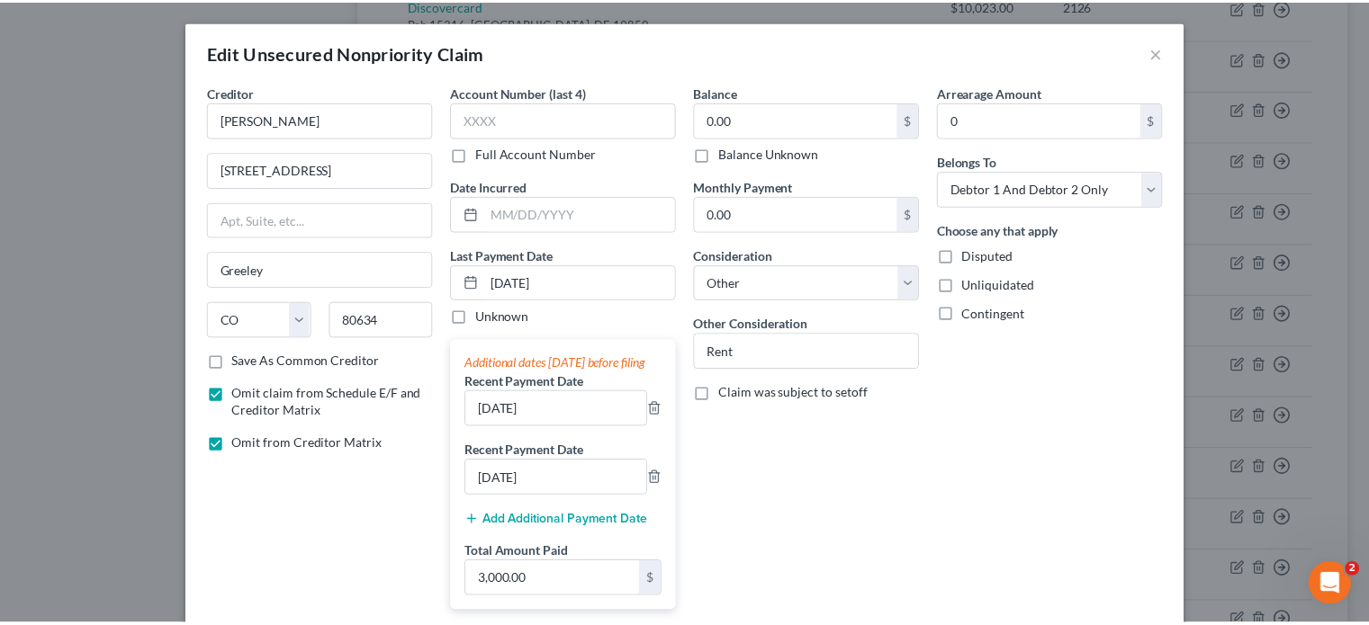
scroll to position [0, 0]
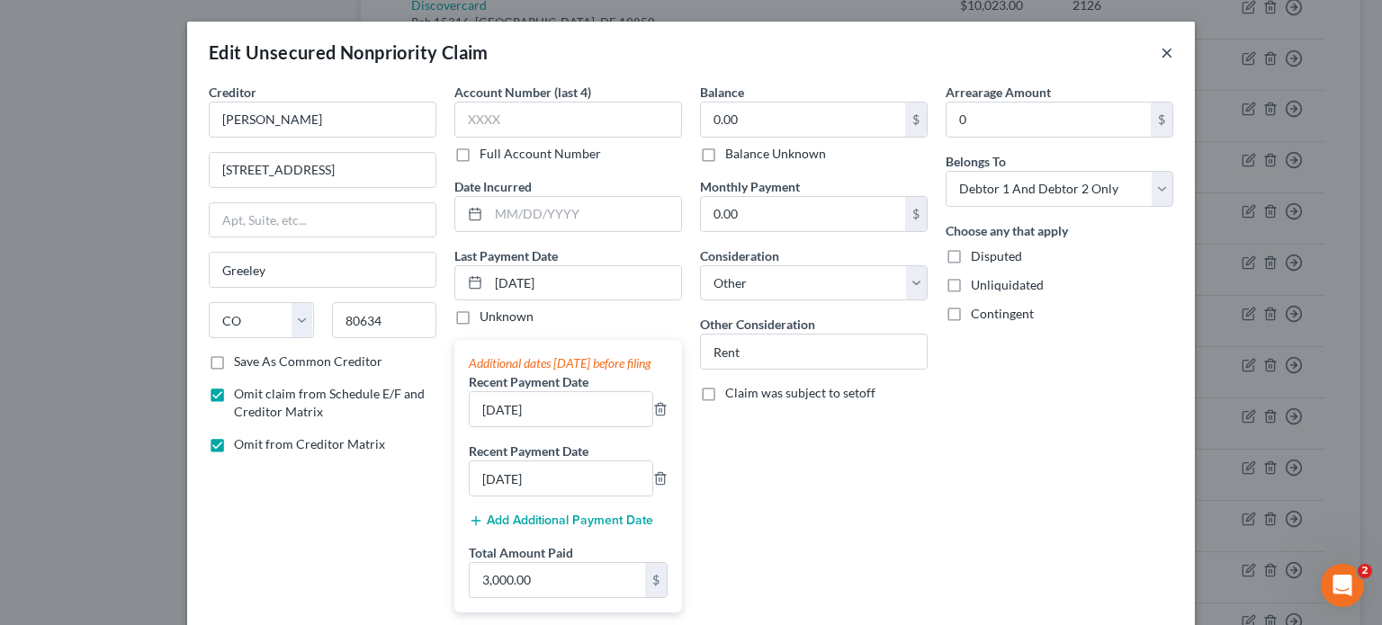
click at [1161, 49] on button "×" at bounding box center [1167, 52] width 13 height 22
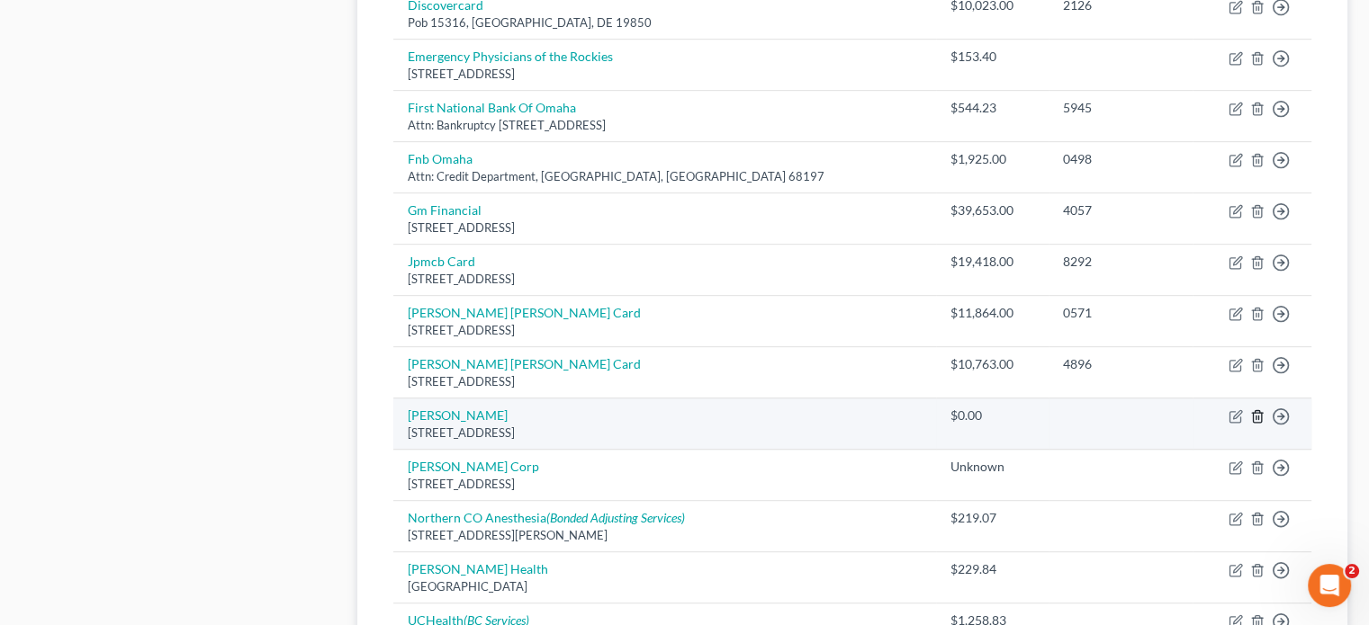
click at [1256, 417] on line "button" at bounding box center [1256, 419] width 0 height 4
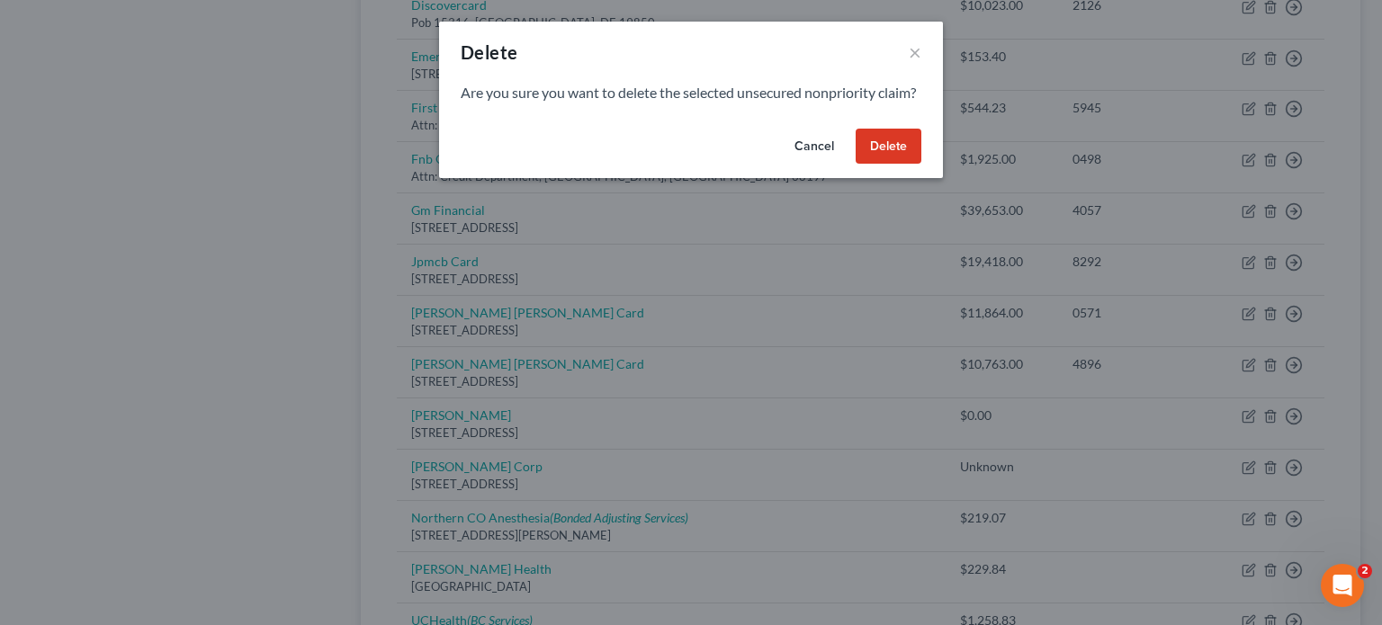
click at [883, 165] on button "Delete" at bounding box center [889, 147] width 66 height 36
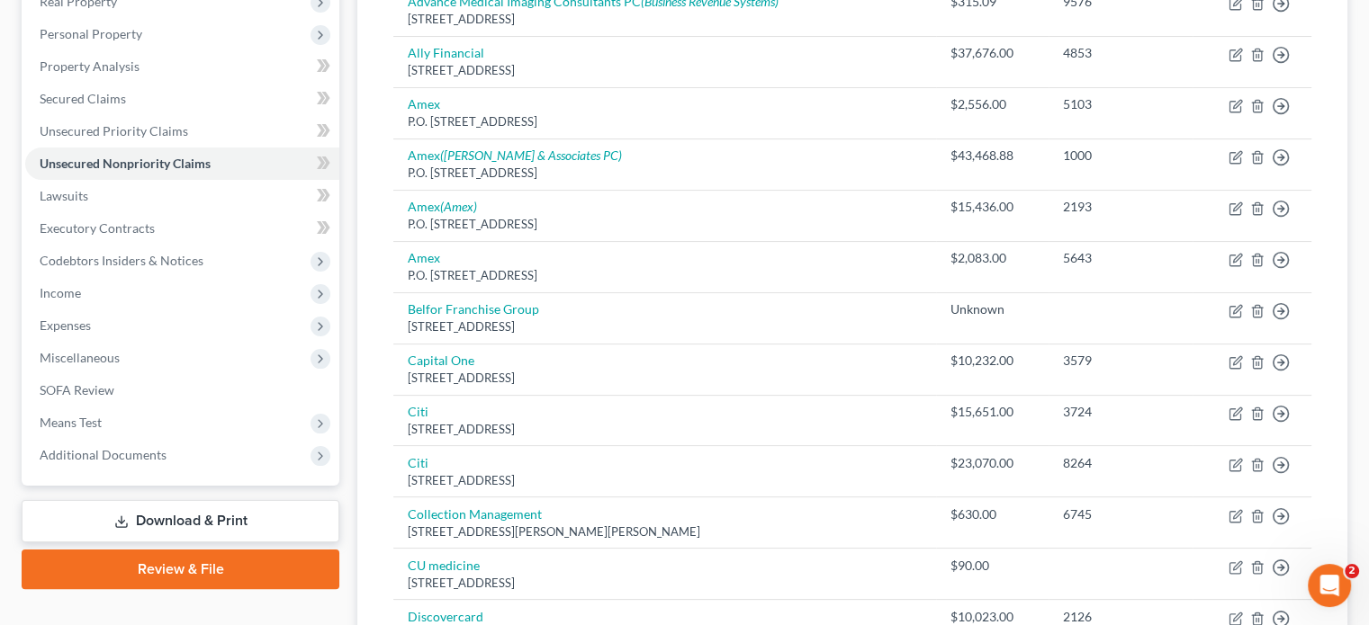
scroll to position [360, 0]
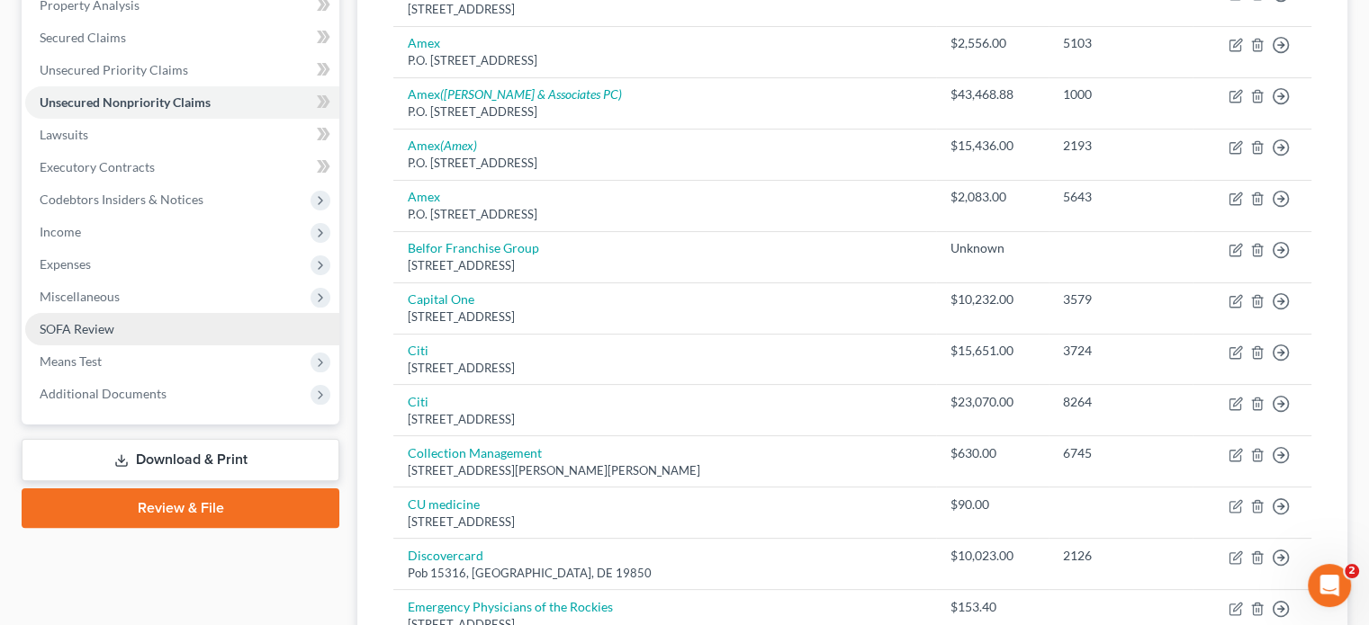
click at [86, 330] on span "SOFA Review" at bounding box center [77, 328] width 75 height 15
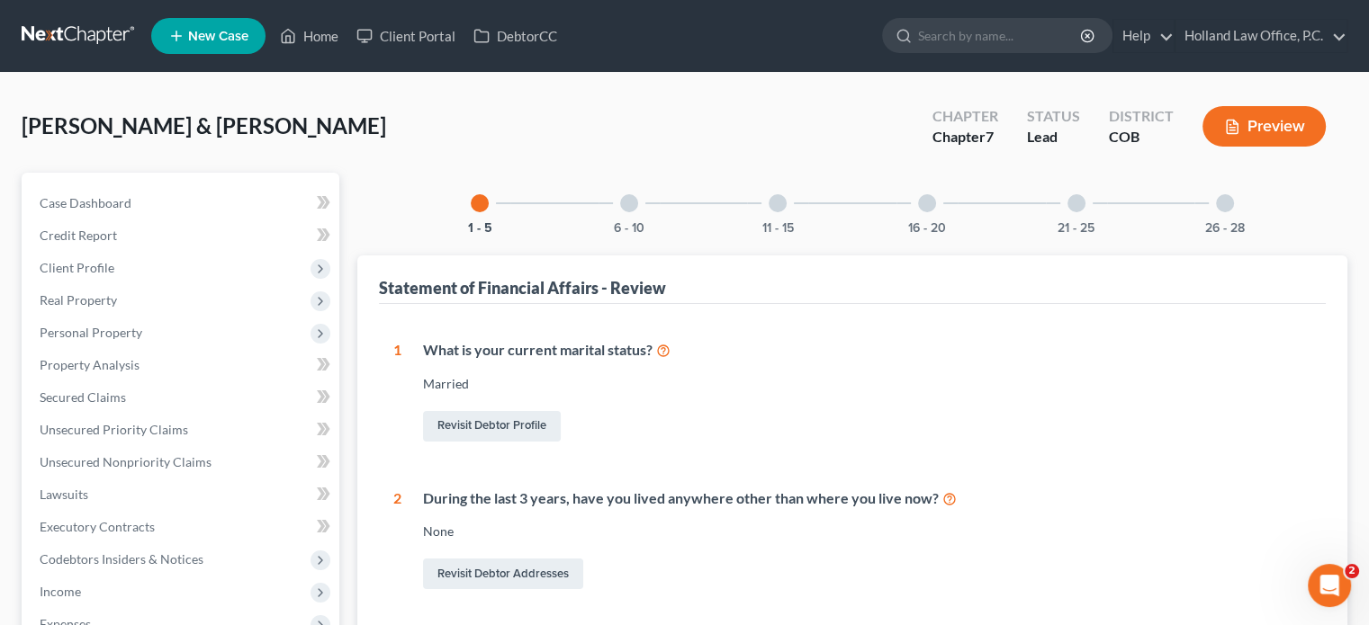
click at [922, 208] on div at bounding box center [927, 203] width 18 height 18
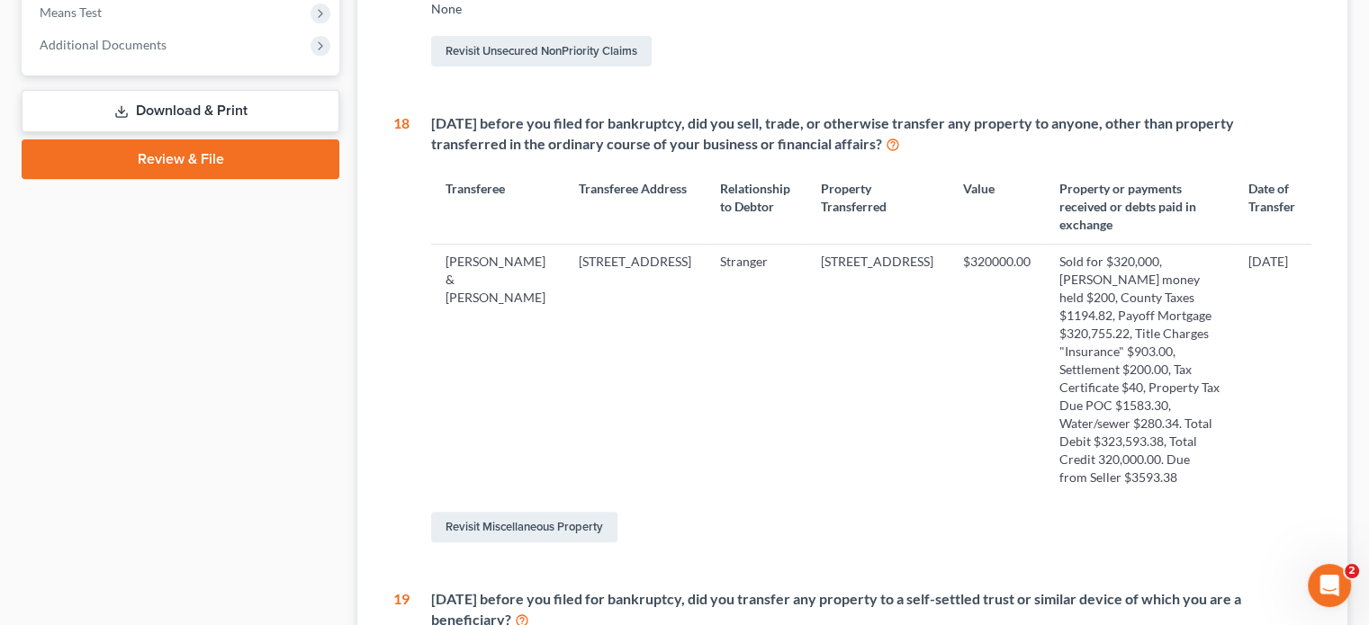
scroll to position [720, 0]
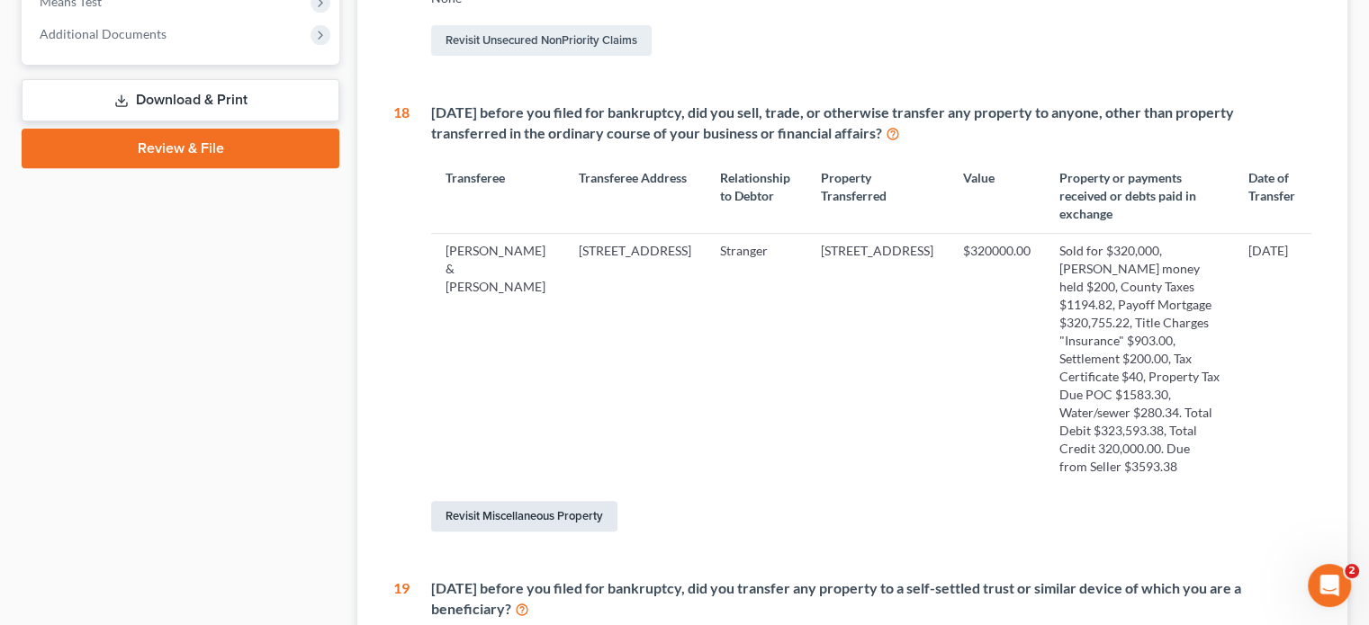
click at [554, 501] on link "Revisit Miscellaneous Property" at bounding box center [524, 516] width 186 height 31
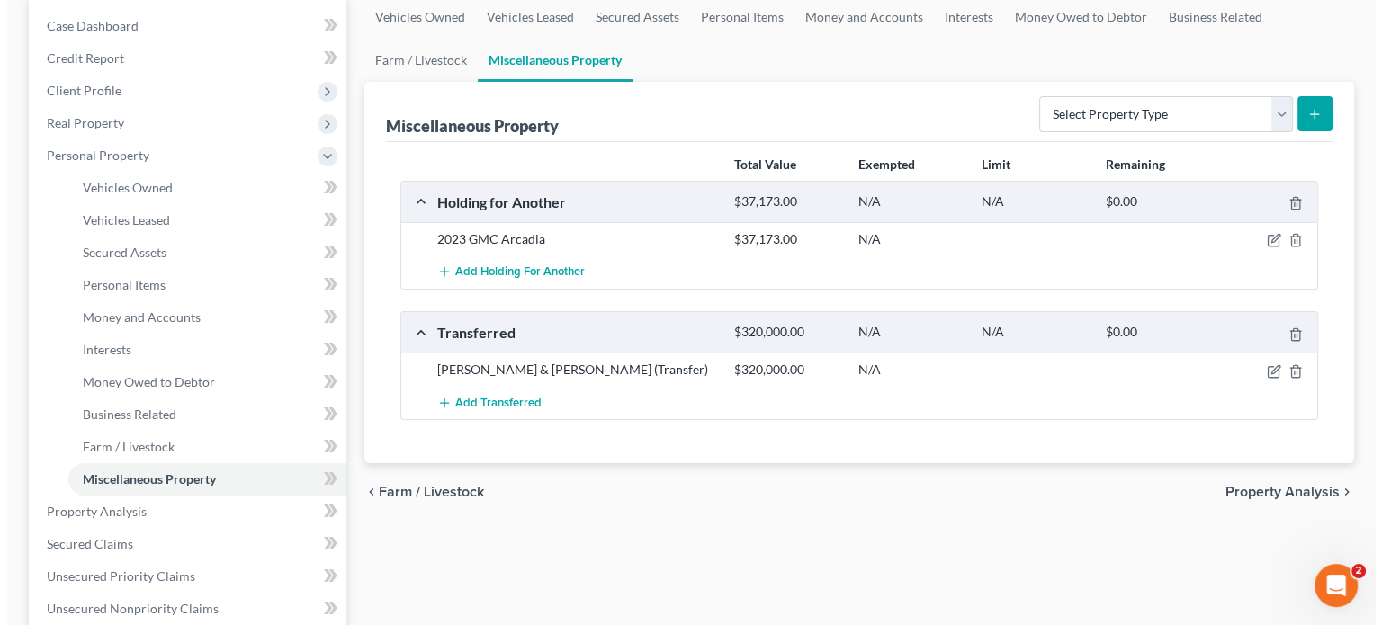
scroll to position [180, 0]
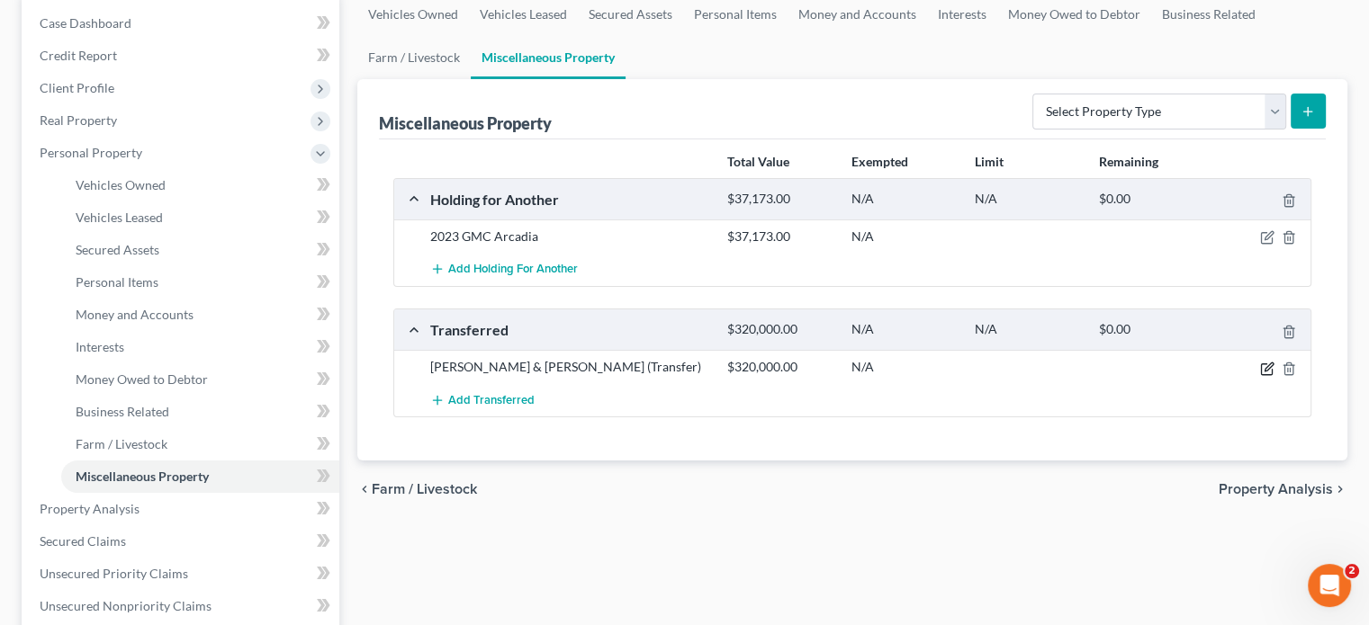
click at [1267, 370] on icon "button" at bounding box center [1267, 369] width 14 height 14
select select "Ordinary ([DATE])"
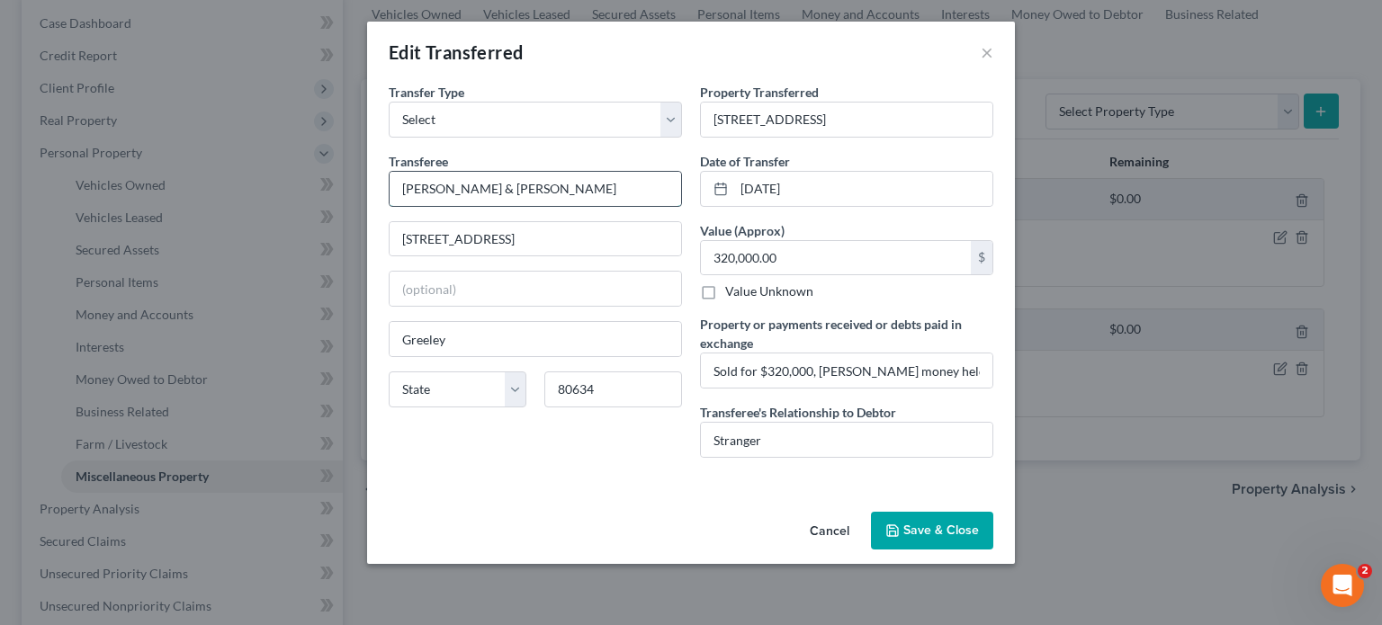
click at [576, 185] on input "[PERSON_NAME] & [PERSON_NAME]" at bounding box center [536, 189] width 292 height 34
type input "R"
type input "Crosswind Investments LLC"
click at [555, 233] on input "[STREET_ADDRESS]" at bounding box center [536, 239] width 292 height 34
type input "2"
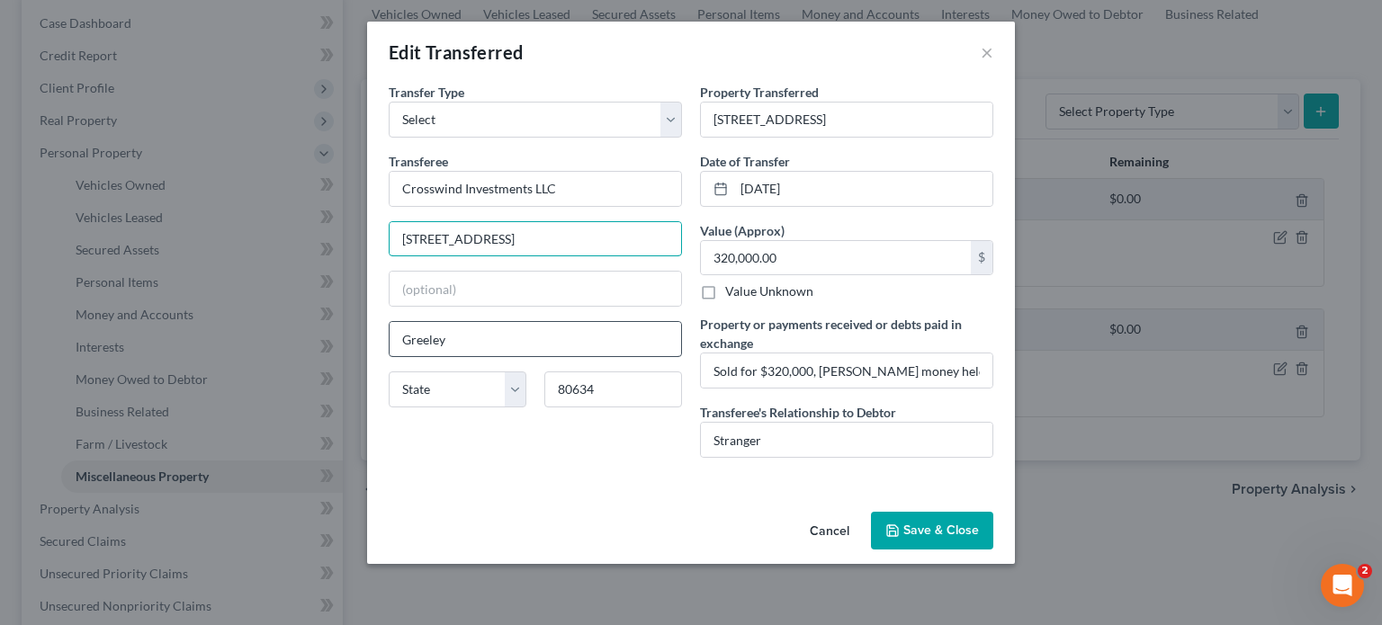
type input "[STREET_ADDRESS]"
click at [471, 330] on input "Greeley" at bounding box center [536, 339] width 292 height 34
type input "G"
type input "[PERSON_NAME]"
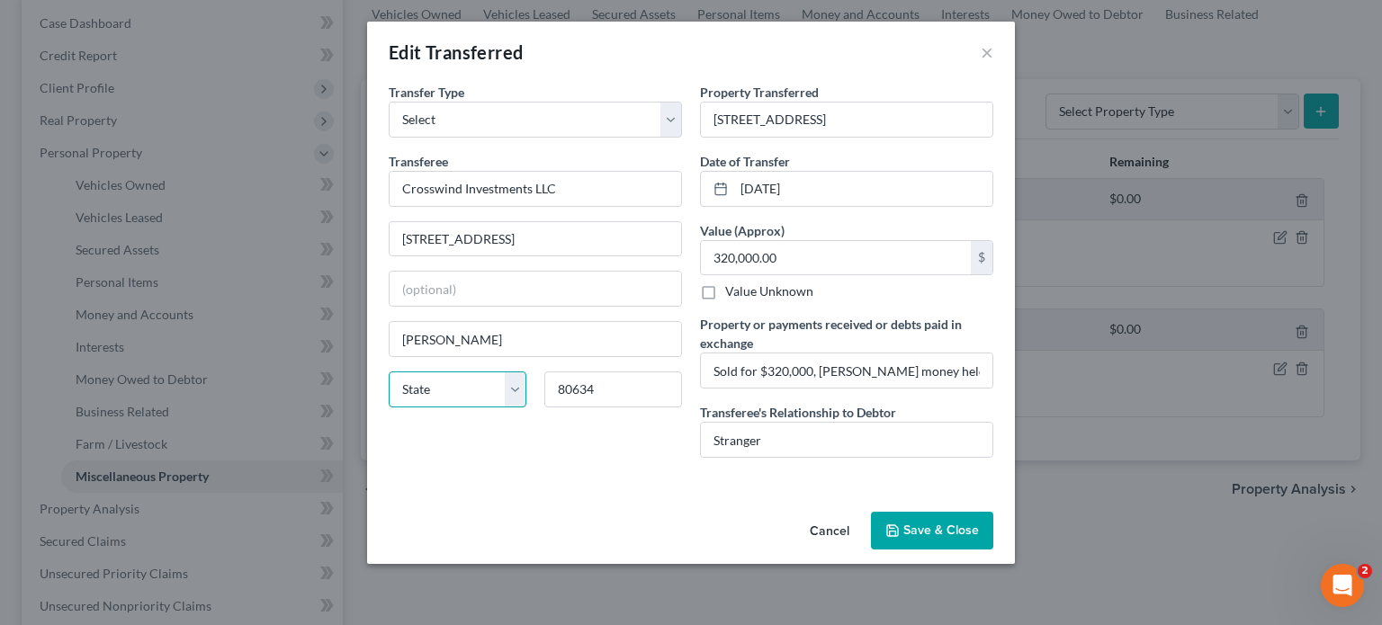
click at [511, 388] on select "State [US_STATE] AK AR AZ CA CO CT DE DC [GEOGRAPHIC_DATA] [GEOGRAPHIC_DATA] GU…" at bounding box center [458, 390] width 138 height 36
select select "5"
click at [389, 372] on select "State [US_STATE] AK AR AZ CA CO CT DE DC [GEOGRAPHIC_DATA] [GEOGRAPHIC_DATA] GU…" at bounding box center [458, 390] width 138 height 36
click at [608, 374] on input "80634" at bounding box center [613, 390] width 138 height 36
type input "8"
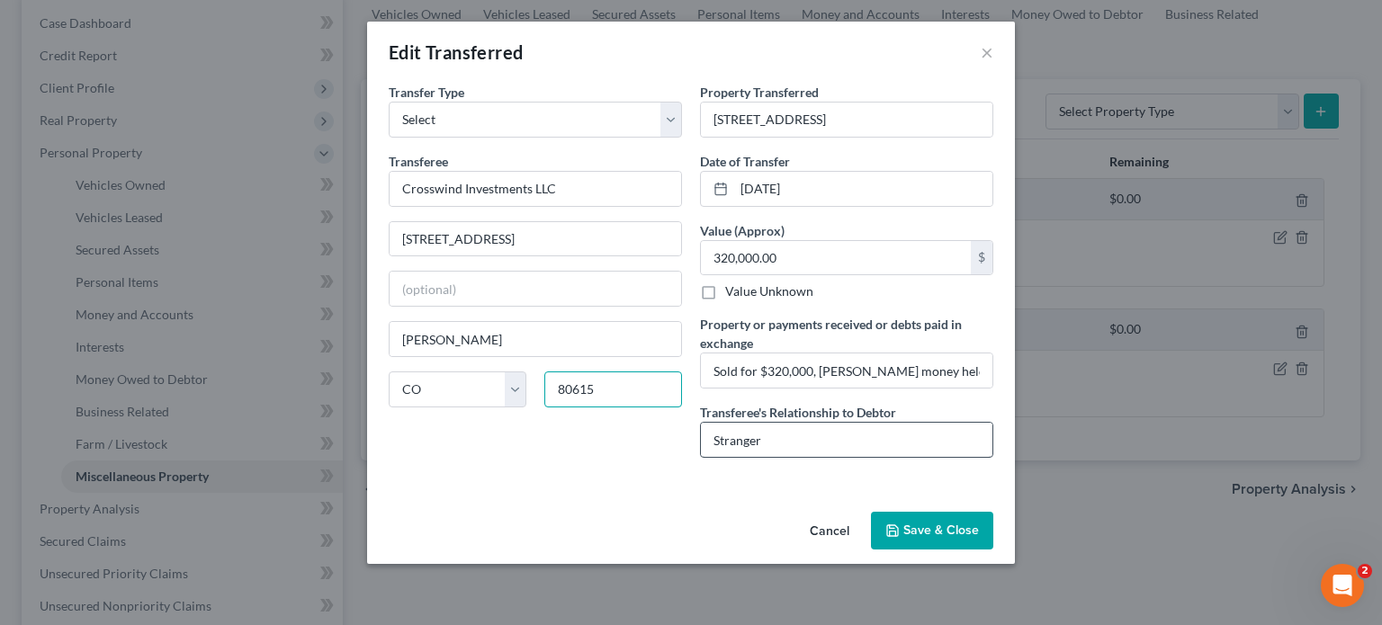
type input "80615"
click at [773, 436] on input "Stranger" at bounding box center [847, 440] width 292 height 34
type input "S"
type input "None"
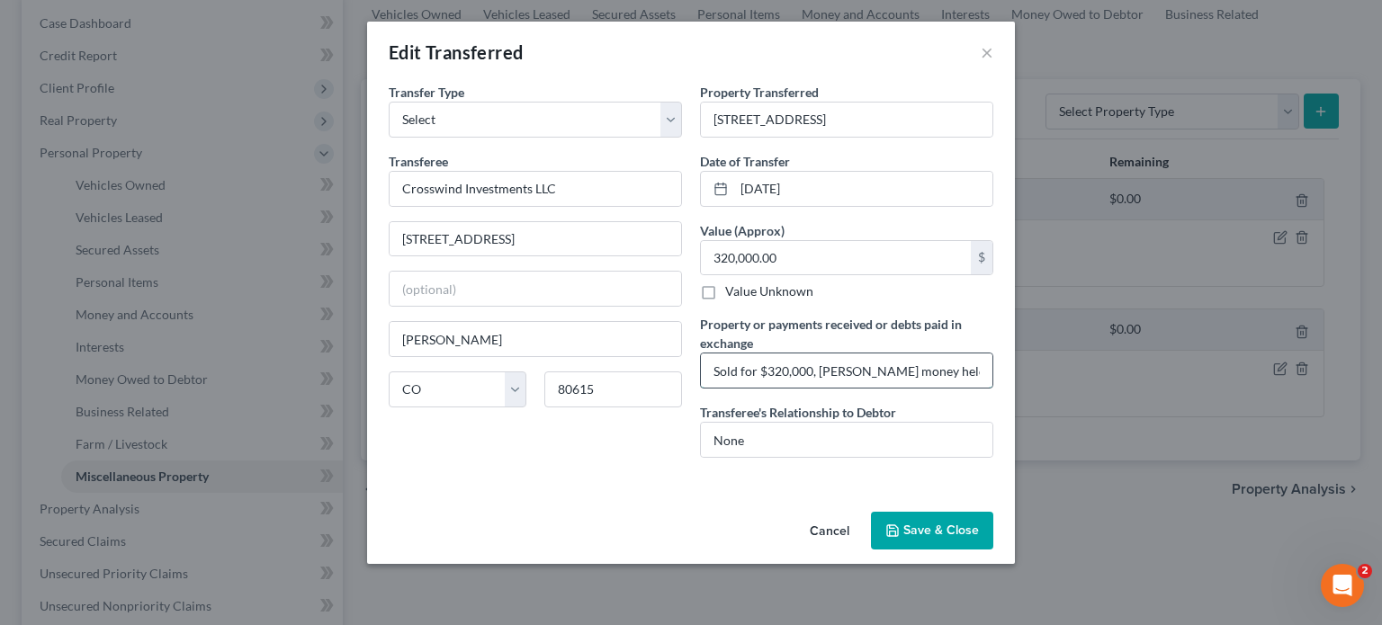
click at [868, 366] on input "Sold for $320,000, [PERSON_NAME] money held $200, County Taxes $1194.82, Payoff…" at bounding box center [847, 371] width 292 height 34
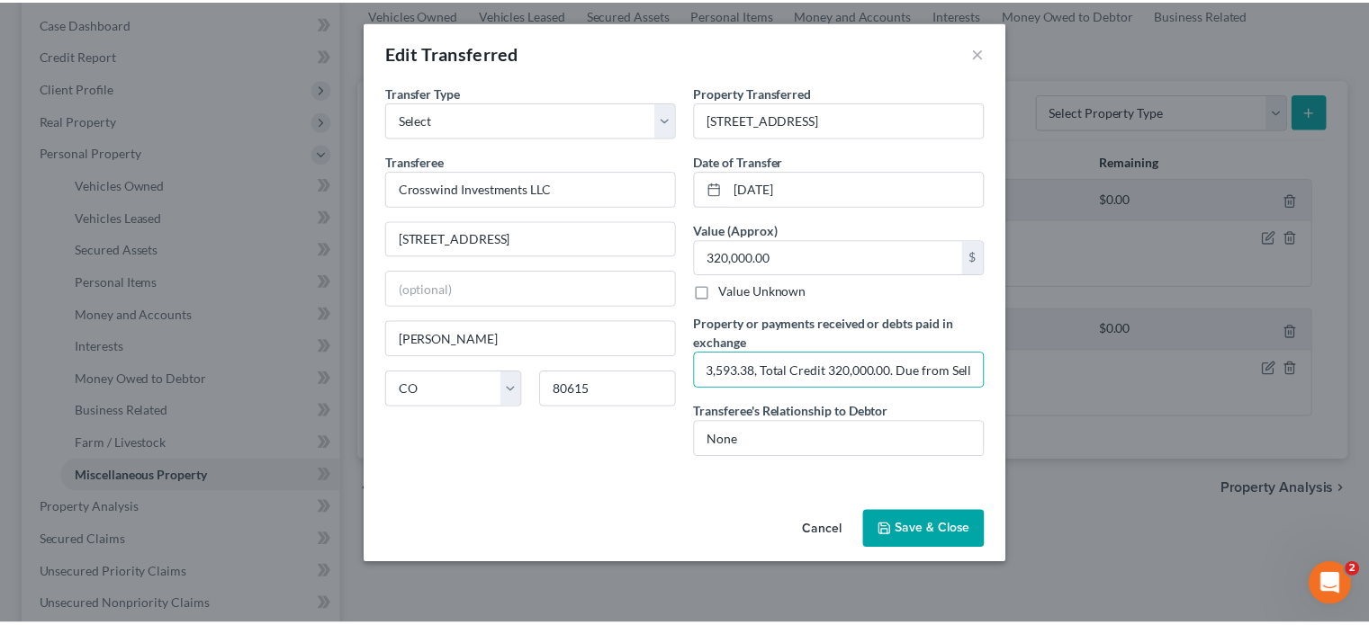
scroll to position [0, 0]
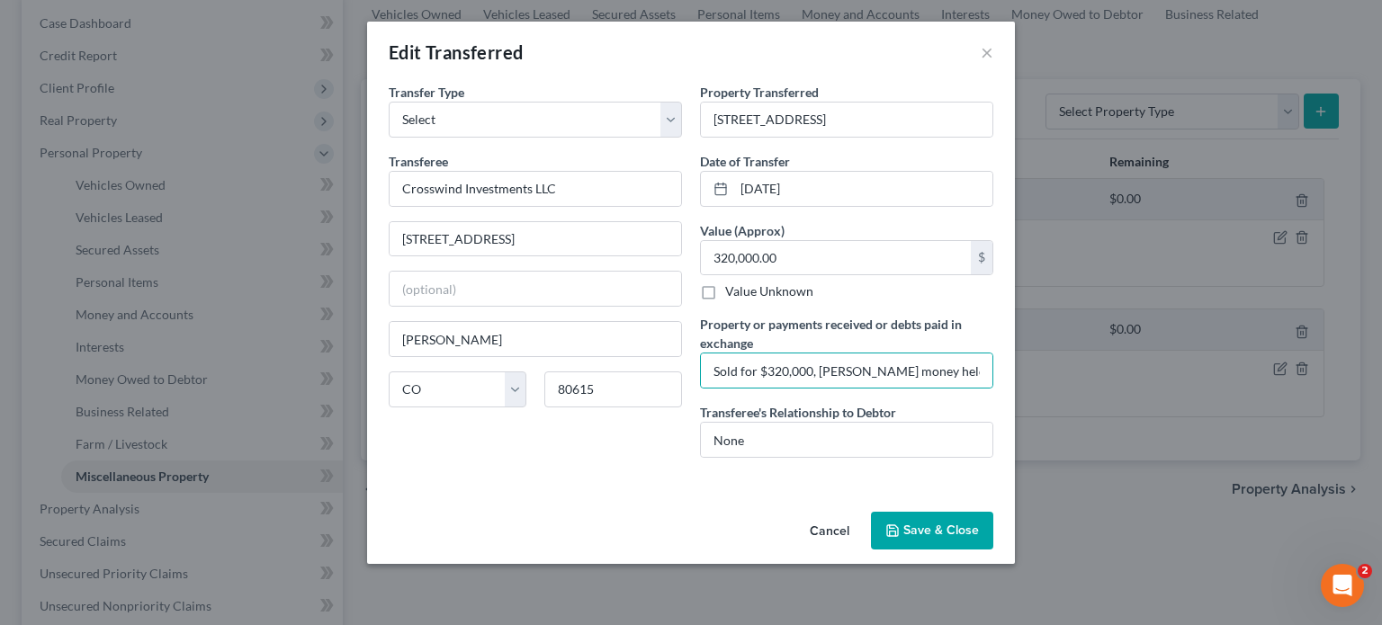
click at [963, 534] on button "Save & Close" at bounding box center [932, 531] width 122 height 38
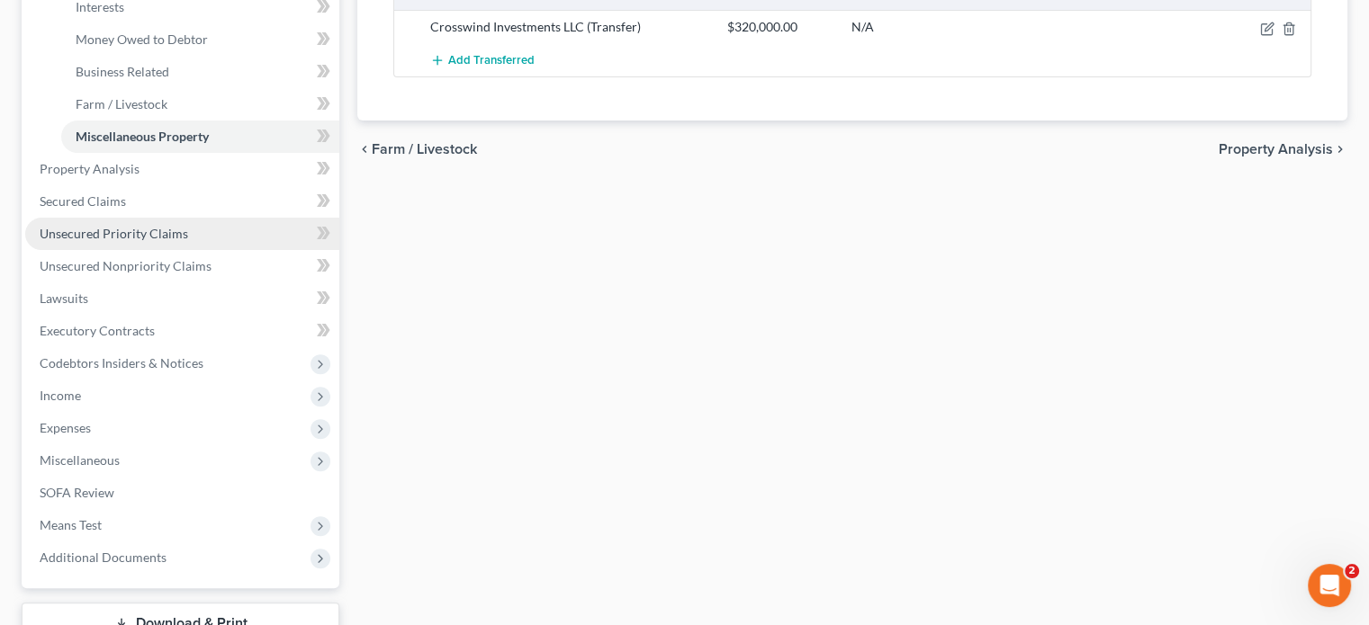
scroll to position [630, 0]
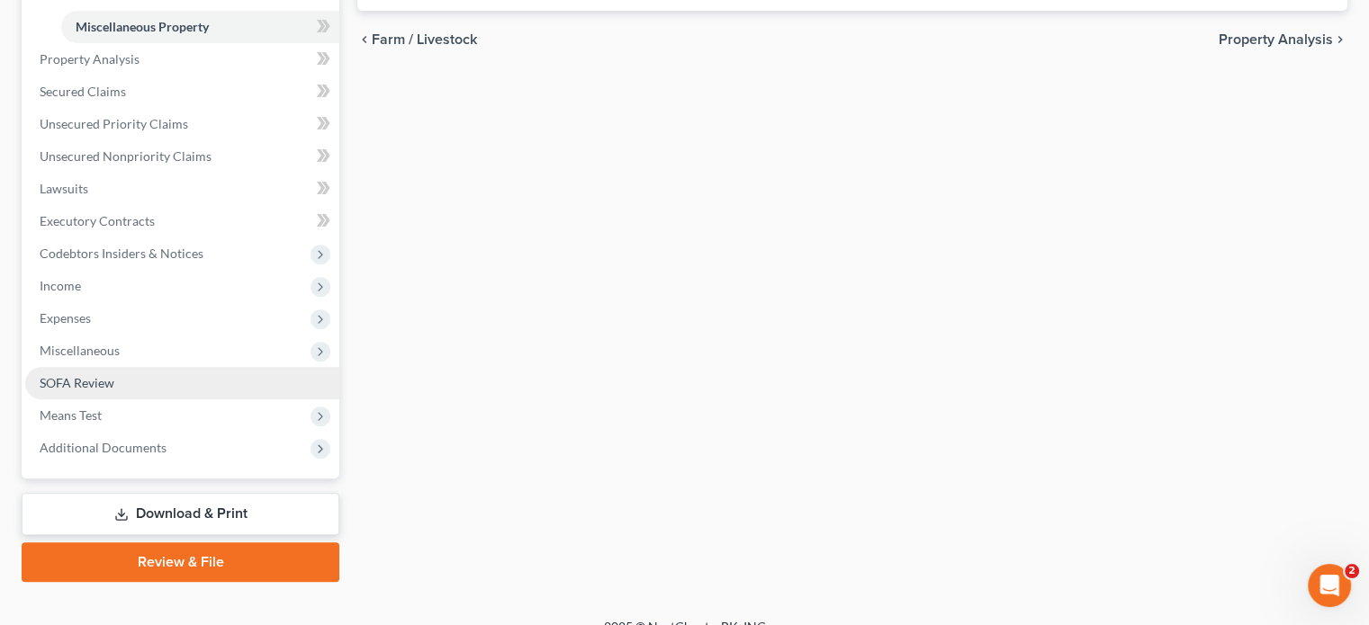
click at [97, 381] on span "SOFA Review" at bounding box center [77, 382] width 75 height 15
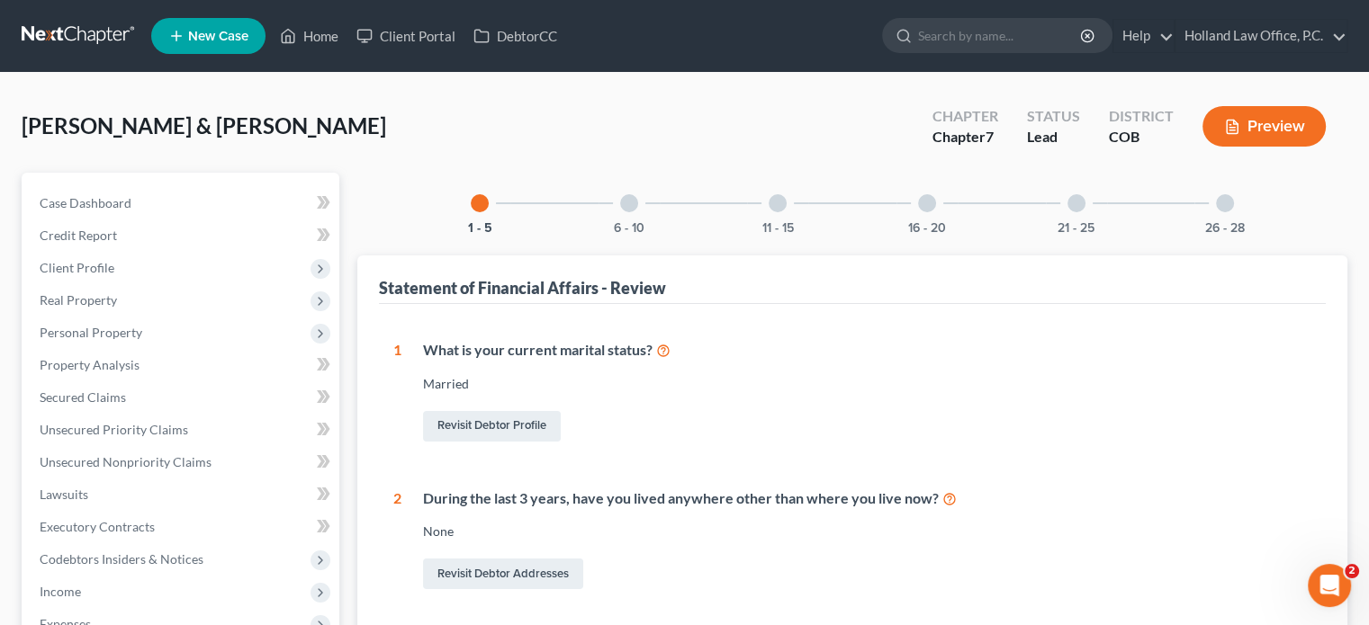
click at [923, 204] on div at bounding box center [927, 203] width 18 height 18
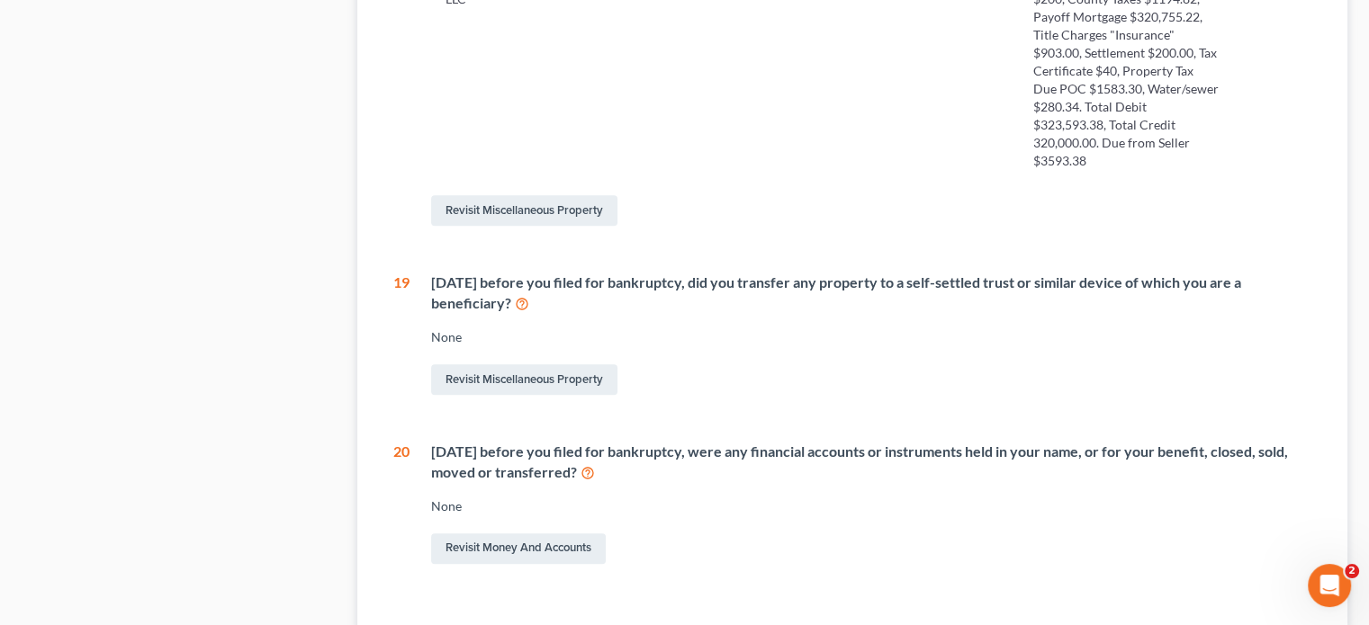
scroll to position [1067, 0]
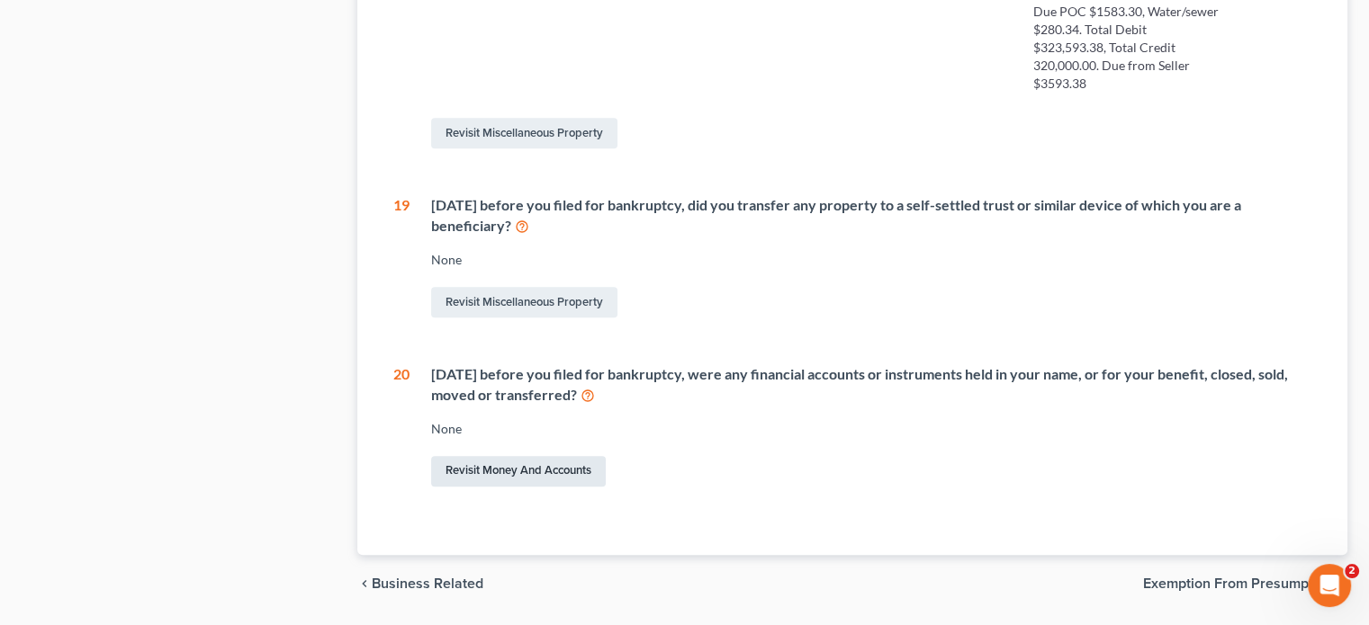
click at [569, 456] on link "Revisit Money and Accounts" at bounding box center [518, 471] width 175 height 31
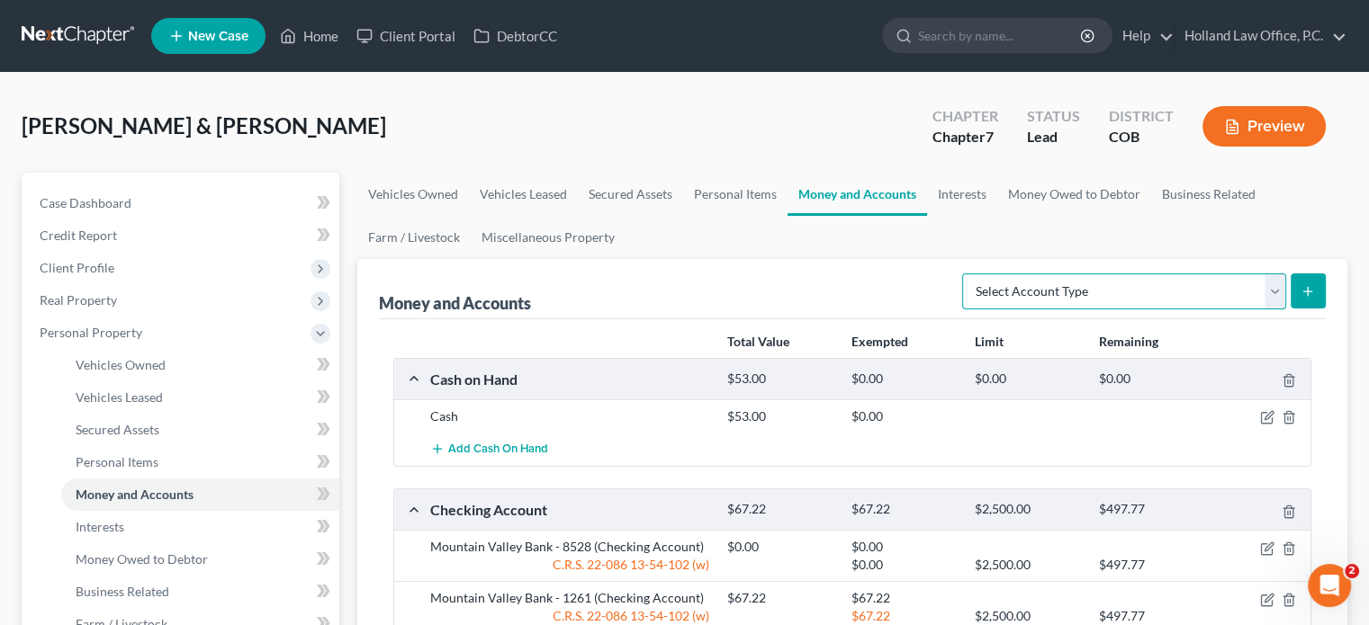
click at [1270, 291] on select "Select Account Type Brokerage Cash on Hand Certificates of Deposit Checking Acc…" at bounding box center [1124, 292] width 324 height 36
select select "checking"
click at [966, 274] on select "Select Account Type Brokerage Cash on Hand Certificates of Deposit Checking Acc…" at bounding box center [1124, 292] width 324 height 36
click at [1318, 298] on button "submit" at bounding box center [1308, 291] width 35 height 35
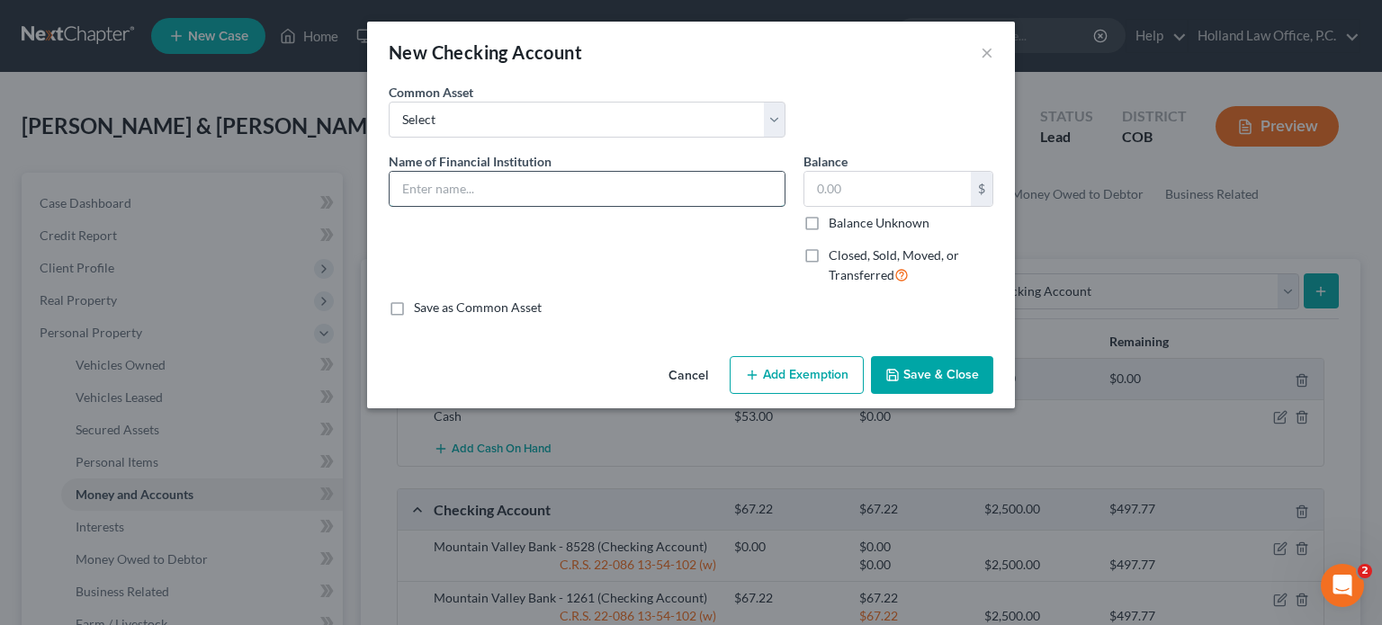
click at [445, 186] on input "text" at bounding box center [587, 189] width 395 height 34
type input "Canvas Credit Union"
click at [829, 248] on label "Closed, Sold, Moved, or Transferred" at bounding box center [911, 266] width 165 height 39
click at [836, 248] on input "Closed, Sold, Moved, or Transferred" at bounding box center [842, 253] width 12 height 12
checkbox input "true"
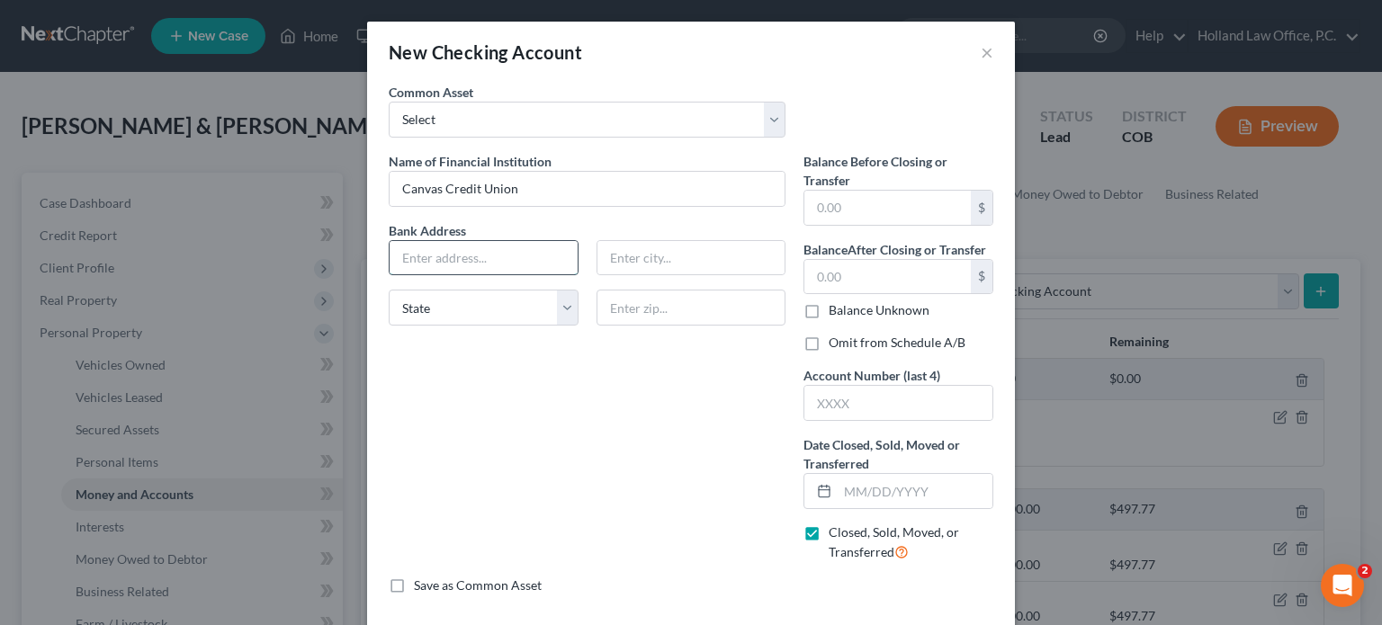
click at [414, 254] on input "text" at bounding box center [484, 258] width 188 height 34
type input "P.O. Box 5238"
click at [613, 256] on input "text" at bounding box center [692, 258] width 188 height 34
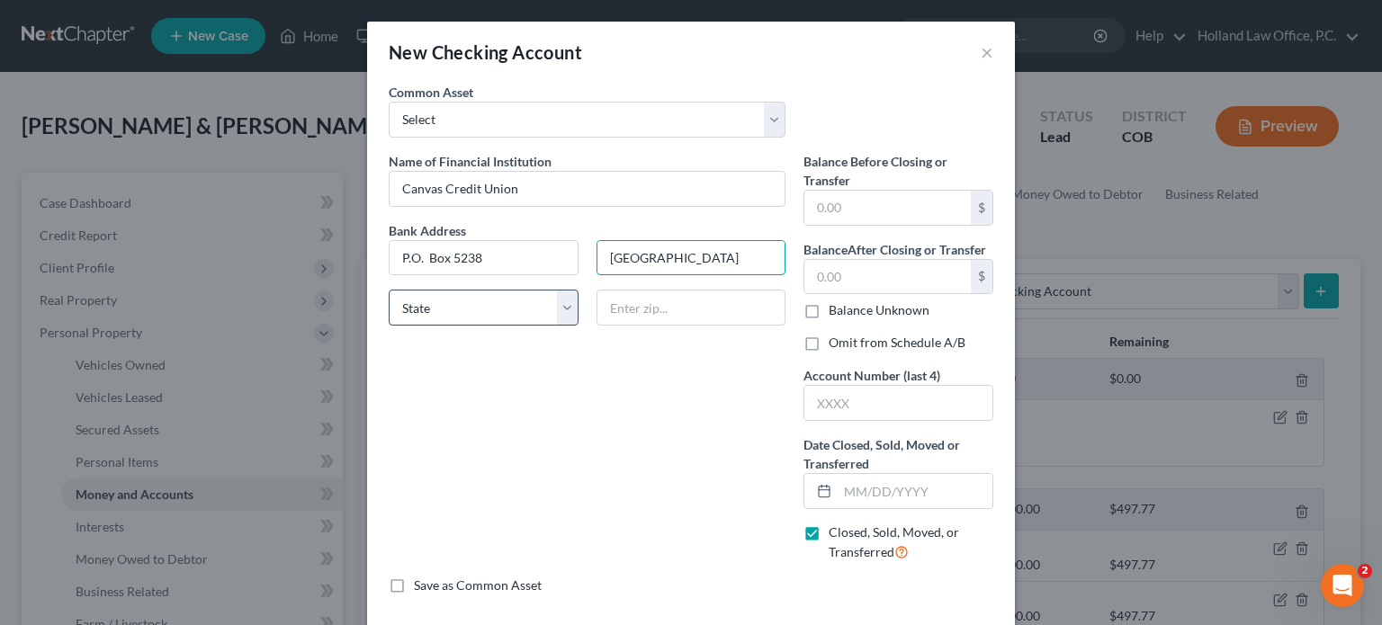
type input "[GEOGRAPHIC_DATA]"
click at [558, 301] on select "State [US_STATE] AK AR AZ CA CO CT DE DC [GEOGRAPHIC_DATA] [GEOGRAPHIC_DATA] GU…" at bounding box center [484, 308] width 190 height 36
select select "5"
click at [389, 290] on select "State [US_STATE] AK AR AZ CA CO CT DE DC [GEOGRAPHIC_DATA] [GEOGRAPHIC_DATA] GU…" at bounding box center [484, 308] width 190 height 36
click at [613, 306] on input "text" at bounding box center [692, 308] width 190 height 36
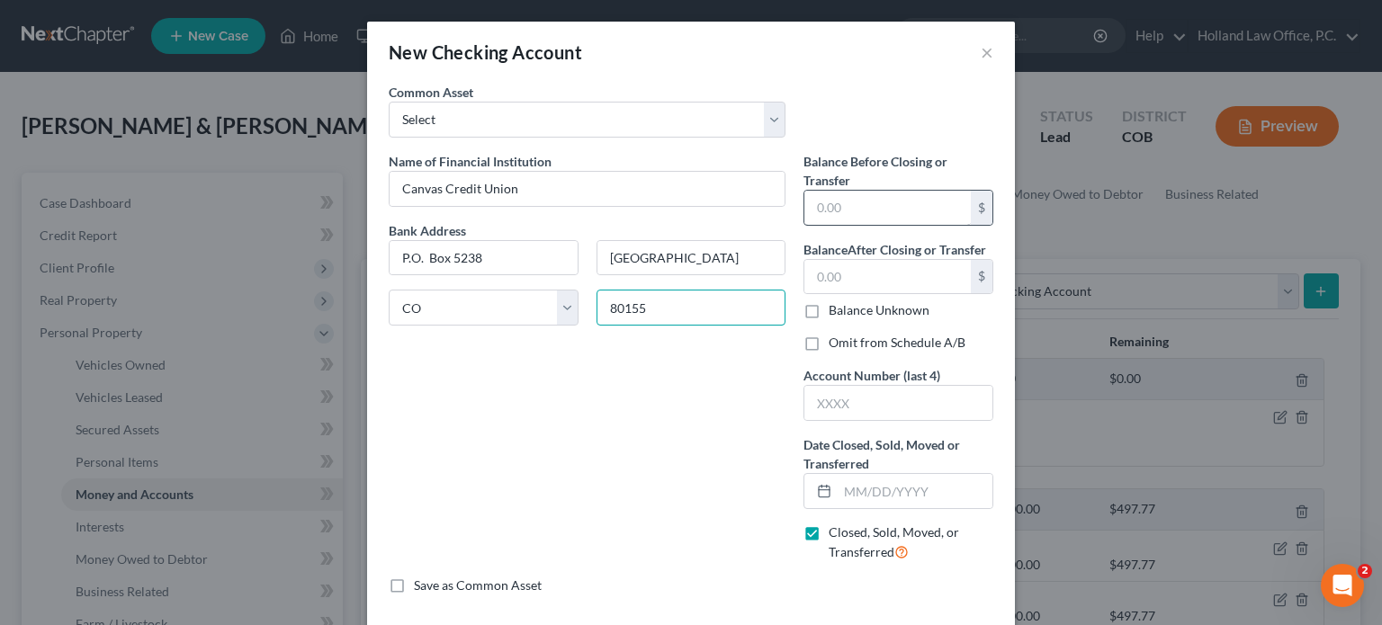
type input "80155"
click at [864, 211] on input "text" at bounding box center [888, 208] width 166 height 34
click at [818, 271] on input "text" at bounding box center [888, 277] width 166 height 34
click at [823, 205] on input "text" at bounding box center [888, 208] width 166 height 34
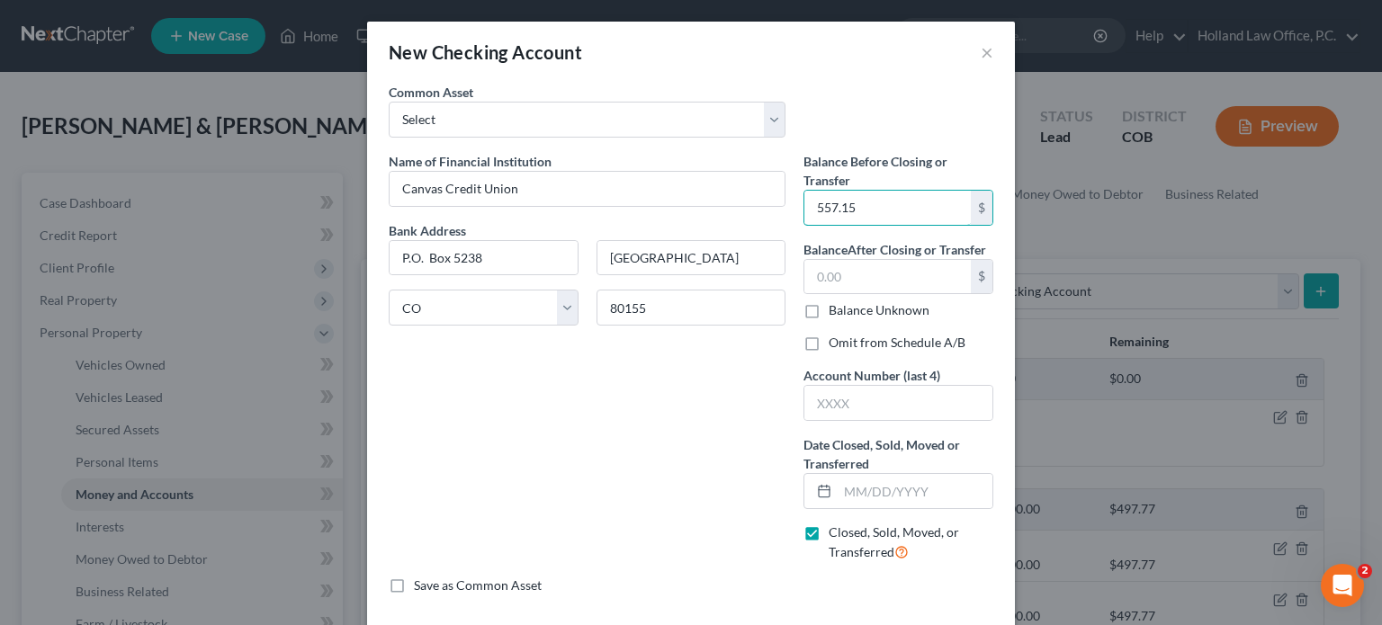
type input "557.15"
click at [829, 345] on label "Omit from Schedule A/B" at bounding box center [897, 343] width 137 height 18
click at [836, 345] on input "Omit from Schedule A/B" at bounding box center [842, 340] width 12 height 12
checkbox input "true"
click at [825, 395] on input "text" at bounding box center [899, 403] width 188 height 34
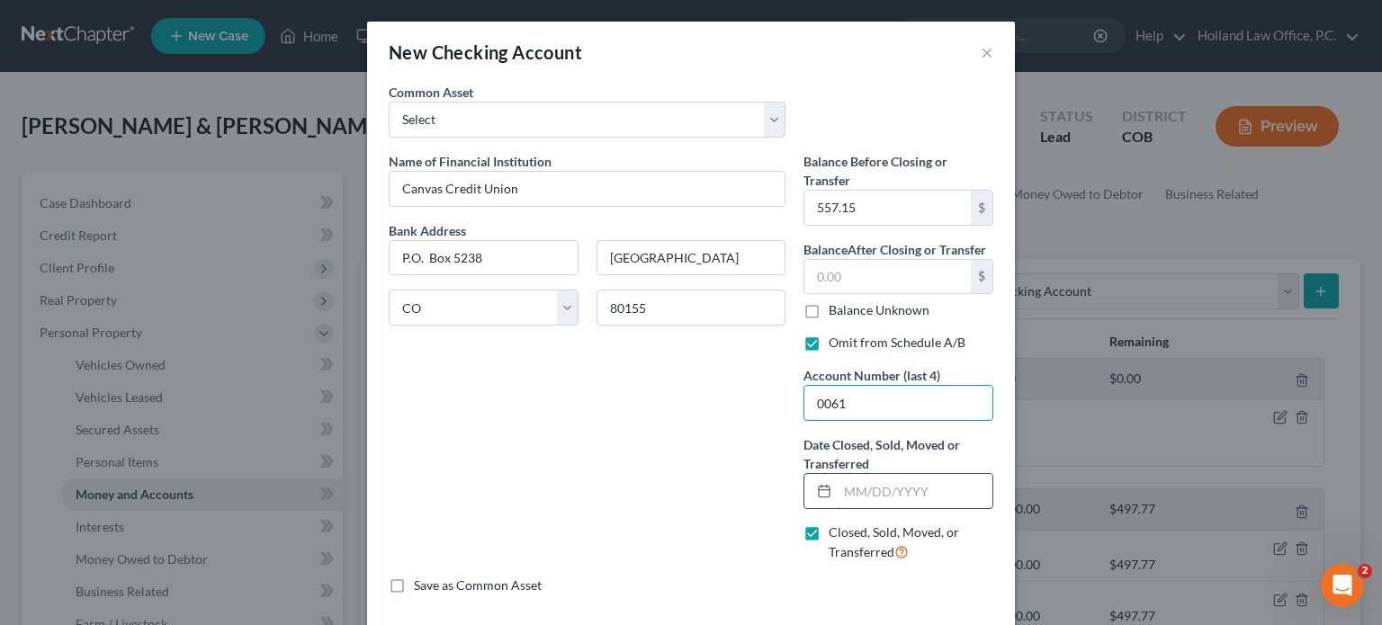
type input "0061"
click at [847, 488] on input "text" at bounding box center [915, 491] width 155 height 34
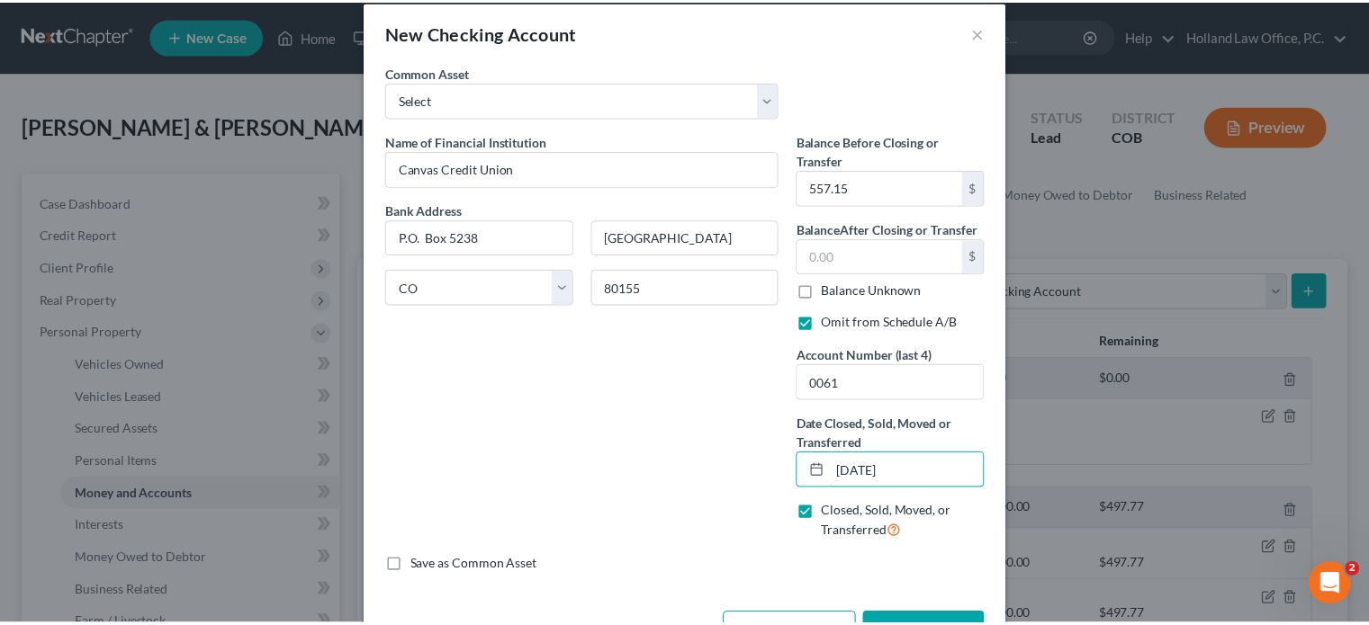
scroll to position [80, 0]
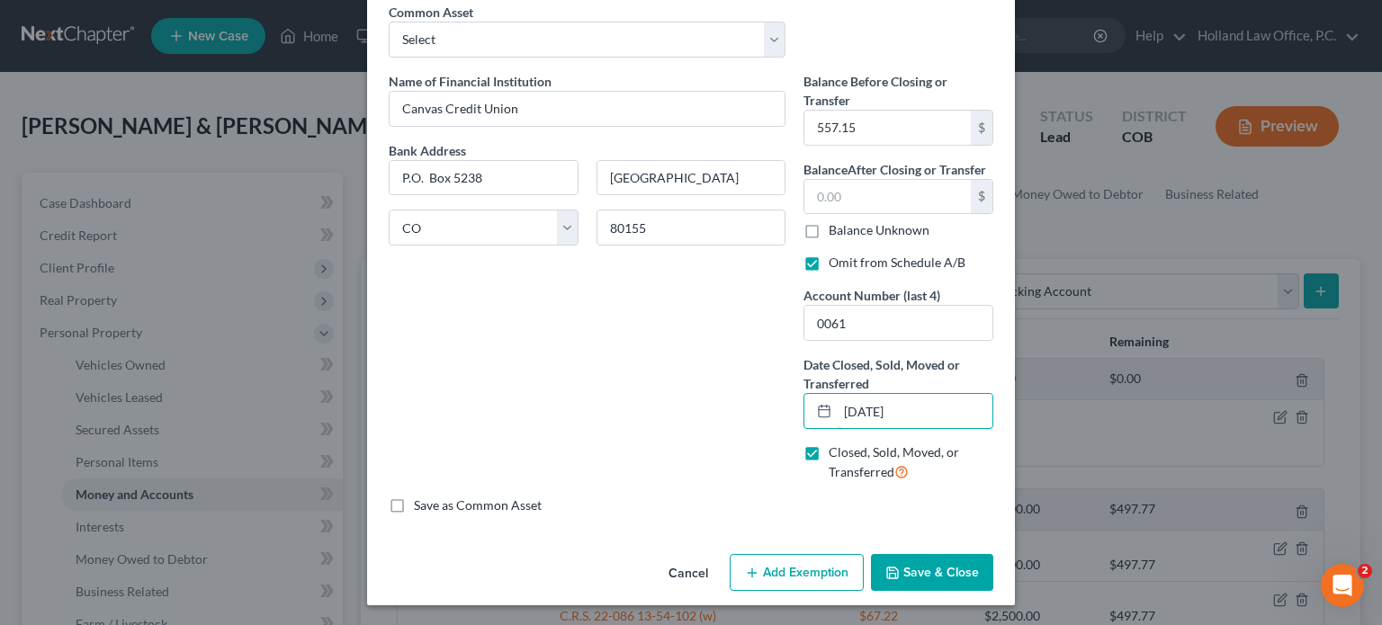
type input "[DATE]"
click at [924, 564] on button "Save & Close" at bounding box center [932, 573] width 122 height 38
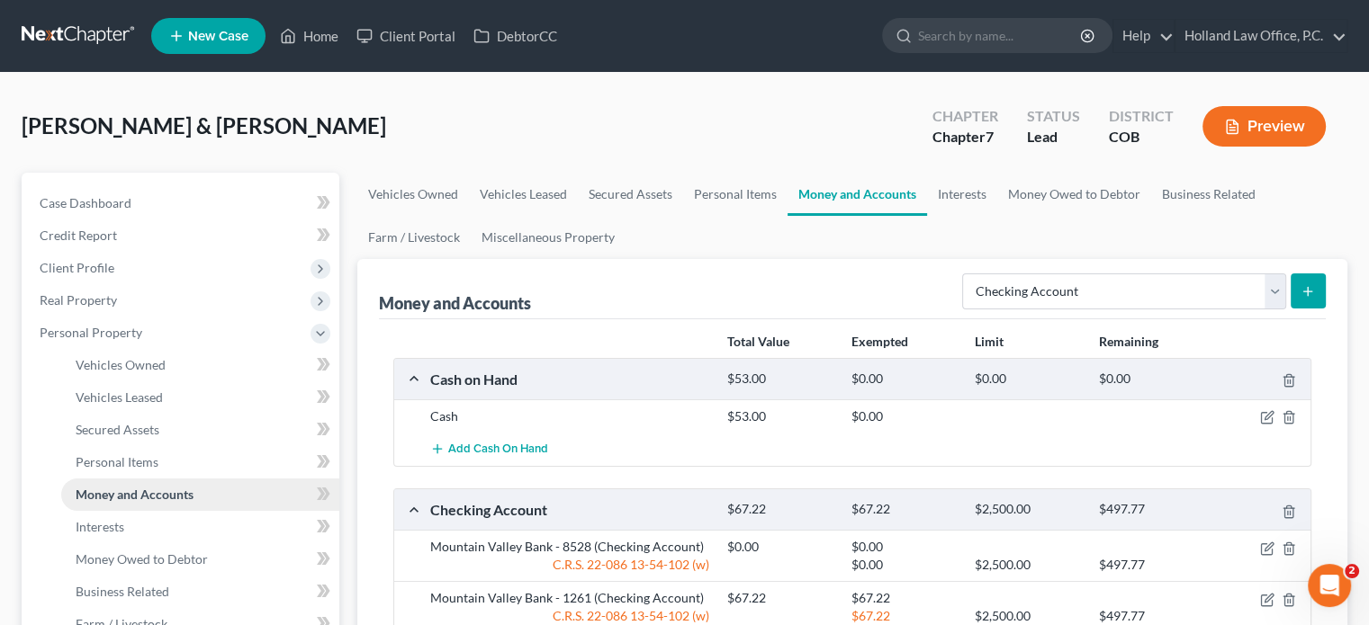
scroll to position [90, 0]
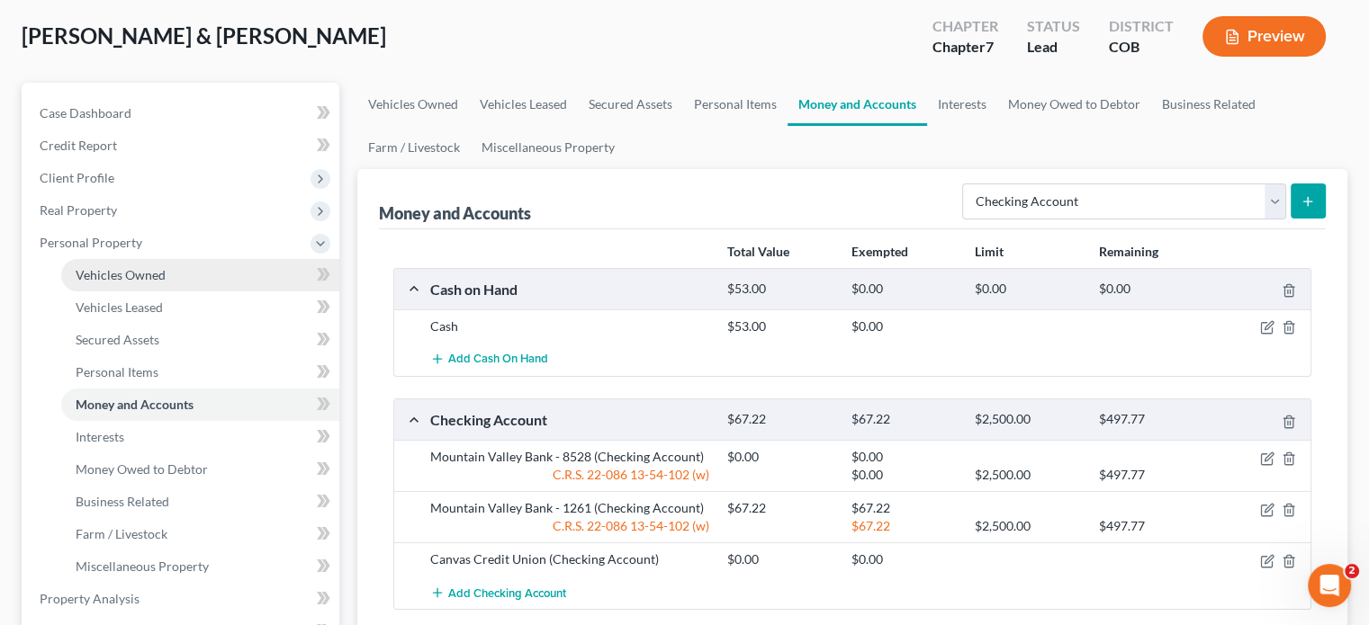
click at [127, 271] on span "Vehicles Owned" at bounding box center [121, 274] width 90 height 15
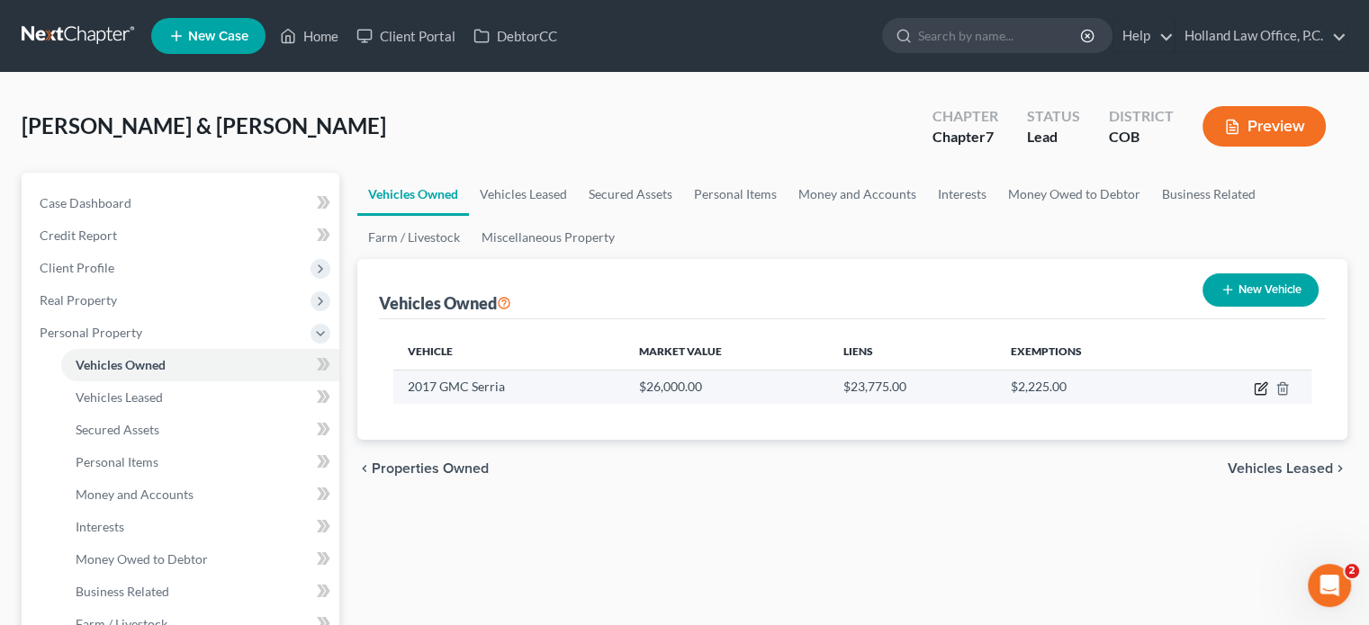
click at [1261, 387] on icon "button" at bounding box center [1261, 389] width 14 height 14
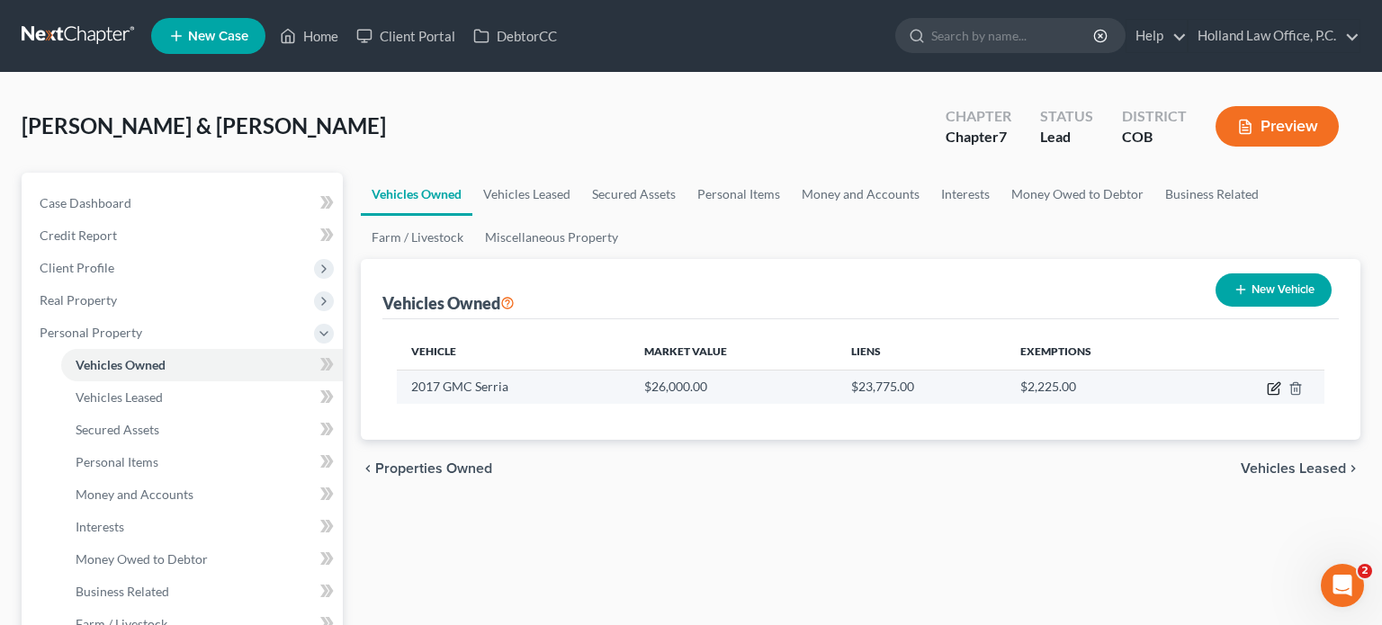
select select "0"
select select "9"
select select "2"
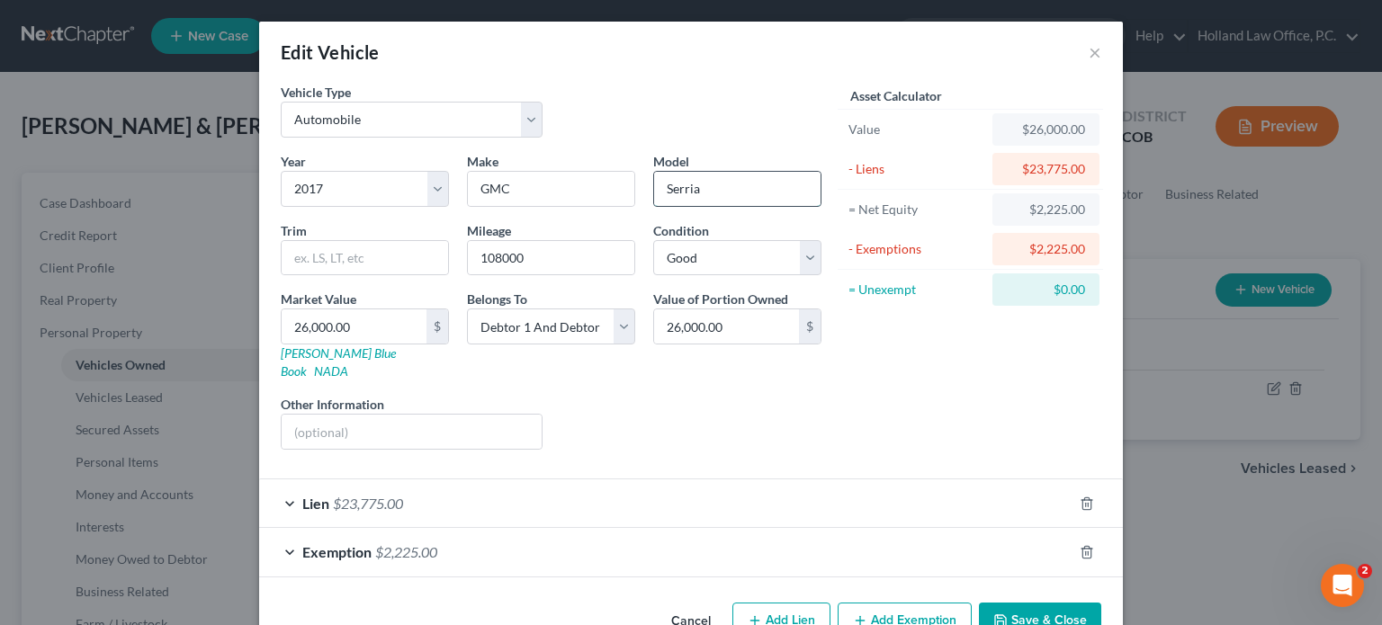
click at [691, 189] on input "Serria" at bounding box center [737, 189] width 166 height 34
type input "Sierra"
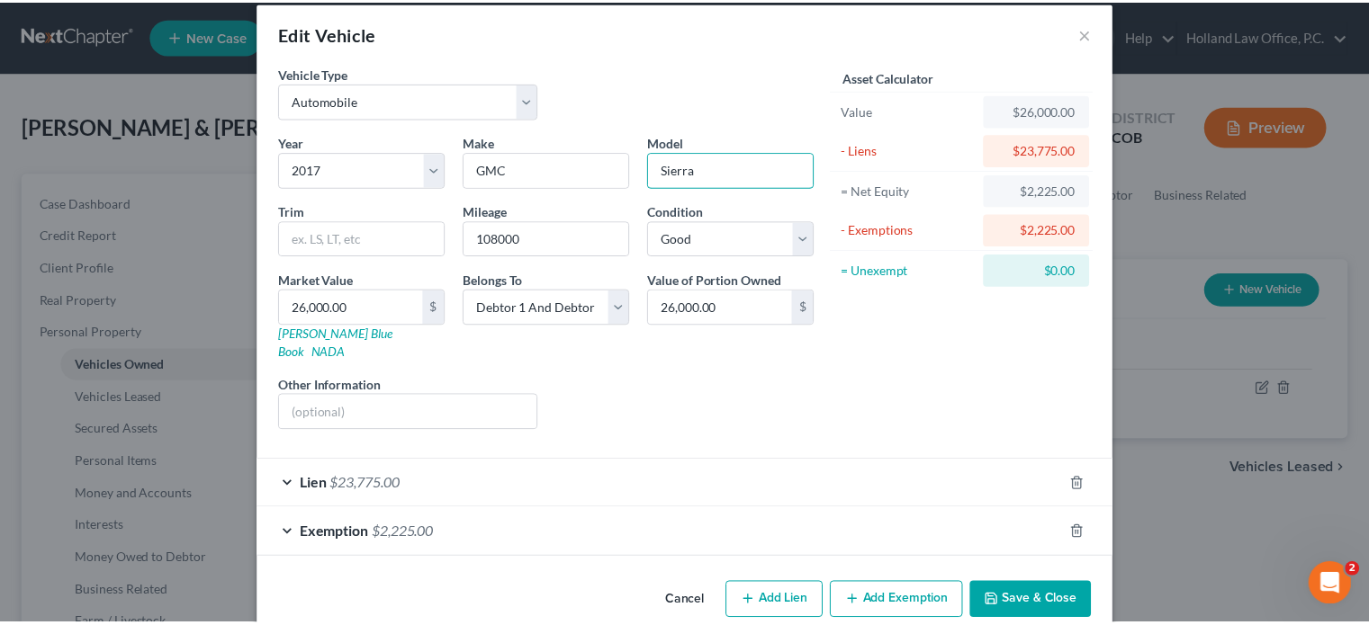
scroll to position [30, 0]
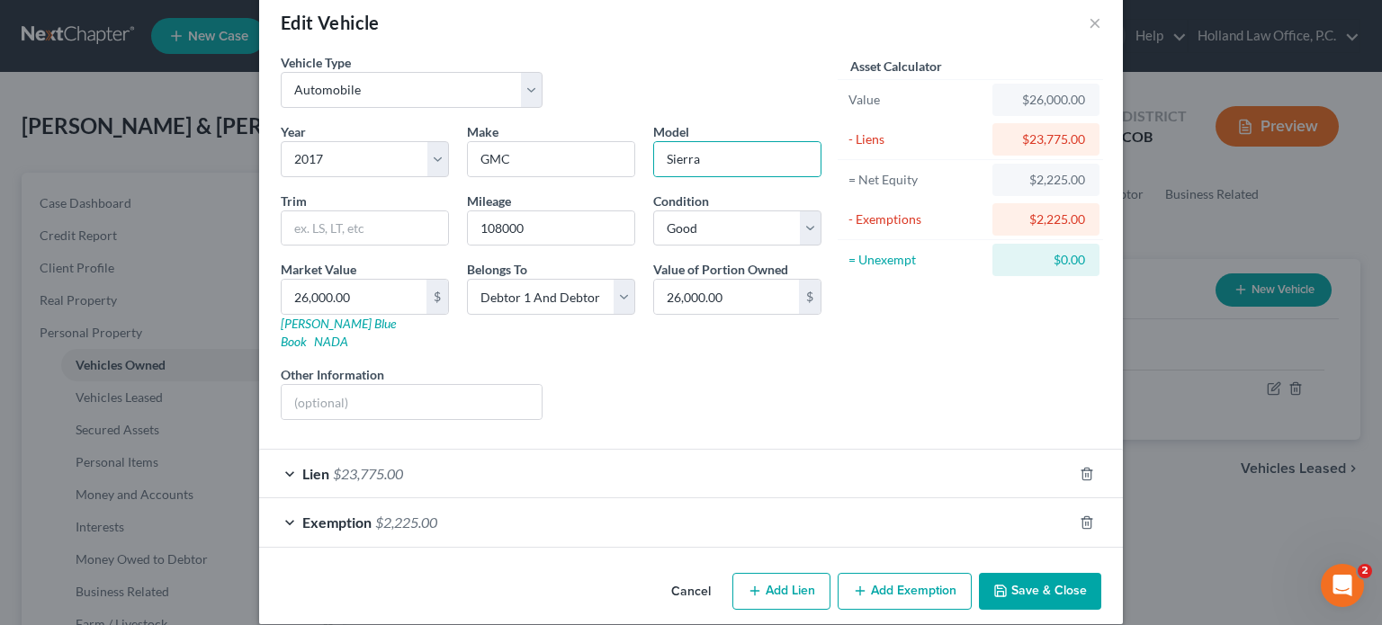
click at [1057, 583] on button "Save & Close" at bounding box center [1040, 592] width 122 height 38
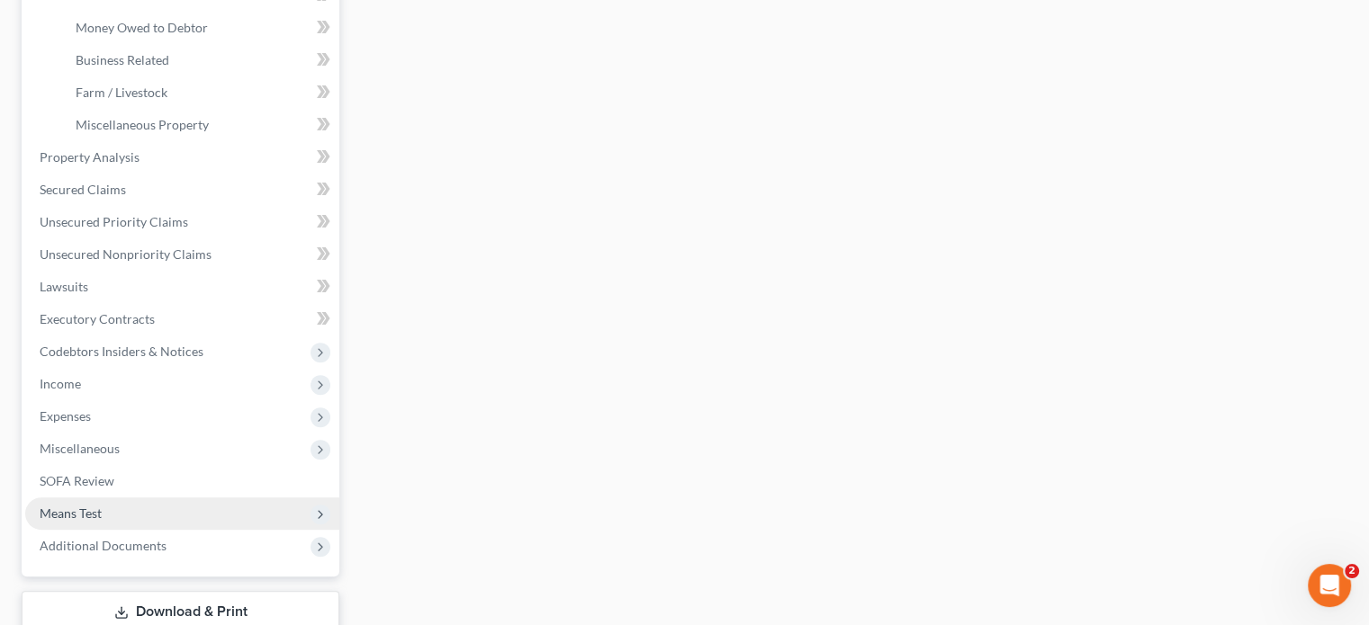
scroll to position [653, 0]
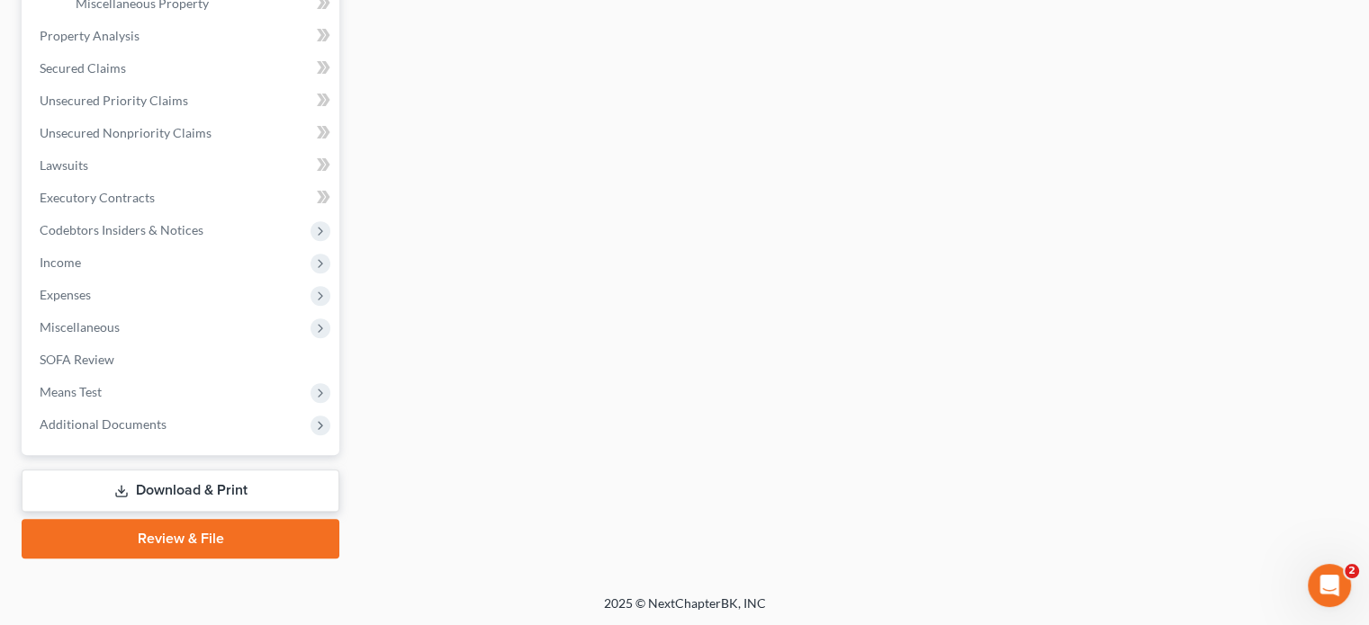
click at [162, 542] on link "Review & File" at bounding box center [181, 539] width 318 height 40
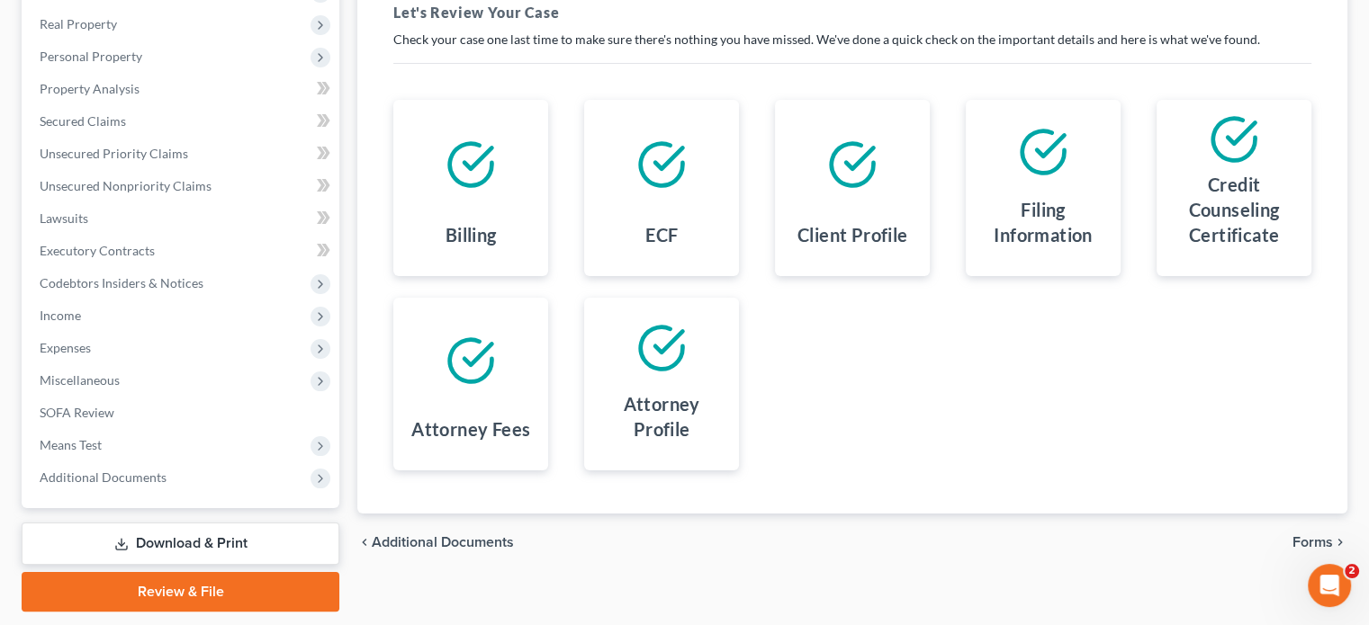
scroll to position [329, 0]
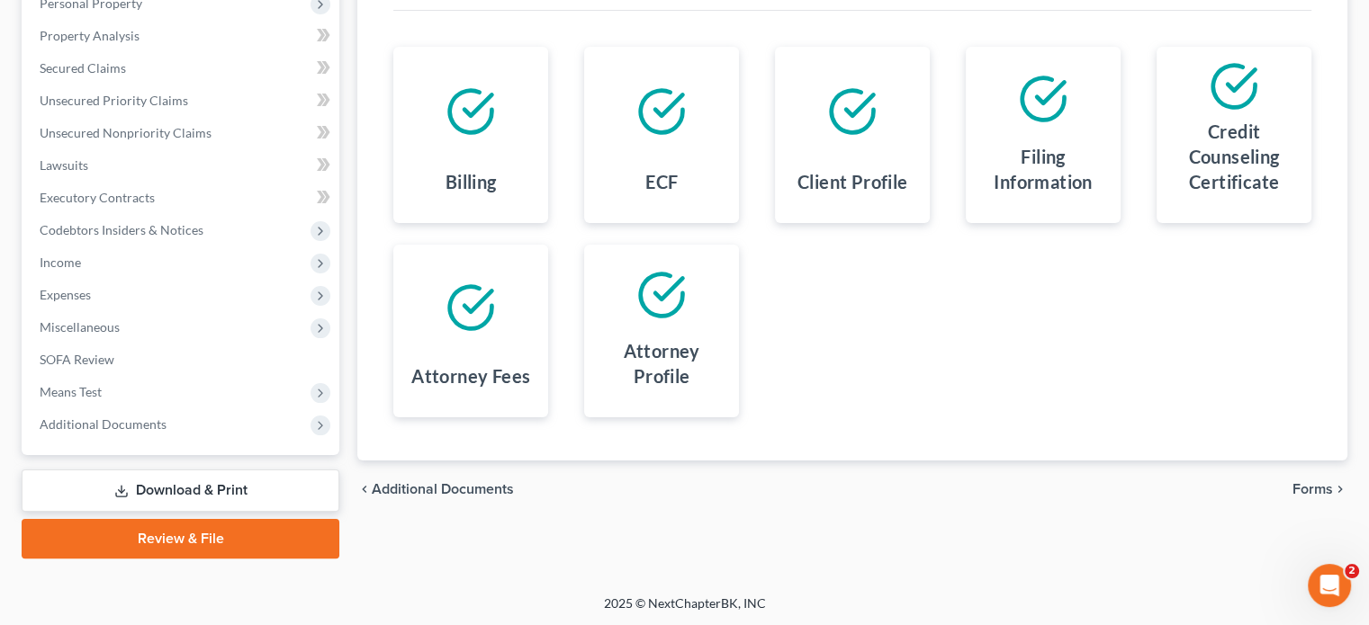
click at [1300, 482] on span "Forms" at bounding box center [1312, 489] width 40 height 14
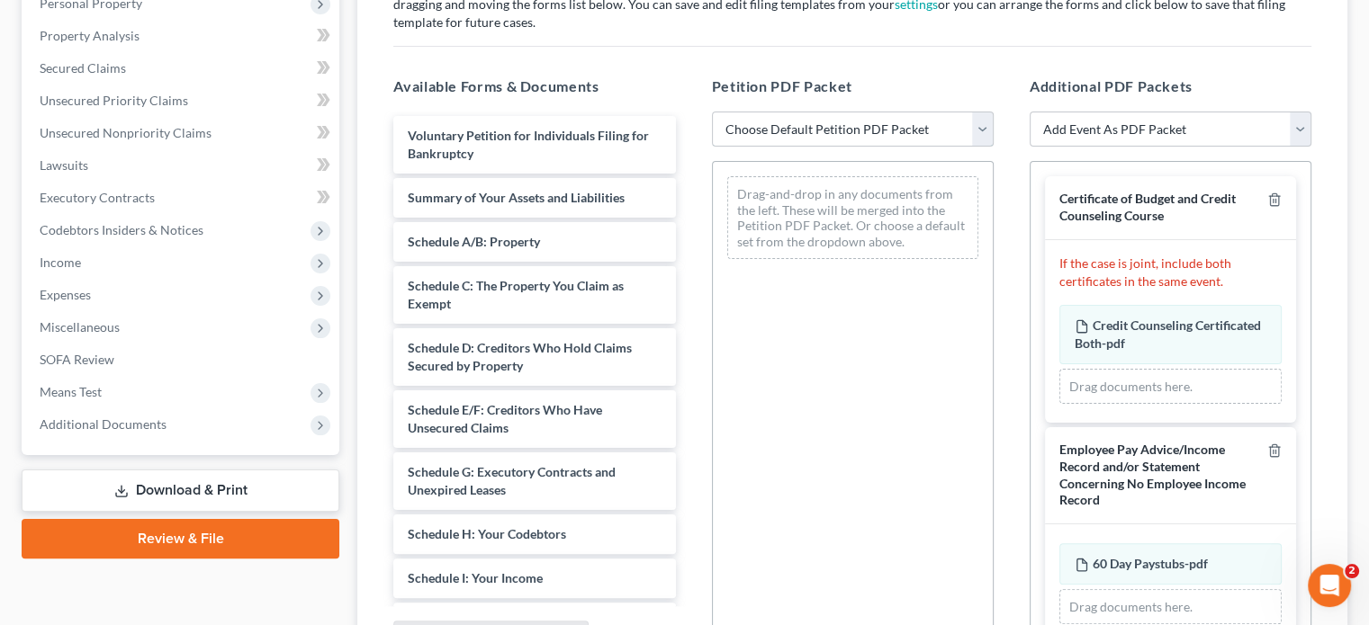
click at [977, 132] on select "Choose Default Petition PDF Packet Emergency Filing (Voluntary Petition and Cre…" at bounding box center [853, 130] width 282 height 36
select select "2"
click at [712, 112] on select "Choose Default Petition PDF Packet Emergency Filing (Voluntary Petition and Cre…" at bounding box center [853, 130] width 282 height 36
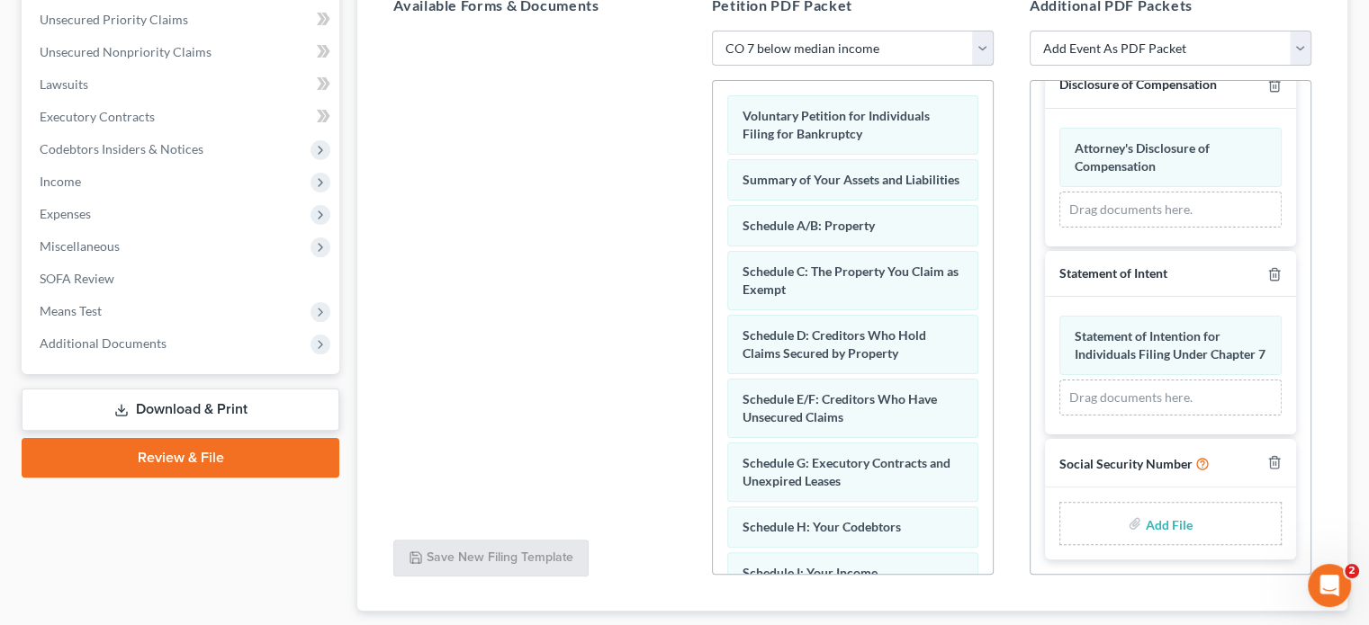
scroll to position [520, 0]
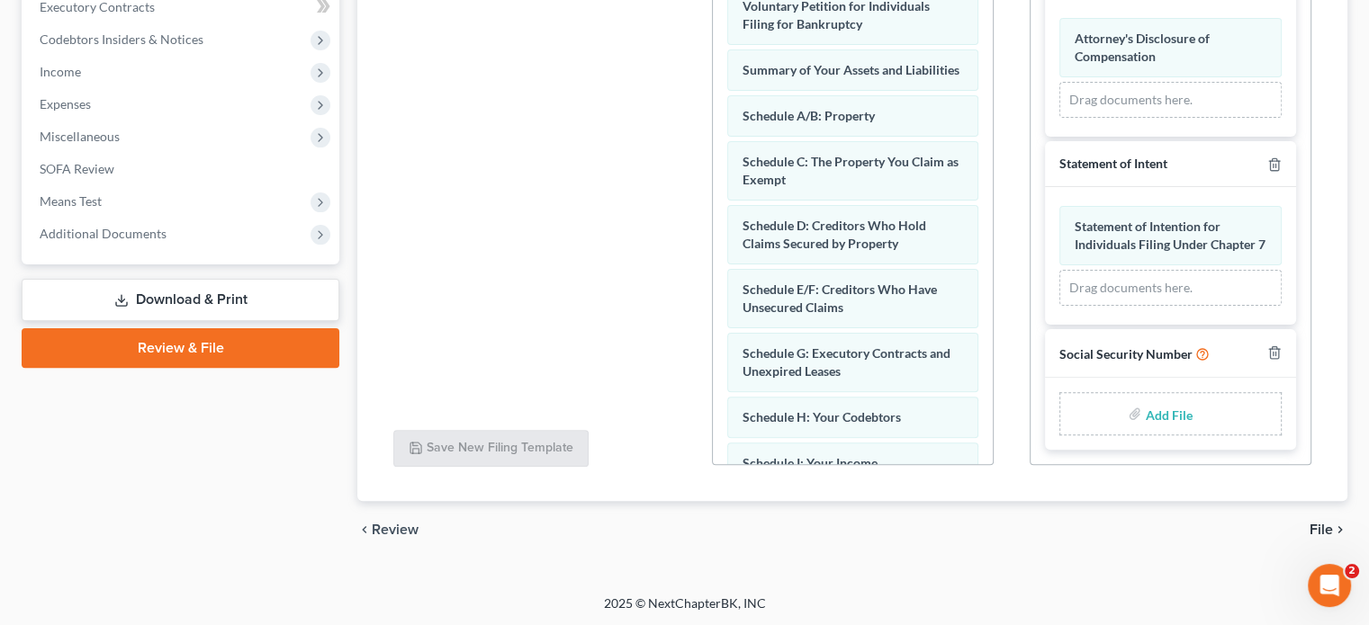
click at [1153, 420] on input "file" at bounding box center [1166, 414] width 43 height 32
type input "C:\fakepath\ssn hall.pdf"
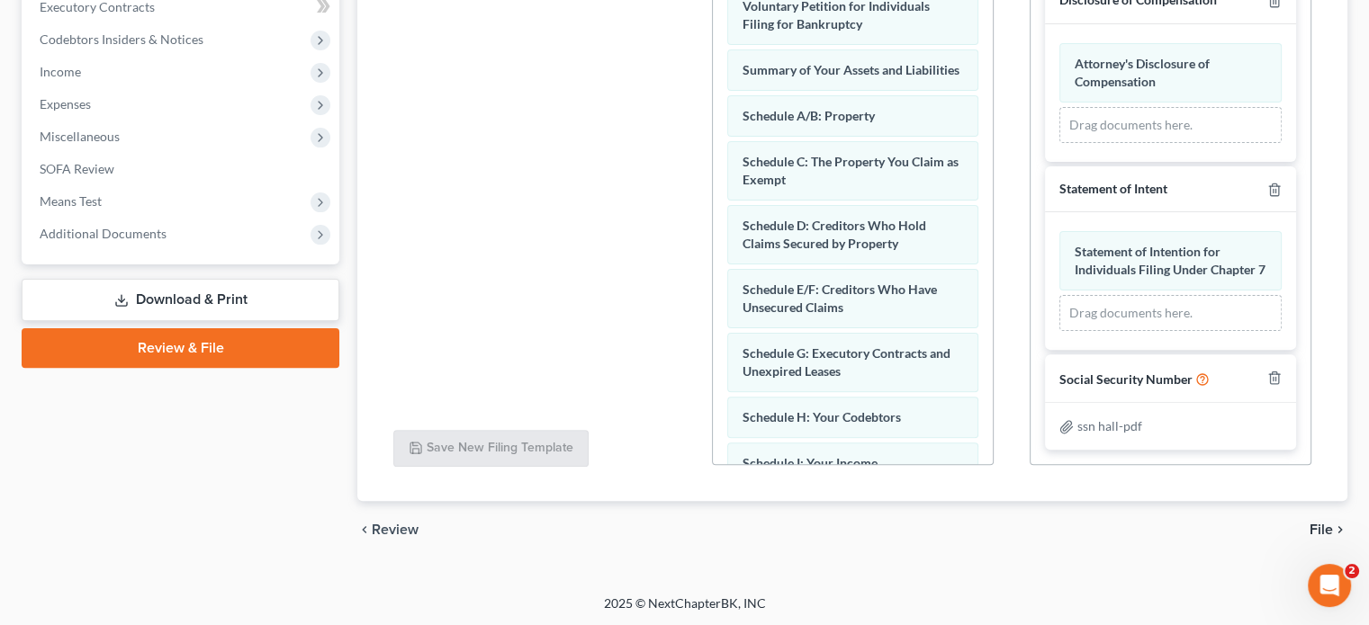
scroll to position [749, 0]
click at [1327, 517] on div "chevron_left Review File chevron_right" at bounding box center [852, 530] width 990 height 58
click at [1324, 523] on span "File" at bounding box center [1320, 530] width 23 height 14
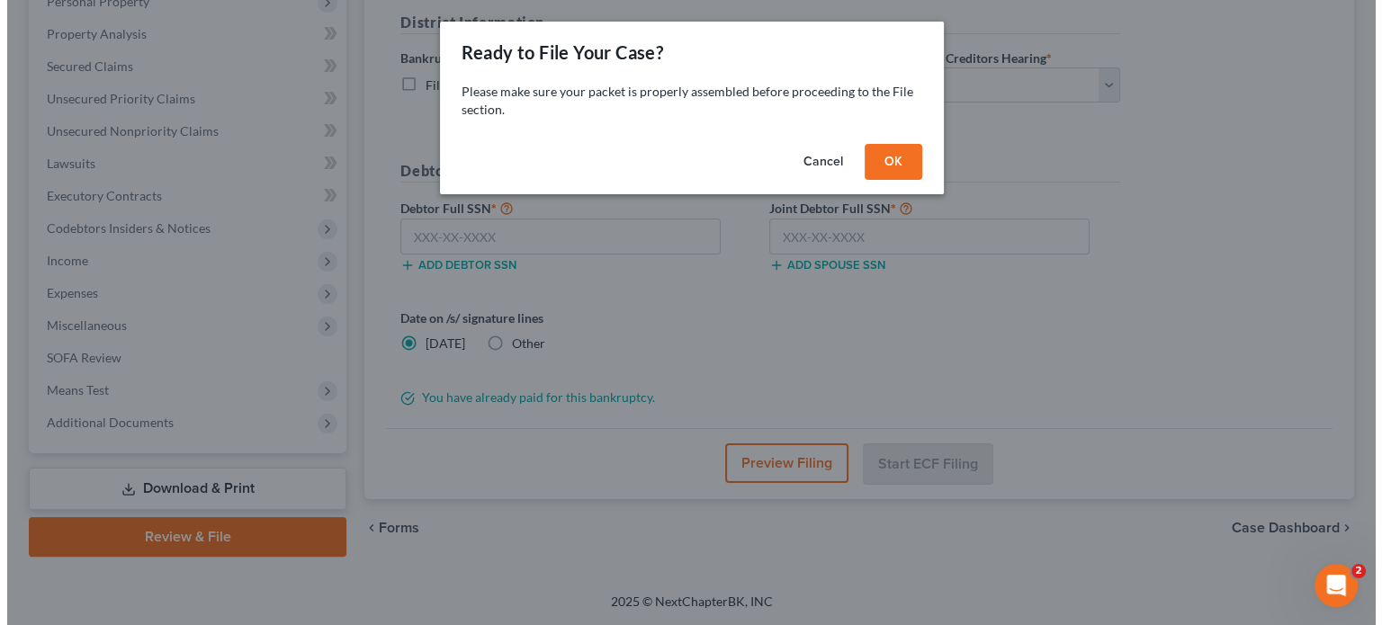
scroll to position [329, 0]
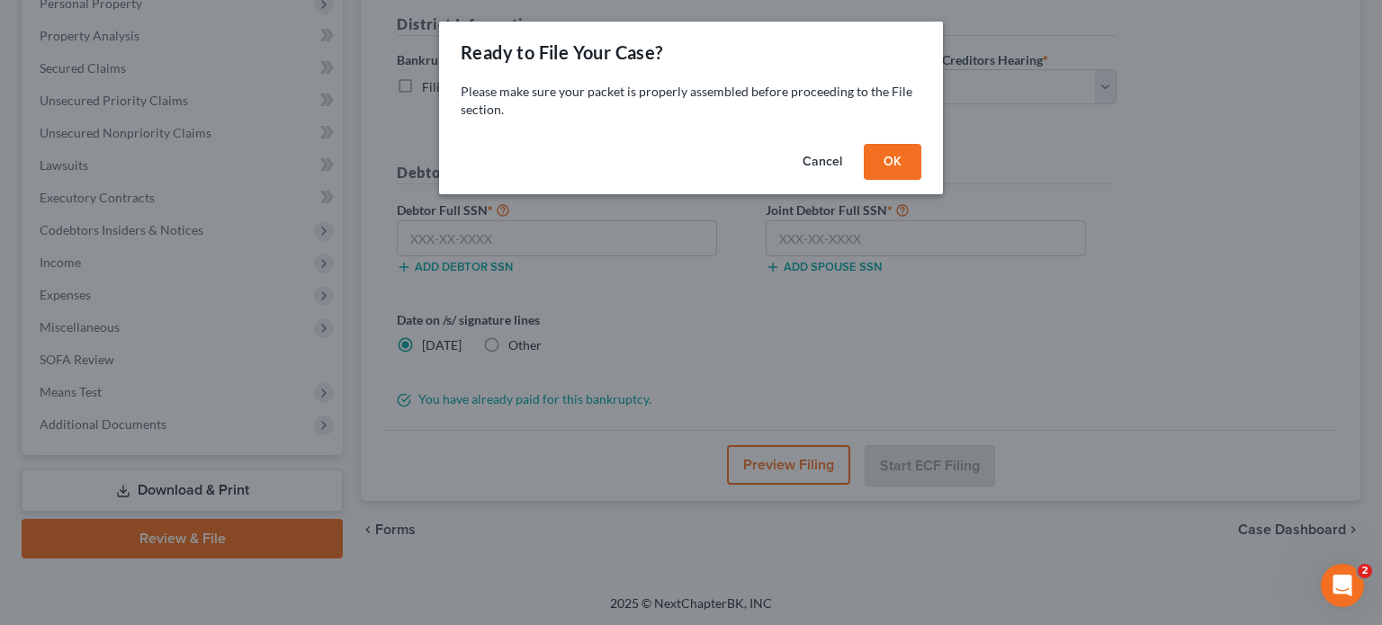
click at [893, 159] on button "OK" at bounding box center [893, 162] width 58 height 36
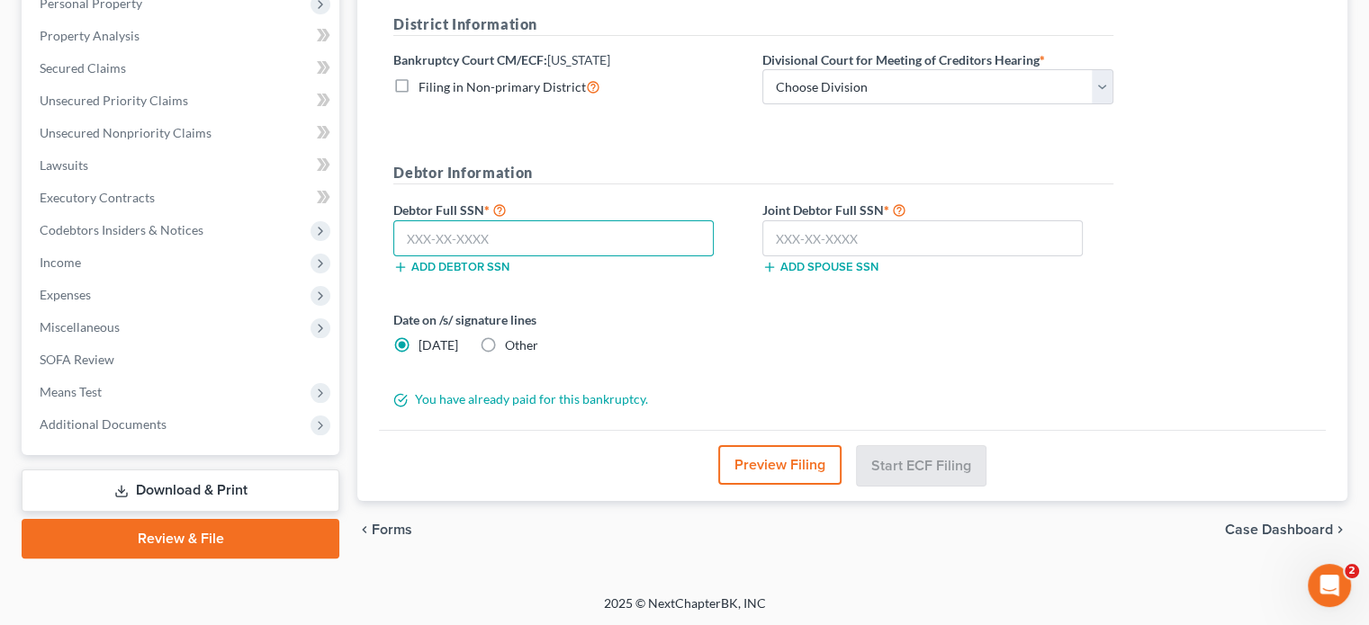
click at [434, 232] on input "text" at bounding box center [553, 238] width 320 height 36
type input "548-89-6048"
click at [770, 233] on input "text" at bounding box center [922, 238] width 320 height 36
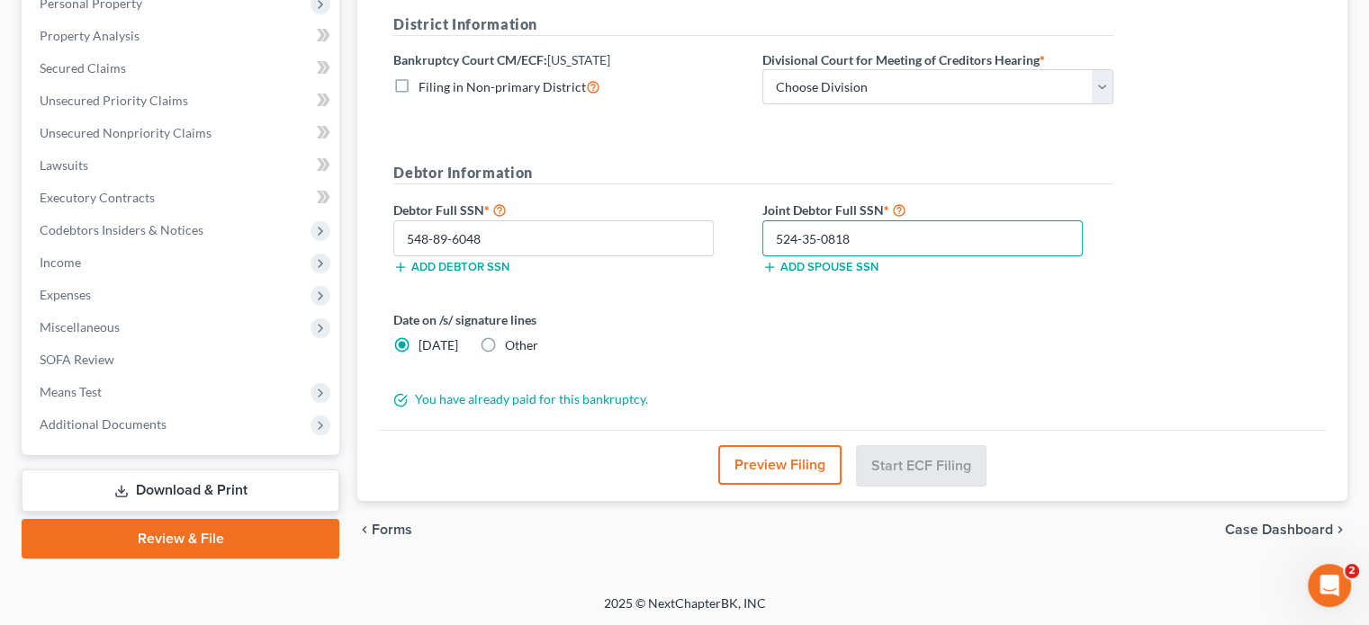
type input "524-35-0818"
click at [505, 339] on label "Other" at bounding box center [521, 346] width 33 height 18
click at [512, 339] on input "Other" at bounding box center [518, 343] width 12 height 12
radio input "true"
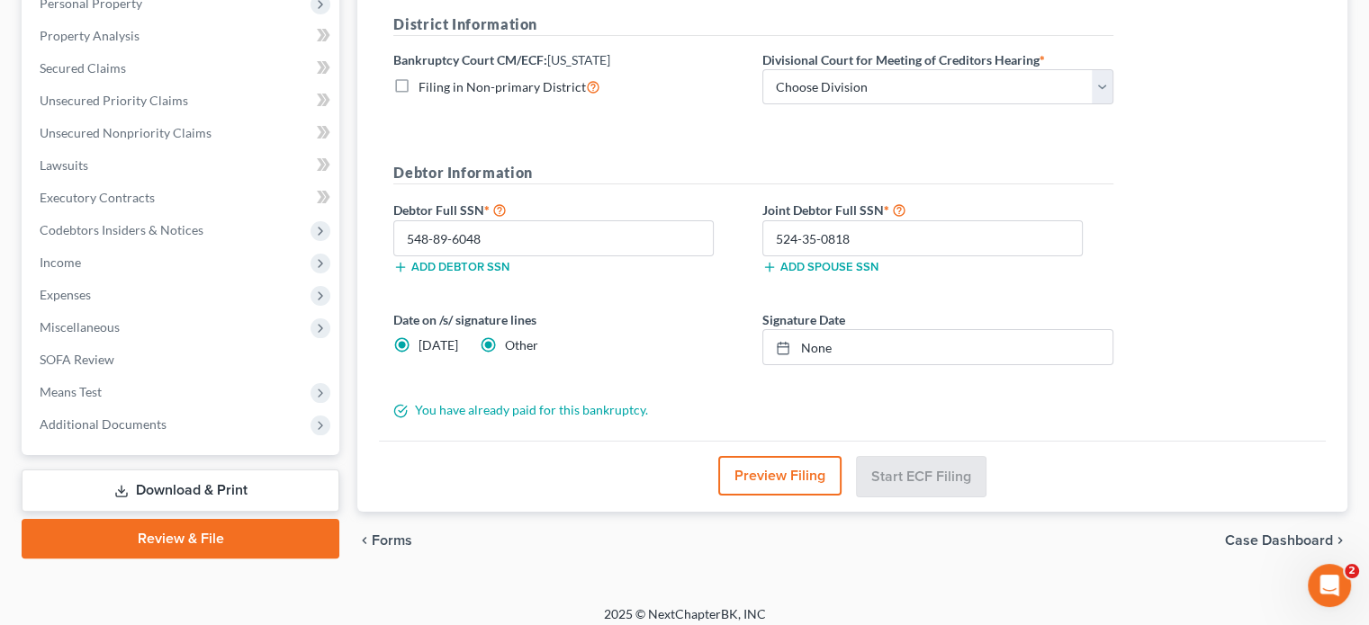
radio input "false"
click at [817, 345] on link "[DATE]" at bounding box center [937, 347] width 349 height 34
click at [1102, 87] on select "Choose Division [GEOGRAPHIC_DATA]" at bounding box center [937, 87] width 351 height 36
select select "0"
click at [762, 69] on select "Choose Division [GEOGRAPHIC_DATA]" at bounding box center [937, 87] width 351 height 36
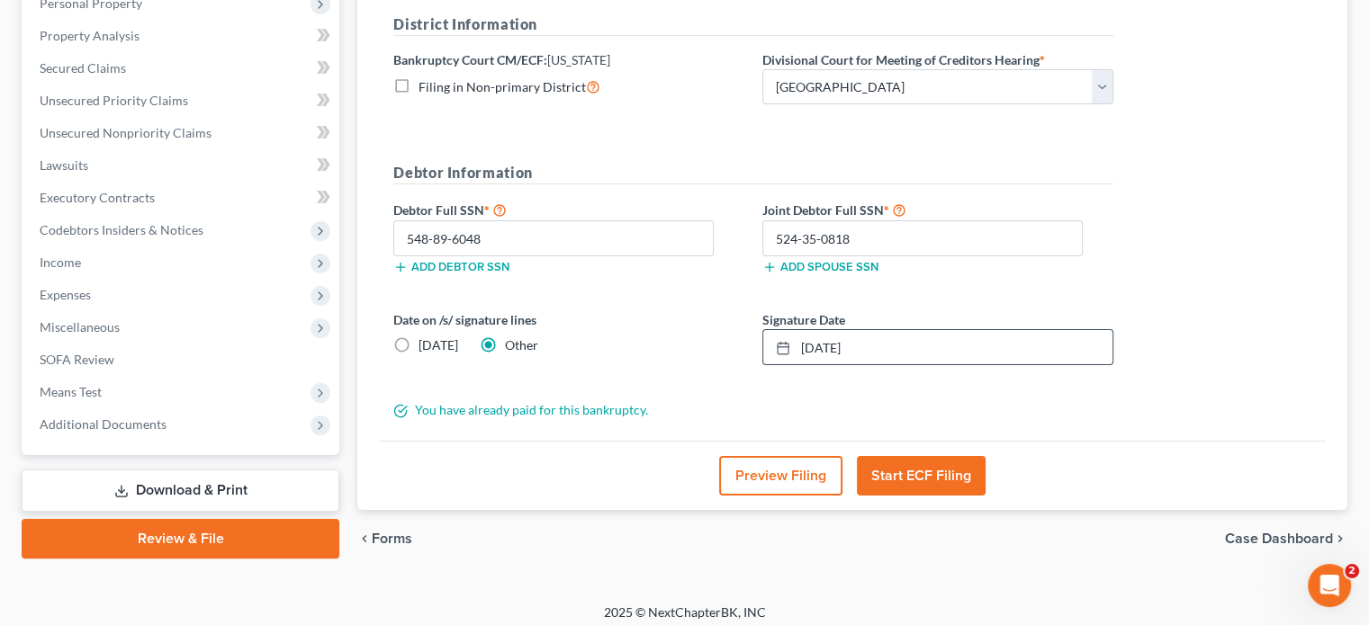
click at [775, 469] on button "Preview Filing" at bounding box center [780, 476] width 123 height 40
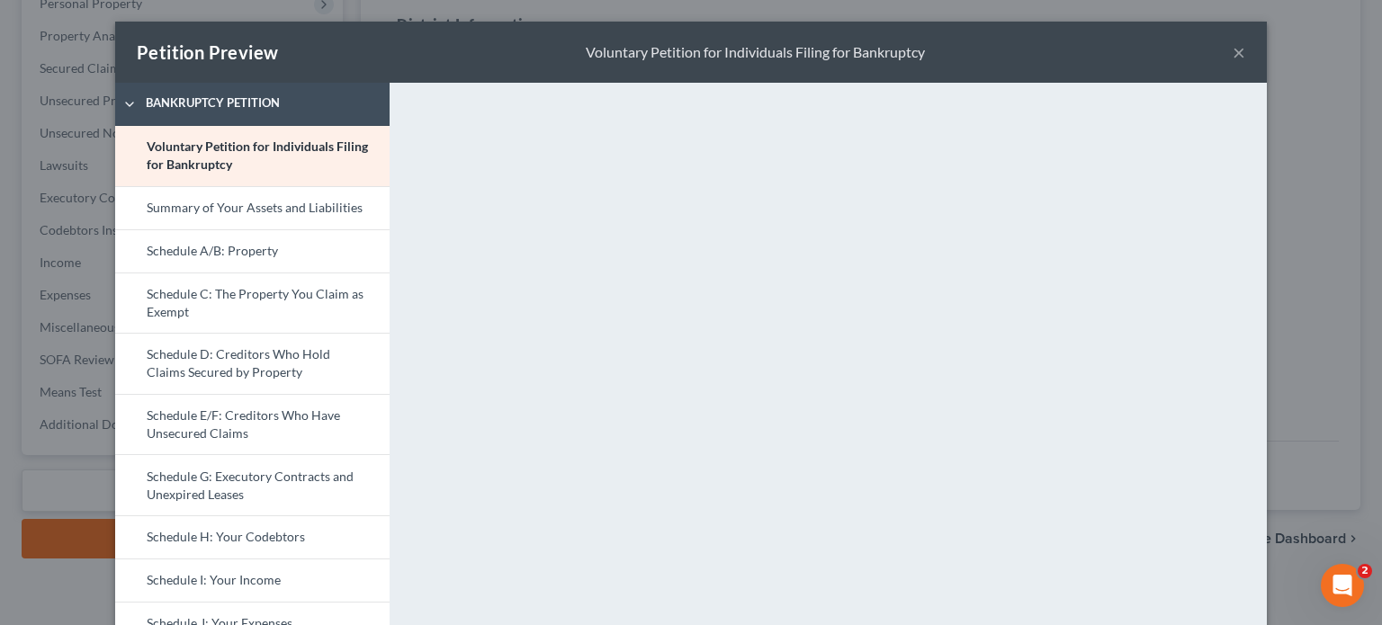
click at [1235, 57] on button "×" at bounding box center [1239, 52] width 13 height 22
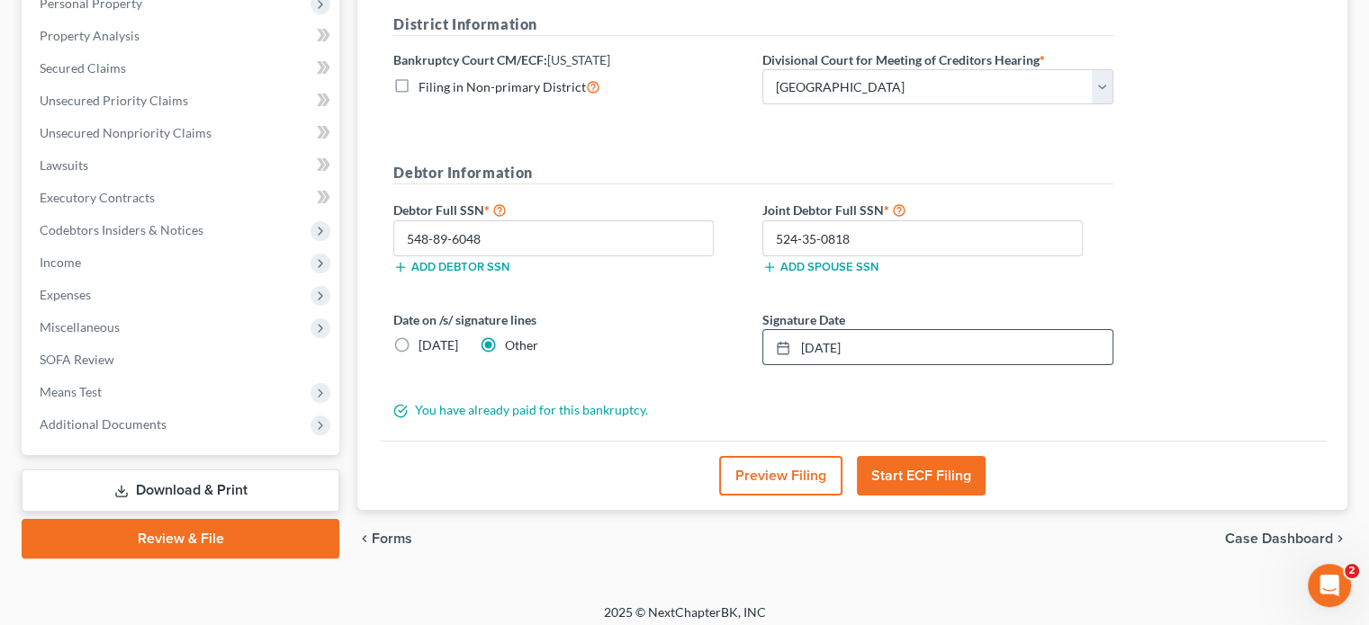
click at [932, 475] on button "Start ECF Filing" at bounding box center [921, 476] width 129 height 40
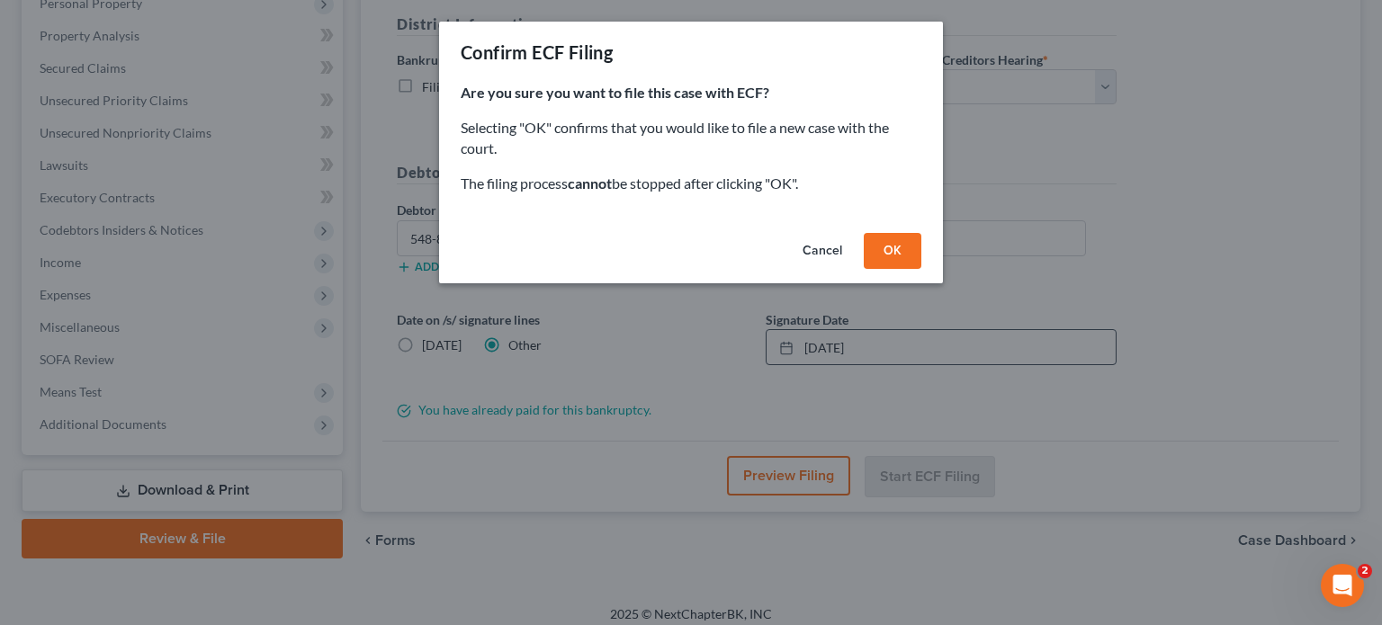
click at [895, 259] on button "OK" at bounding box center [893, 251] width 58 height 36
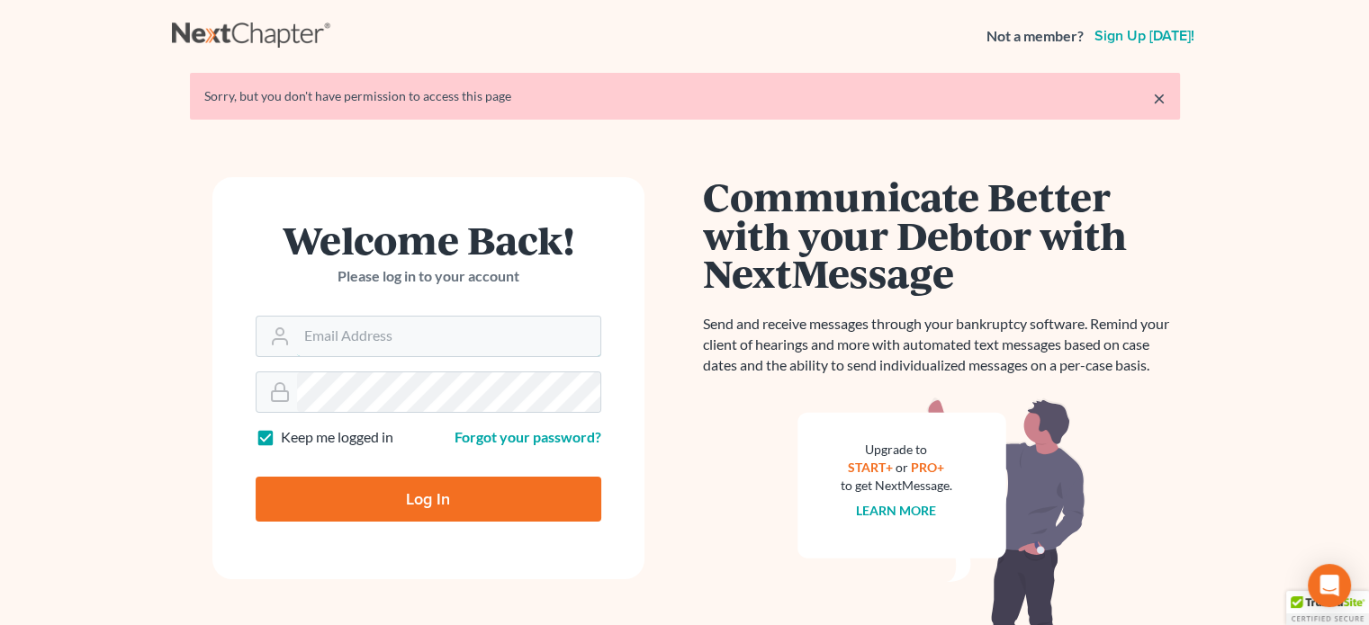
type input "[PERSON_NAME][EMAIL_ADDRESS][DOMAIN_NAME]"
click at [364, 486] on input "Log In" at bounding box center [429, 499] width 346 height 45
type input "Thinking..."
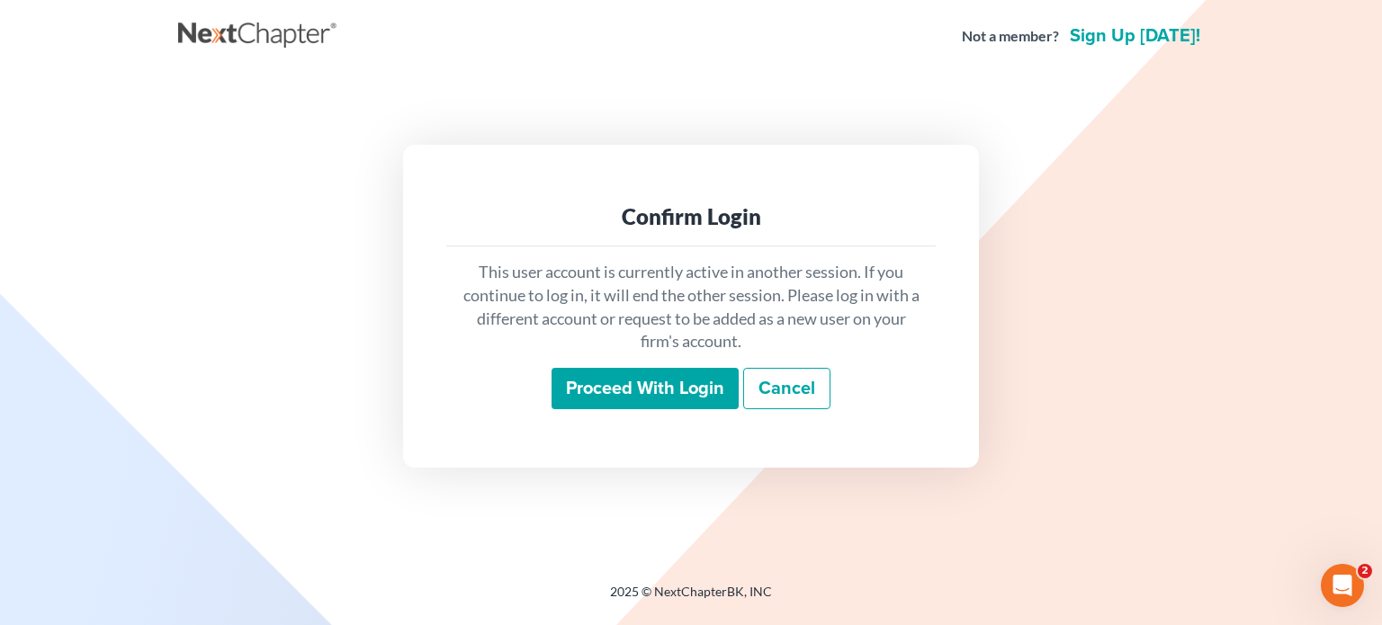
click at [583, 387] on input "Proceed with login" at bounding box center [645, 388] width 187 height 41
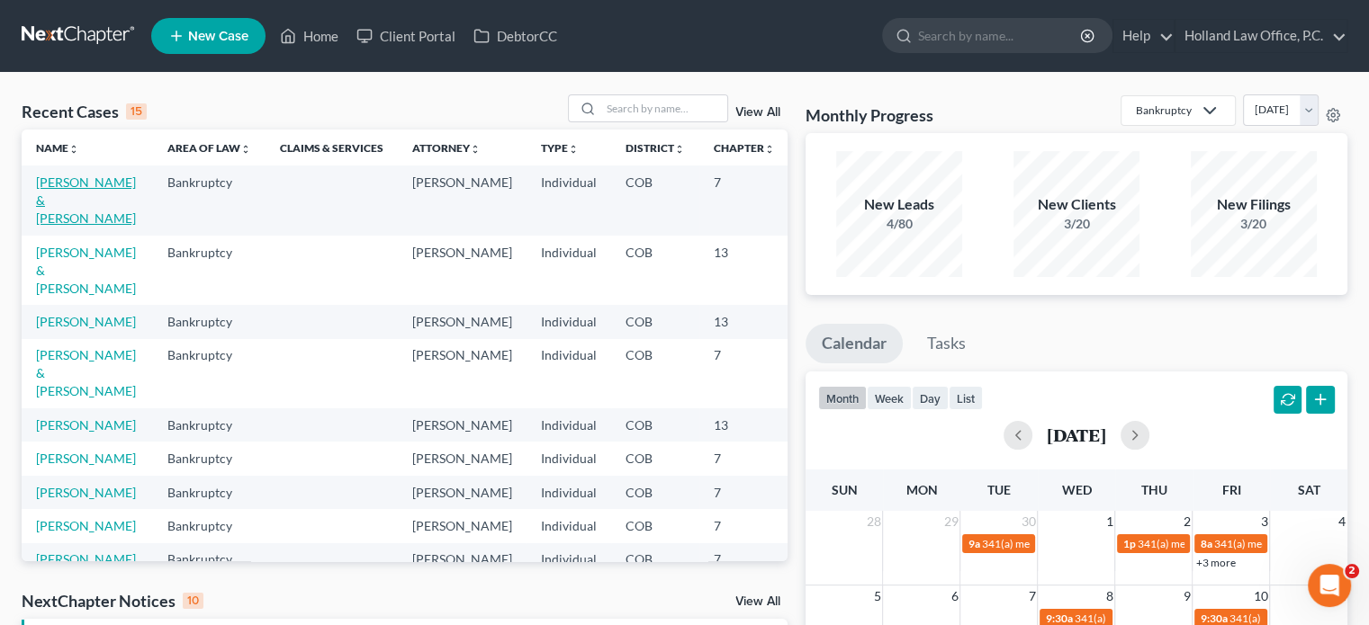
click at [56, 184] on link "[PERSON_NAME] & [PERSON_NAME]" at bounding box center [86, 200] width 100 height 51
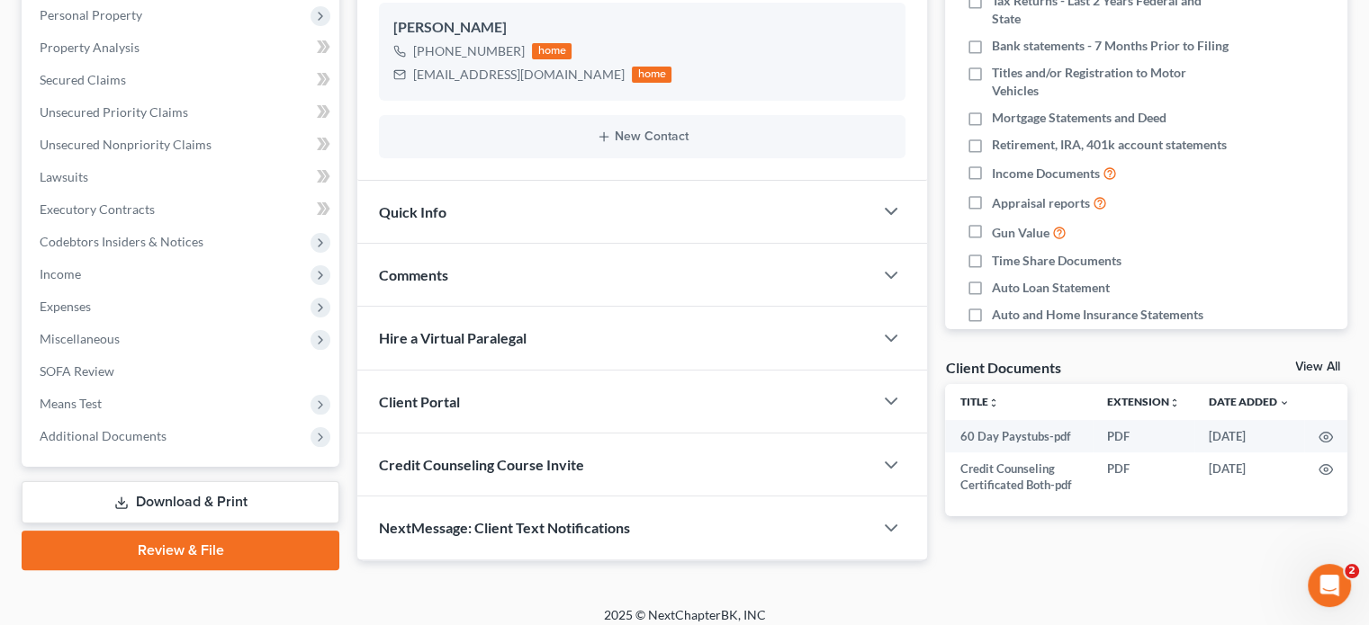
scroll to position [329, 0]
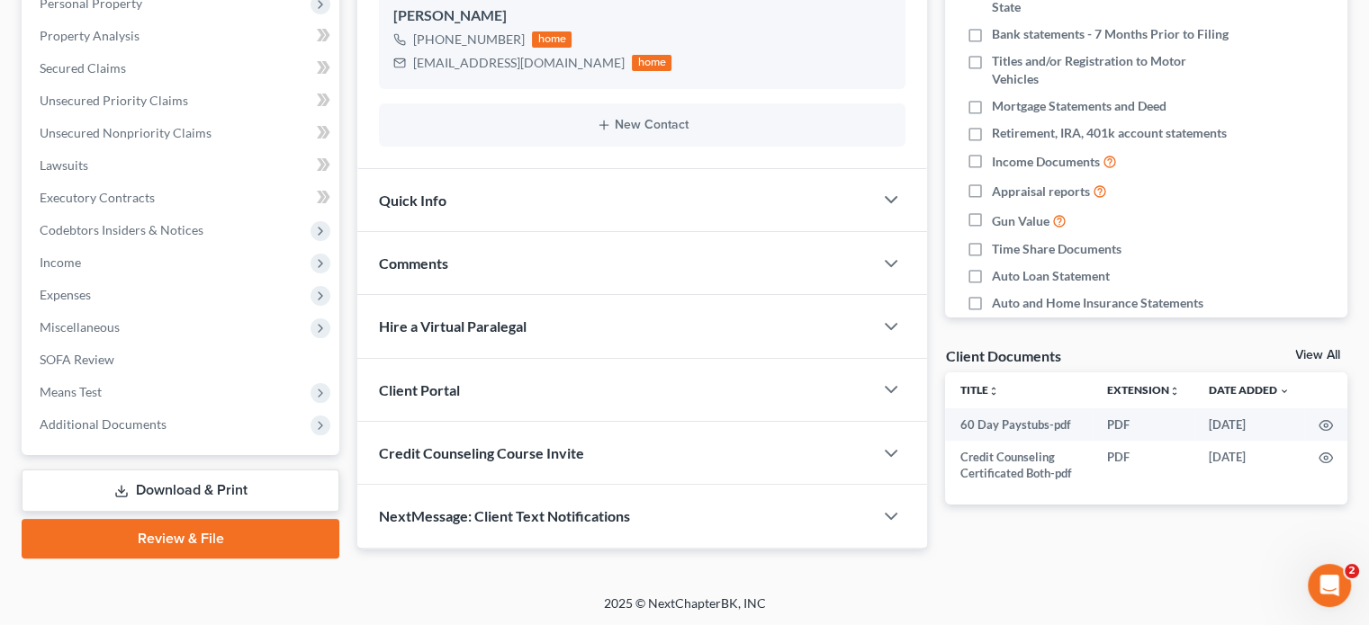
click at [201, 537] on link "Review & File" at bounding box center [181, 539] width 318 height 40
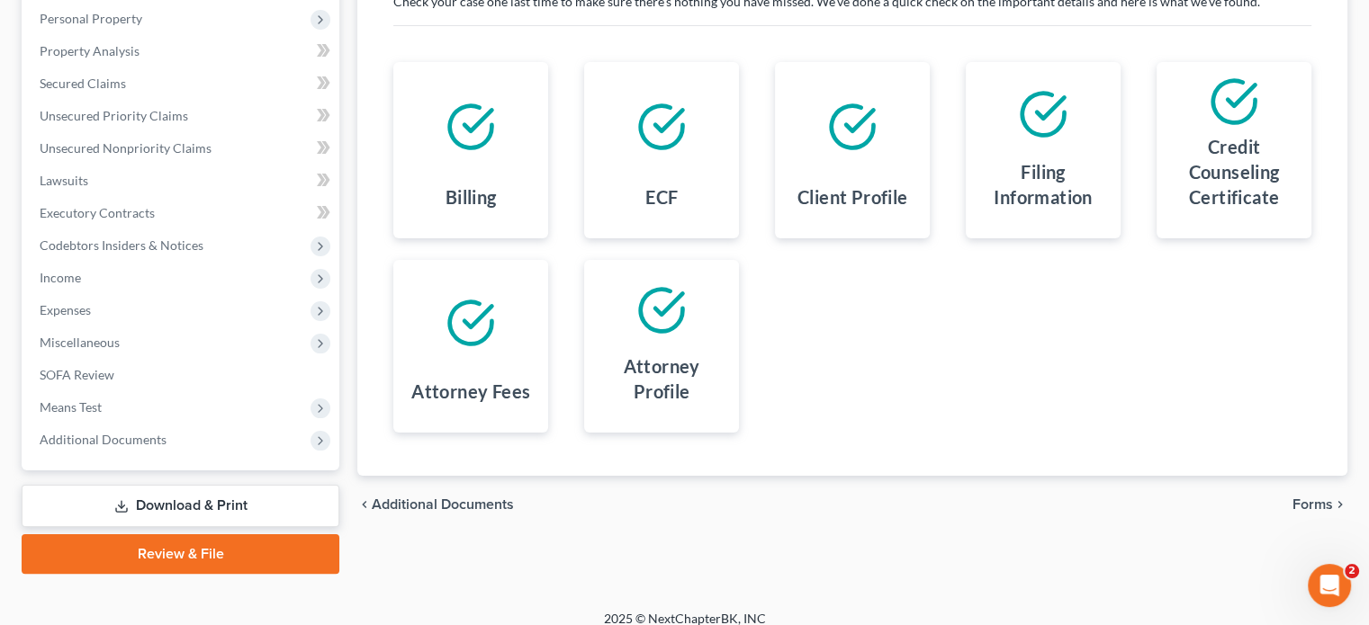
scroll to position [329, 0]
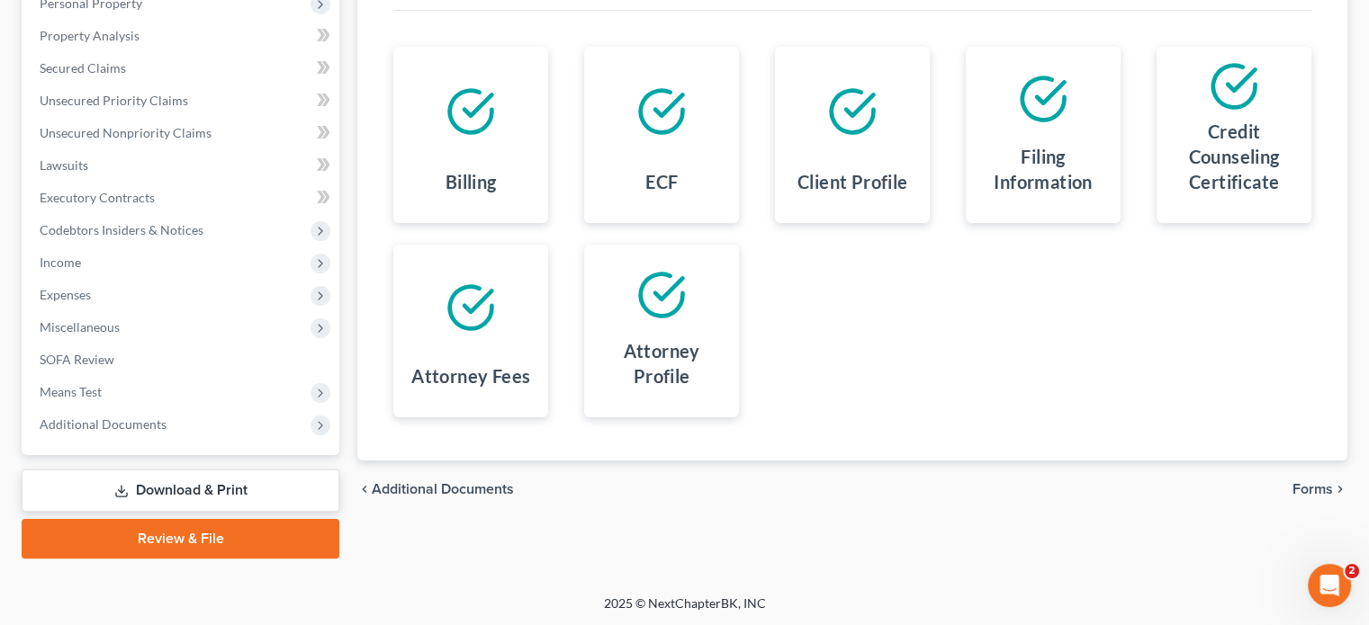
click at [1310, 486] on span "Forms" at bounding box center [1312, 489] width 40 height 14
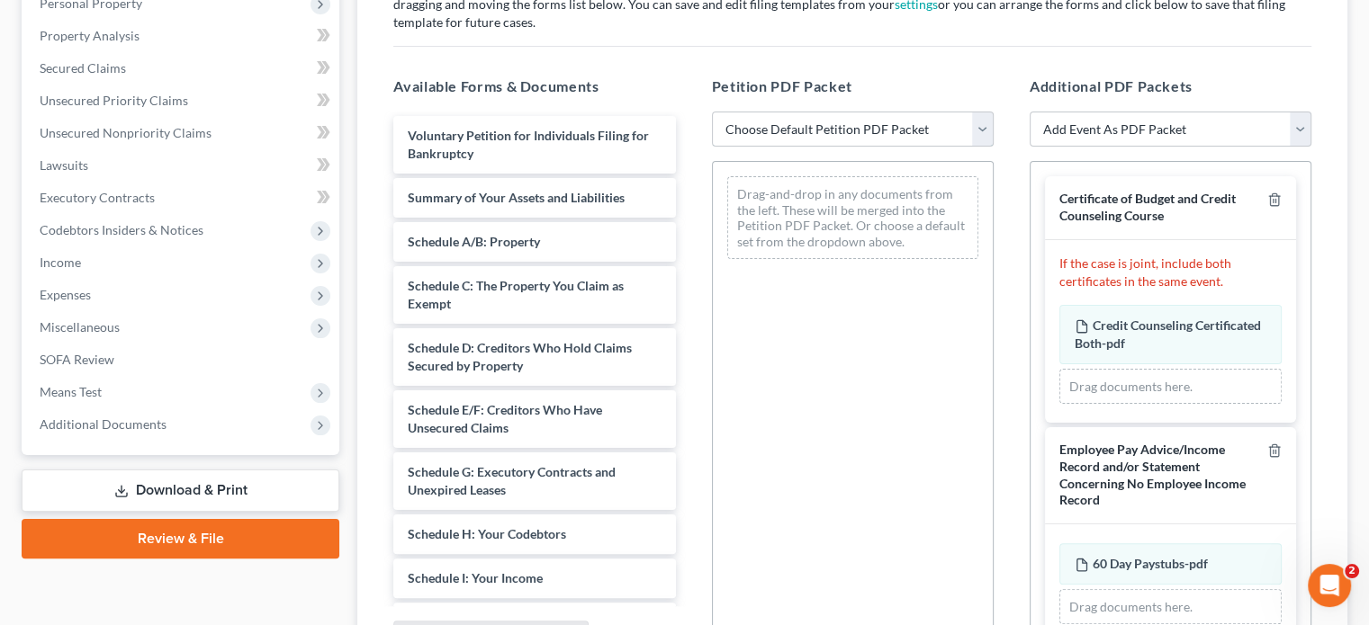
click at [983, 130] on select "Choose Default Petition PDF Packet Emergency Filing (Voluntary Petition and Cre…" at bounding box center [853, 130] width 282 height 36
select select "2"
click at [712, 112] on select "Choose Default Petition PDF Packet Emergency Filing (Voluntary Petition and Cre…" at bounding box center [853, 130] width 282 height 36
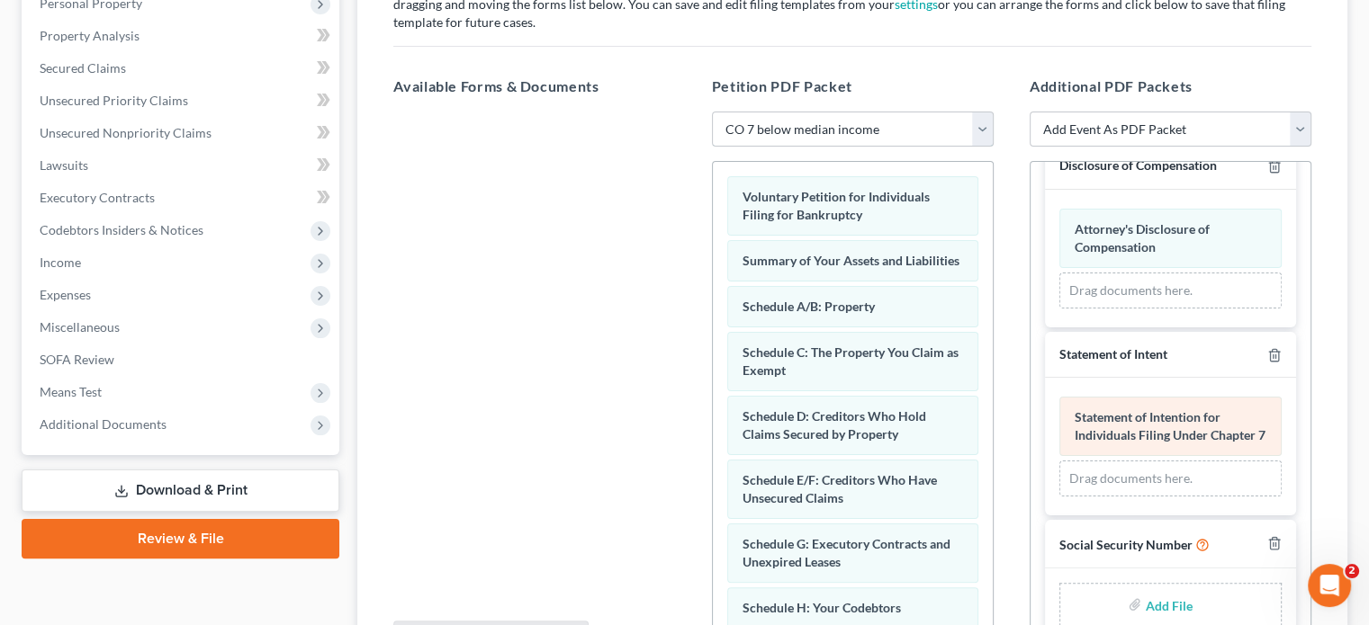
scroll to position [774, 0]
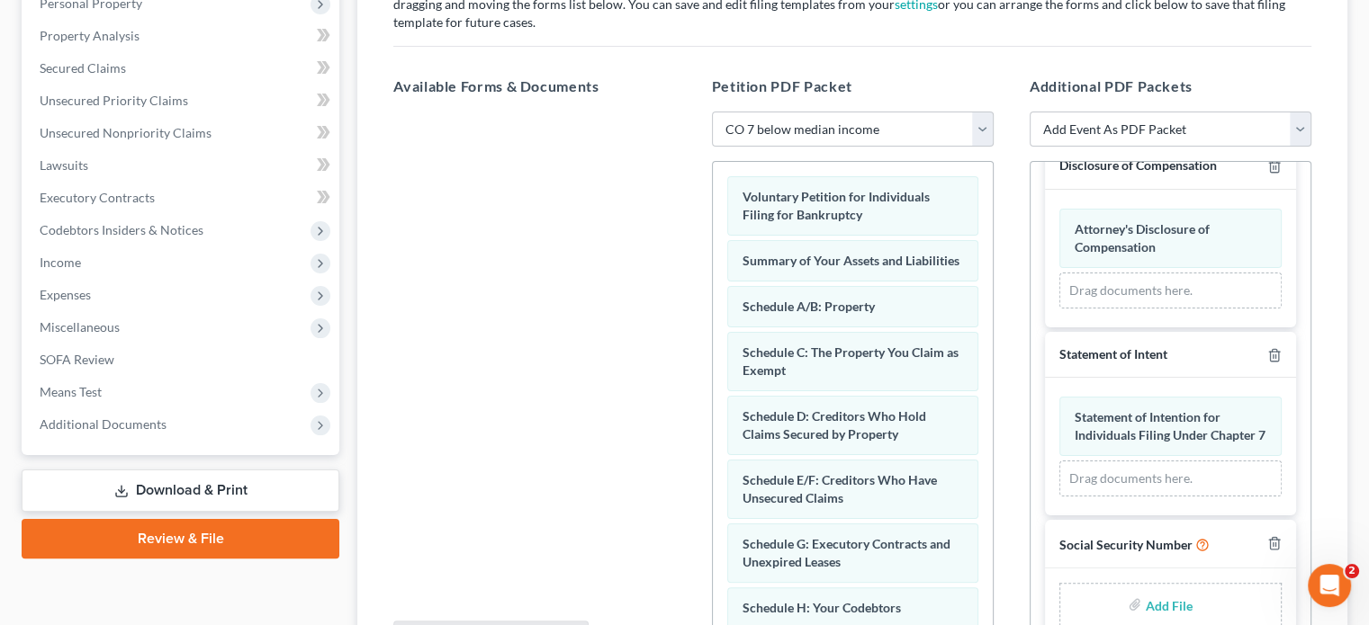
click at [1166, 605] on input "file" at bounding box center [1166, 605] width 43 height 32
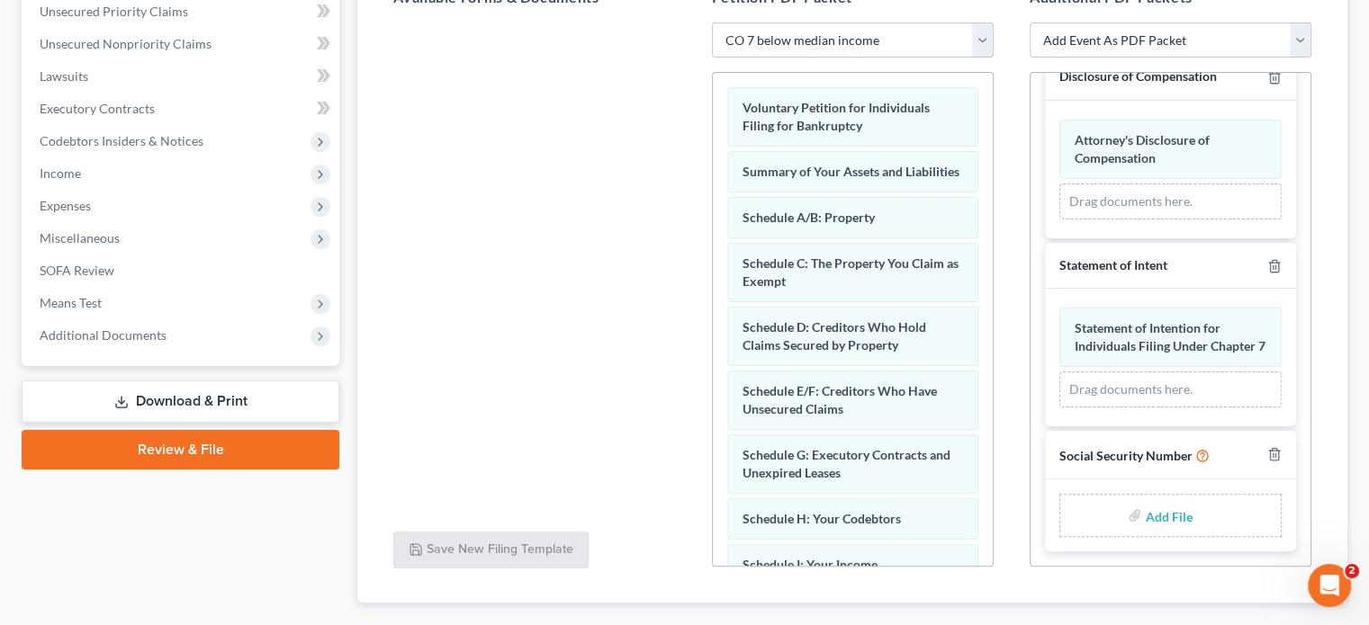
scroll to position [509, 0]
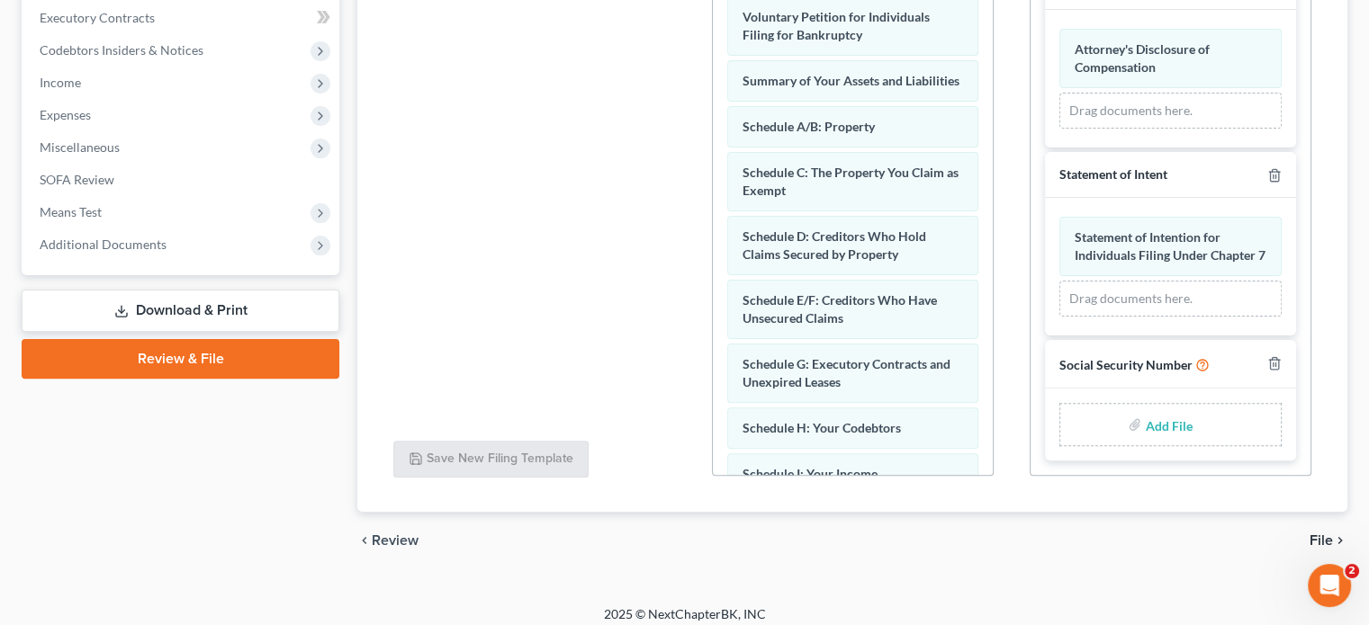
type input "C:\fakepath\ssn hall.pdf"
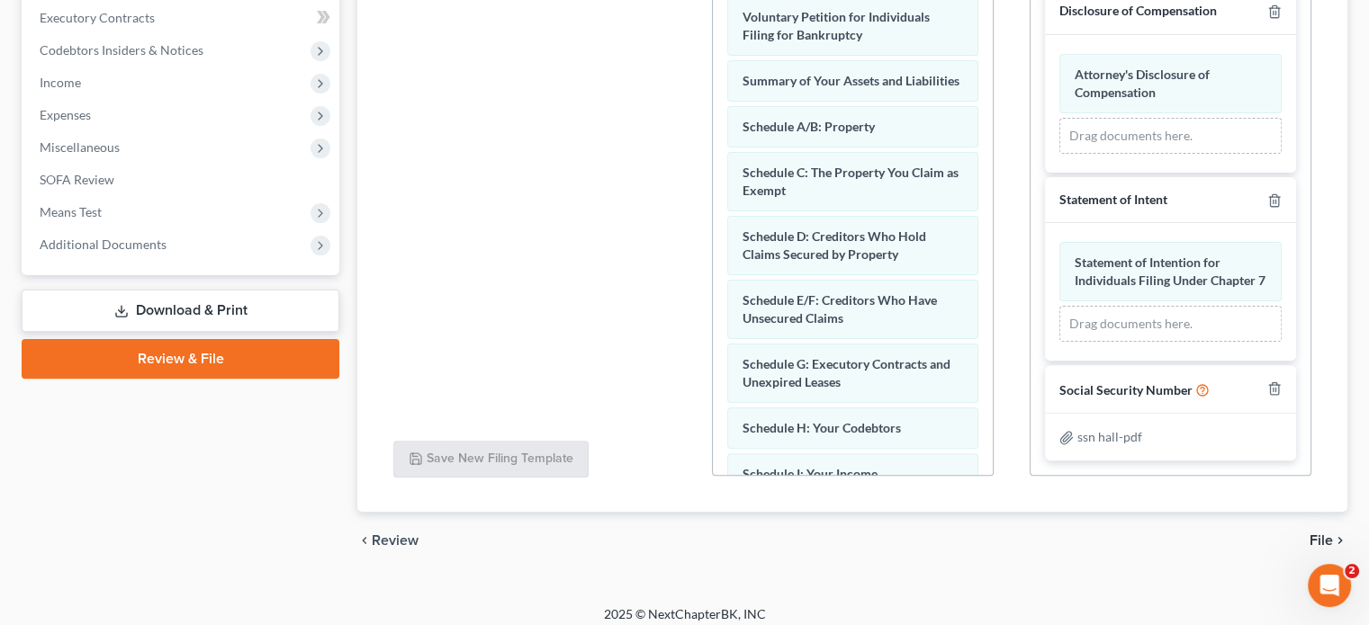
click at [1313, 535] on span "File" at bounding box center [1320, 541] width 23 height 14
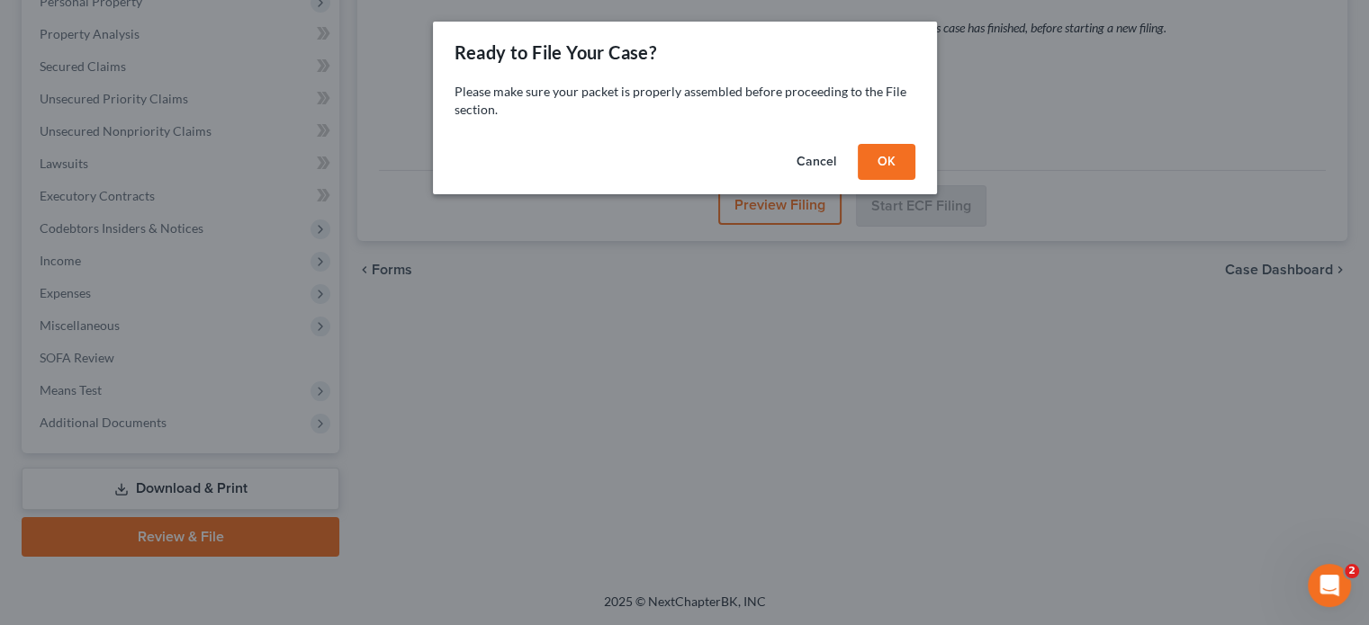
scroll to position [329, 0]
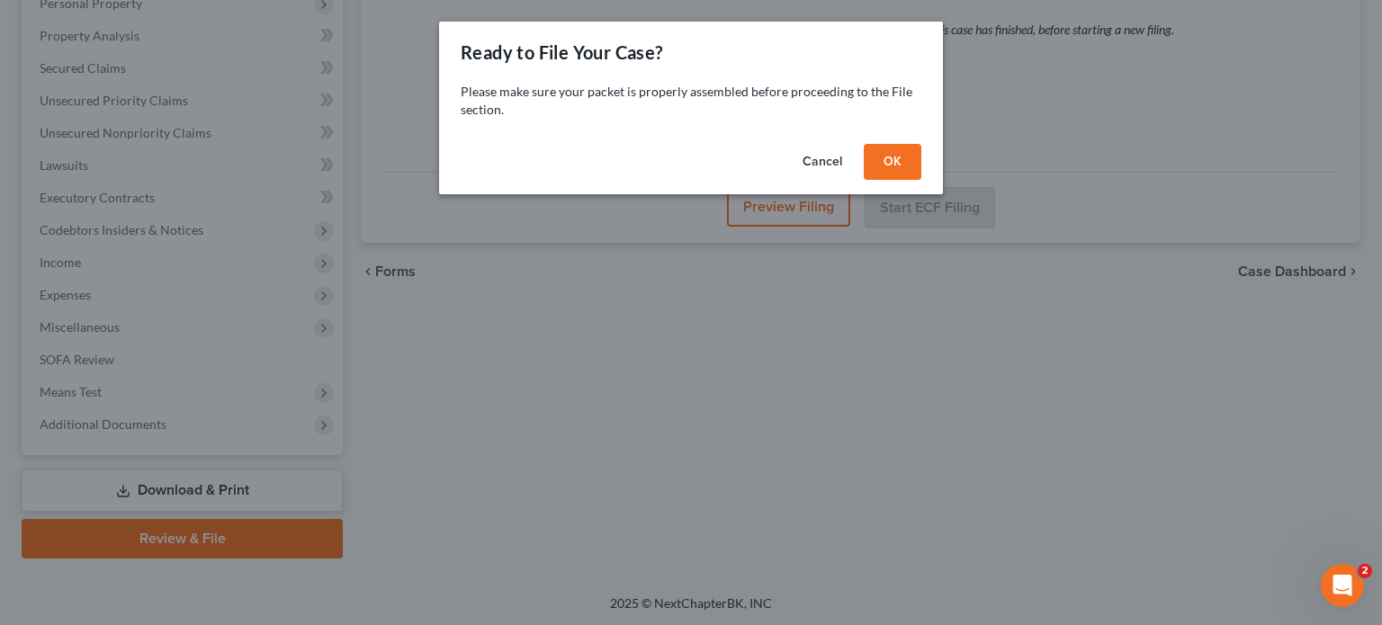
click at [904, 169] on button "OK" at bounding box center [893, 162] width 58 height 36
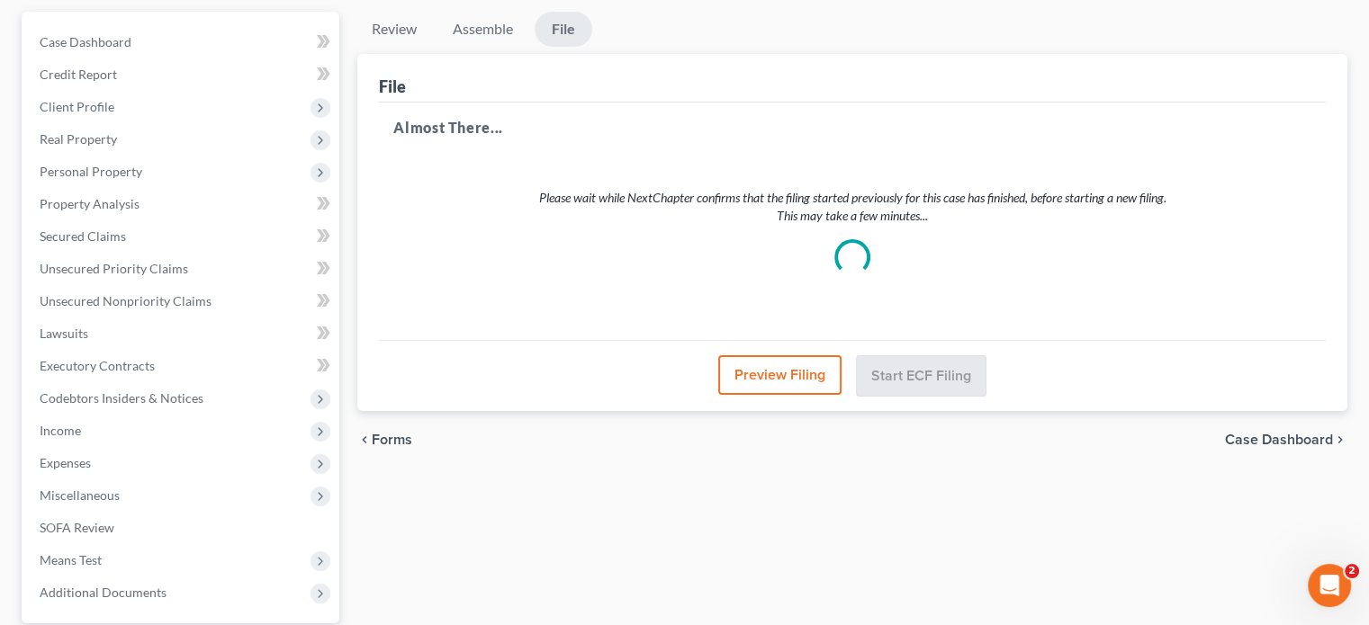
scroll to position [149, 0]
